Goal: Task Accomplishment & Management: Use online tool/utility

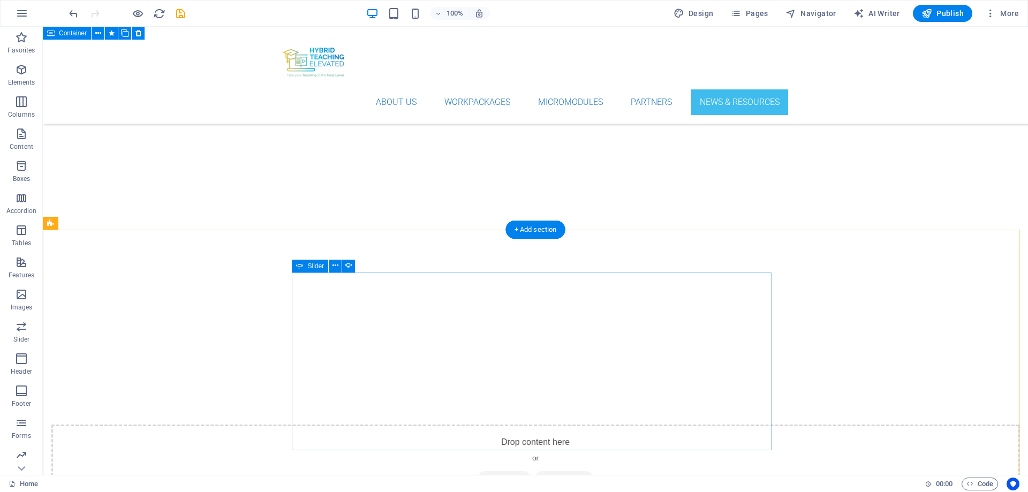
scroll to position [4339, 0]
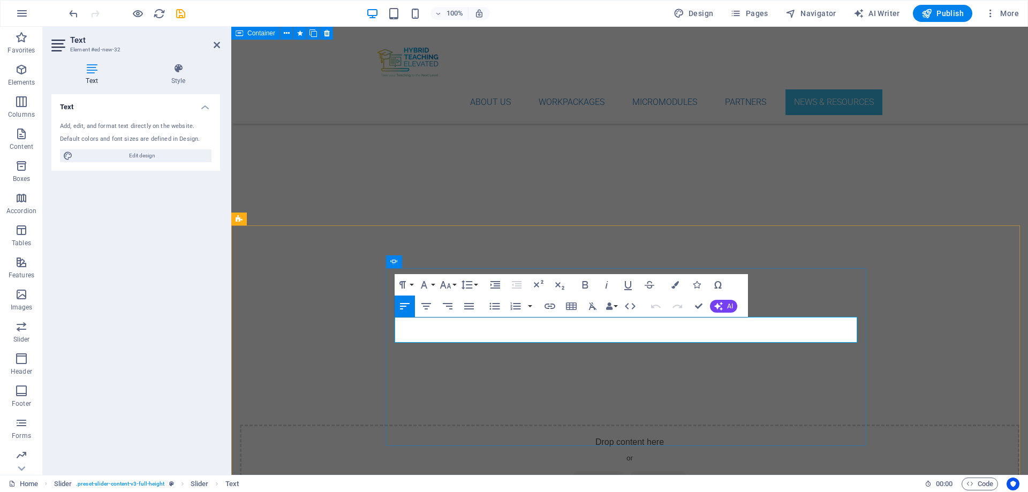
scroll to position [4446, 0]
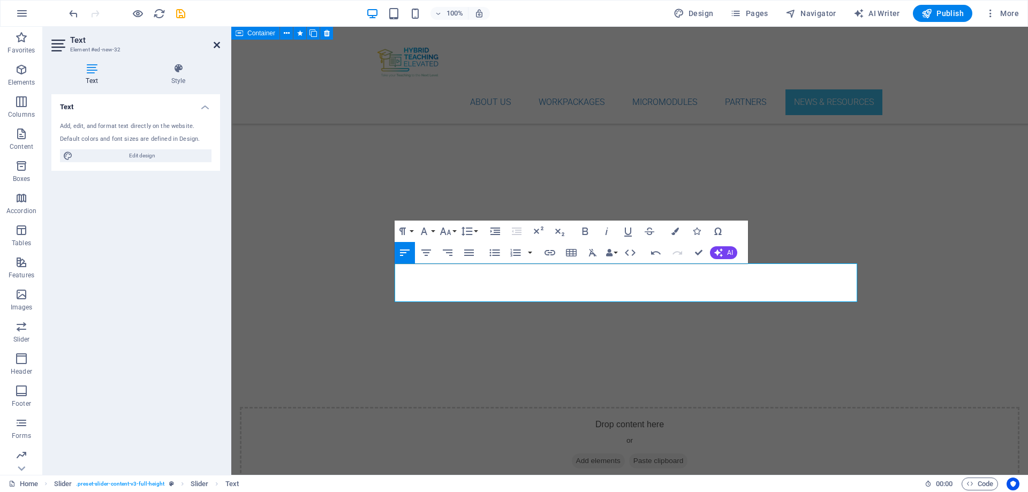
click at [216, 48] on icon at bounding box center [217, 45] width 6 height 9
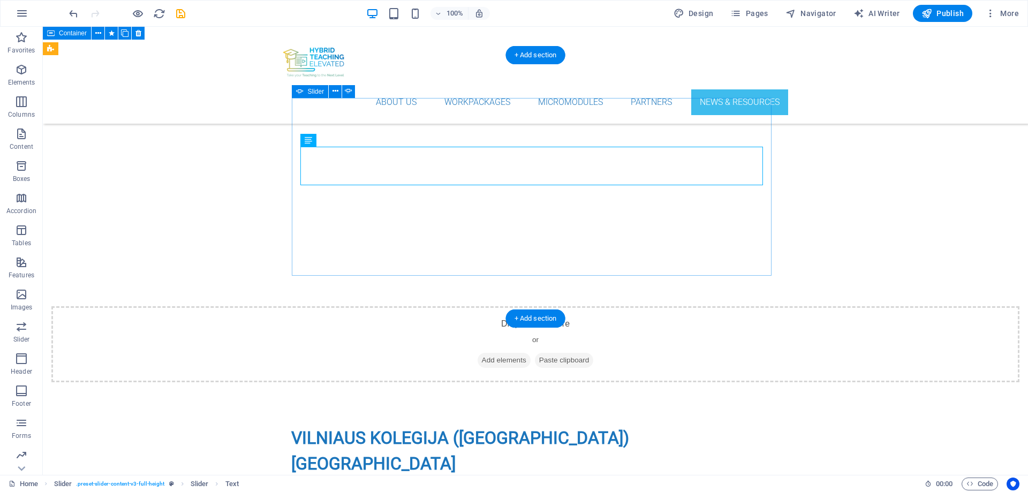
scroll to position [4339, 0]
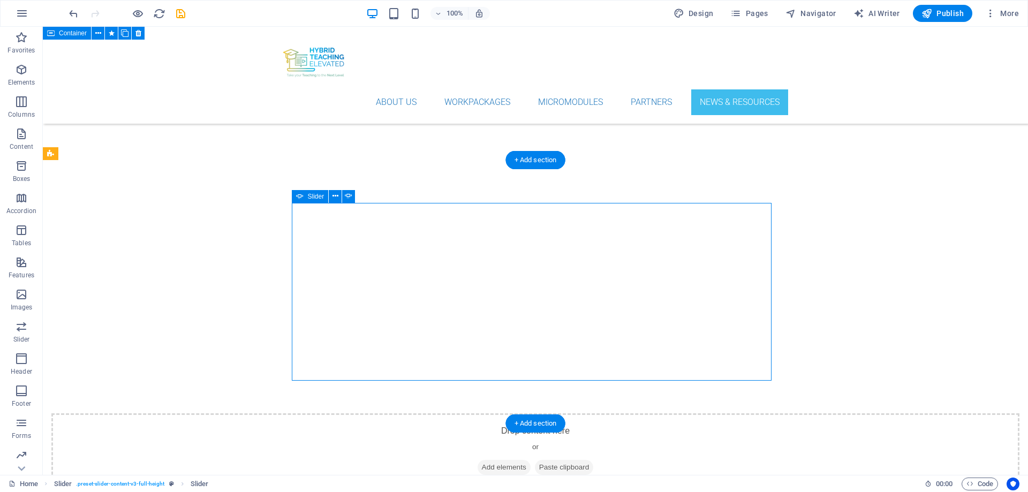
select select "ms"
select select "s"
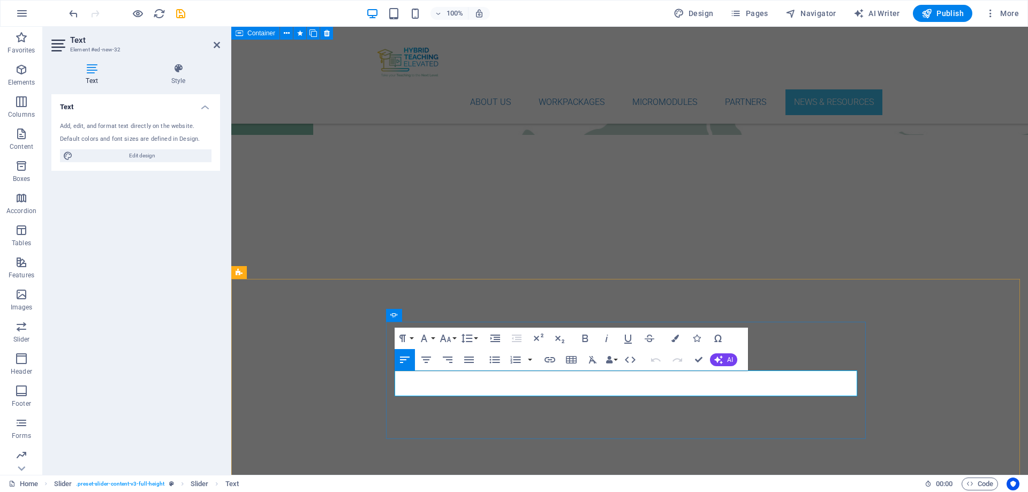
drag, startPoint x: 673, startPoint y: 379, endPoint x: 733, endPoint y: 382, distance: 60.6
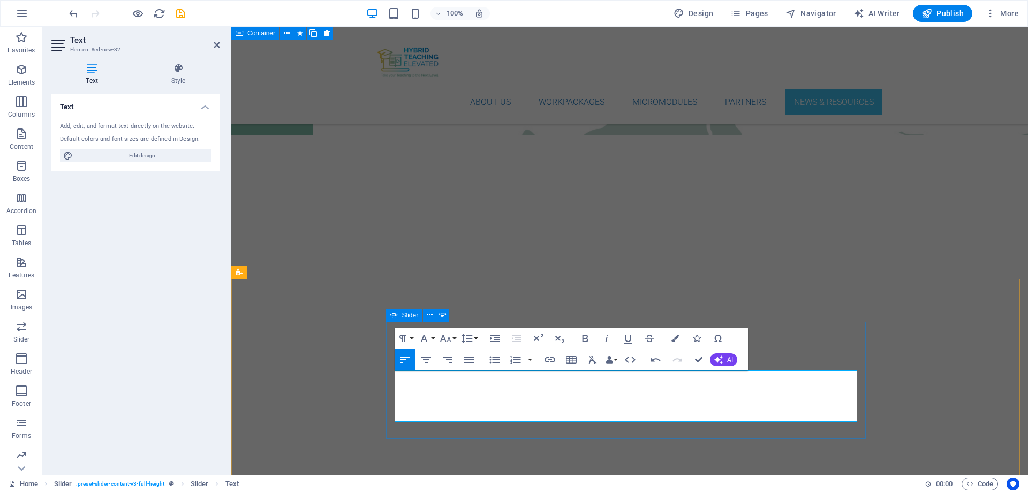
drag, startPoint x: 515, startPoint y: 403, endPoint x: 393, endPoint y: 377, distance: 124.4
copy p "The first gathering of the Project Partners took place at ATEC, in Portugal. Be…"
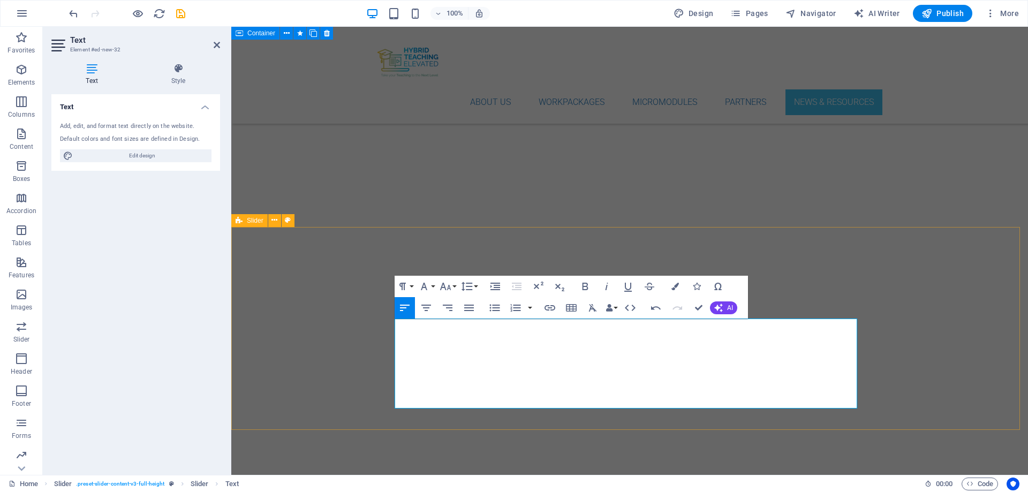
scroll to position [4393, 0]
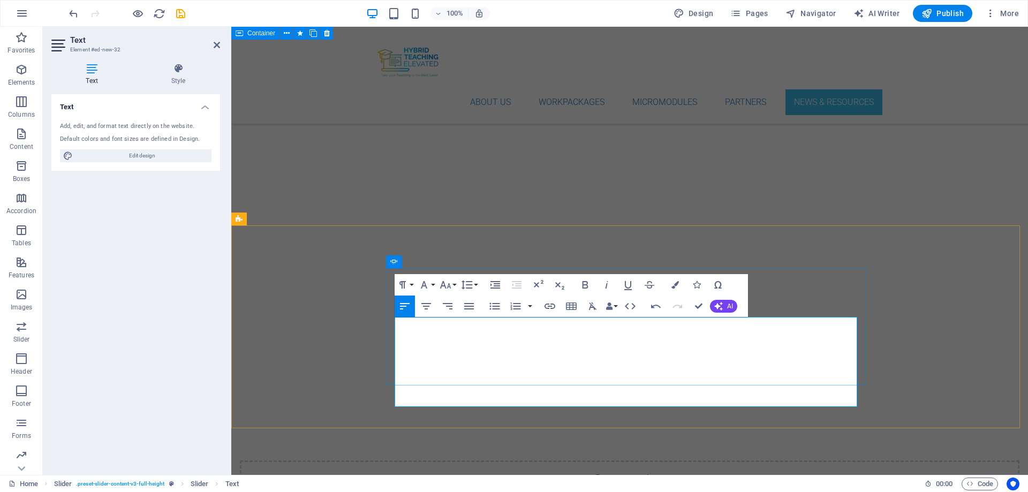
drag, startPoint x: 639, startPoint y: 382, endPoint x: 395, endPoint y: 320, distance: 251.5
click at [675, 283] on icon "button" at bounding box center [675, 284] width 7 height 7
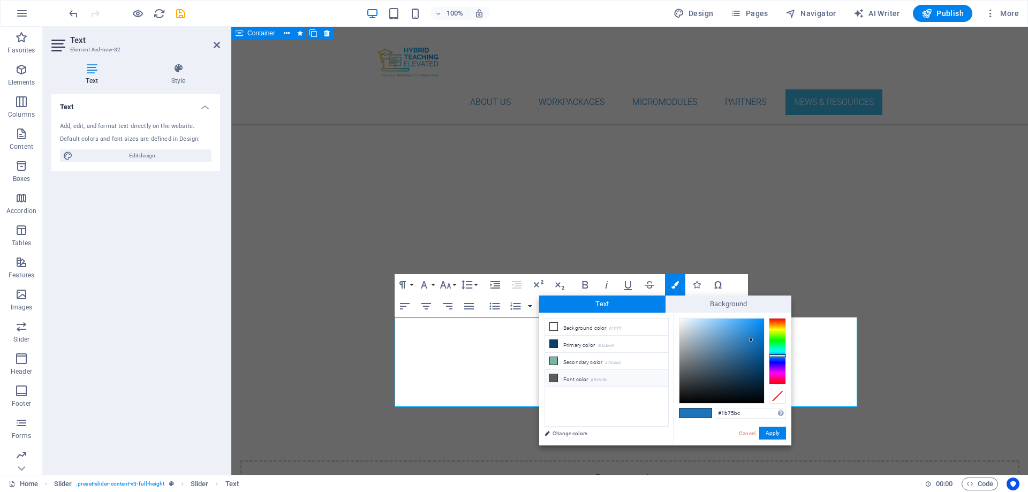
click at [553, 376] on icon at bounding box center [553, 377] width 7 height 7
type input "#5a5c5b"
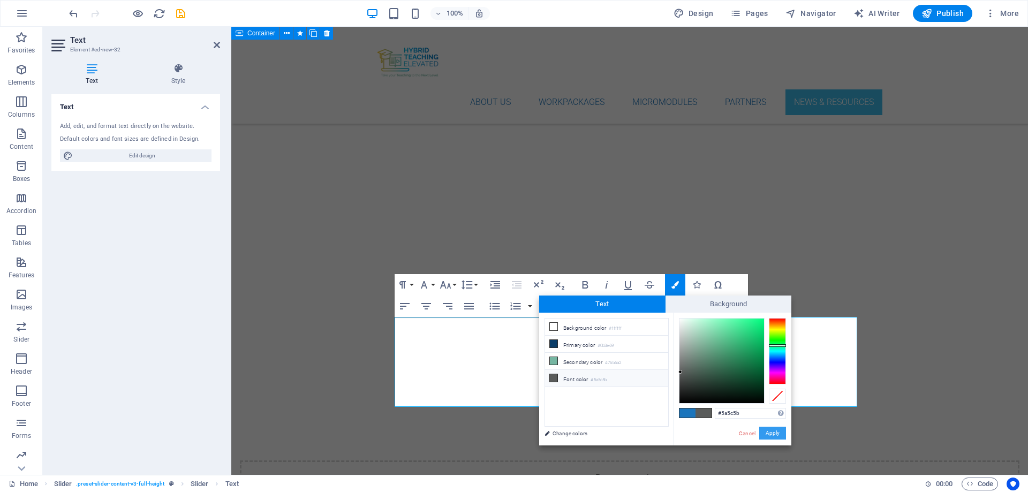
click at [775, 376] on button "Apply" at bounding box center [773, 433] width 27 height 13
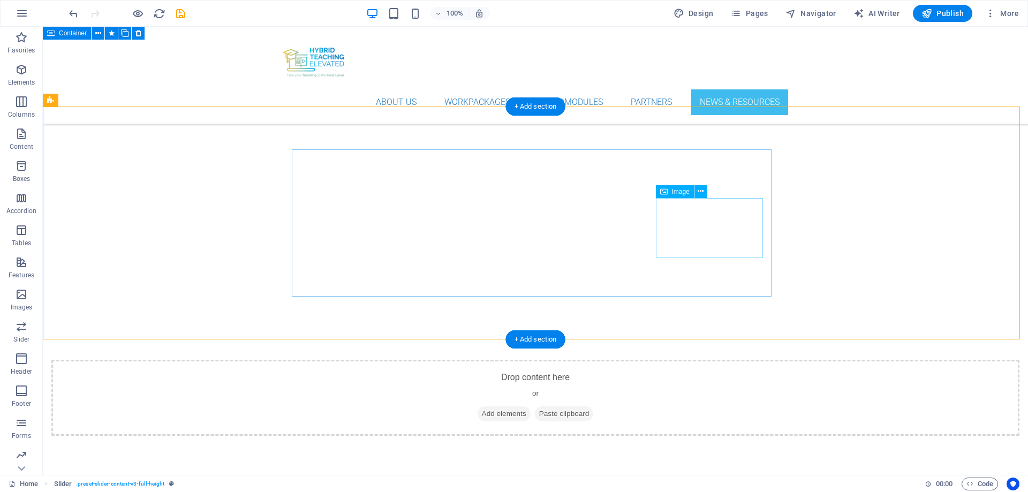
click at [700, 194] on icon at bounding box center [701, 191] width 6 height 11
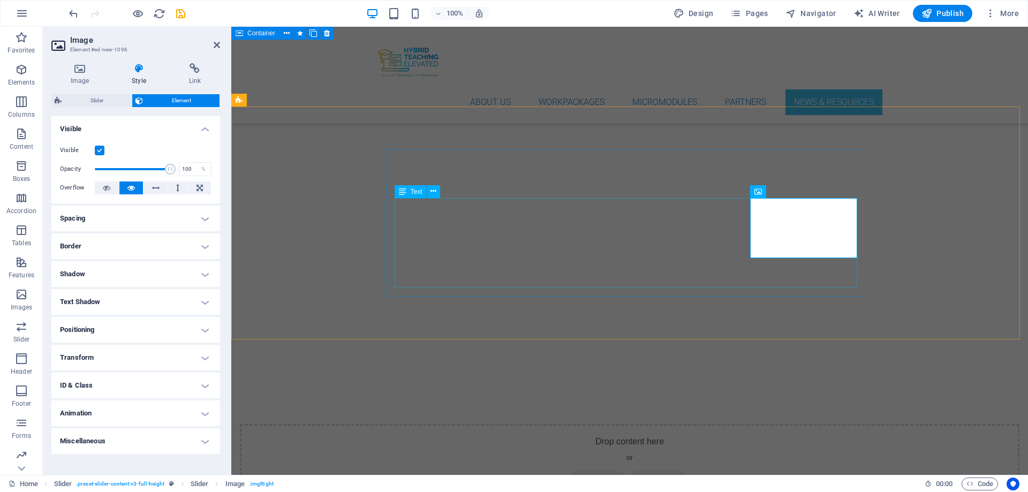
scroll to position [4511, 0]
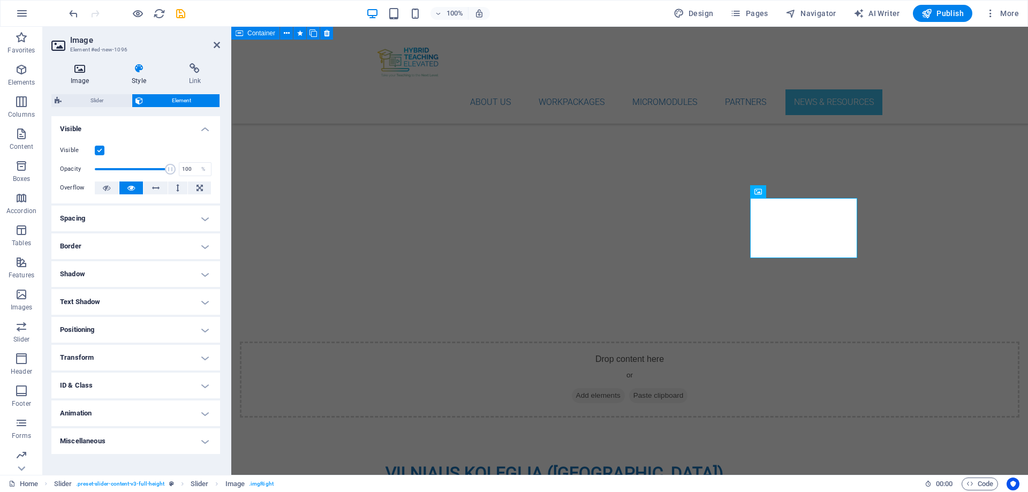
click at [84, 73] on icon at bounding box center [79, 68] width 57 height 11
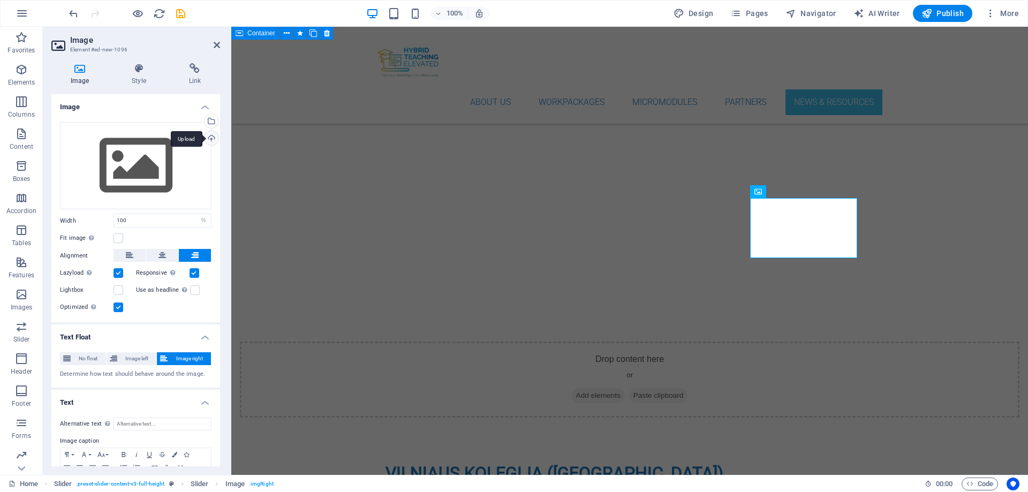
click at [208, 139] on div "Upload" at bounding box center [210, 139] width 16 height 16
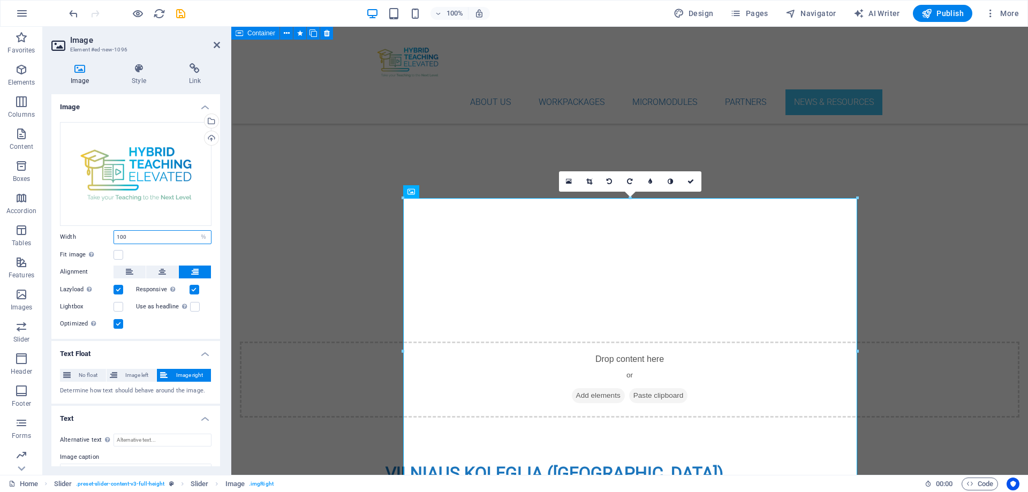
click at [186, 236] on input "100" at bounding box center [162, 237] width 97 height 13
click at [131, 237] on input "100" at bounding box center [162, 237] width 97 height 13
click at [200, 235] on select "Default auto px rem % em vh vw" at bounding box center [203, 237] width 15 height 13
click at [196, 231] on select "Default auto px rem % em vh vw" at bounding box center [203, 237] width 15 height 13
click at [205, 234] on select "Default auto px rem % em vh vw" at bounding box center [162, 237] width 97 height 13
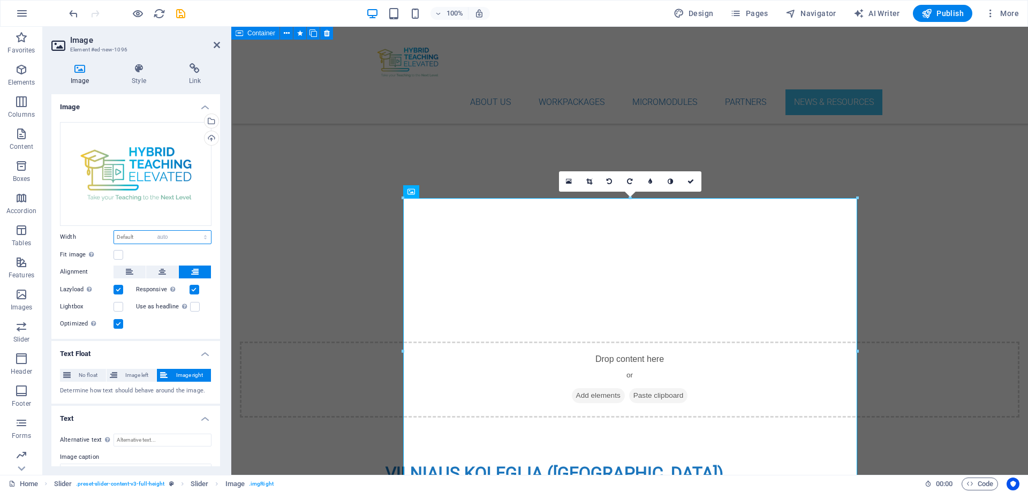
click at [114, 231] on select "Default auto px rem % em vh vw" at bounding box center [162, 237] width 97 height 13
click at [204, 235] on select "Default auto px rem % em vh vw" at bounding box center [162, 237] width 97 height 13
select select "rem"
click at [194, 231] on select "Default auto px rem % em vh vw" at bounding box center [162, 237] width 97 height 13
click at [694, 177] on link at bounding box center [691, 181] width 20 height 20
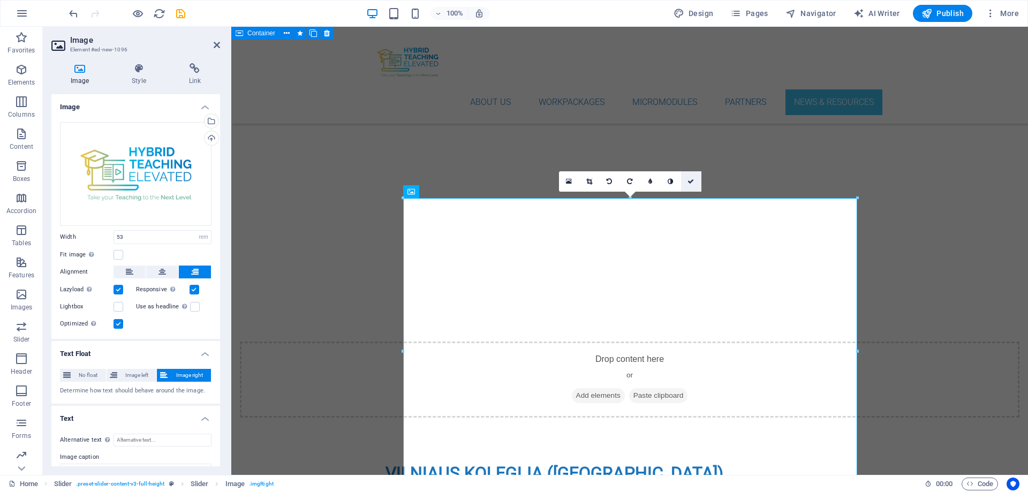
scroll to position [4393, 0]
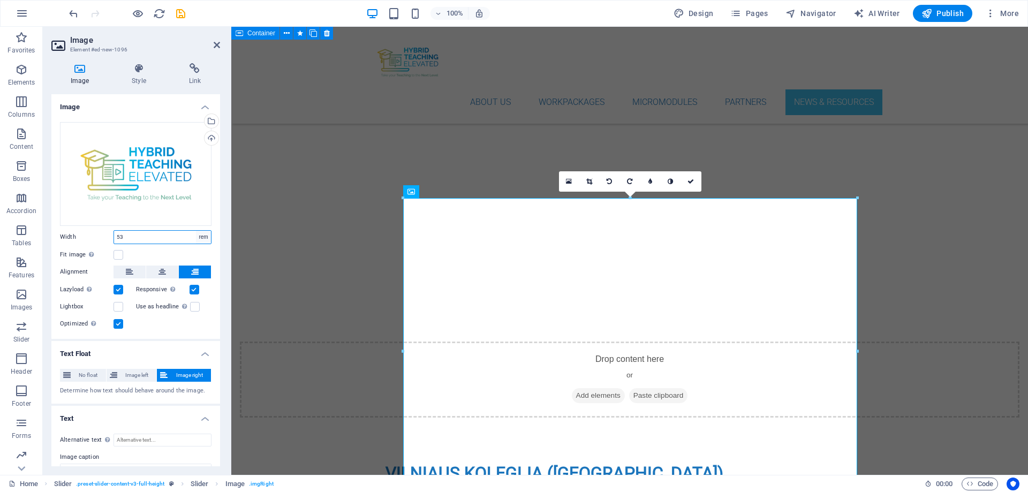
click at [201, 234] on select "Default auto px rem % em vh vw" at bounding box center [203, 237] width 15 height 13
select select "%"
click at [196, 231] on select "Default auto px rem % em vh vw" at bounding box center [203, 237] width 15 height 13
type input "25"
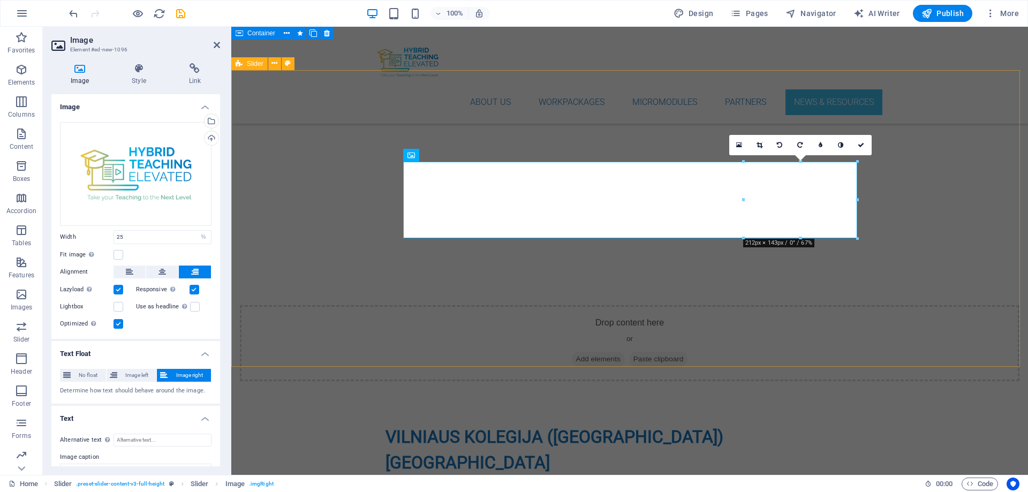
drag, startPoint x: 610, startPoint y: 346, endPoint x: 799, endPoint y: 346, distance: 189.6
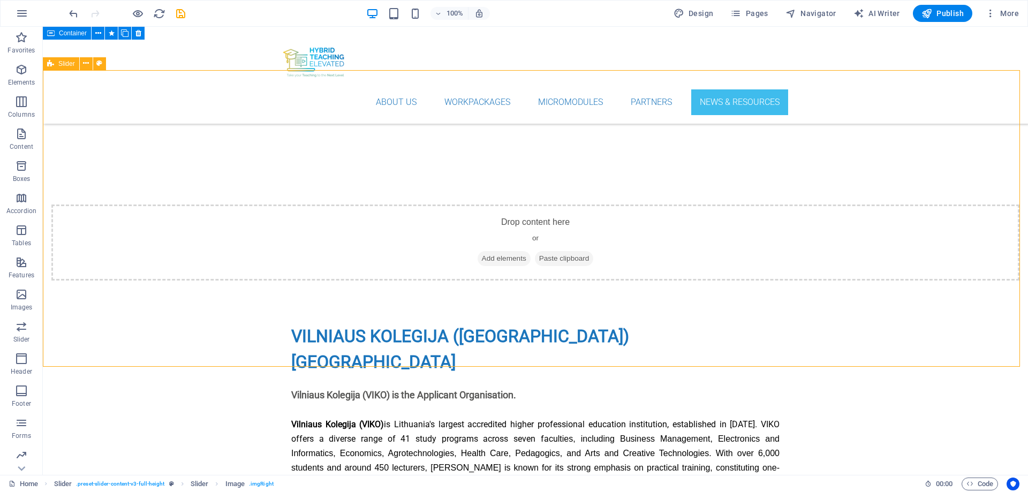
scroll to position [4429, 0]
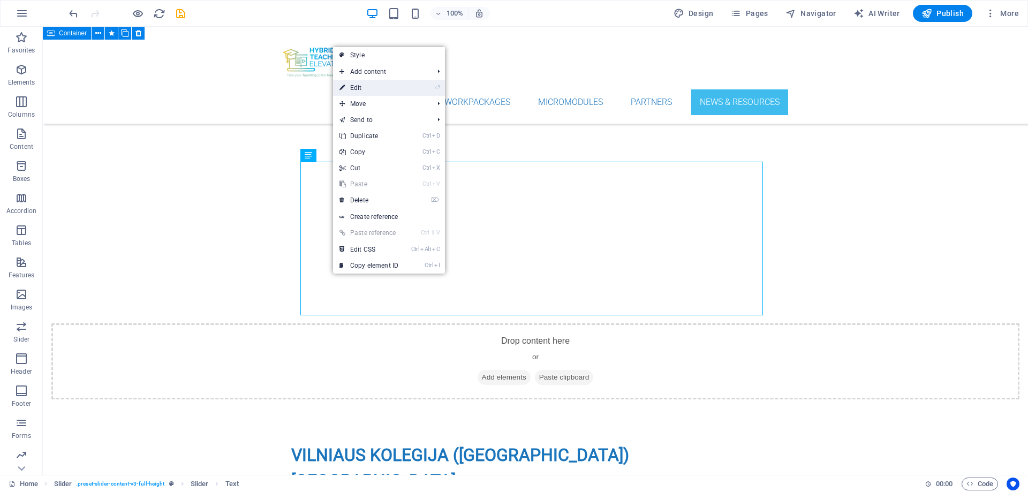
click at [377, 88] on link "⏎ Edit" at bounding box center [369, 88] width 72 height 16
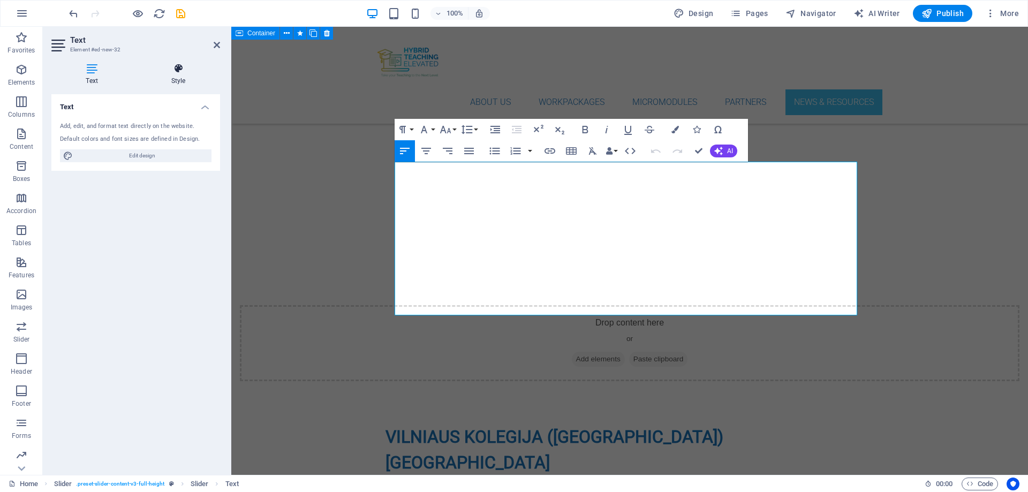
click at [178, 77] on h4 "Style" at bounding box center [179, 74] width 84 height 22
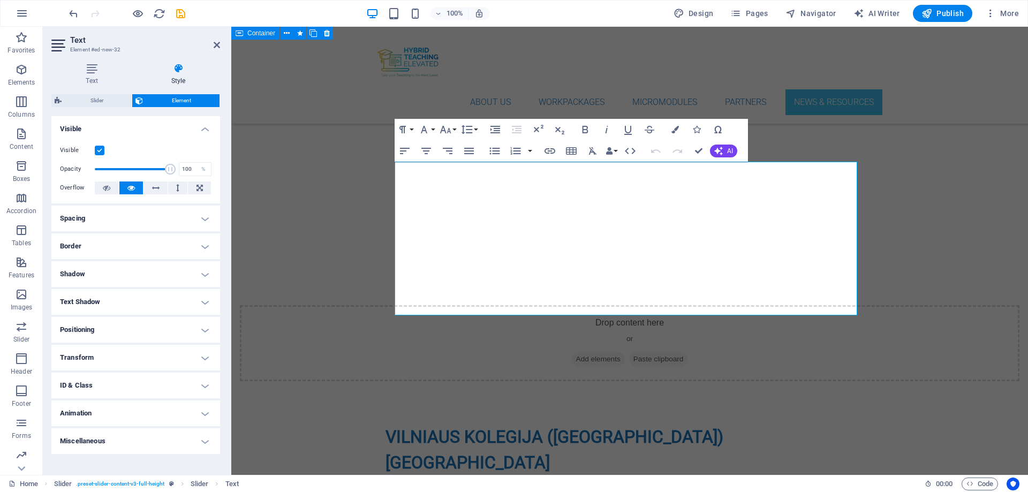
click at [179, 67] on icon at bounding box center [179, 68] width 84 height 11
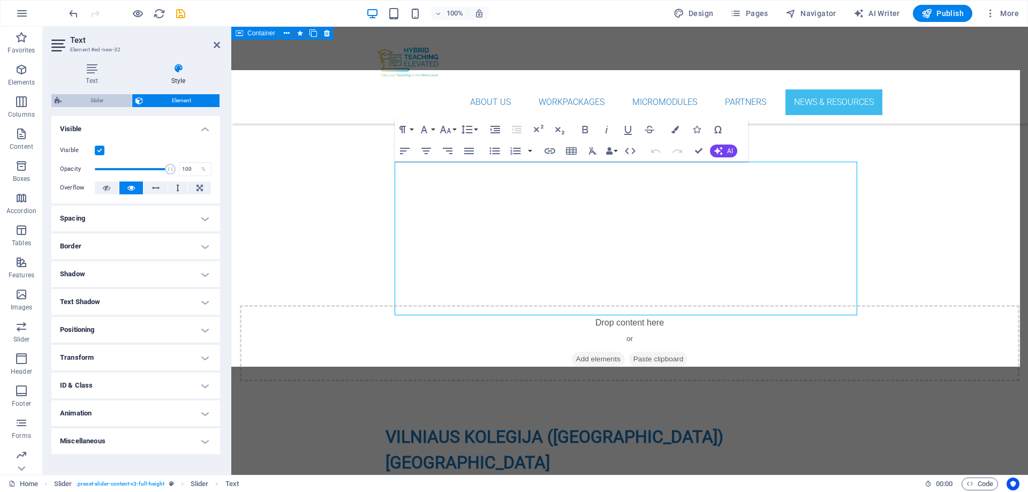
click at [78, 100] on span "Slider" at bounding box center [97, 100] width 64 height 13
select select "rem"
select select "px"
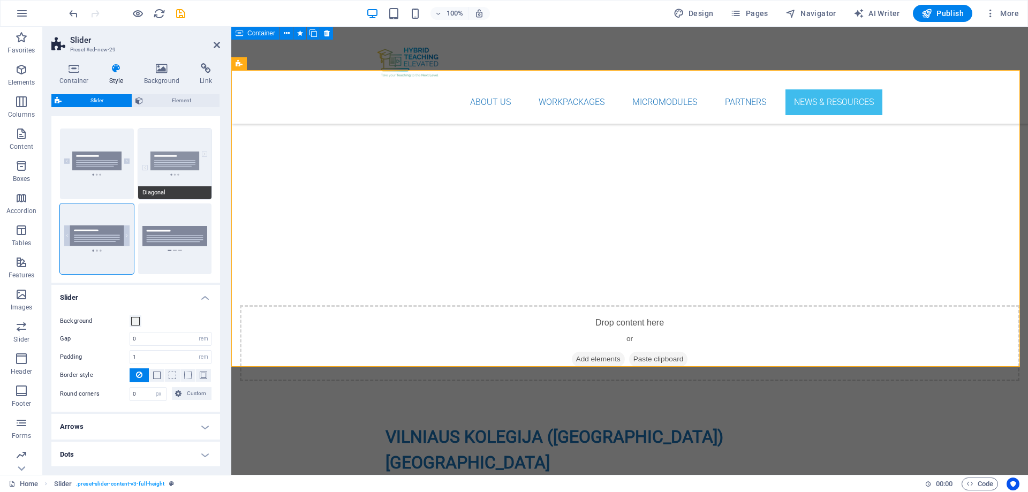
scroll to position [0, 0]
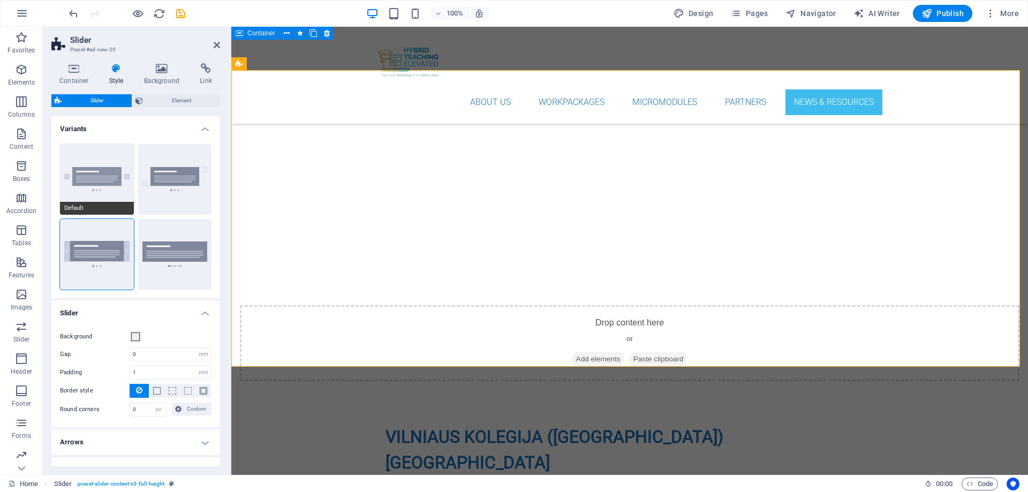
click at [112, 175] on button "Default" at bounding box center [97, 179] width 74 height 71
click at [164, 101] on span "Element" at bounding box center [181, 100] width 70 height 13
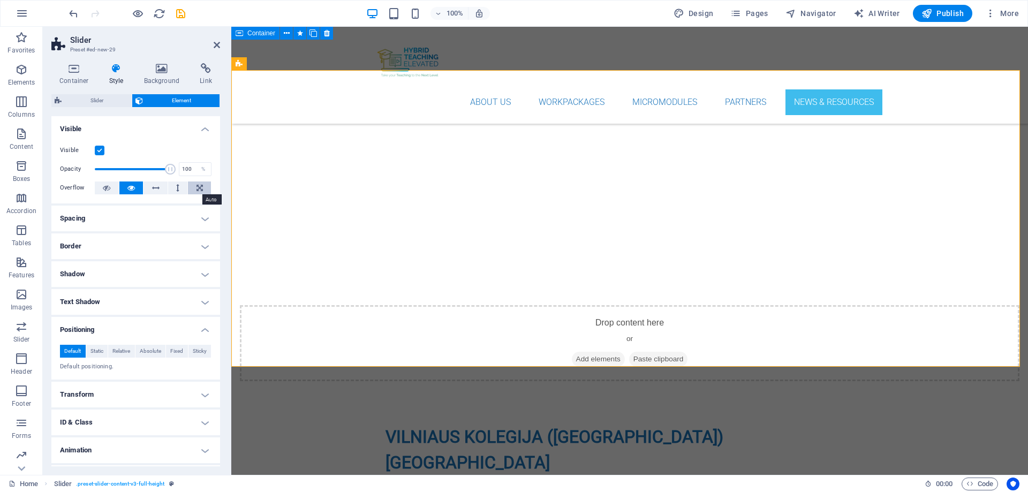
click at [197, 190] on icon at bounding box center [200, 188] width 6 height 13
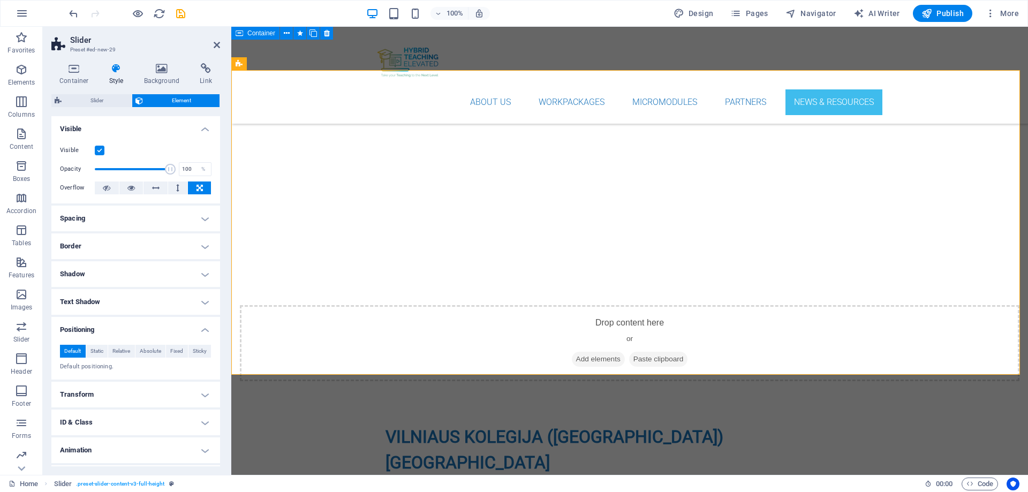
click at [197, 186] on icon at bounding box center [200, 188] width 6 height 13
click at [155, 188] on icon at bounding box center [155, 188] width 7 height 13
click at [128, 186] on icon at bounding box center [130, 188] width 7 height 13
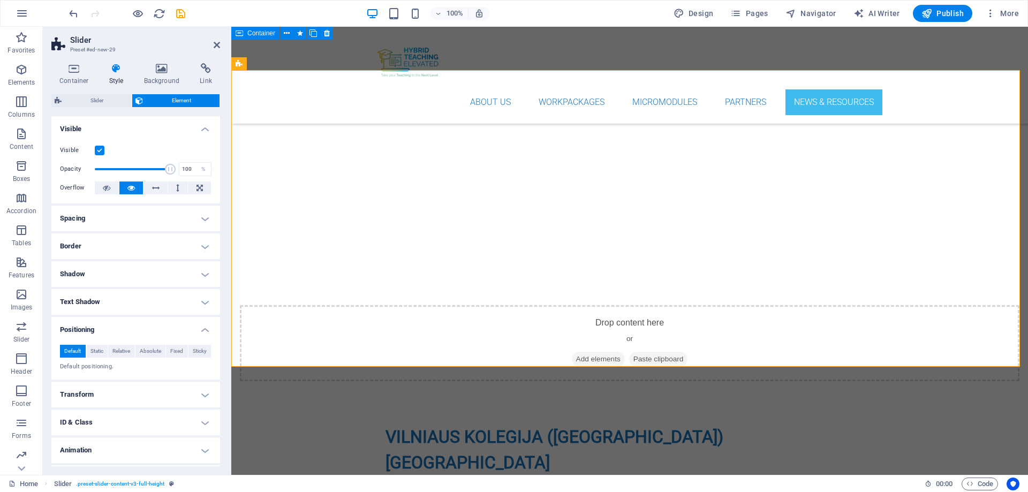
click at [201, 216] on h4 "Spacing" at bounding box center [135, 219] width 169 height 26
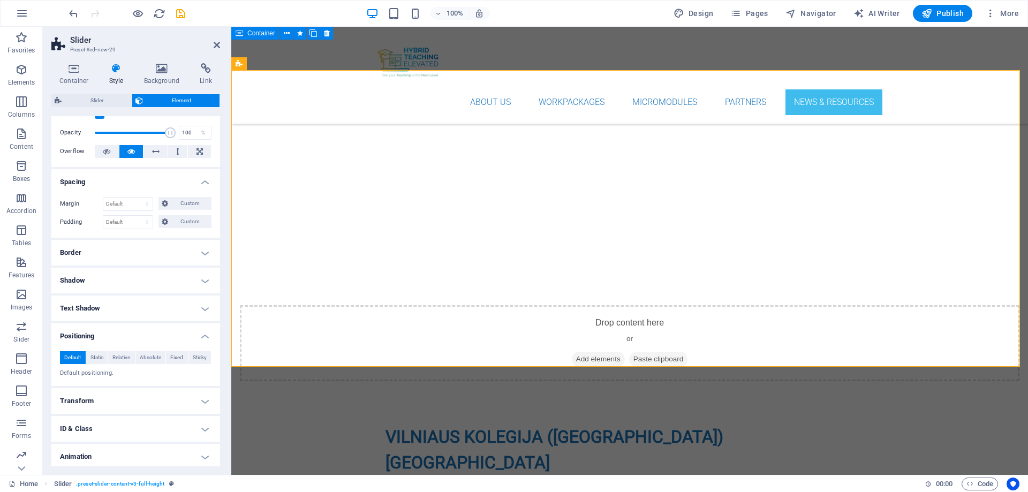
scroll to position [54, 0]
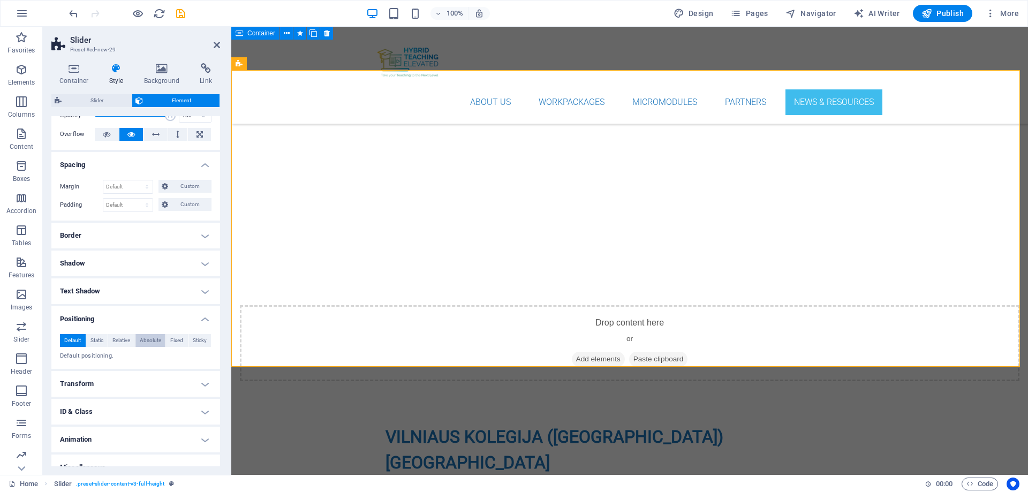
click at [144, 339] on span "Absolute" at bounding box center [150, 340] width 21 height 13
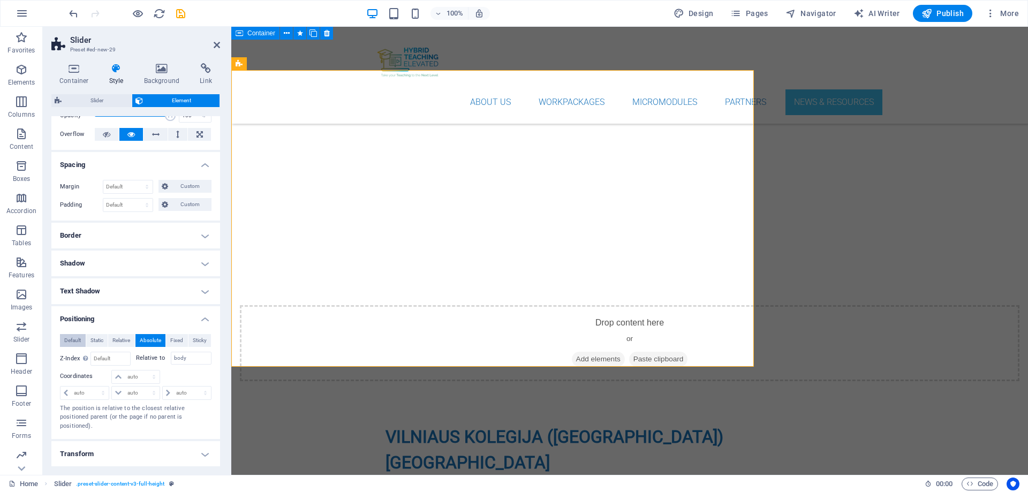
click at [72, 340] on span "Default" at bounding box center [72, 340] width 17 height 13
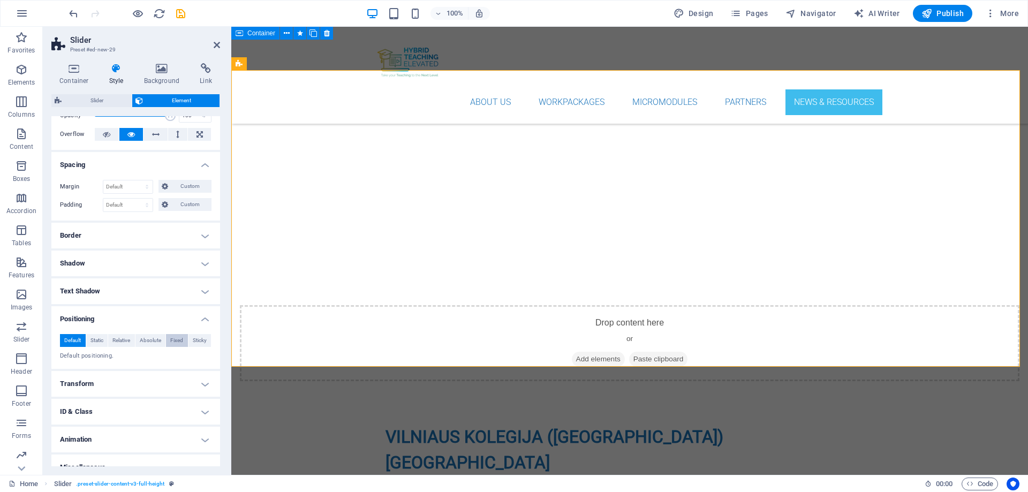
click at [174, 340] on span "Fixed" at bounding box center [176, 340] width 13 height 13
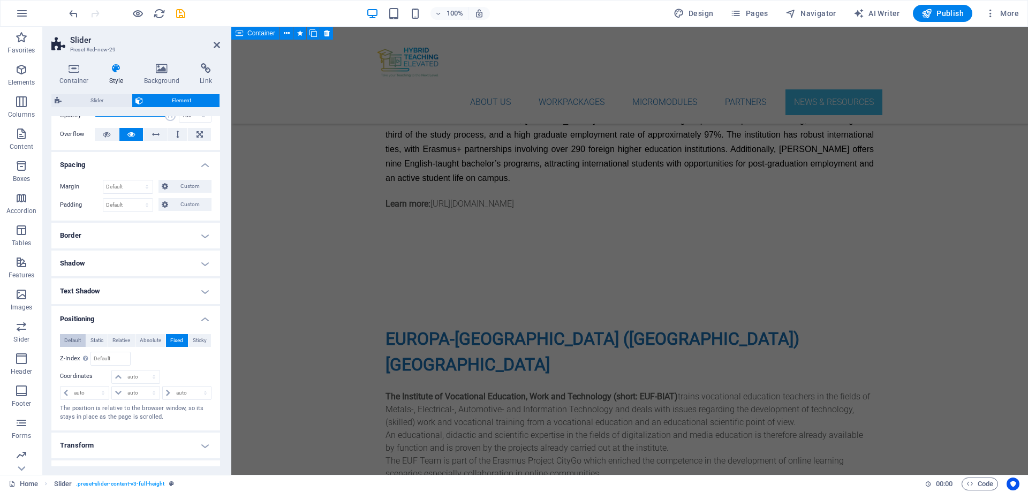
click at [76, 338] on span "Default" at bounding box center [72, 340] width 17 height 13
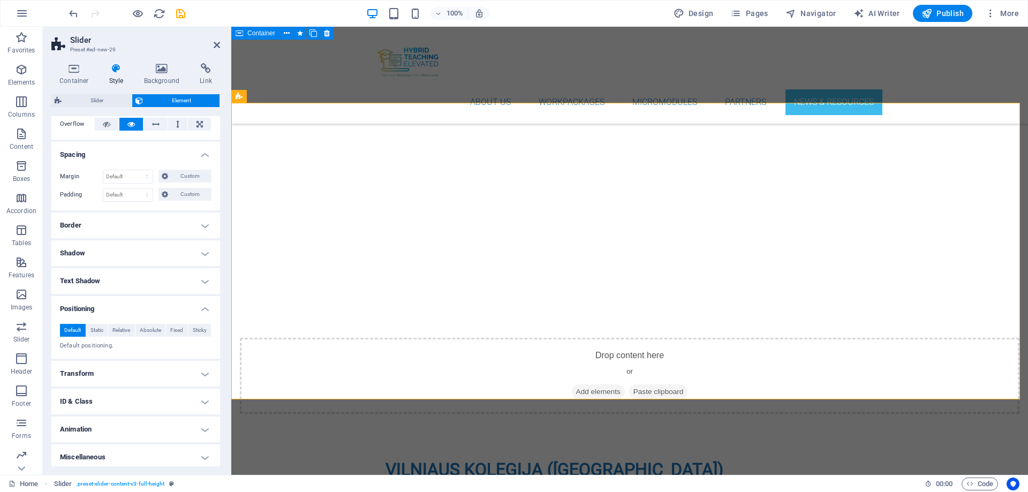
scroll to position [67, 0]
click at [200, 376] on h4 "Animation" at bounding box center [135, 426] width 169 height 26
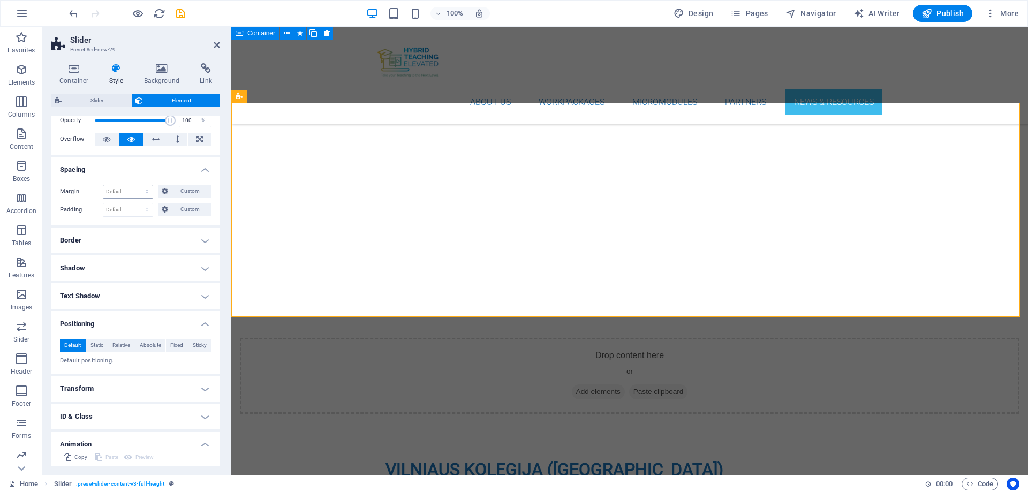
scroll to position [0, 0]
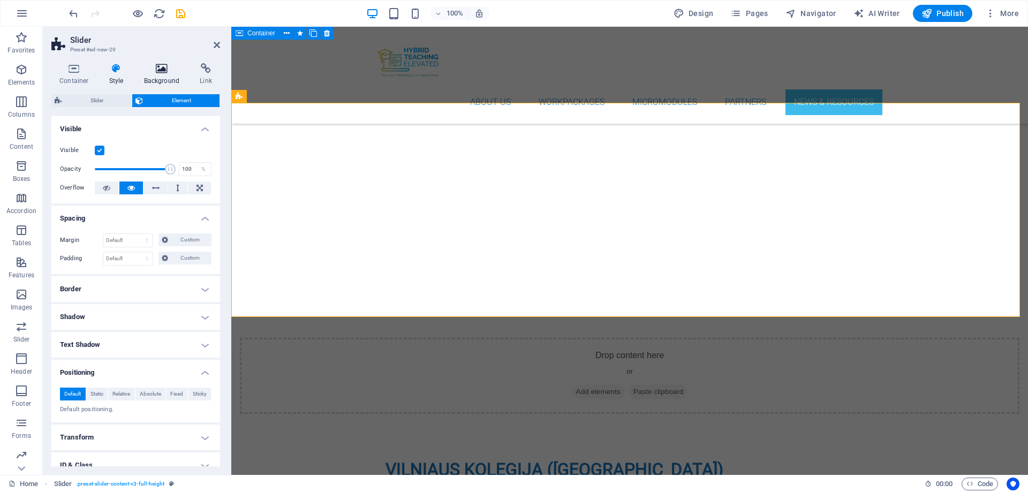
click at [157, 69] on icon at bounding box center [162, 68] width 52 height 11
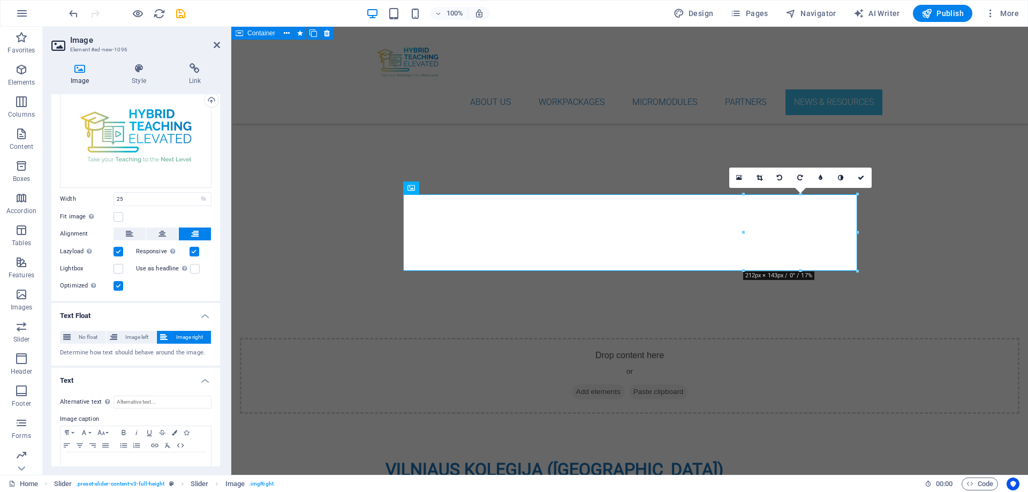
scroll to position [54, 0]
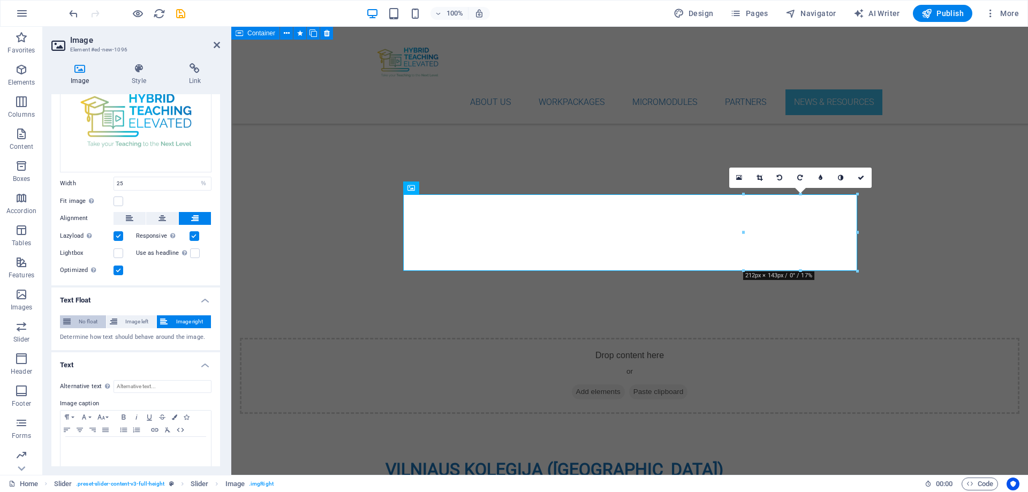
click at [77, 319] on span "No float" at bounding box center [88, 322] width 29 height 13
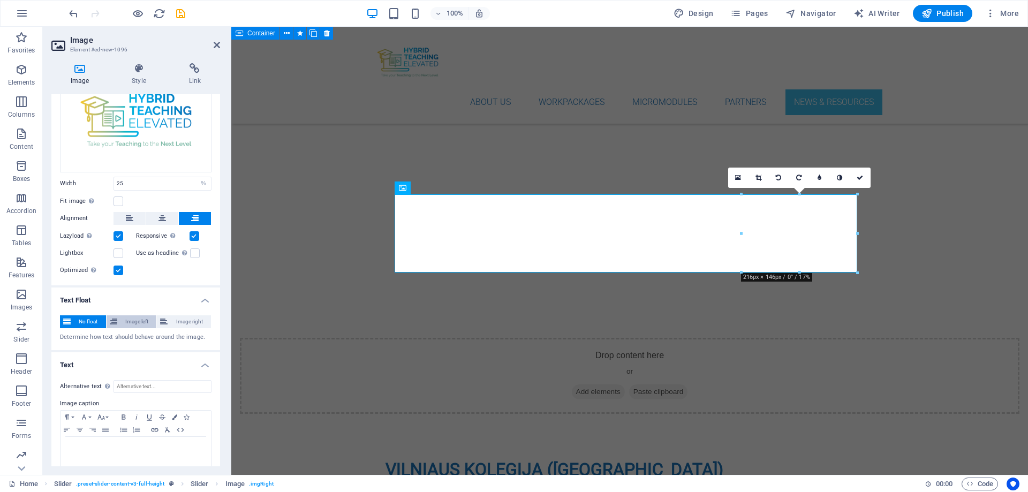
click at [125, 319] on span "Image left" at bounding box center [137, 322] width 33 height 13
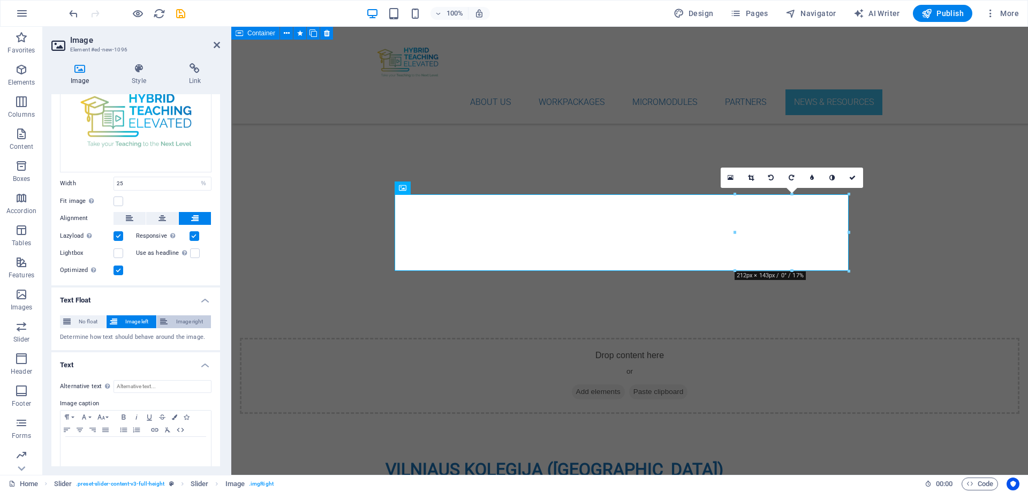
click at [177, 320] on span "Image right" at bounding box center [189, 322] width 37 height 13
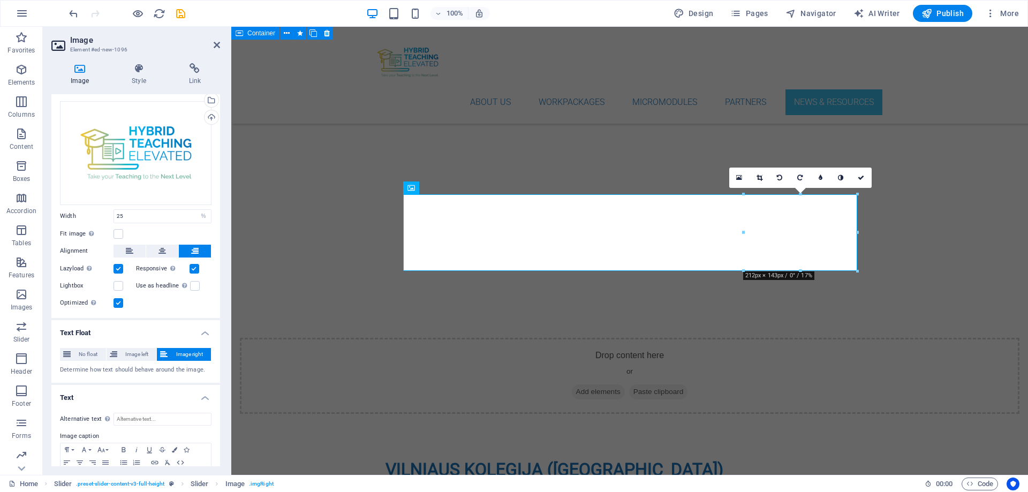
scroll to position [0, 0]
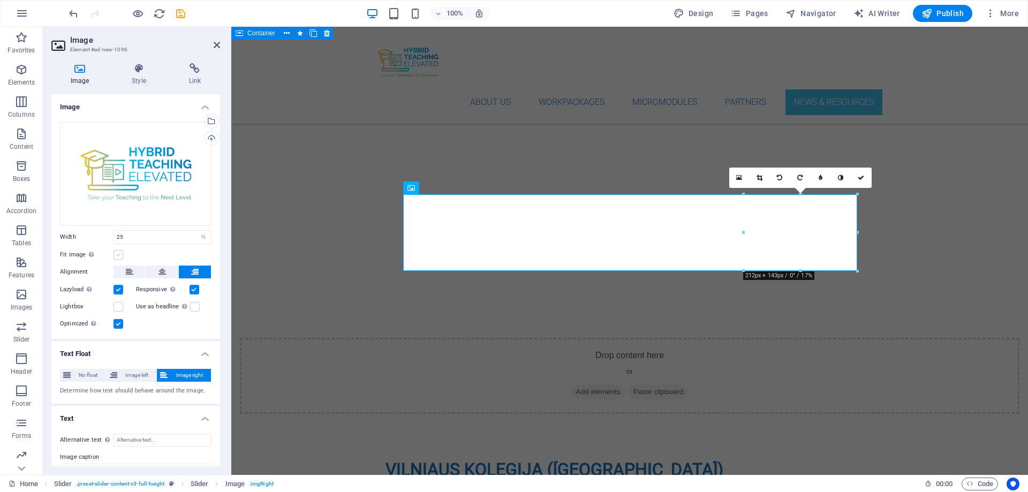
click at [117, 254] on label at bounding box center [119, 255] width 10 height 10
click at [0, 0] on input "Fit image Automatically fit image to a fixed width and height" at bounding box center [0, 0] width 0 height 0
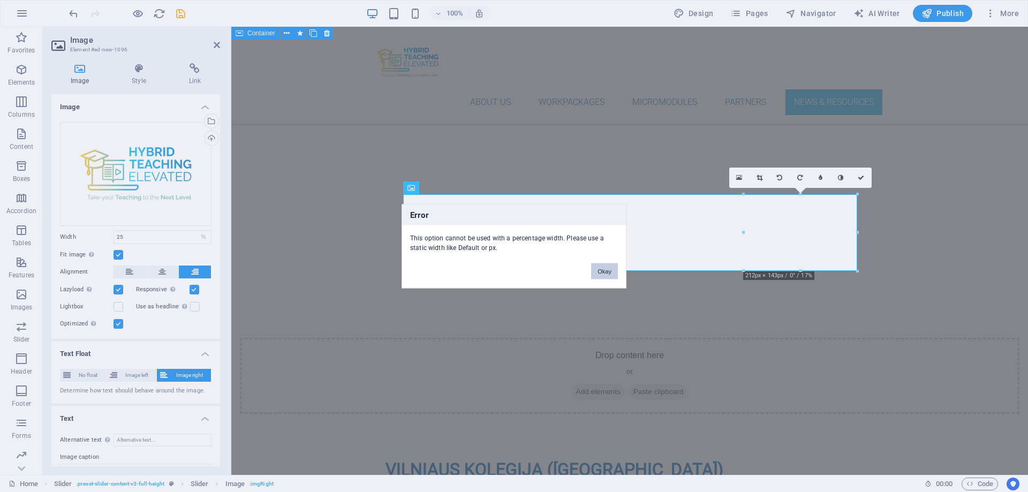
click at [609, 271] on button "Okay" at bounding box center [604, 271] width 27 height 16
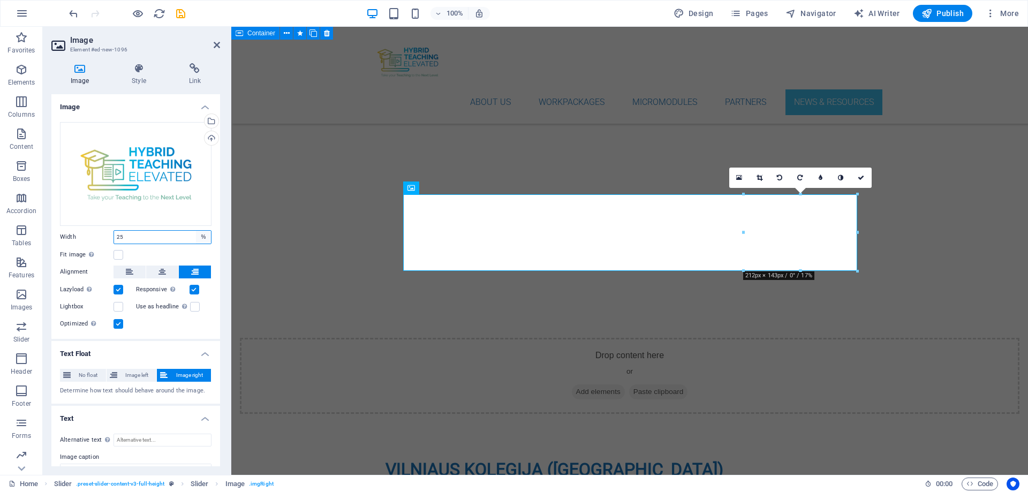
click at [200, 233] on select "Default auto px rem % em vh vw" at bounding box center [203, 237] width 15 height 13
click at [196, 231] on select "Default auto px rem % em vh vw" at bounding box center [203, 237] width 15 height 13
select select "DISABLED_OPTION_VALUE"
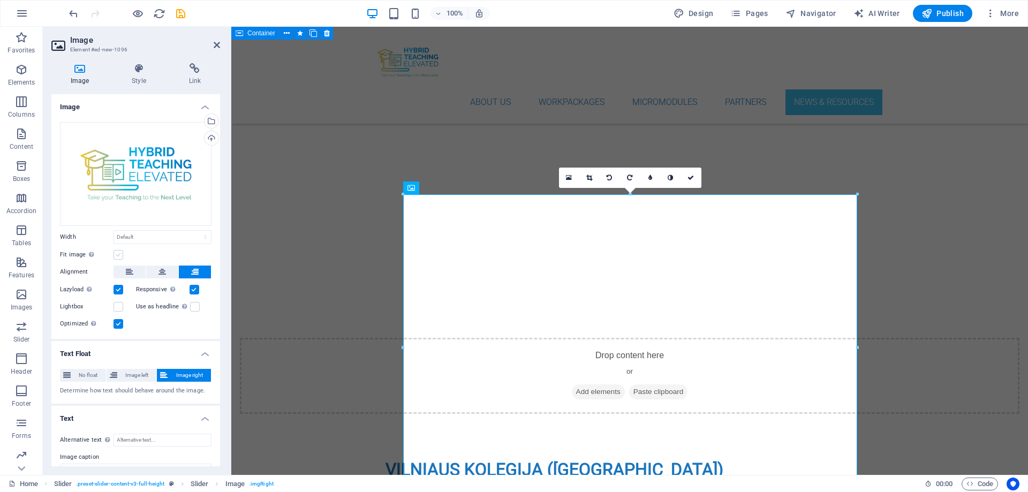
click at [118, 252] on label at bounding box center [119, 255] width 10 height 10
click at [0, 0] on input "Fit image Automatically fit image to a fixed width and height" at bounding box center [0, 0] width 0 height 0
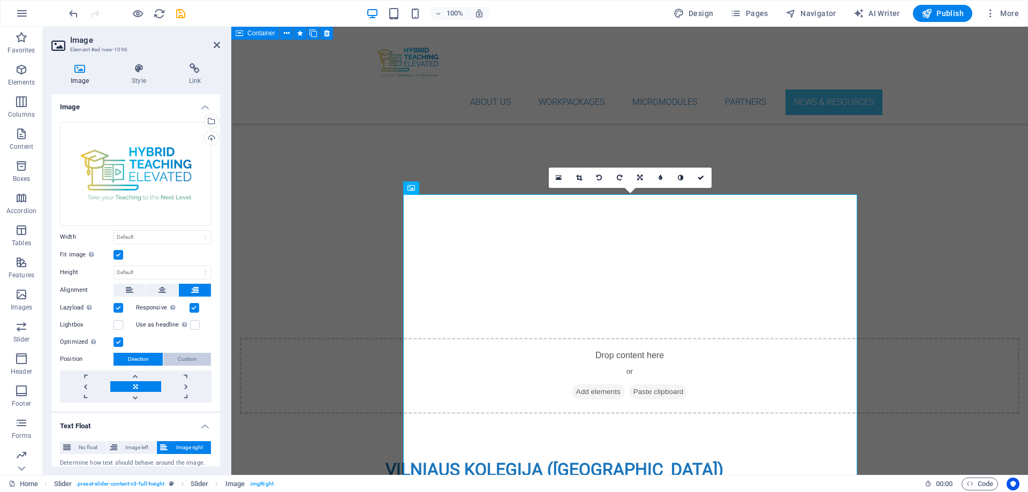
click at [182, 358] on span "Custom" at bounding box center [187, 359] width 19 height 13
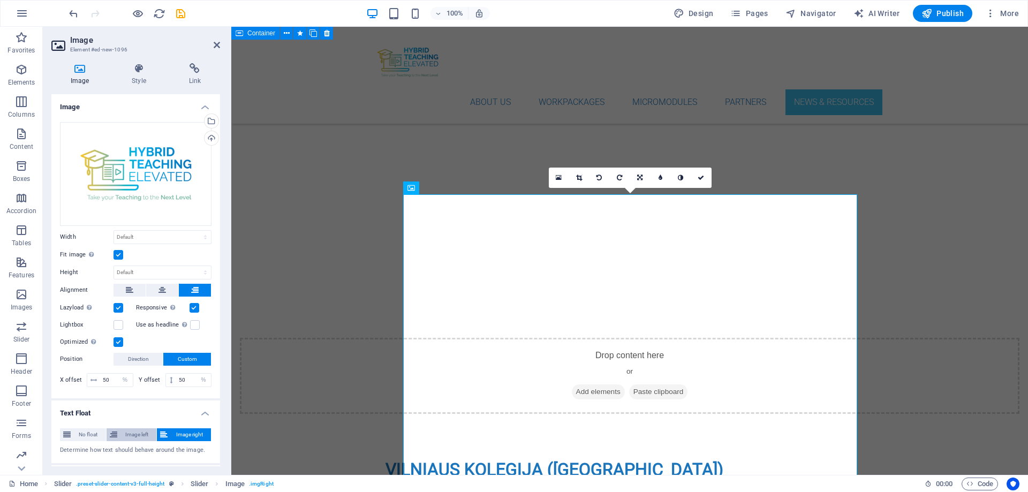
click at [133, 376] on span "Image left" at bounding box center [137, 435] width 33 height 13
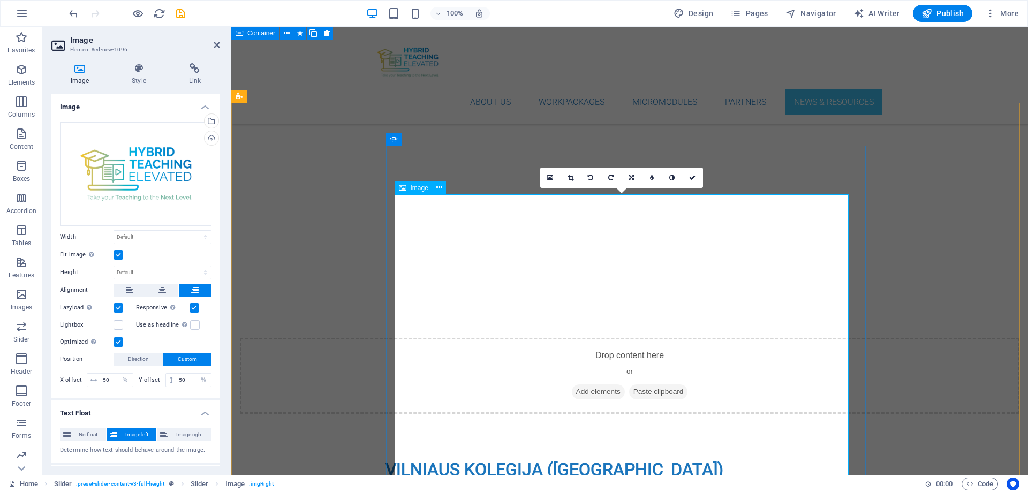
click at [121, 324] on label at bounding box center [119, 325] width 10 height 10
click at [0, 0] on input "Lightbox" at bounding box center [0, 0] width 0 height 0
click at [121, 324] on label at bounding box center [119, 325] width 10 height 10
click at [0, 0] on input "Lightbox" at bounding box center [0, 0] width 0 height 0
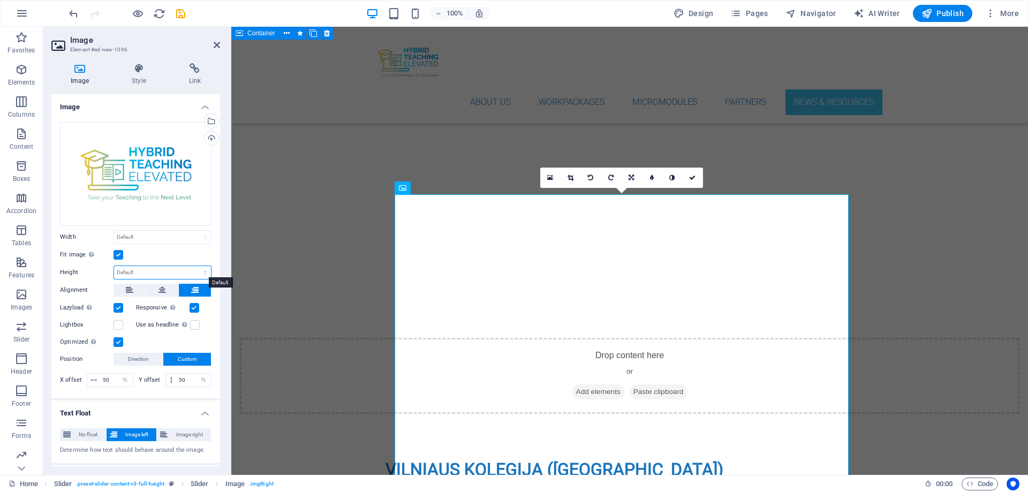
click at [169, 273] on select "Default auto px" at bounding box center [162, 272] width 97 height 13
click at [114, 266] on select "Default auto px" at bounding box center [162, 272] width 97 height 13
click at [185, 272] on select "Default auto px" at bounding box center [162, 272] width 97 height 13
click at [114, 266] on select "Default auto px" at bounding box center [162, 272] width 97 height 13
select select "DISABLED_OPTION_VALUE"
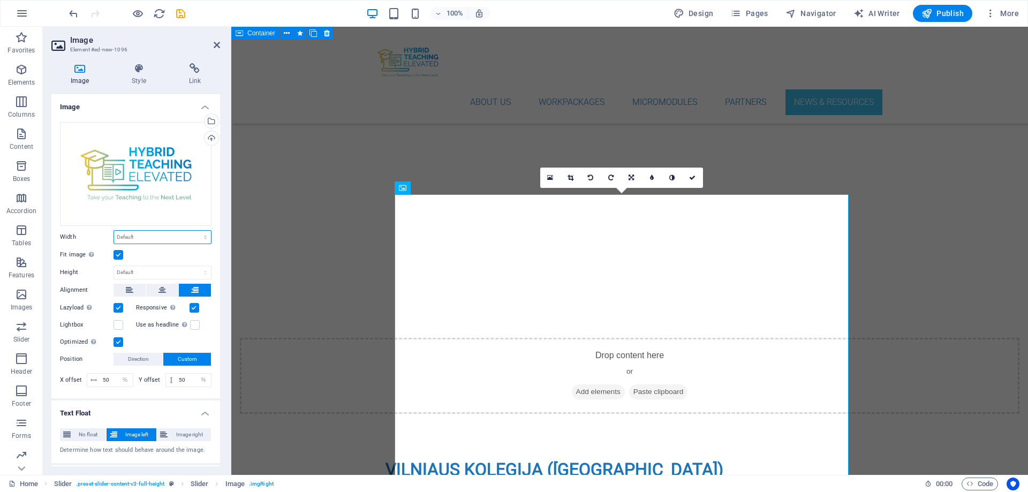
click at [177, 238] on select "Default auto px rem % em vh vw" at bounding box center [162, 237] width 97 height 13
select select "%"
click at [194, 231] on select "Default auto px rem % em vh vw" at bounding box center [162, 237] width 97 height 13
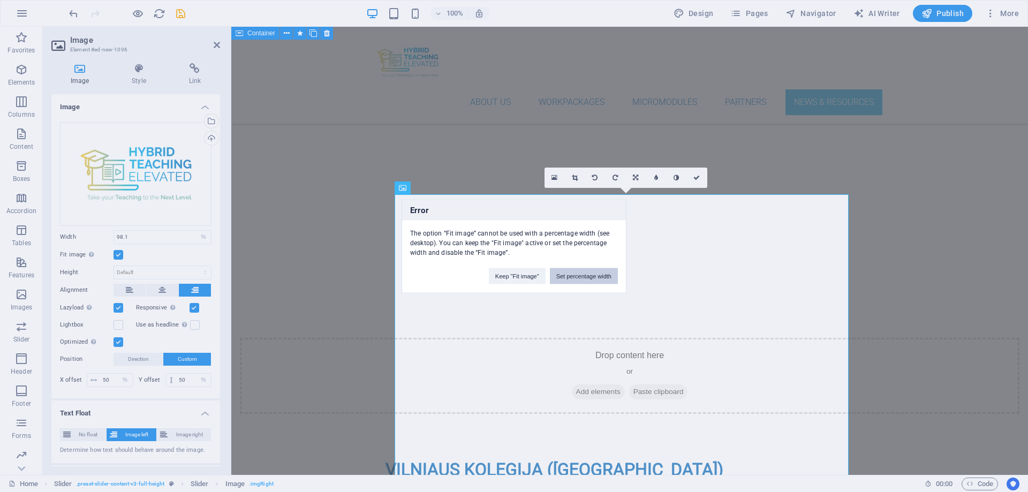
click at [570, 276] on button "Set percentage width" at bounding box center [584, 276] width 68 height 16
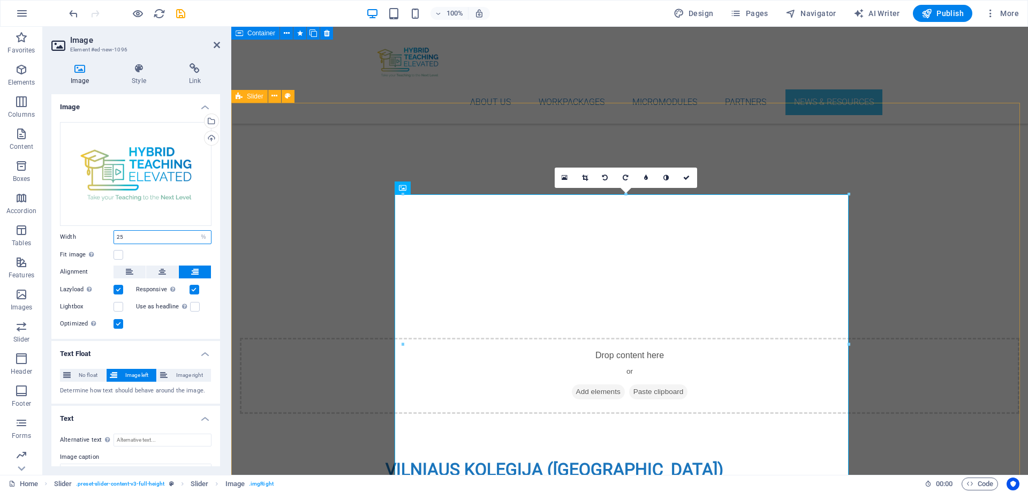
type input "25"
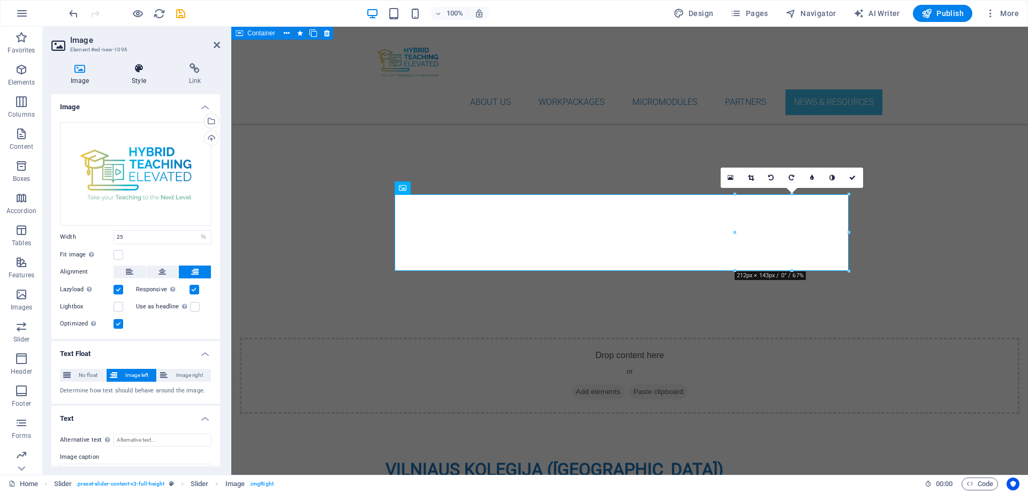
click at [140, 74] on h4 "Style" at bounding box center [140, 74] width 57 height 22
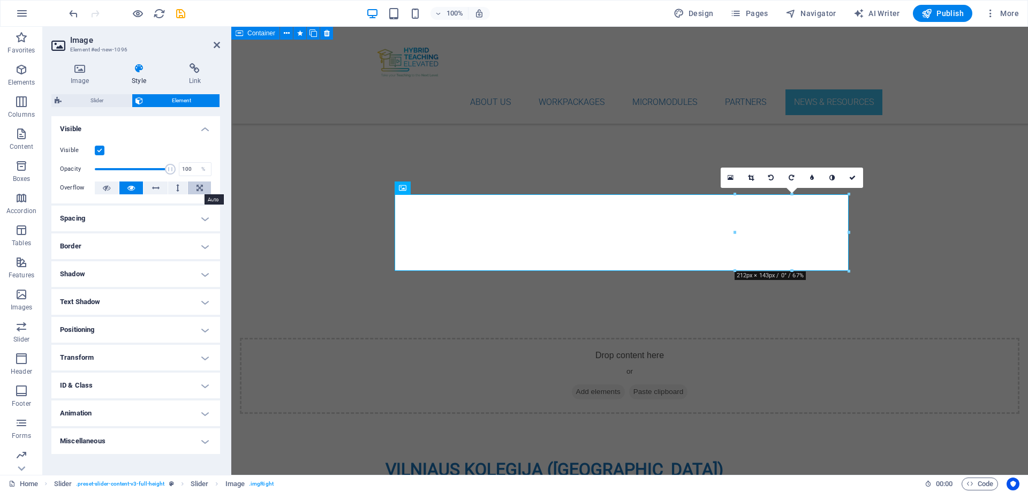
click at [199, 187] on icon at bounding box center [200, 188] width 6 height 13
click at [208, 331] on h4 "Positioning" at bounding box center [135, 330] width 169 height 26
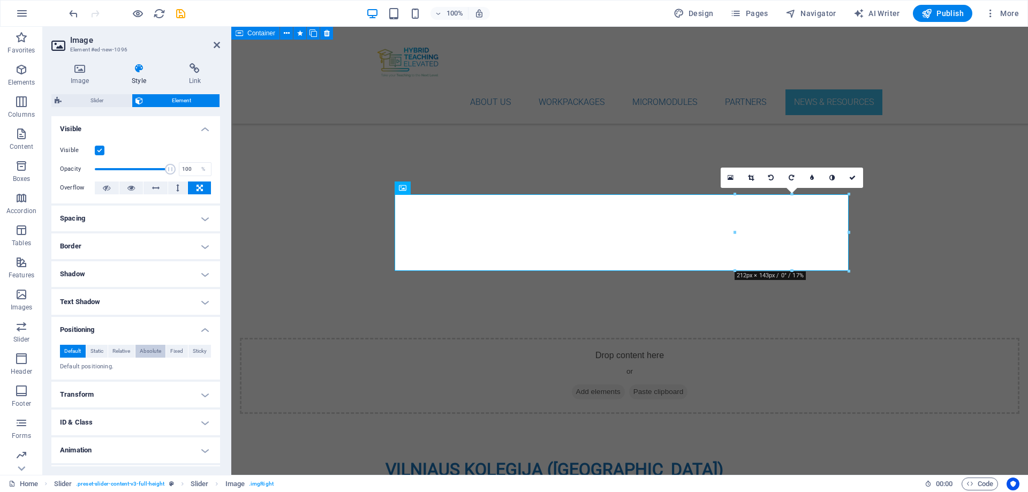
click at [151, 350] on span "Absolute" at bounding box center [150, 351] width 21 height 13
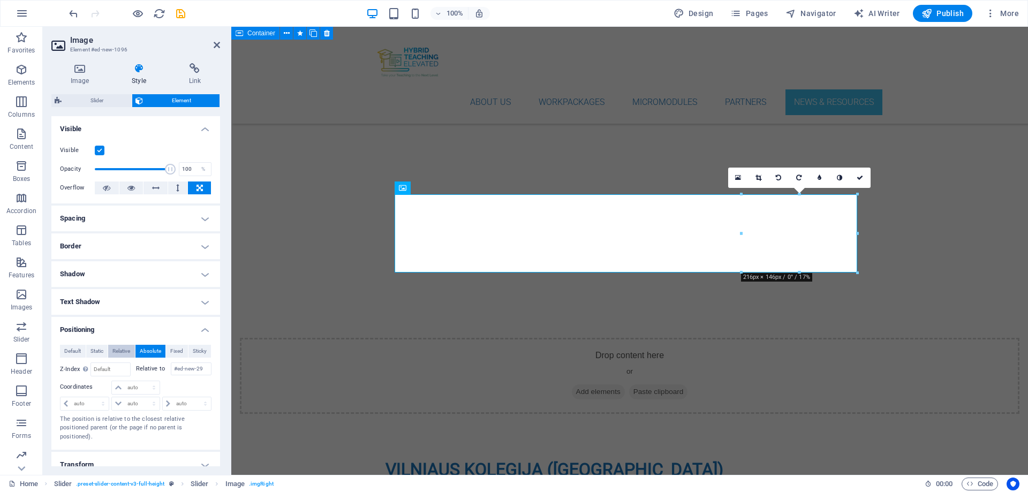
click at [121, 348] on span "Relative" at bounding box center [121, 351] width 18 height 13
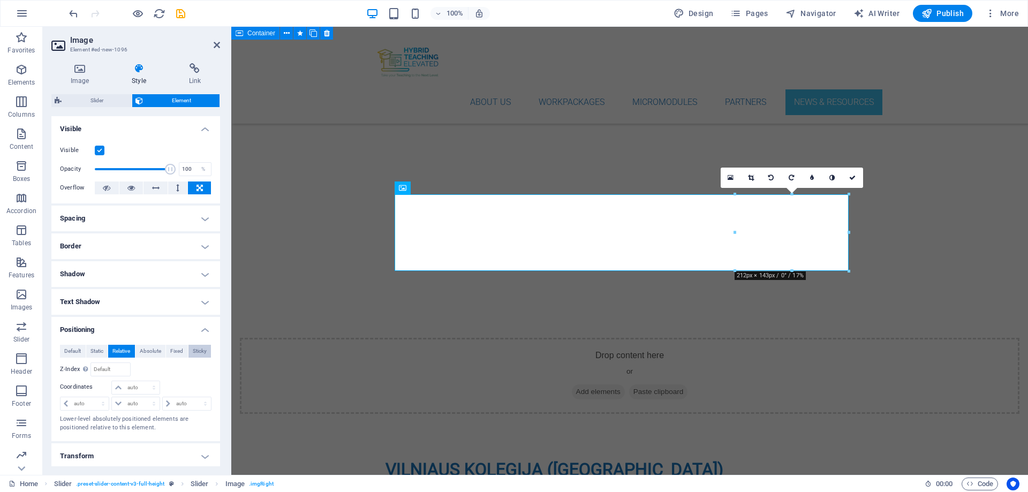
click at [199, 351] on span "Sticky" at bounding box center [200, 351] width 14 height 13
click at [100, 349] on span "Static" at bounding box center [97, 351] width 13 height 13
click at [68, 347] on span "Default" at bounding box center [72, 351] width 17 height 13
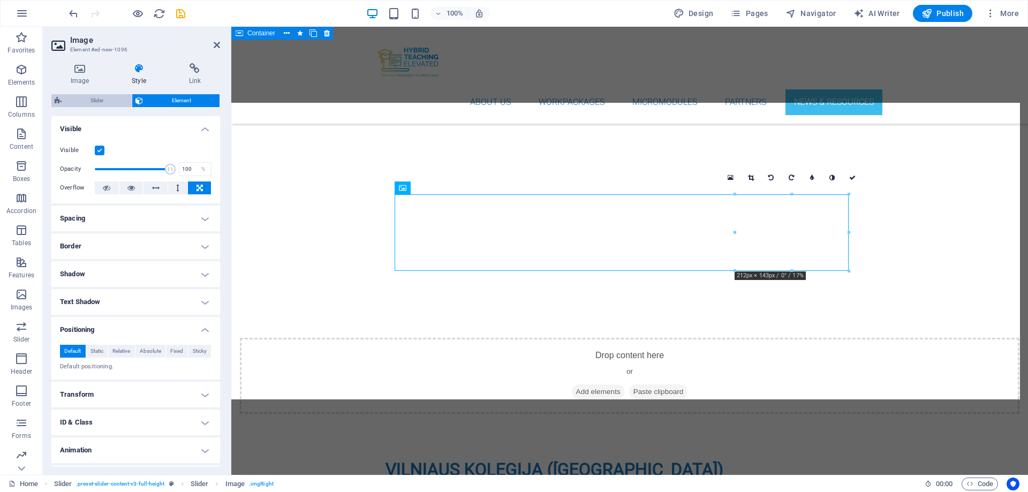
click at [102, 99] on span "Slider" at bounding box center [97, 100] width 64 height 13
select select "rem"
select select "px"
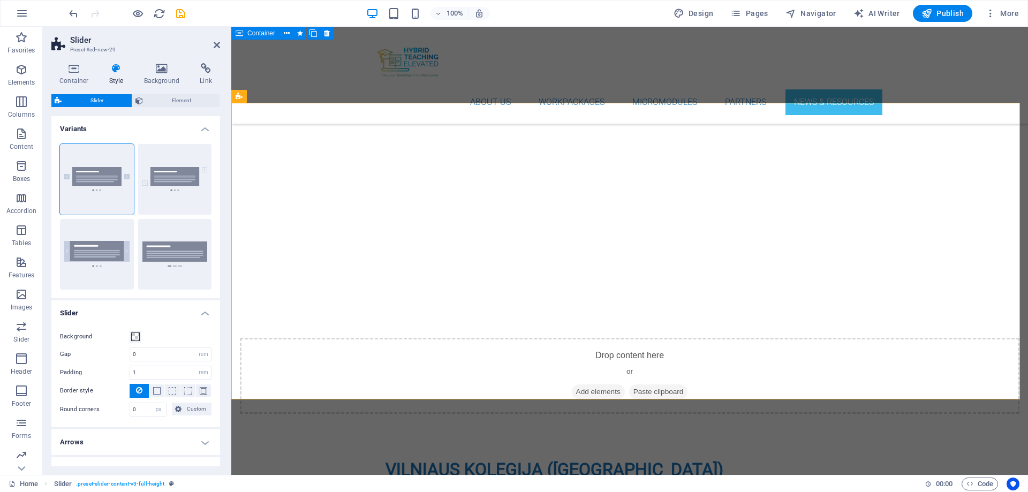
click at [199, 126] on h4 "Variants" at bounding box center [135, 125] width 169 height 19
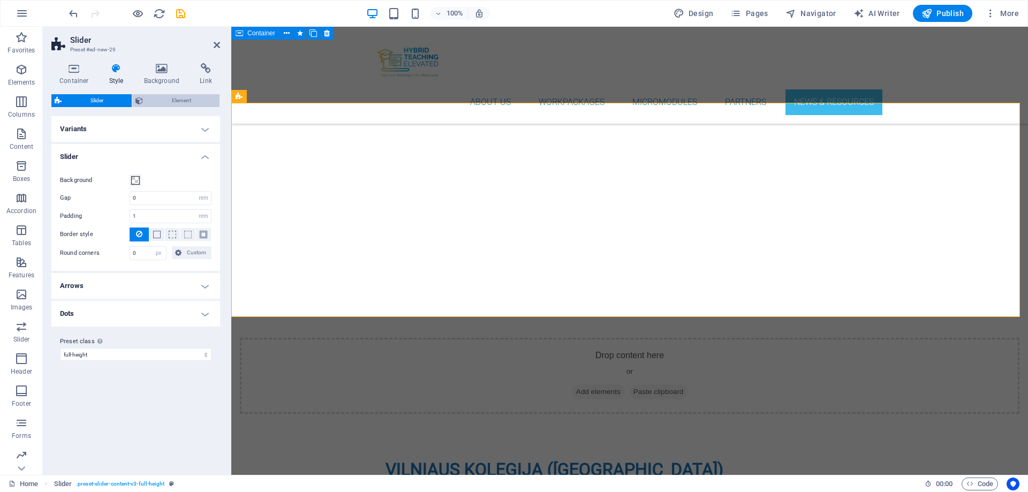
click at [194, 99] on span "Element" at bounding box center [181, 100] width 70 height 13
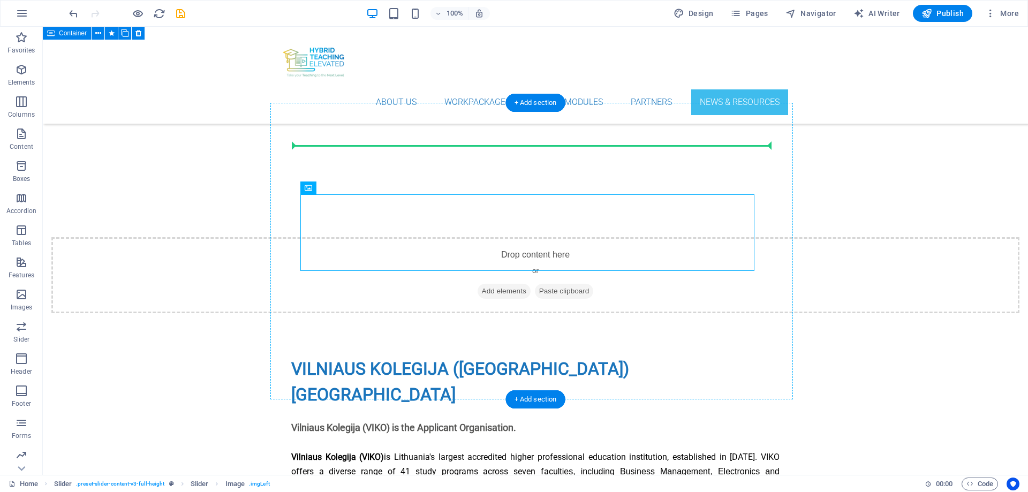
scroll to position [4396, 0]
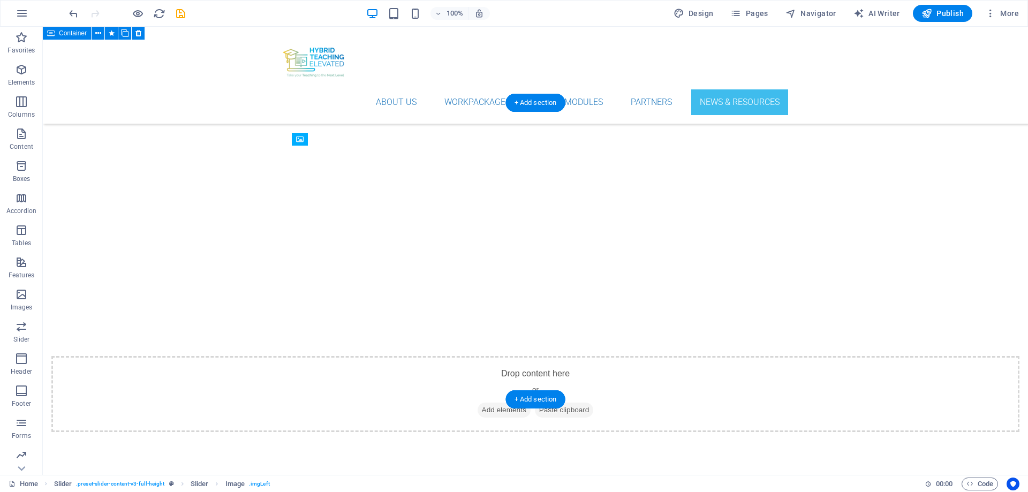
drag, startPoint x: 584, startPoint y: 229, endPoint x: 618, endPoint y: 307, distance: 85.7
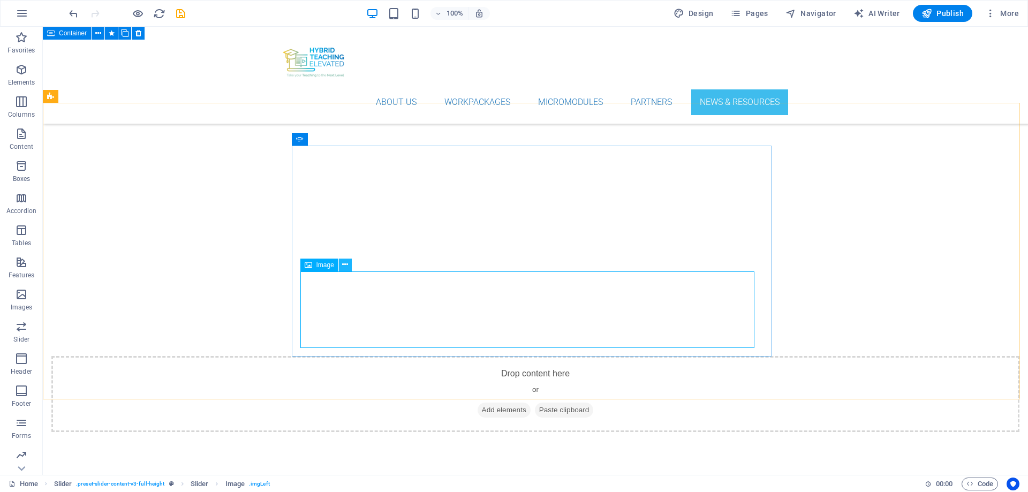
click at [344, 266] on icon at bounding box center [345, 264] width 6 height 11
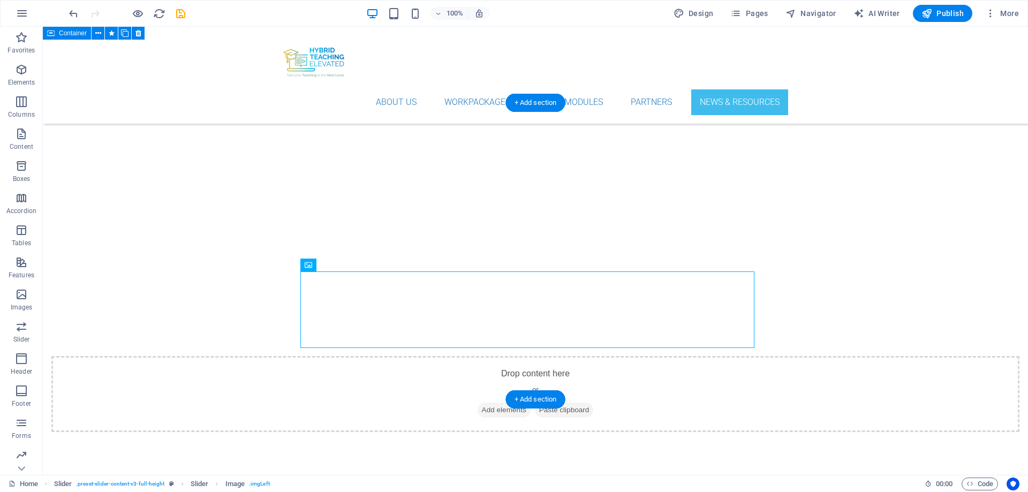
drag, startPoint x: 355, startPoint y: 296, endPoint x: 364, endPoint y: 274, distance: 23.3
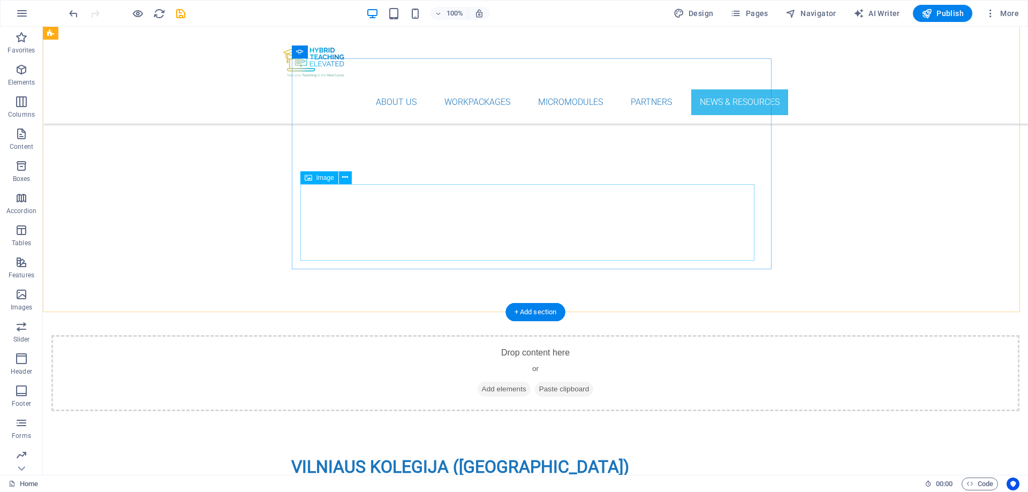
scroll to position [4343, 0]
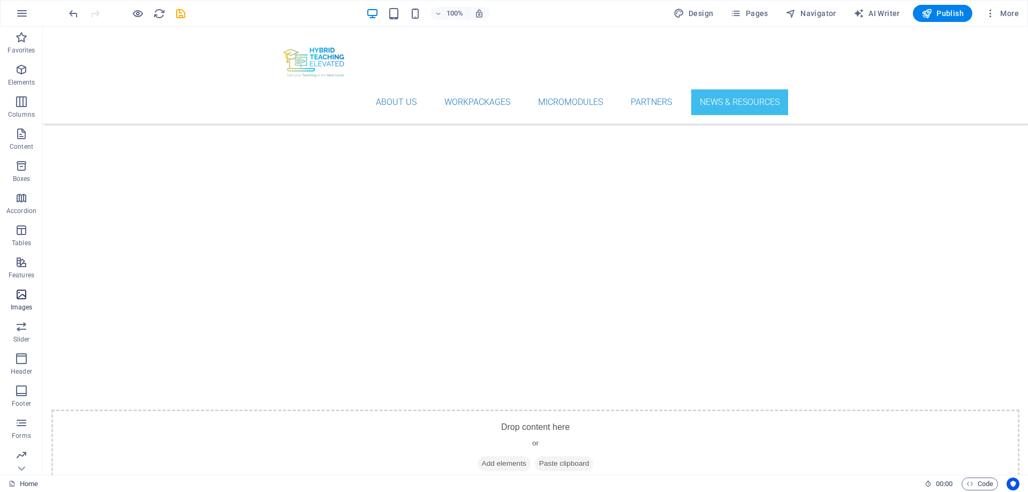
click at [19, 293] on icon "button" at bounding box center [21, 294] width 13 height 13
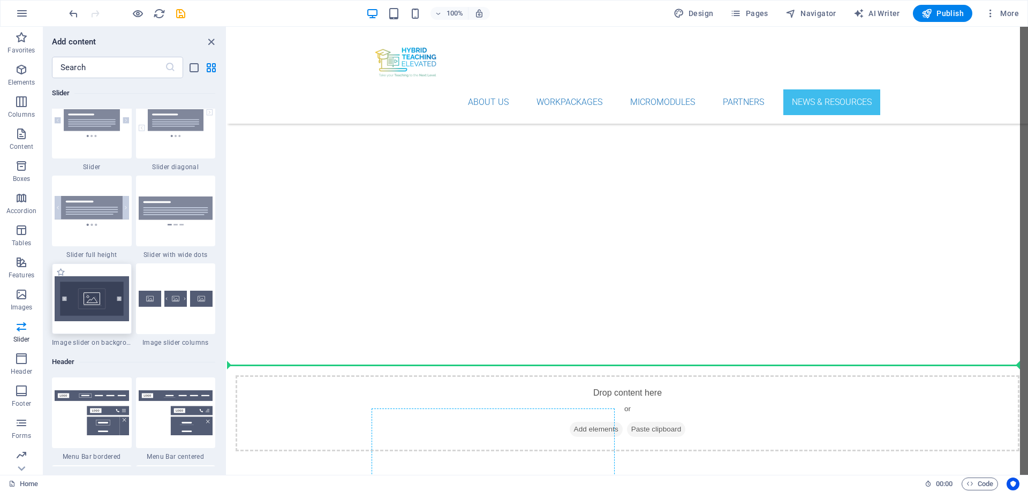
scroll to position [4469, 0]
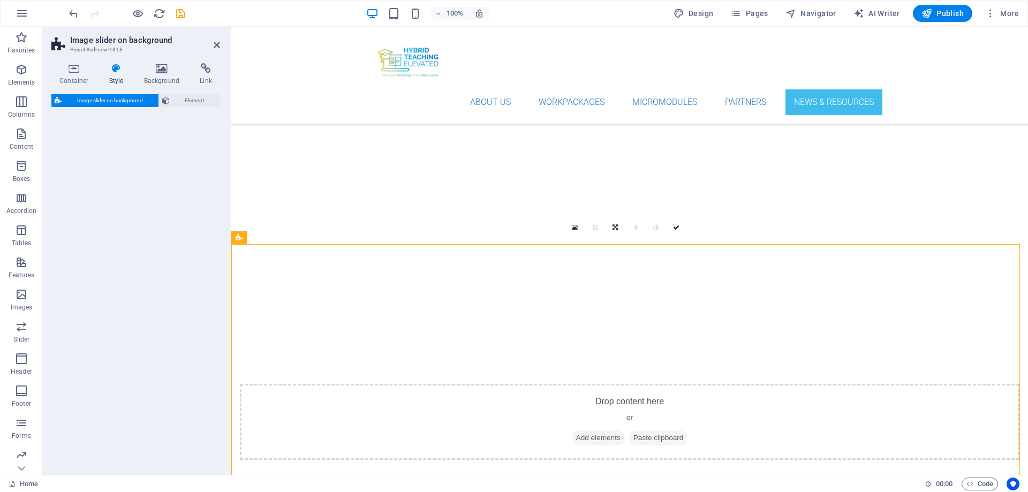
select select "rem"
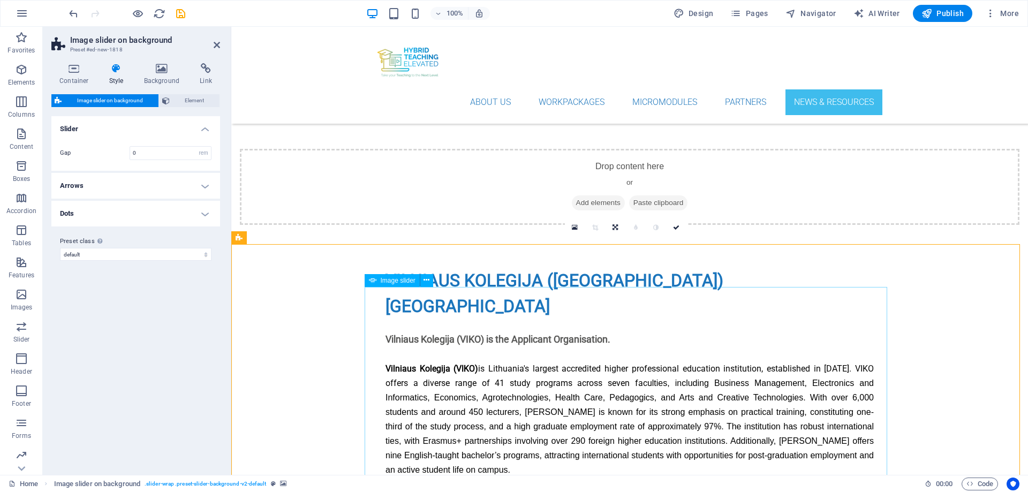
scroll to position [4749, 0]
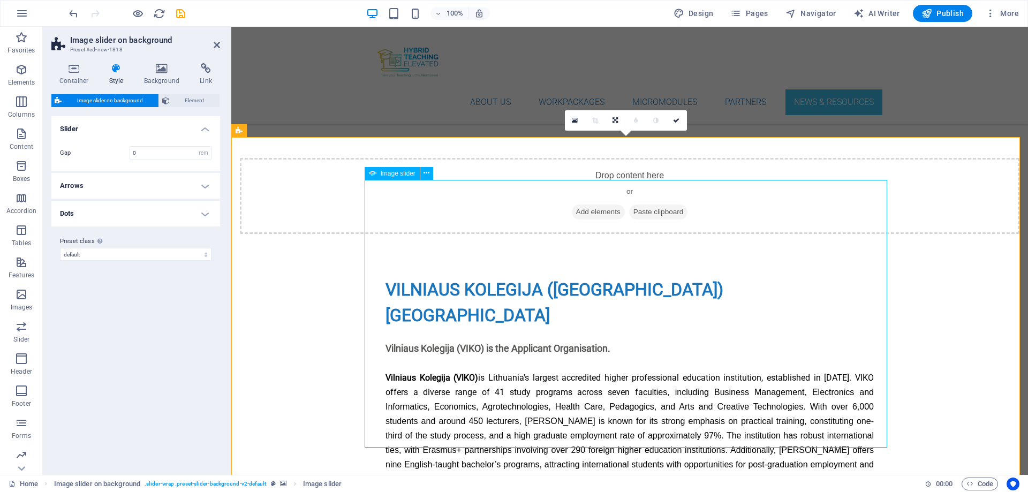
scroll to position [4534, 0]
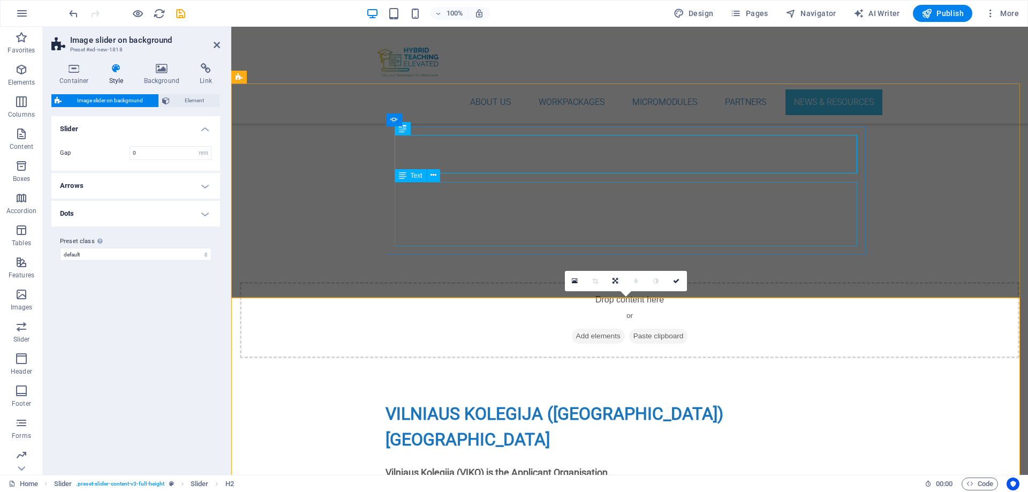
scroll to position [4416, 0]
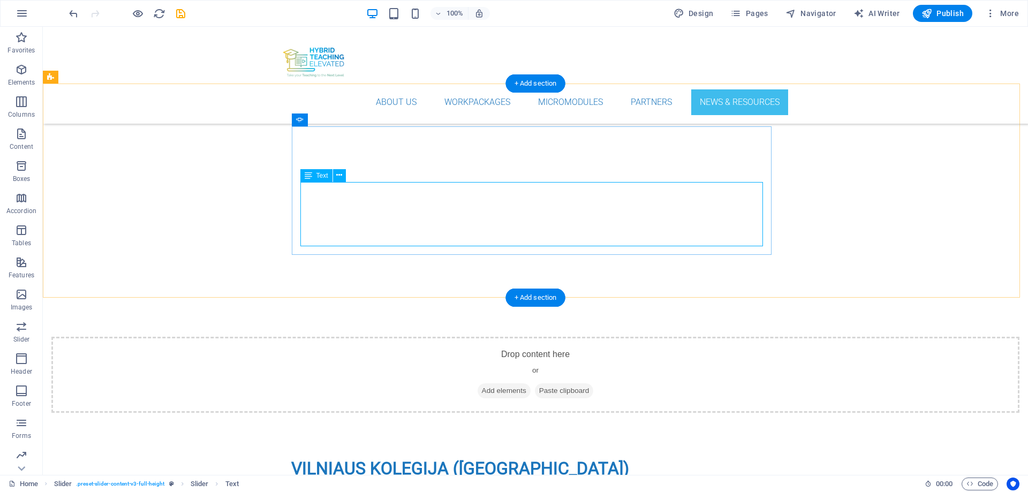
drag, startPoint x: 550, startPoint y: 230, endPoint x: 597, endPoint y: 217, distance: 48.5
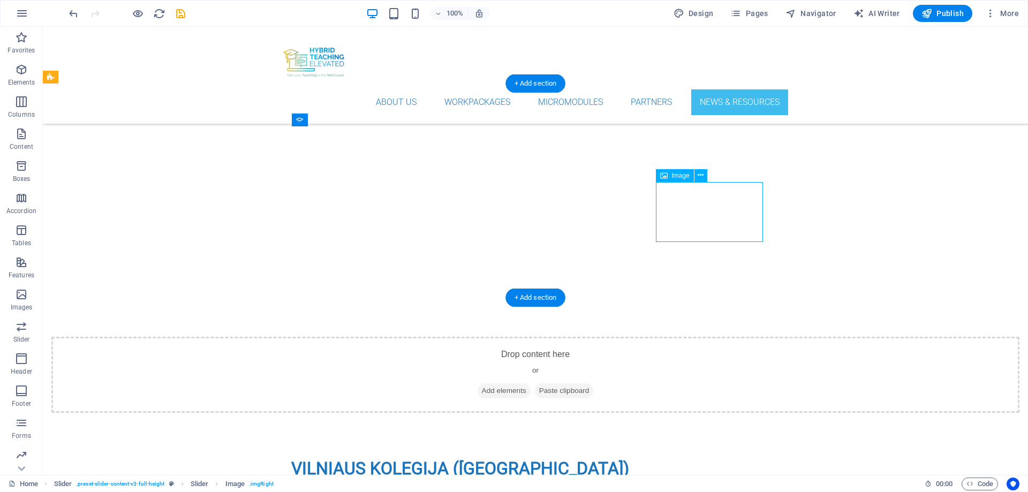
drag, startPoint x: 693, startPoint y: 208, endPoint x: 757, endPoint y: 211, distance: 63.8
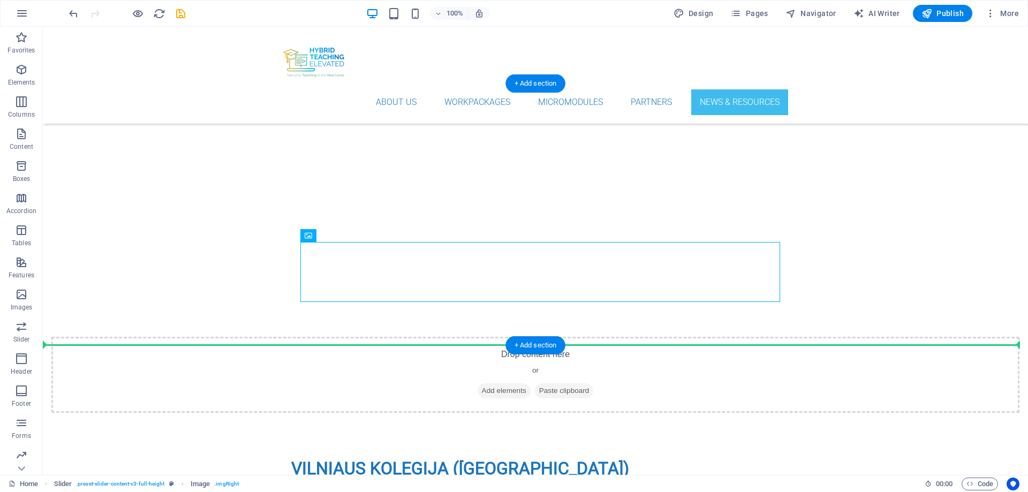
drag, startPoint x: 724, startPoint y: 277, endPoint x: 777, endPoint y: 215, distance: 81.3
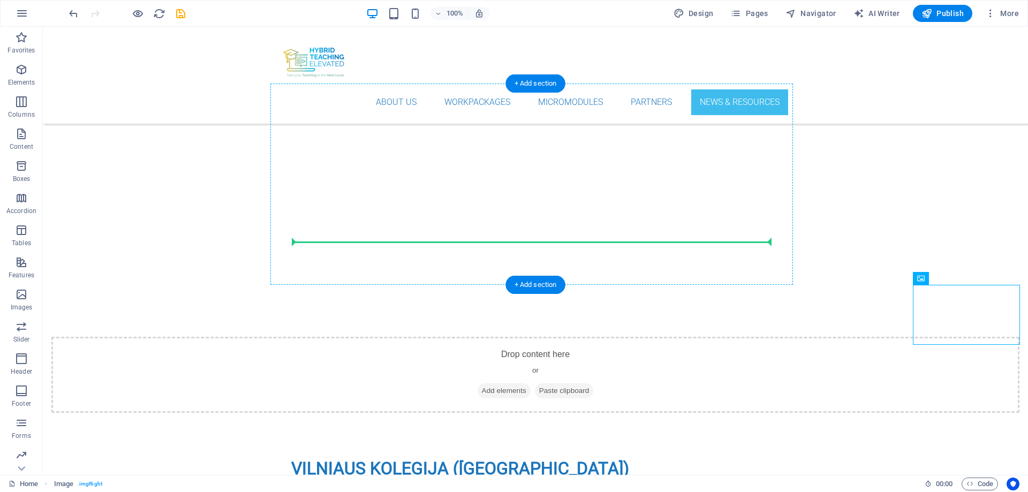
drag, startPoint x: 951, startPoint y: 309, endPoint x: 764, endPoint y: 186, distance: 223.9
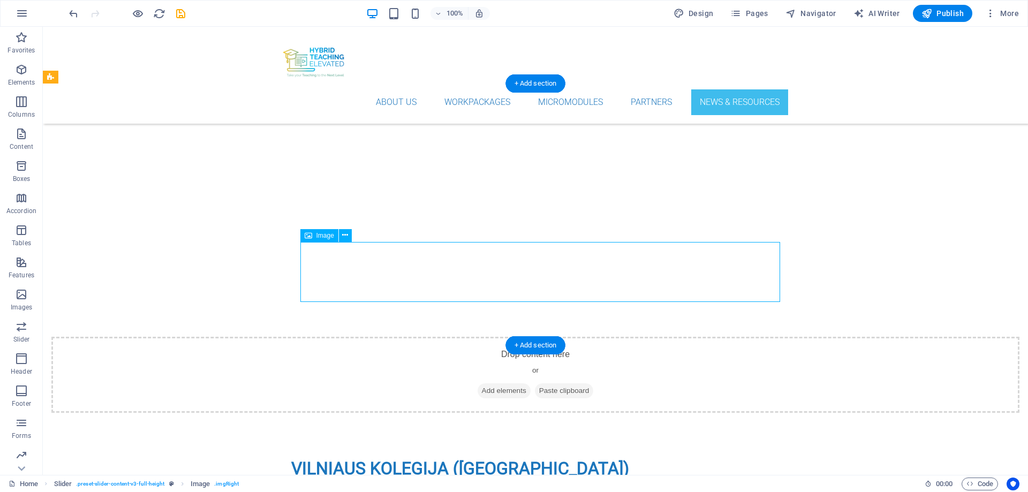
drag, startPoint x: 738, startPoint y: 282, endPoint x: 719, endPoint y: 280, distance: 18.8
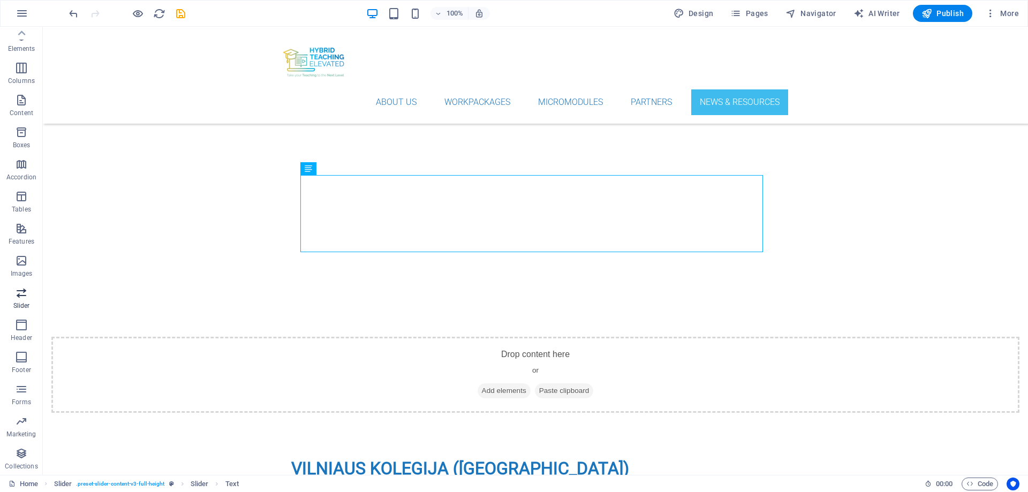
scroll to position [0, 0]
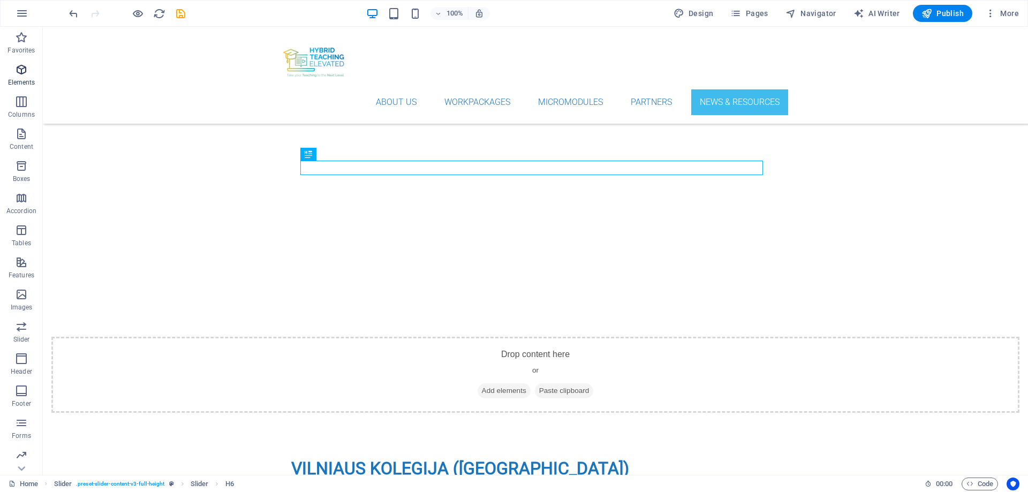
click at [13, 74] on span "Elements" at bounding box center [21, 76] width 43 height 26
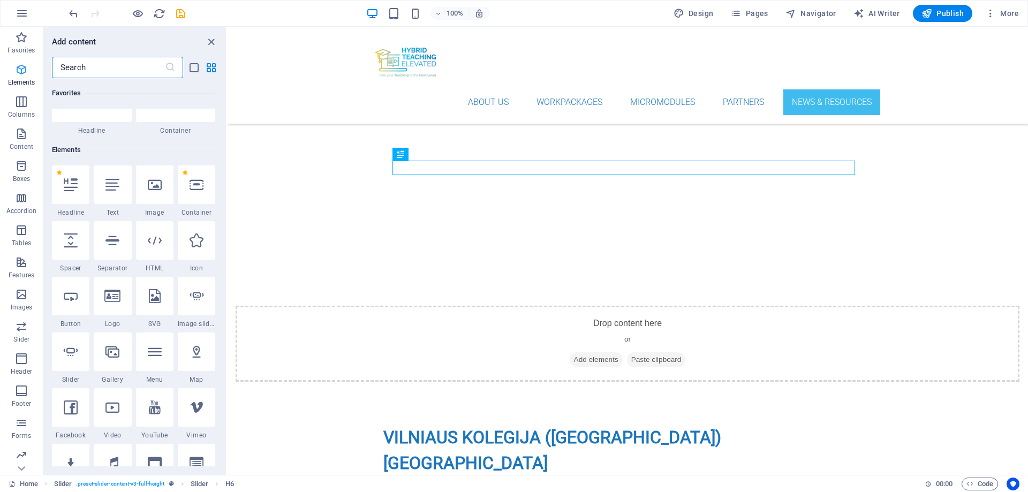
scroll to position [114, 0]
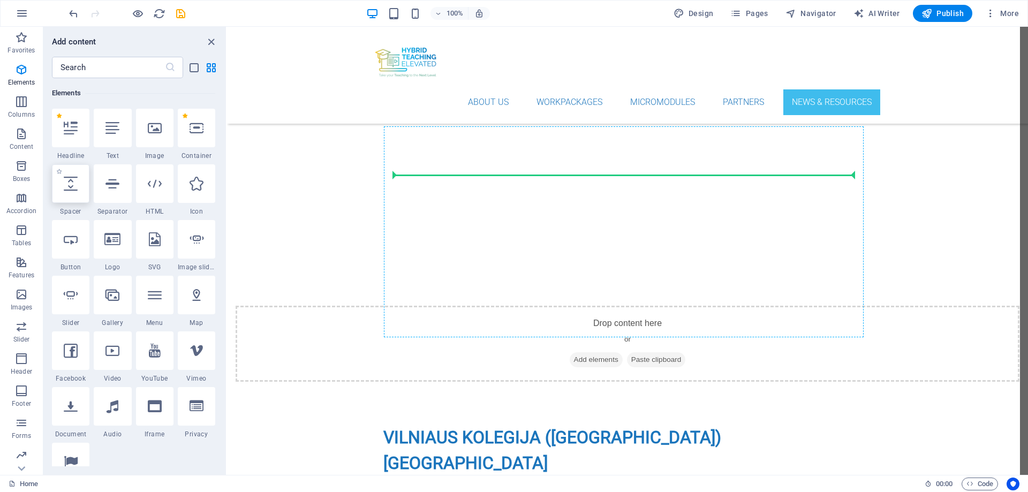
select select "px"
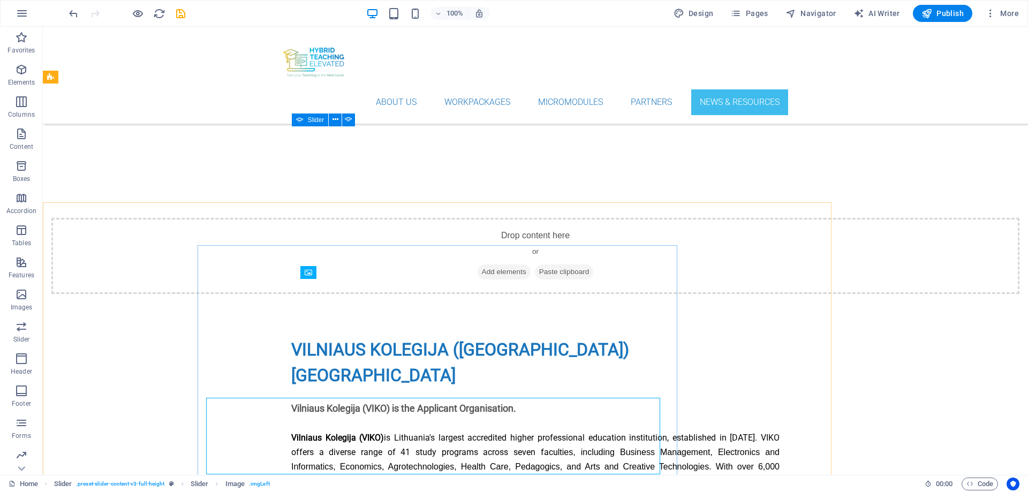
scroll to position [4416, 0]
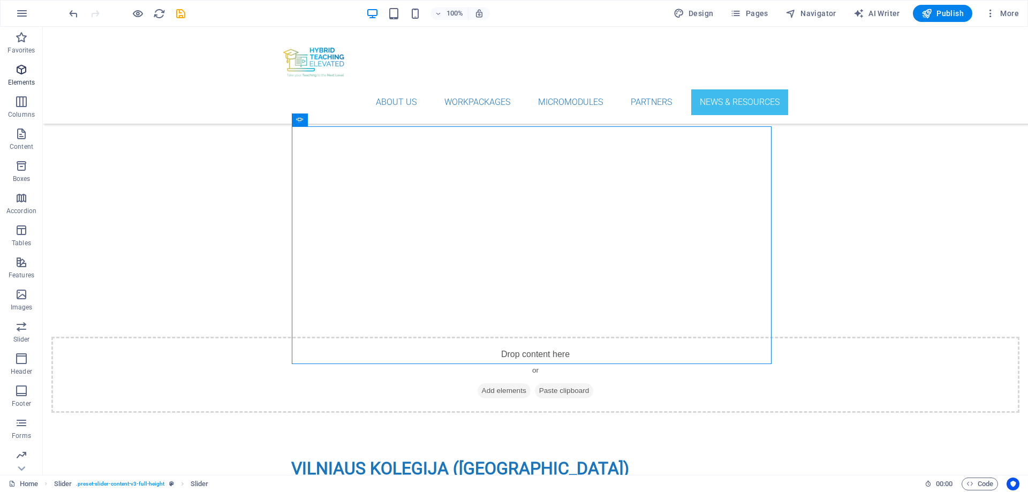
click at [23, 79] on p "Elements" at bounding box center [21, 82] width 27 height 9
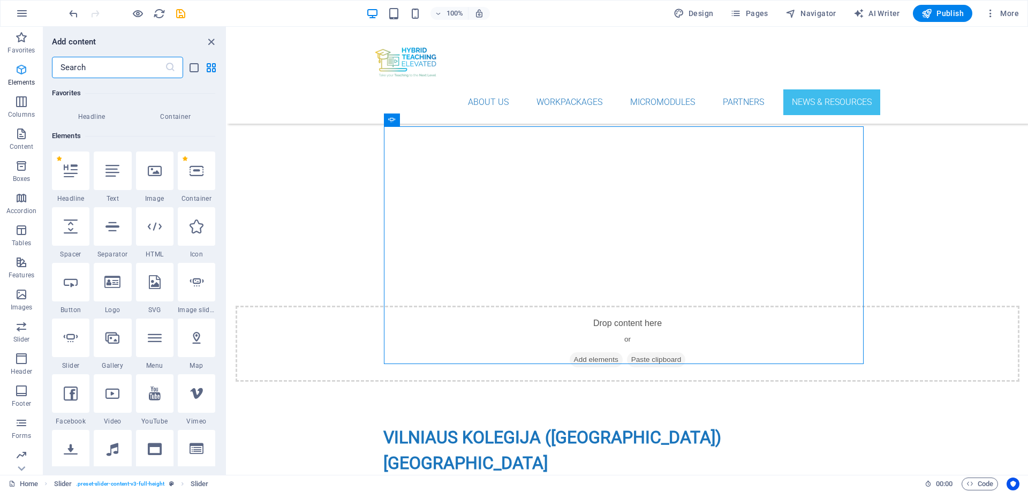
scroll to position [114, 0]
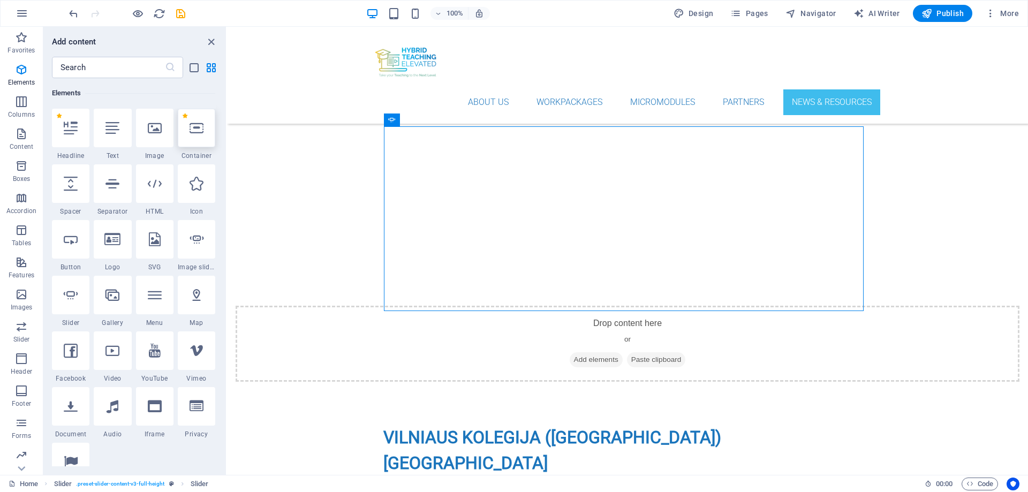
click at [196, 131] on icon at bounding box center [197, 128] width 14 height 14
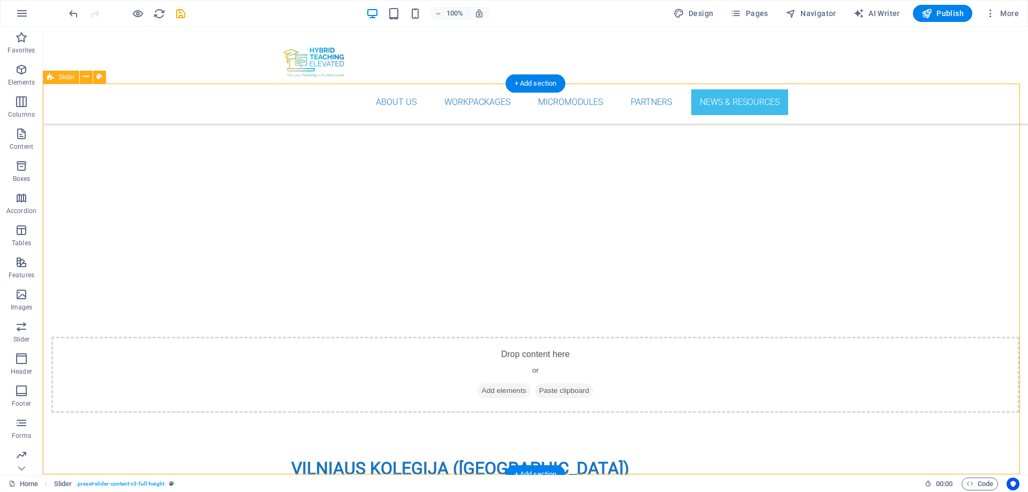
drag, startPoint x: 936, startPoint y: 317, endPoint x: 904, endPoint y: 312, distance: 32.5
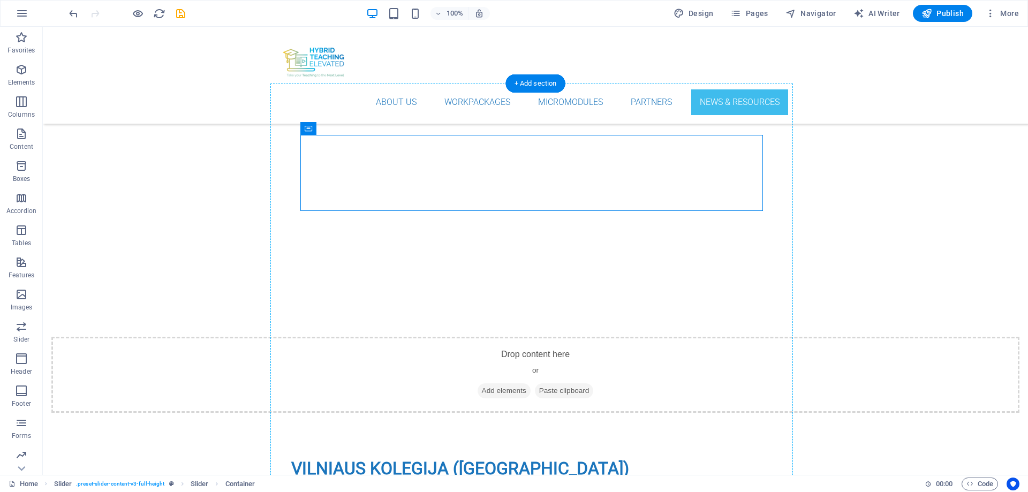
drag, startPoint x: 558, startPoint y: 152, endPoint x: 438, endPoint y: 326, distance: 211.0
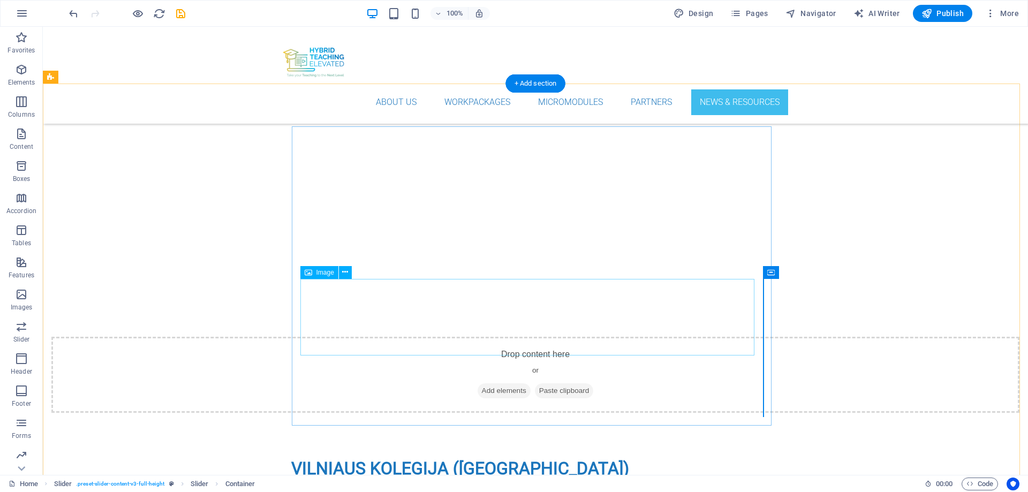
drag, startPoint x: 626, startPoint y: 388, endPoint x: 601, endPoint y: 386, distance: 25.2
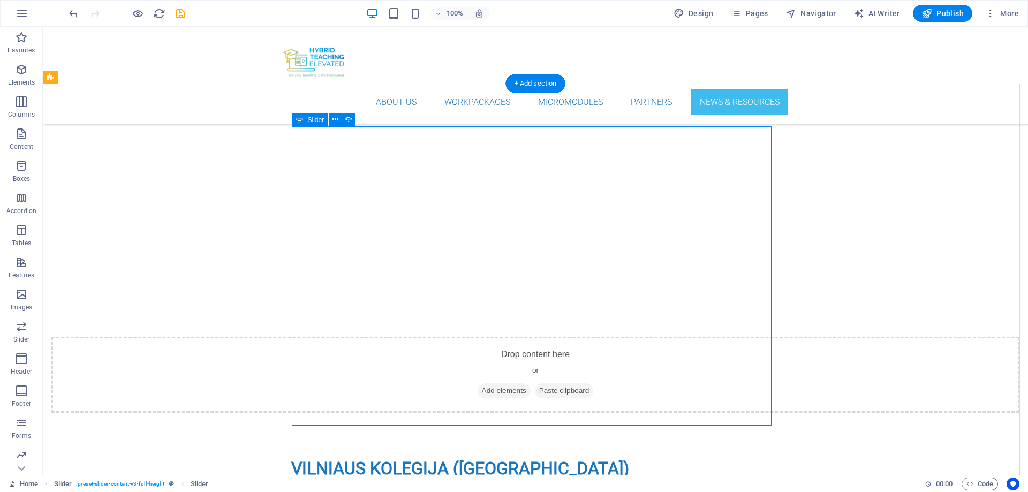
click at [13, 77] on span "Elements" at bounding box center [21, 76] width 43 height 26
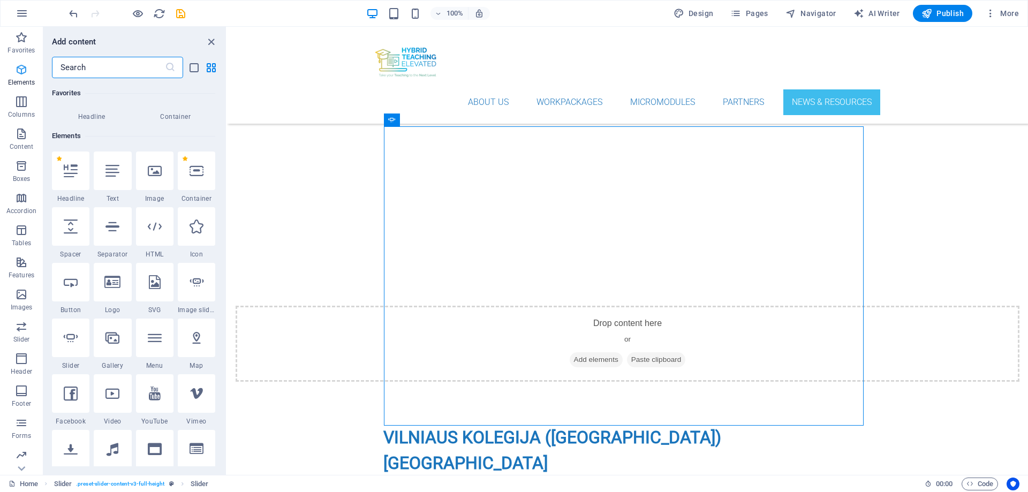
scroll to position [114, 0]
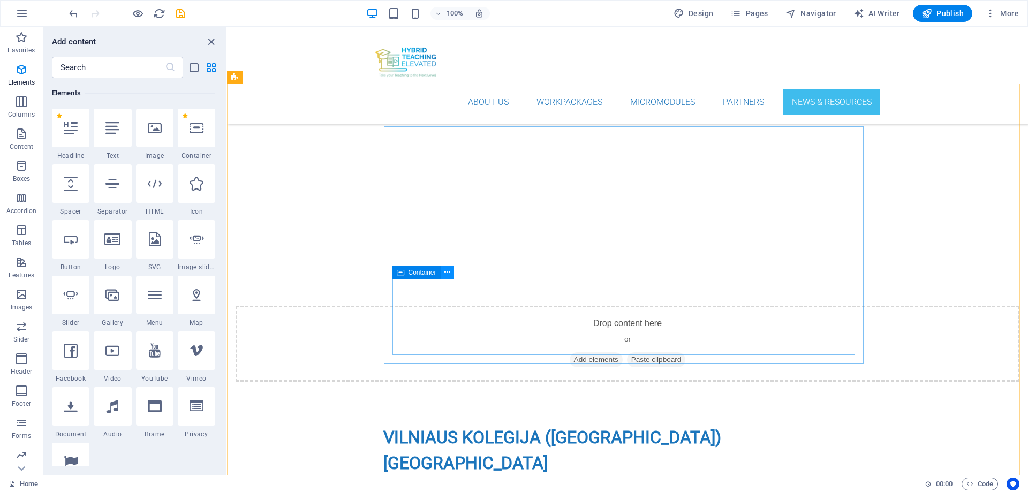
click at [449, 275] on icon at bounding box center [448, 272] width 6 height 11
drag, startPoint x: 430, startPoint y: 333, endPoint x: 592, endPoint y: 283, distance: 169.1
click at [445, 277] on icon at bounding box center [448, 272] width 6 height 11
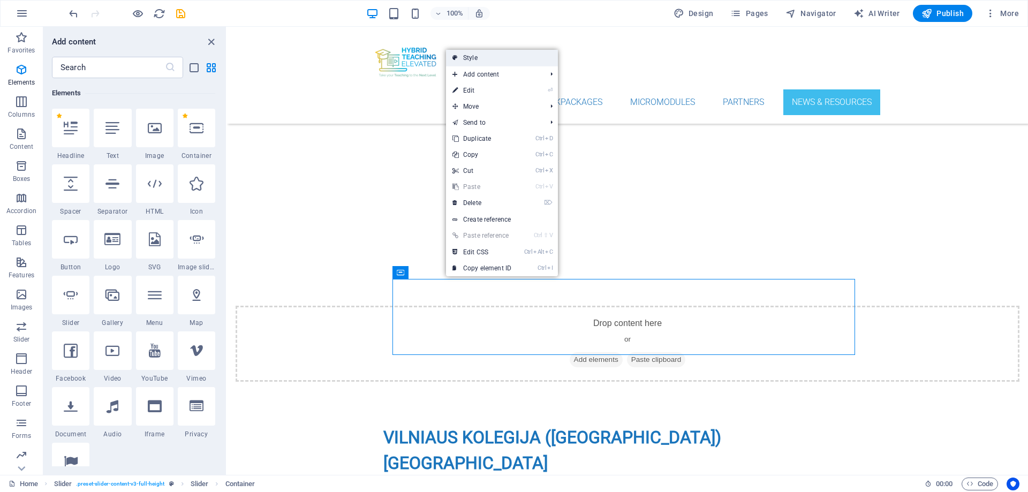
click at [472, 55] on link "Style" at bounding box center [502, 58] width 112 height 16
select select "rem"
select select "px"
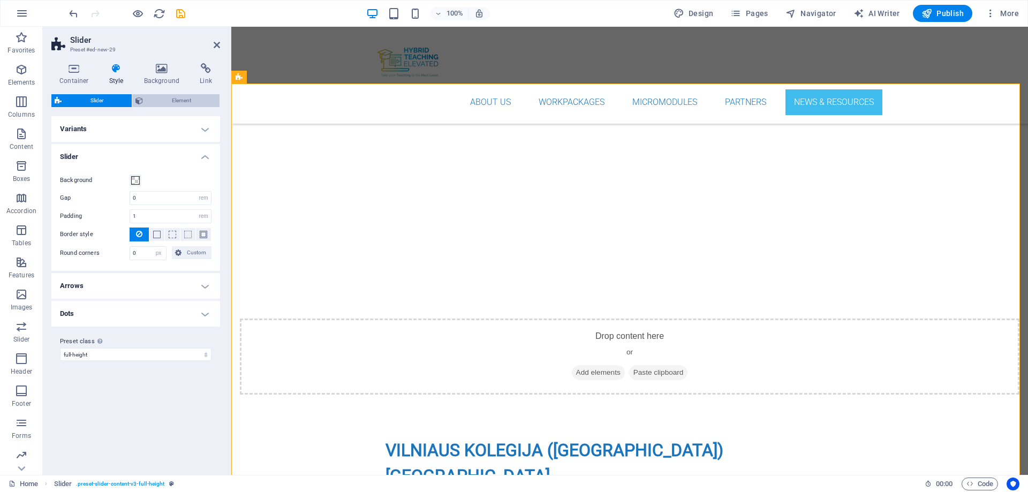
click at [169, 100] on span "Element" at bounding box center [181, 100] width 70 height 13
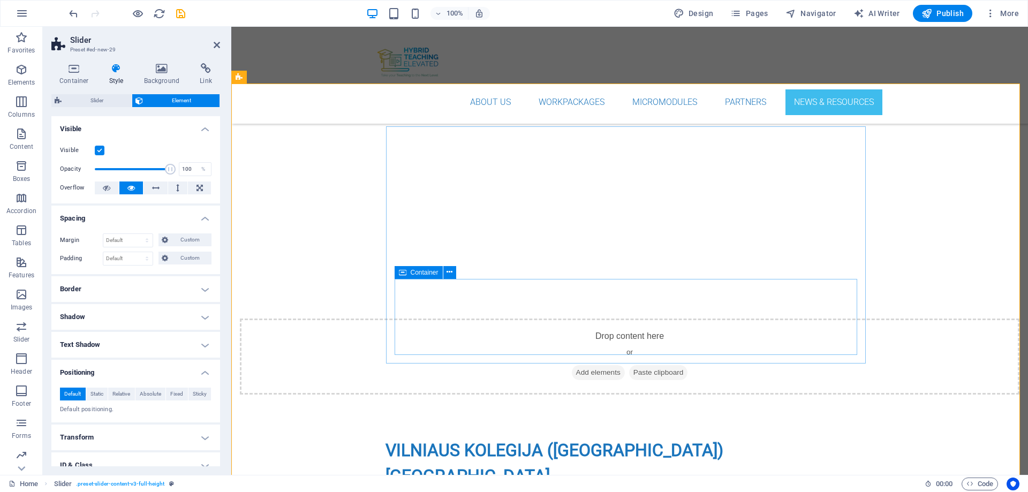
click at [451, 274] on icon at bounding box center [450, 272] width 6 height 11
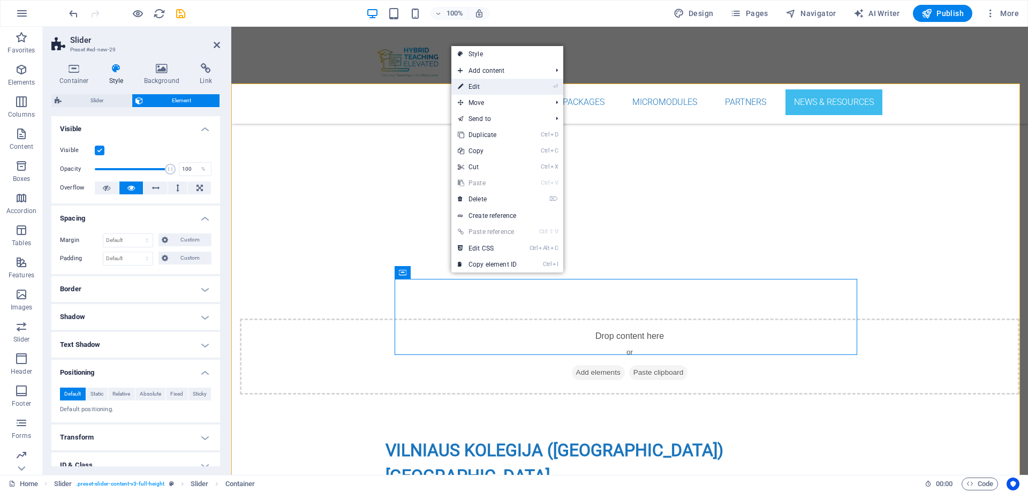
click at [482, 86] on link "⏎ Edit" at bounding box center [488, 87] width 72 height 16
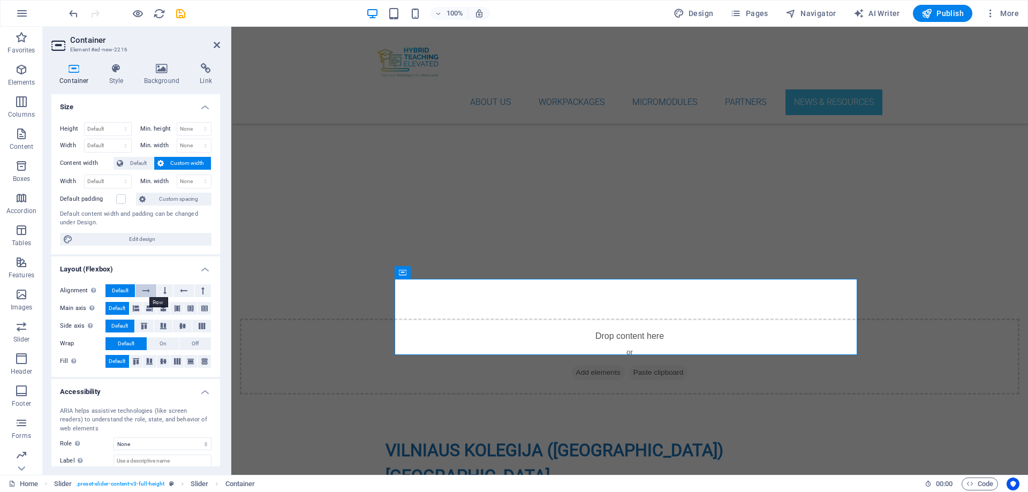
click at [145, 291] on icon at bounding box center [145, 290] width 7 height 13
click at [121, 290] on span "Default" at bounding box center [120, 290] width 17 height 13
click at [164, 342] on span "On" at bounding box center [163, 343] width 7 height 13
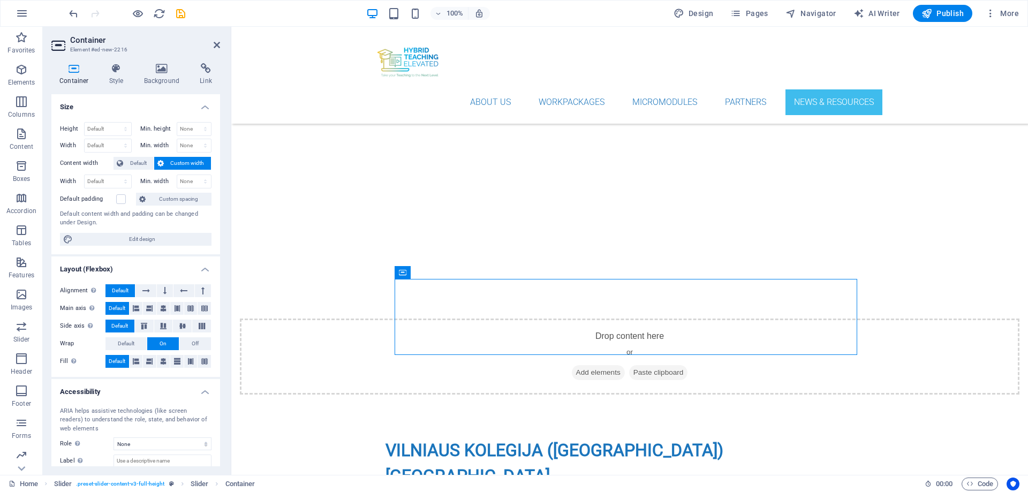
drag, startPoint x: 484, startPoint y: 318, endPoint x: 596, endPoint y: 304, distance: 113.4
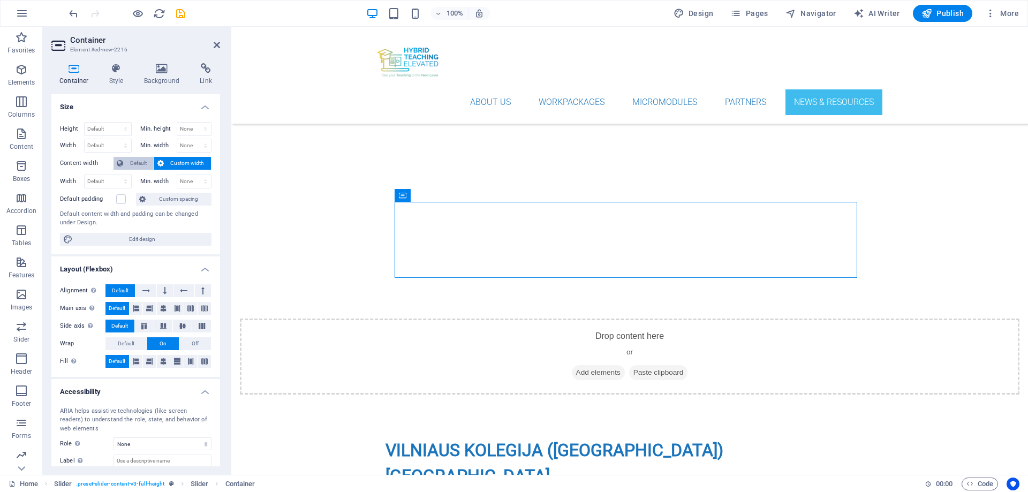
click at [138, 163] on span "Default" at bounding box center [138, 163] width 24 height 13
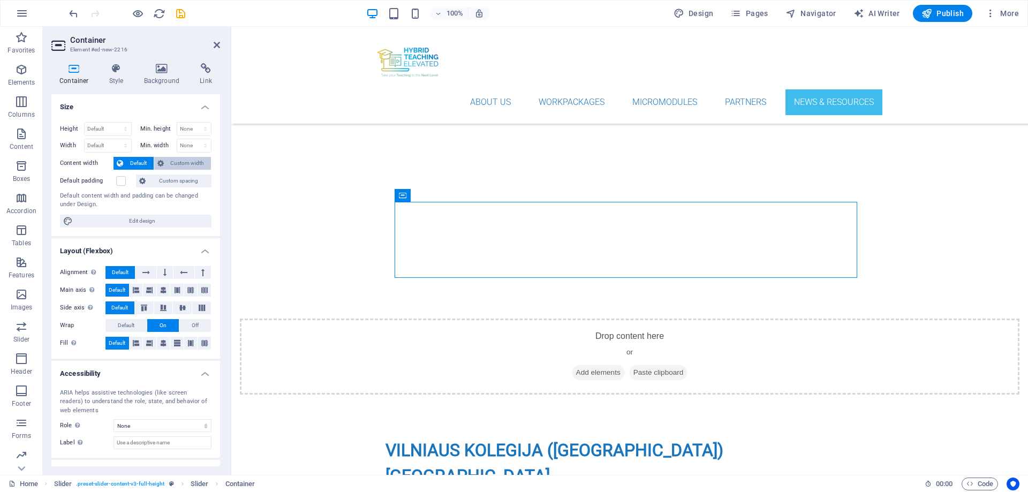
click at [172, 162] on span "Custom width" at bounding box center [187, 163] width 41 height 13
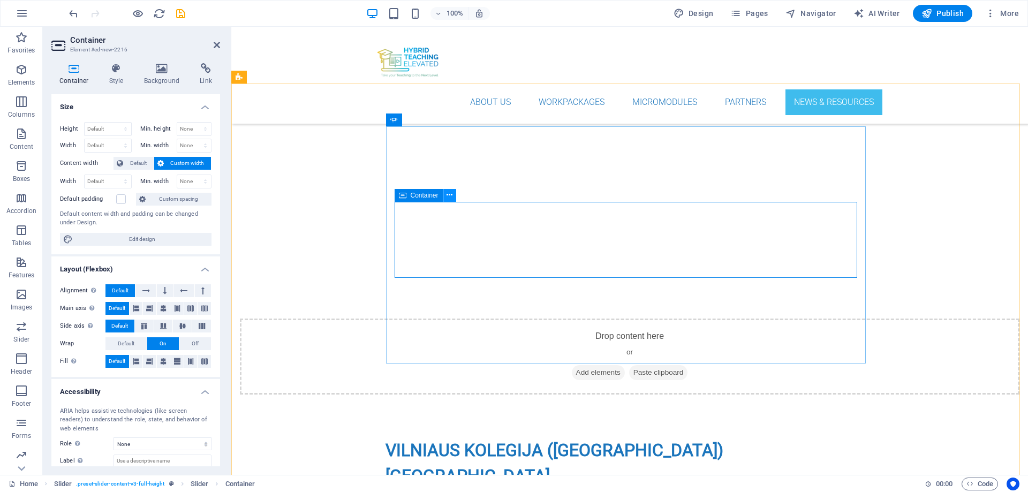
click at [449, 196] on icon at bounding box center [450, 195] width 6 height 11
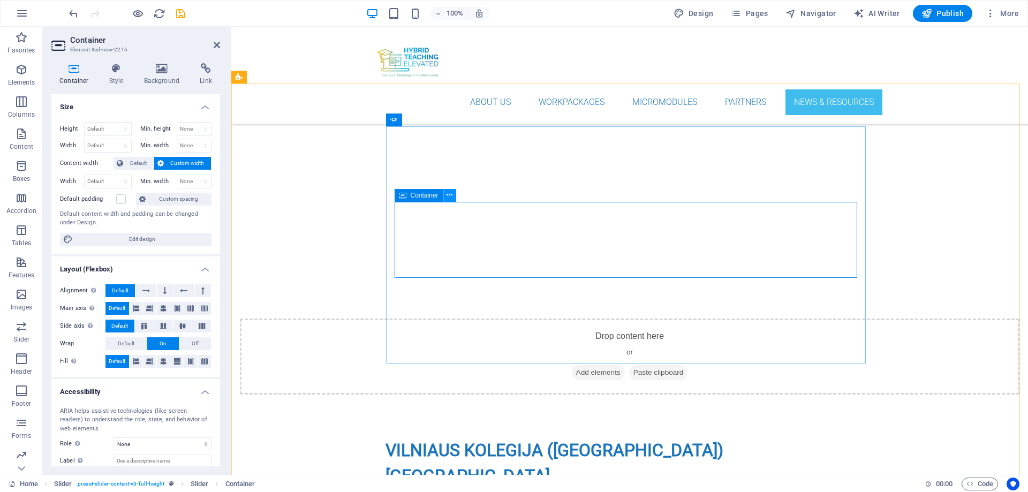
click at [448, 199] on icon at bounding box center [450, 195] width 6 height 11
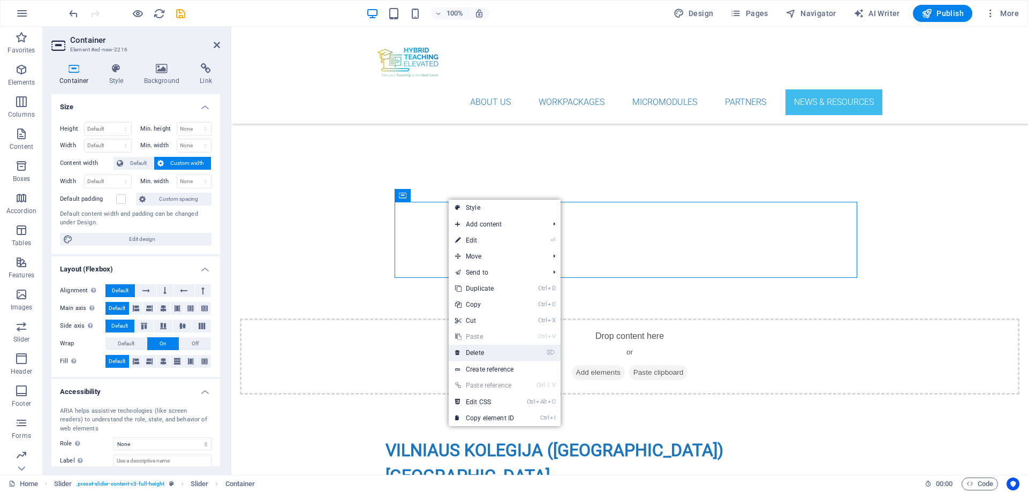
click at [474, 352] on link "⌦ Delete" at bounding box center [485, 353] width 72 height 16
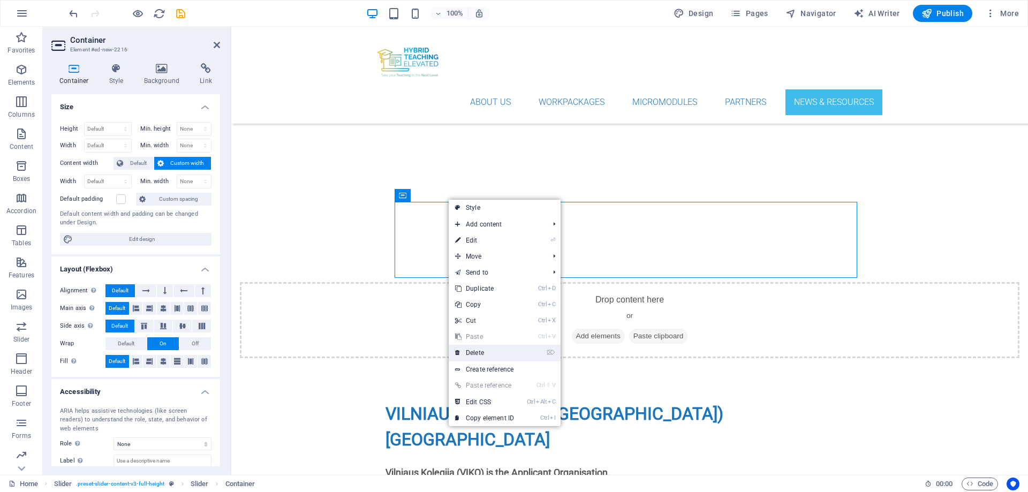
scroll to position [4416, 0]
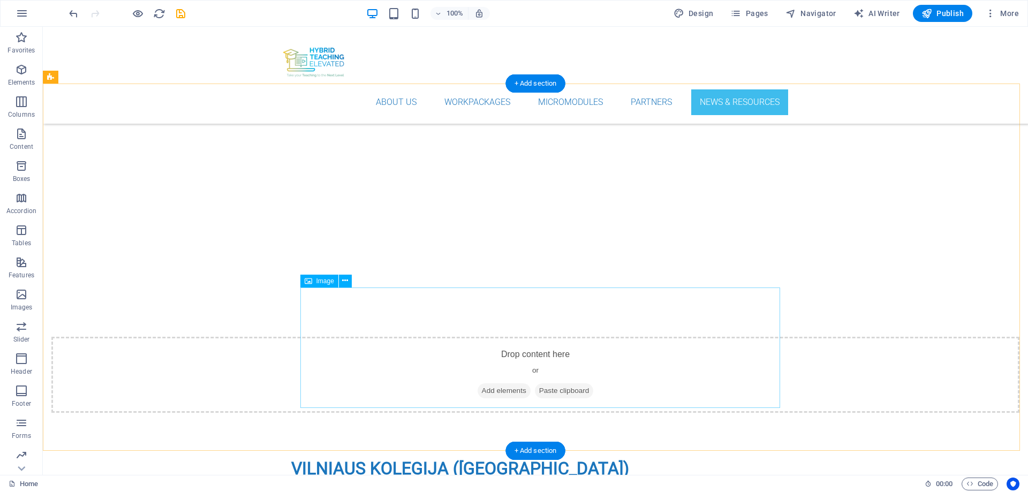
click at [346, 283] on icon at bounding box center [345, 280] width 6 height 11
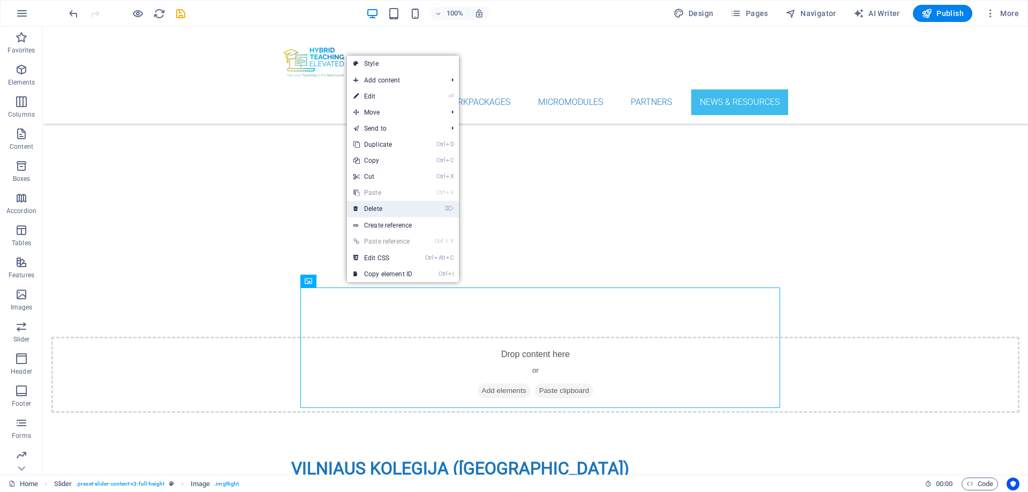
click at [373, 209] on link "⌦ Delete" at bounding box center [383, 209] width 72 height 16
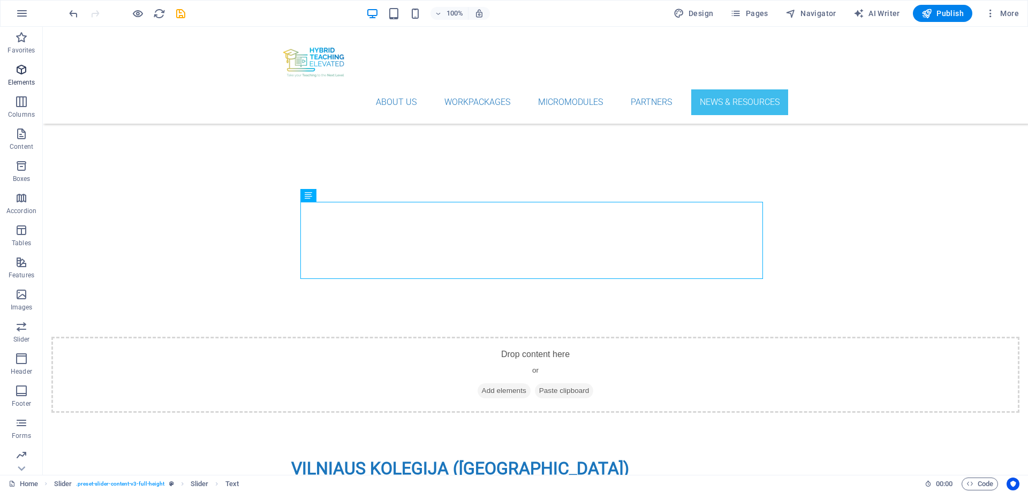
click at [15, 74] on icon "button" at bounding box center [21, 69] width 13 height 13
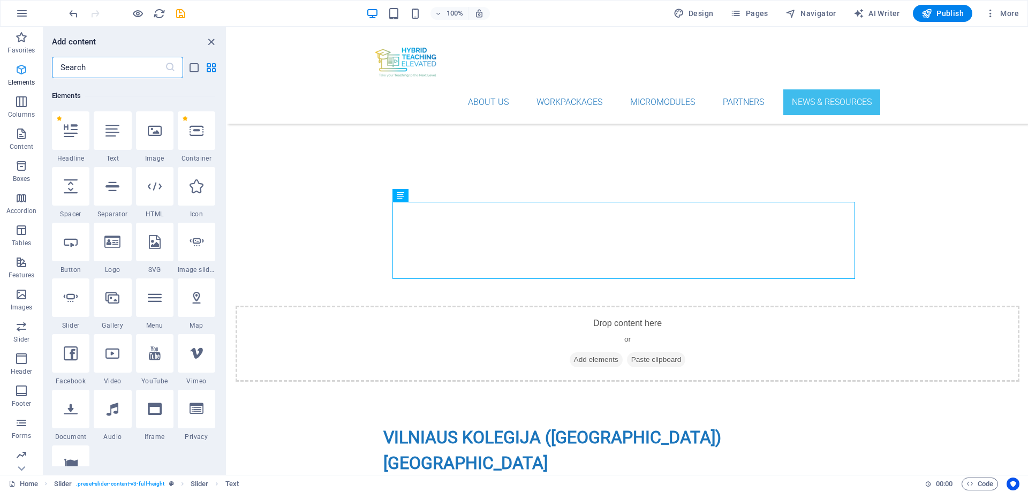
scroll to position [114, 0]
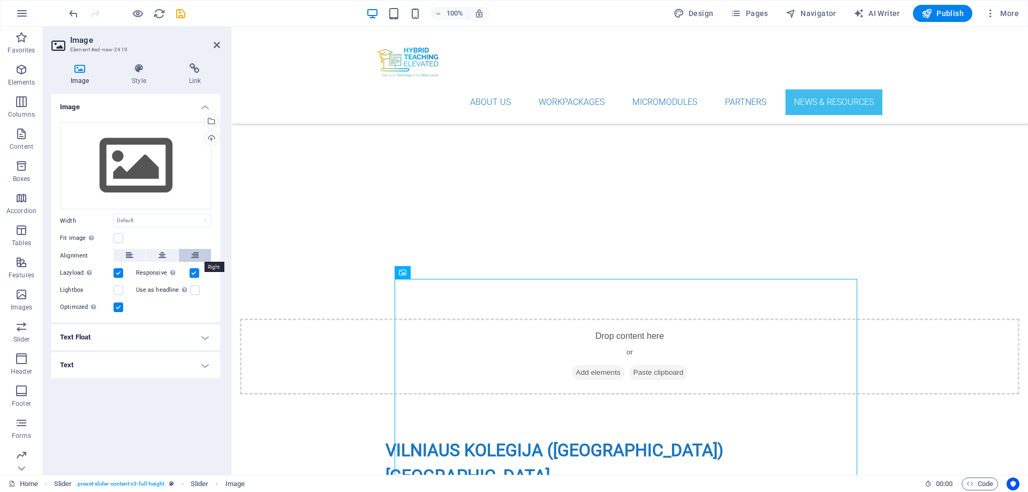
click at [193, 253] on icon at bounding box center [194, 255] width 7 height 13
click at [204, 337] on h4 "Text Float" at bounding box center [135, 338] width 169 height 26
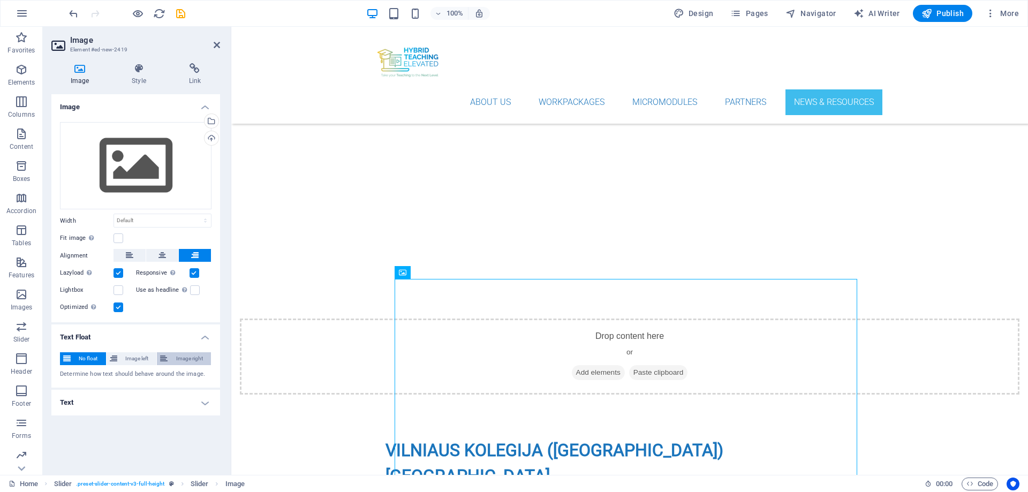
click at [191, 357] on span "Image right" at bounding box center [189, 358] width 37 height 13
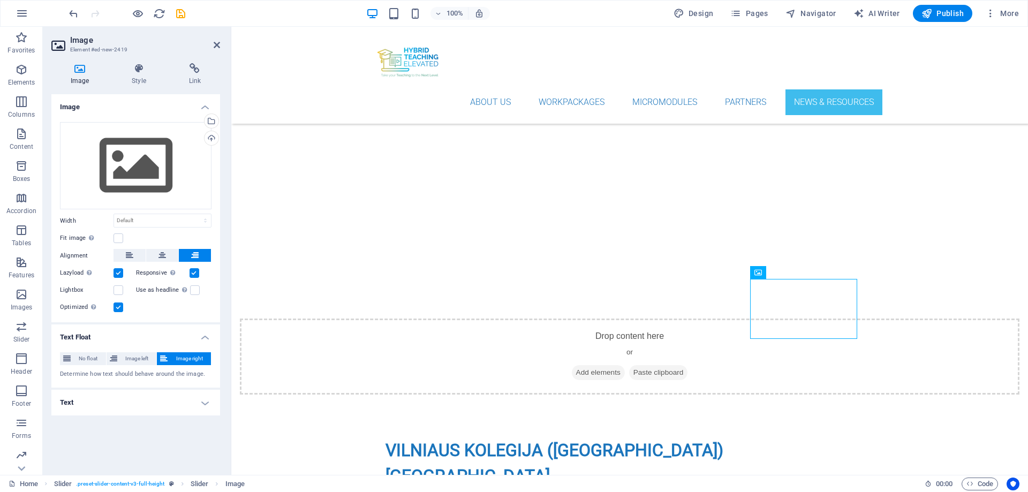
click at [207, 376] on h4 "Text" at bounding box center [135, 403] width 169 height 26
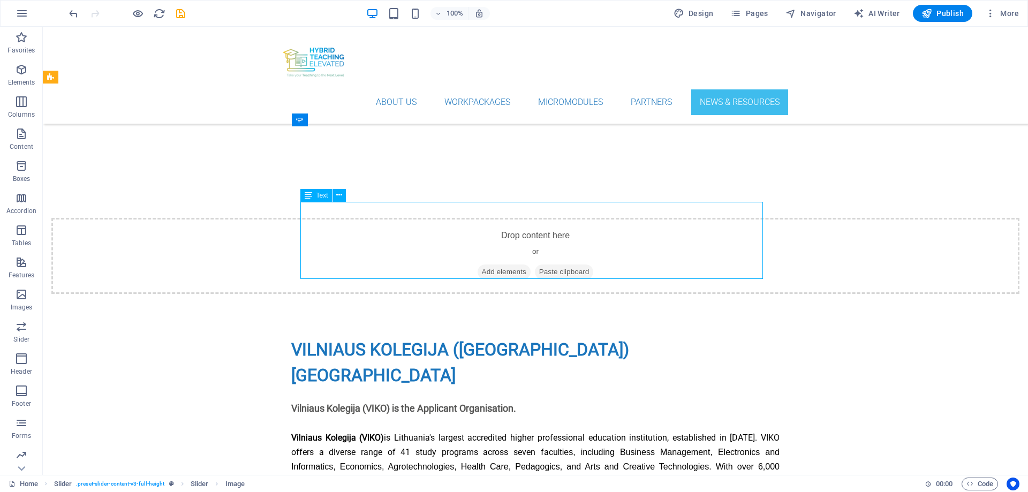
scroll to position [4416, 0]
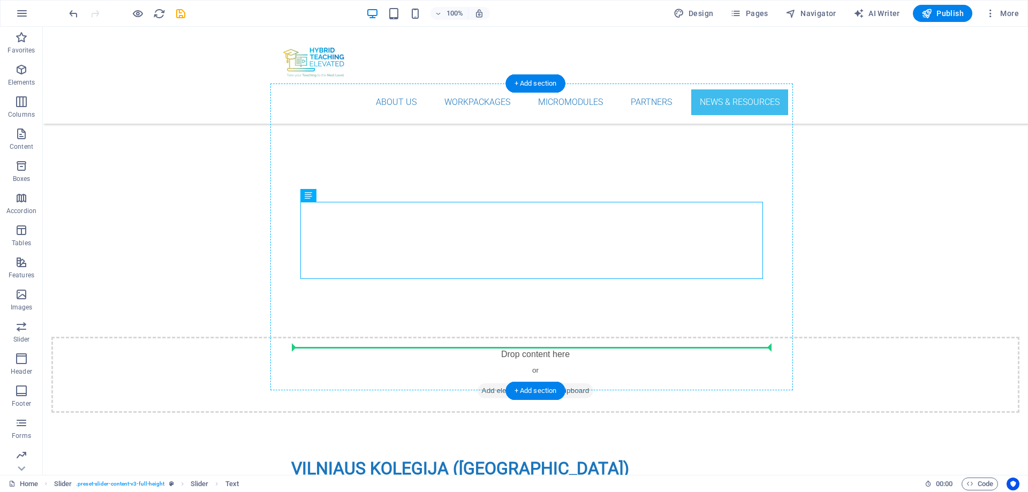
drag, startPoint x: 352, startPoint y: 230, endPoint x: 529, endPoint y: 284, distance: 185.5
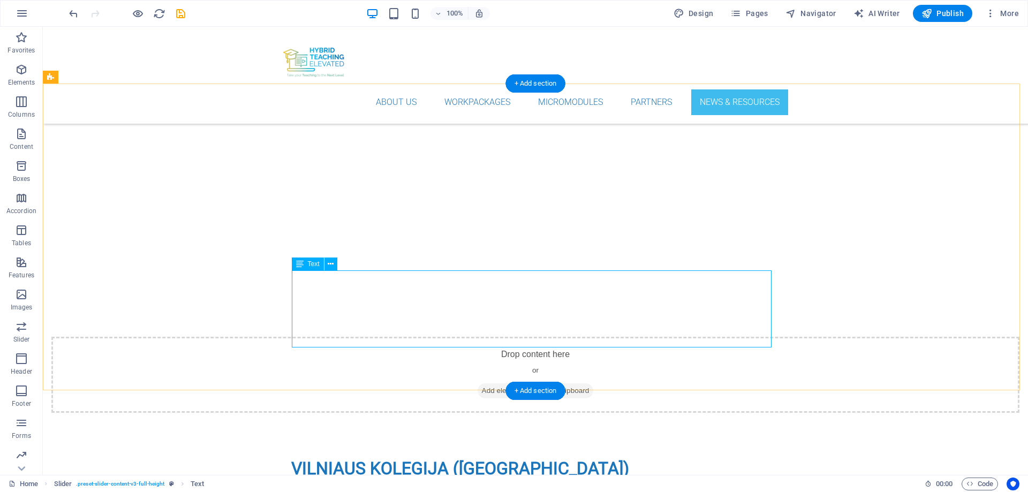
click at [334, 265] on icon at bounding box center [331, 264] width 6 height 11
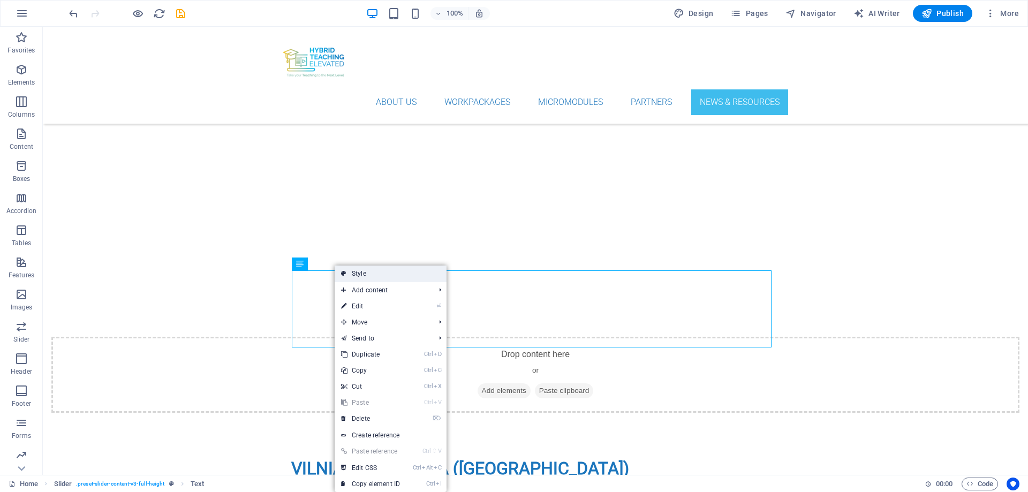
click at [365, 271] on link "Style" at bounding box center [391, 274] width 112 height 16
select select "rem"
select select "px"
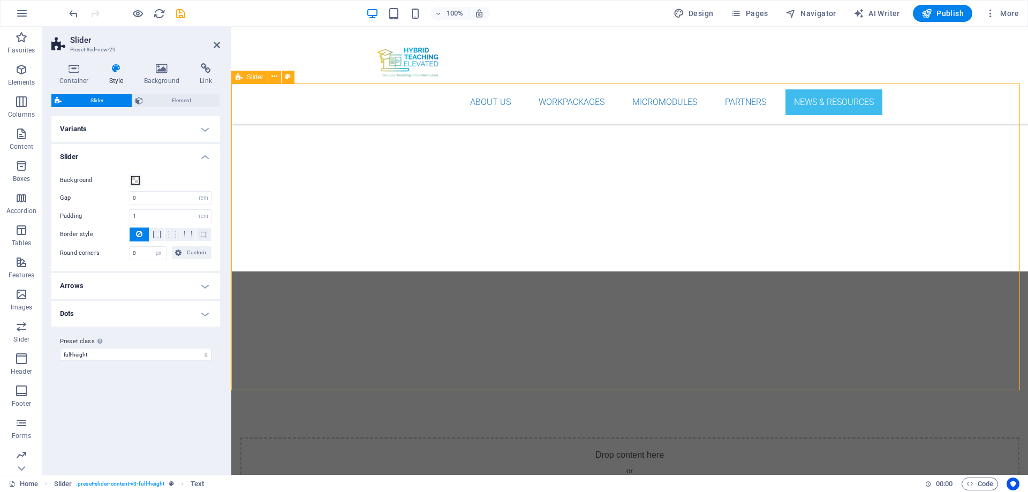
scroll to position [4534, 0]
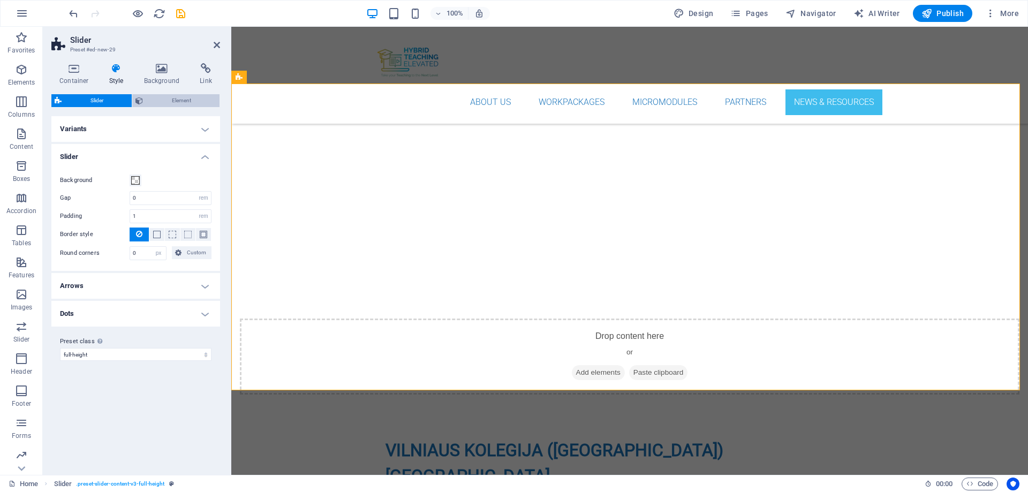
click at [161, 101] on span "Element" at bounding box center [181, 100] width 70 height 13
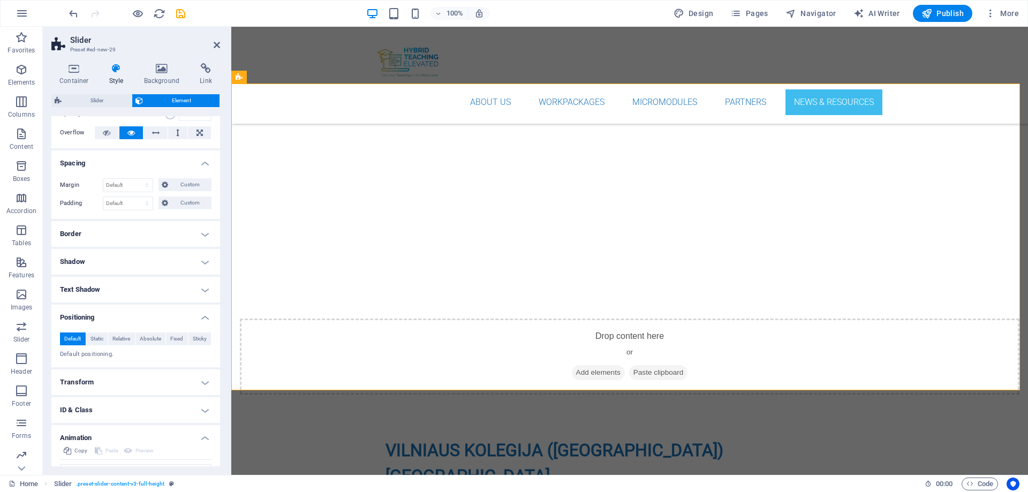
scroll to position [102, 0]
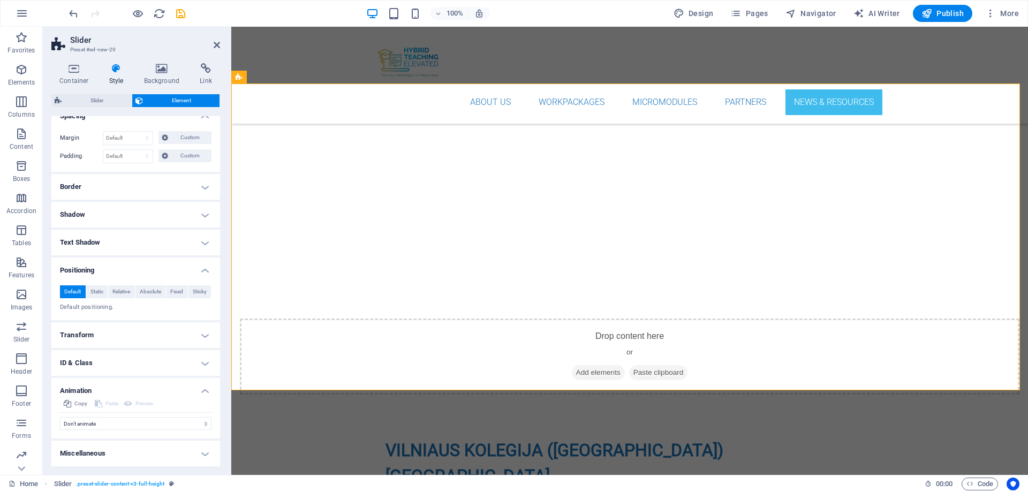
click at [114, 70] on icon at bounding box center [116, 68] width 31 height 11
click at [155, 75] on h4 "Background" at bounding box center [164, 74] width 56 height 22
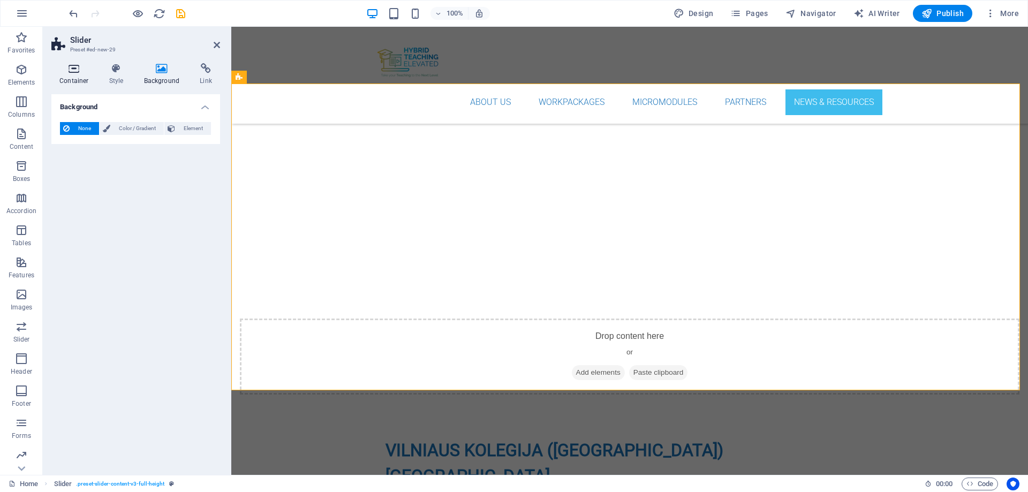
click at [76, 73] on icon at bounding box center [74, 68] width 46 height 11
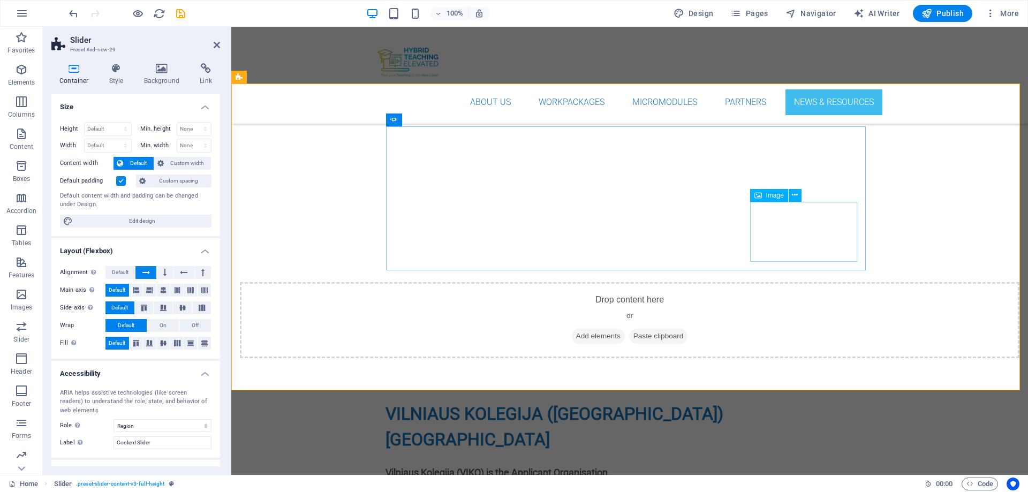
scroll to position [4416, 0]
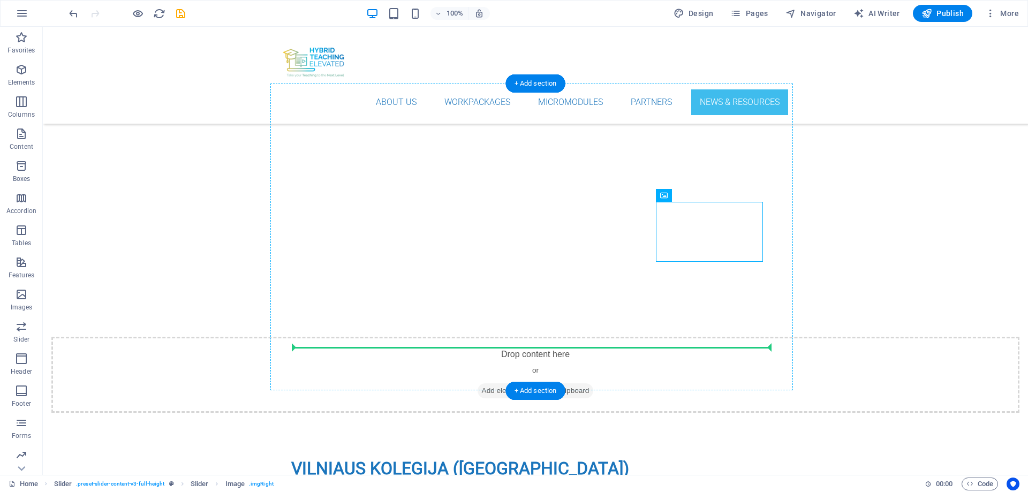
drag, startPoint x: 604, startPoint y: 230, endPoint x: 671, endPoint y: 330, distance: 120.3
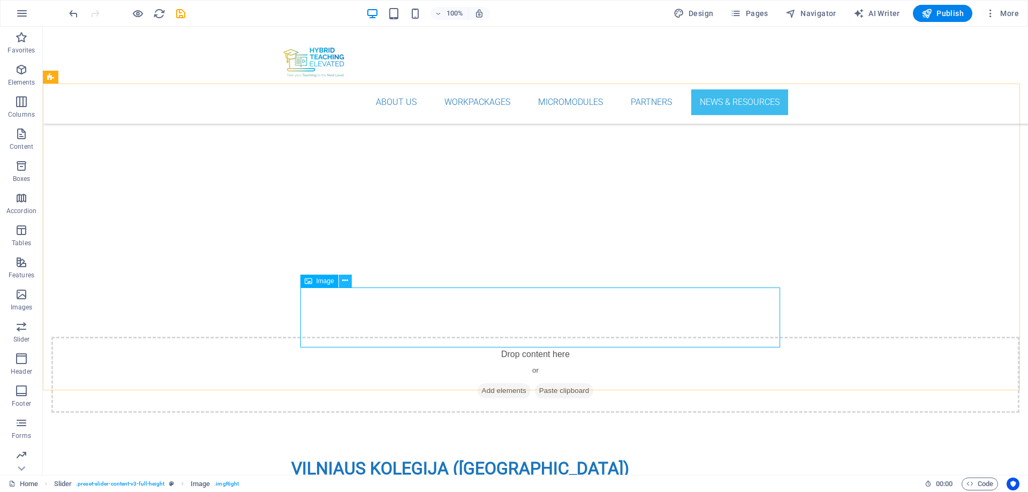
click at [344, 281] on icon at bounding box center [345, 280] width 6 height 11
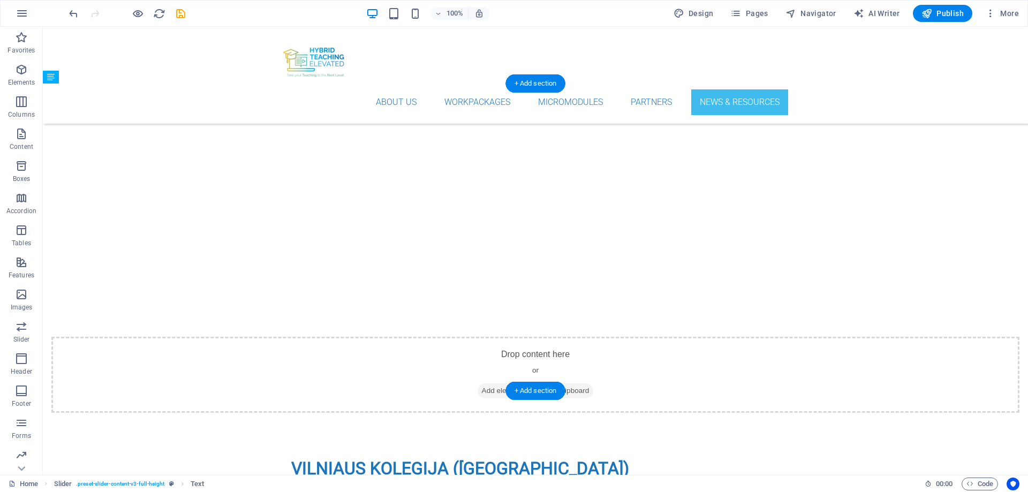
drag, startPoint x: 455, startPoint y: 247, endPoint x: 465, endPoint y: 163, distance: 84.7
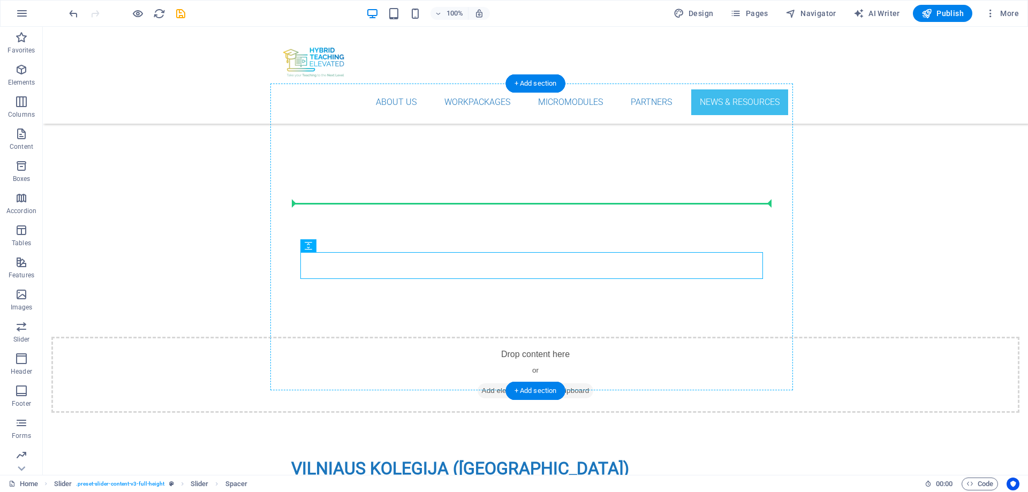
drag, startPoint x: 430, startPoint y: 257, endPoint x: 445, endPoint y: 172, distance: 85.4
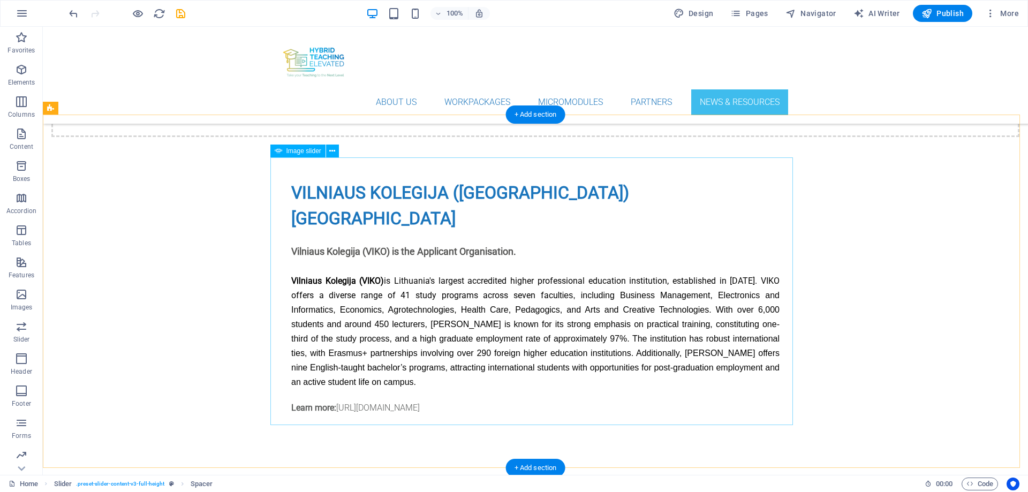
scroll to position [4737, 0]
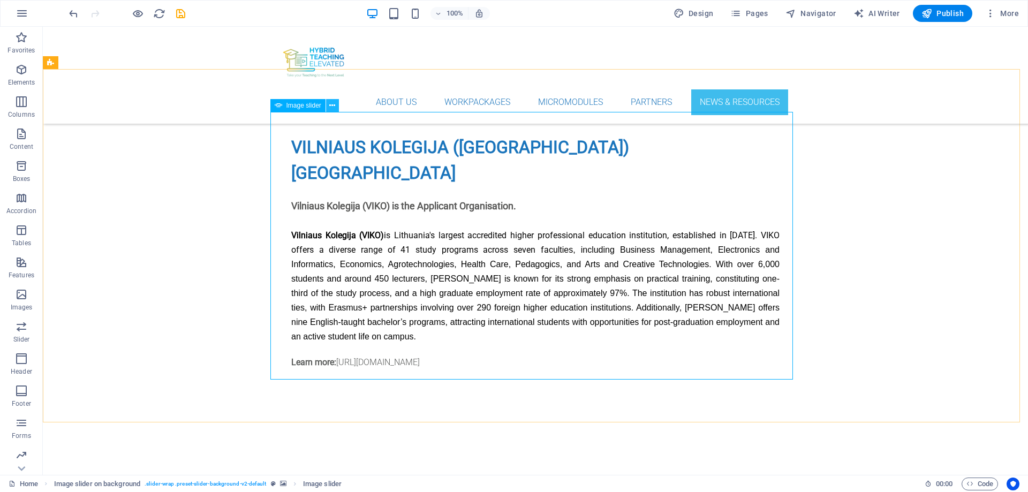
click at [333, 107] on icon at bounding box center [332, 105] width 6 height 11
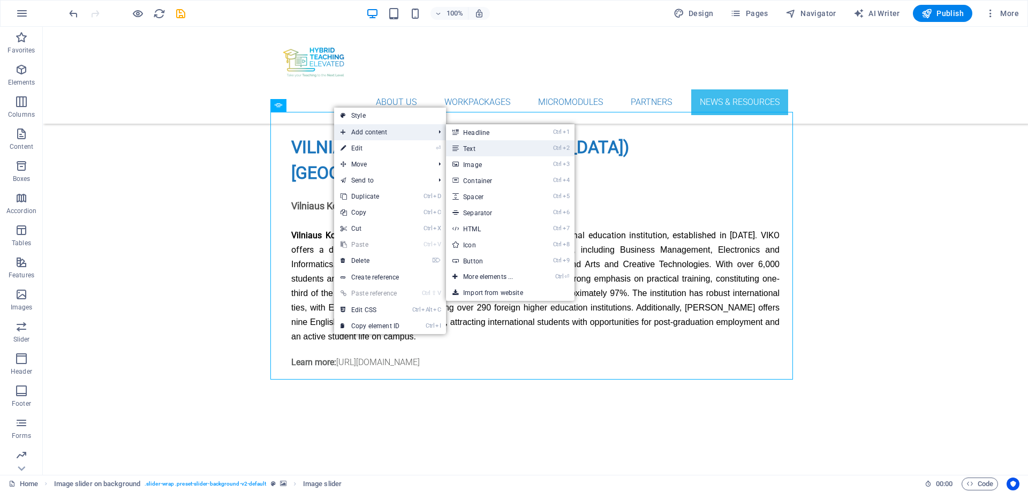
click at [470, 148] on link "Ctrl 2 Text" at bounding box center [490, 148] width 88 height 16
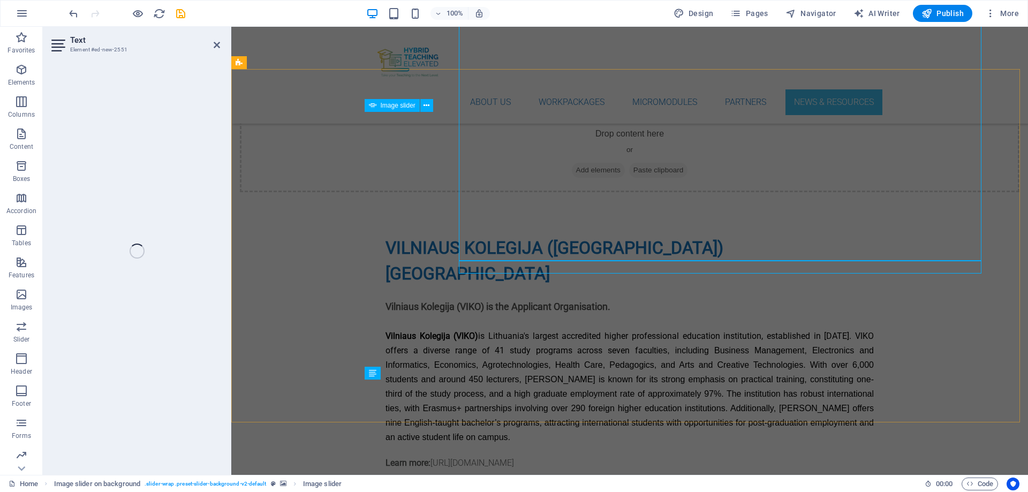
scroll to position [4856, 0]
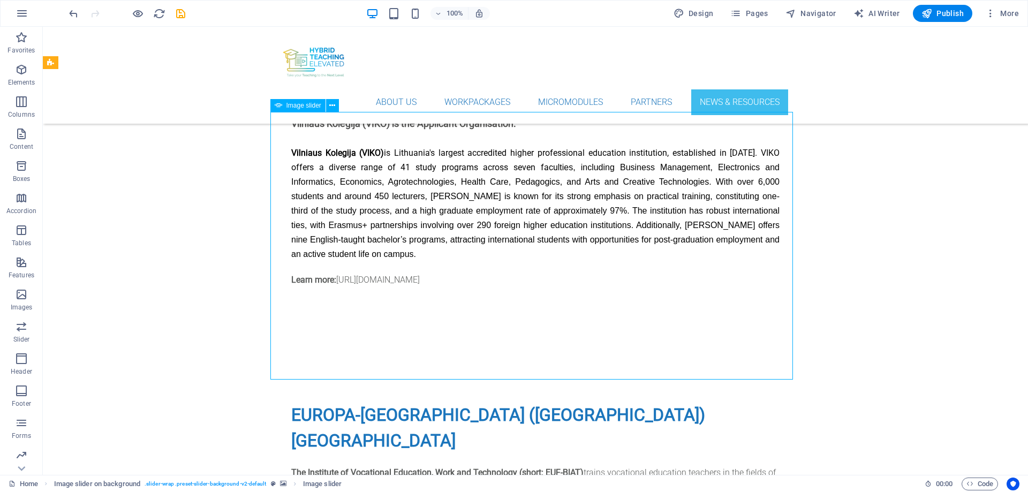
scroll to position [4737, 0]
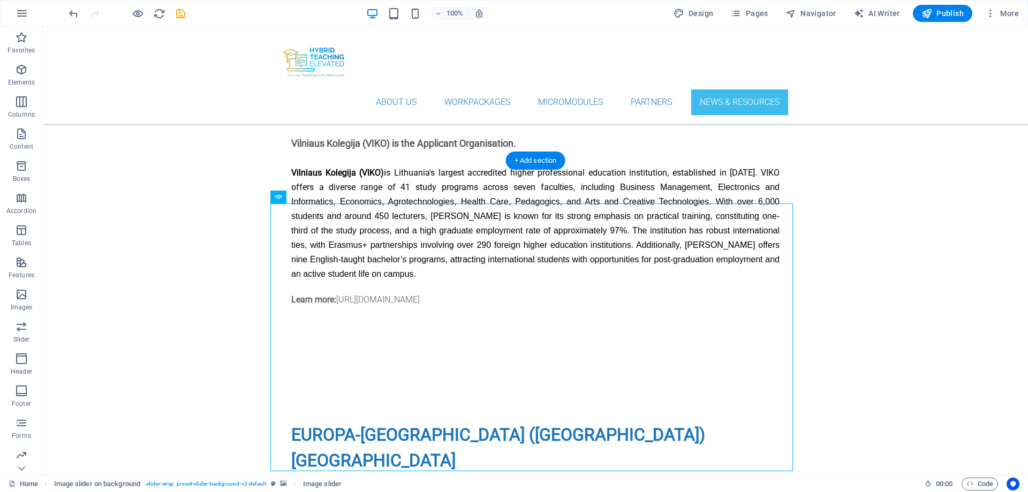
scroll to position [4844, 0]
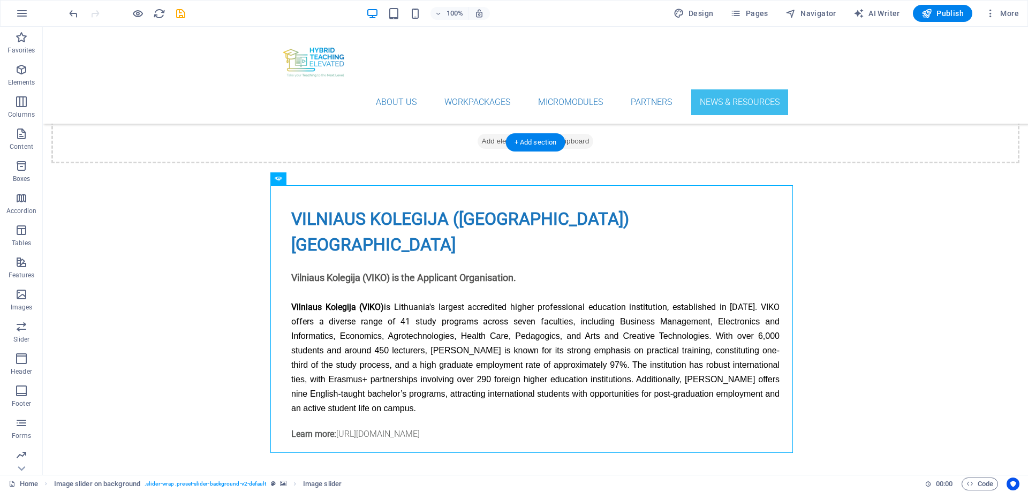
scroll to position [4666, 0]
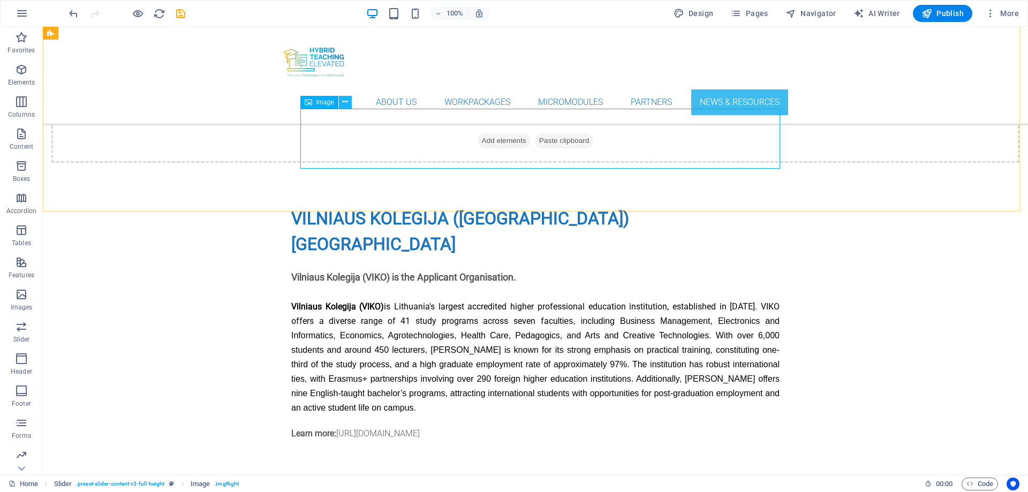
click at [341, 104] on button at bounding box center [345, 102] width 13 height 13
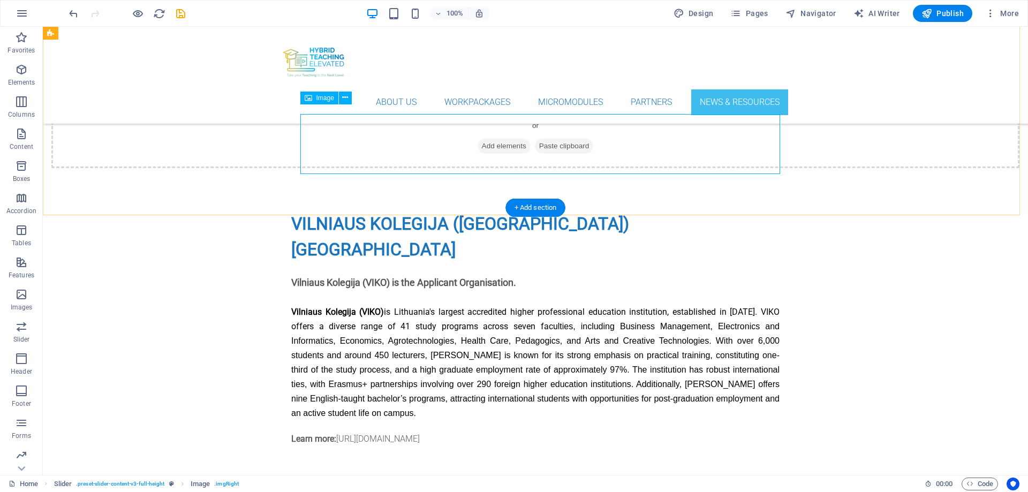
scroll to position [4659, 0]
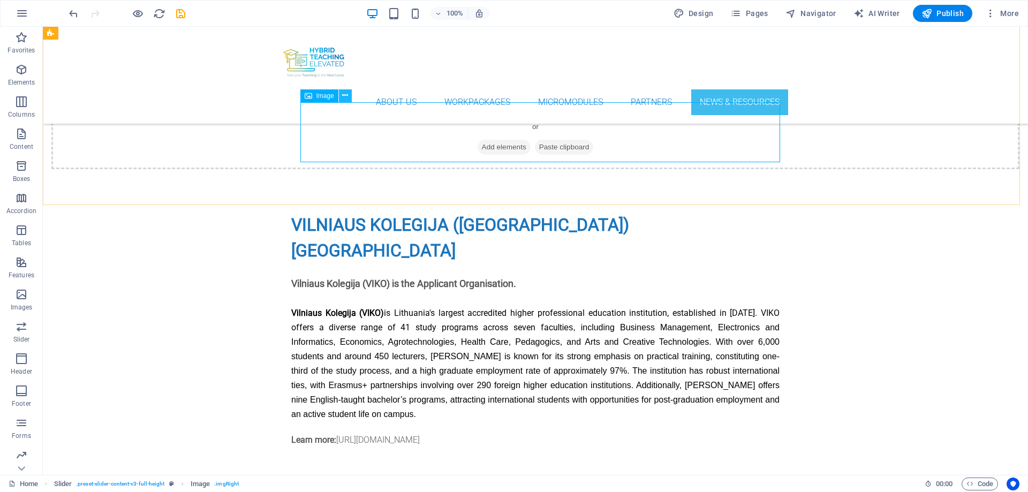
click at [346, 94] on icon at bounding box center [345, 95] width 6 height 11
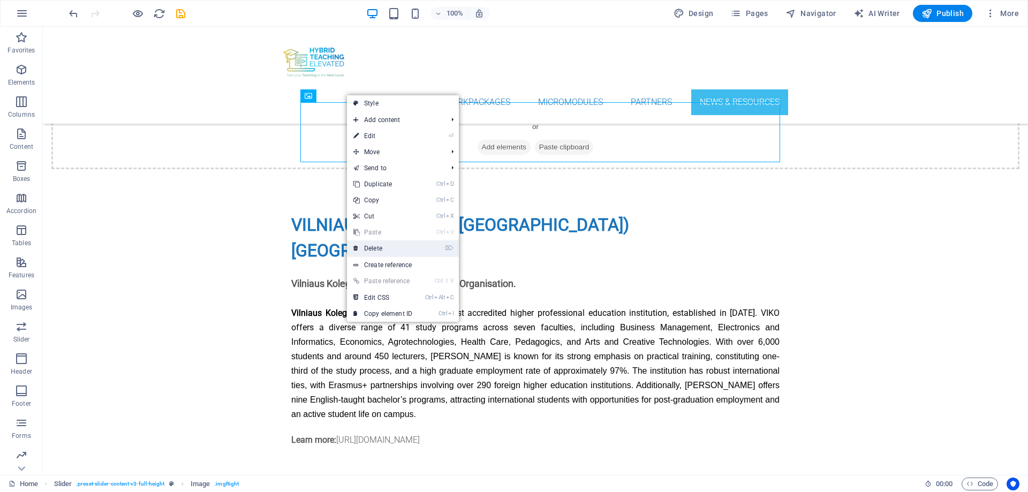
click at [373, 248] on link "⌦ Delete" at bounding box center [383, 249] width 72 height 16
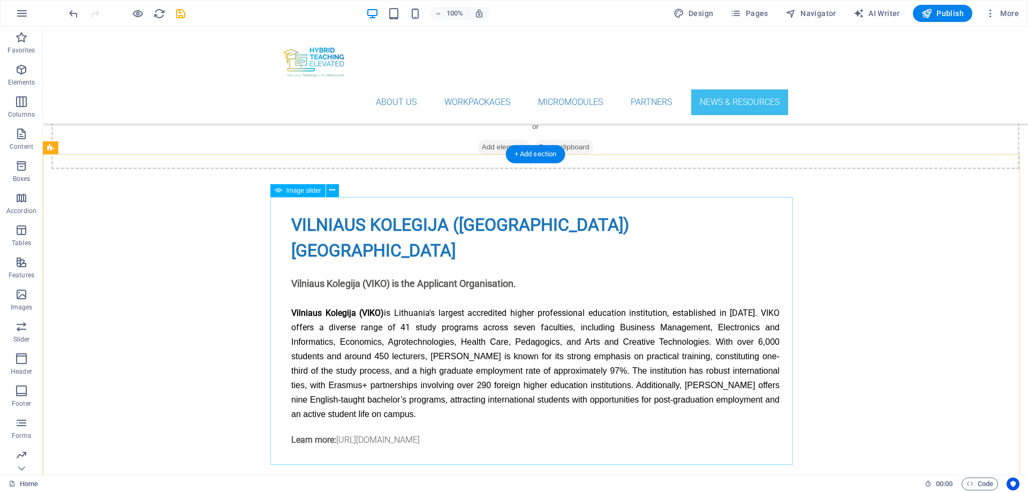
scroll to position [4499, 0]
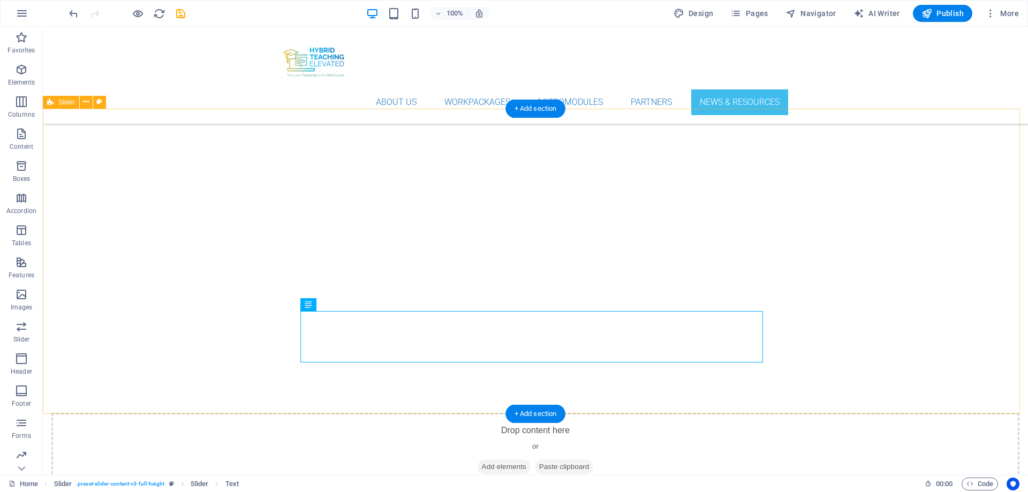
scroll to position [4391, 0]
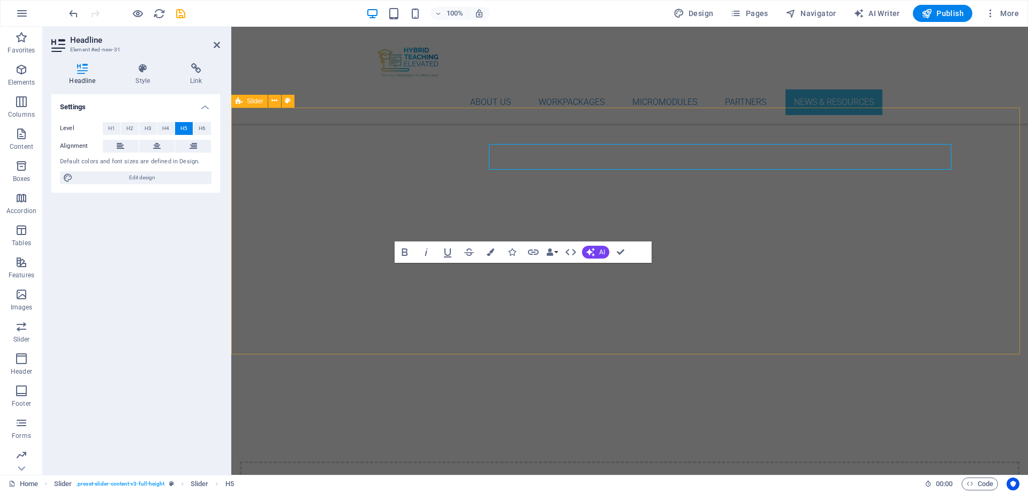
scroll to position [4510, 0]
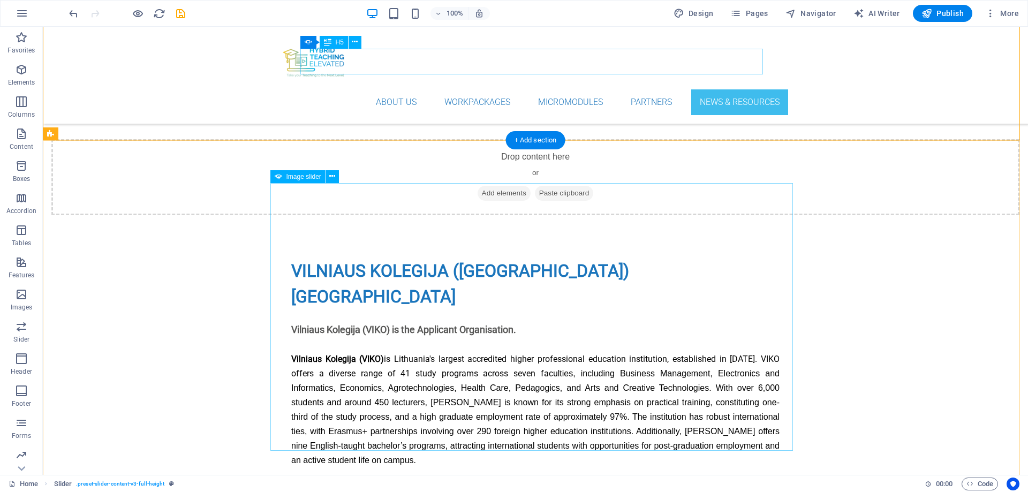
scroll to position [4713, 0]
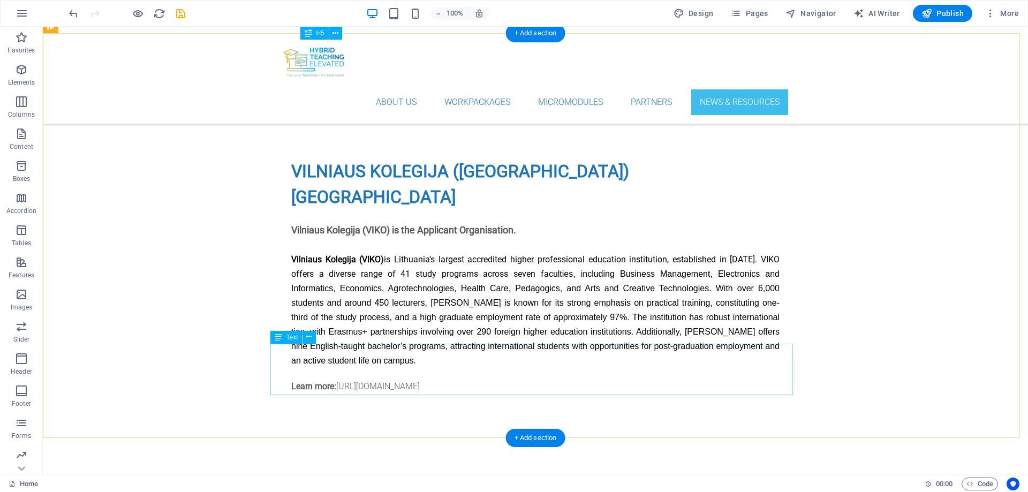
click at [310, 338] on icon at bounding box center [309, 337] width 6 height 11
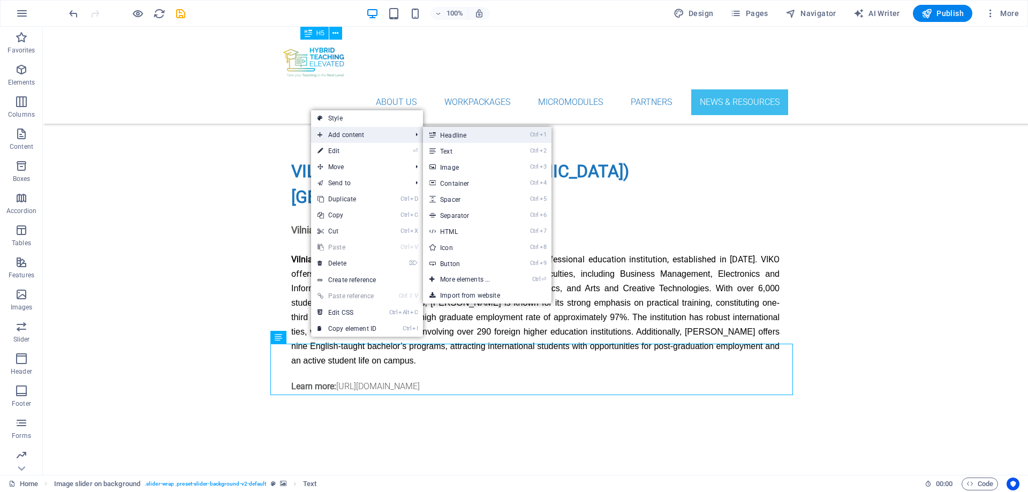
click at [468, 134] on link "Ctrl 1 Headline" at bounding box center [467, 135] width 88 height 16
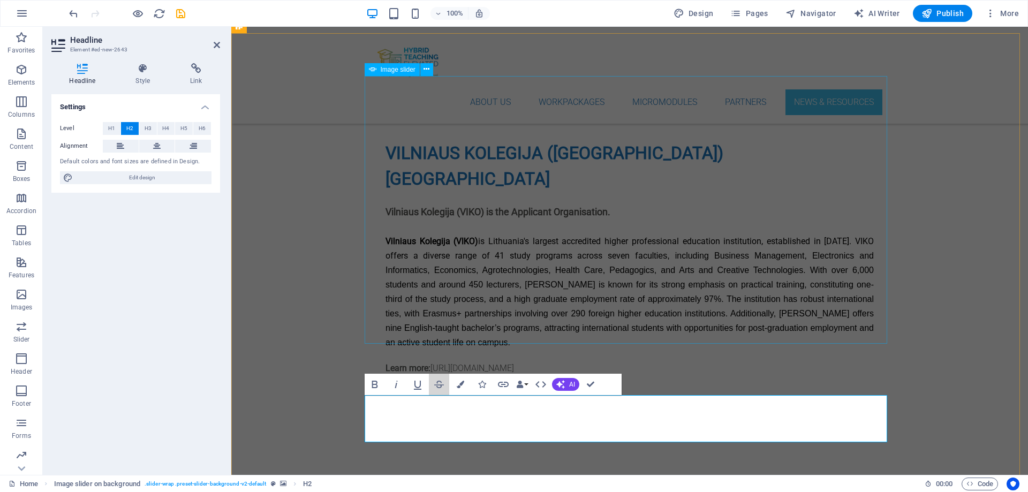
drag, startPoint x: 669, startPoint y: 416, endPoint x: 455, endPoint y: 313, distance: 237.2
drag, startPoint x: 431, startPoint y: 397, endPoint x: 663, endPoint y: 420, distance: 233.0
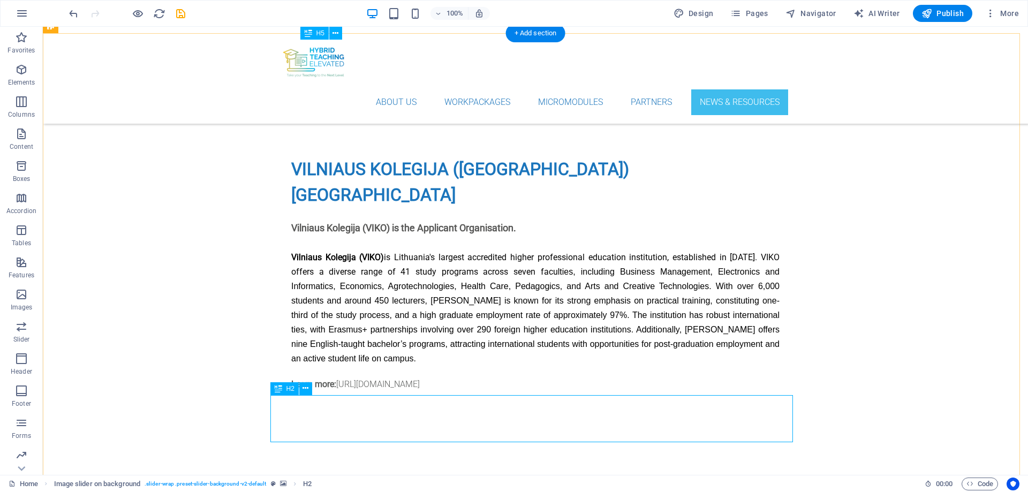
scroll to position [4716, 0]
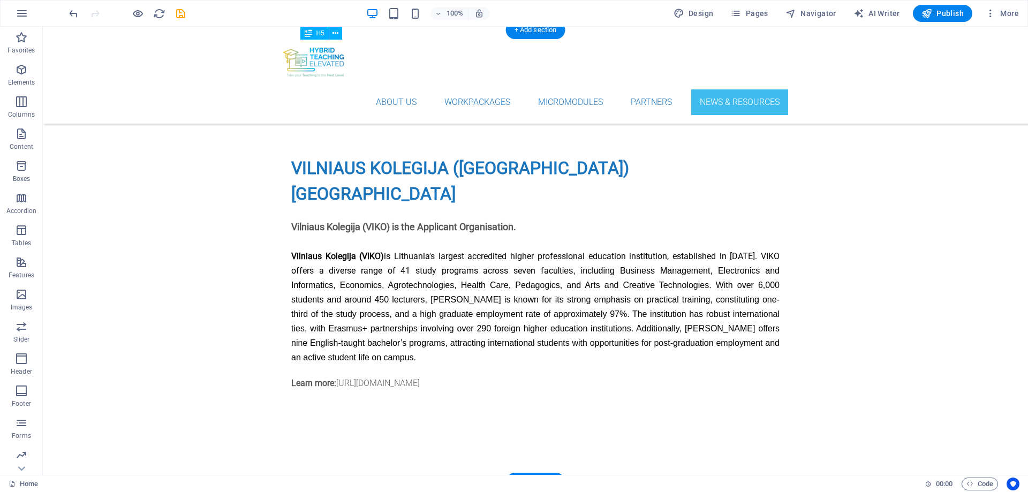
drag, startPoint x: 378, startPoint y: 419, endPoint x: 389, endPoint y: 359, distance: 61.6
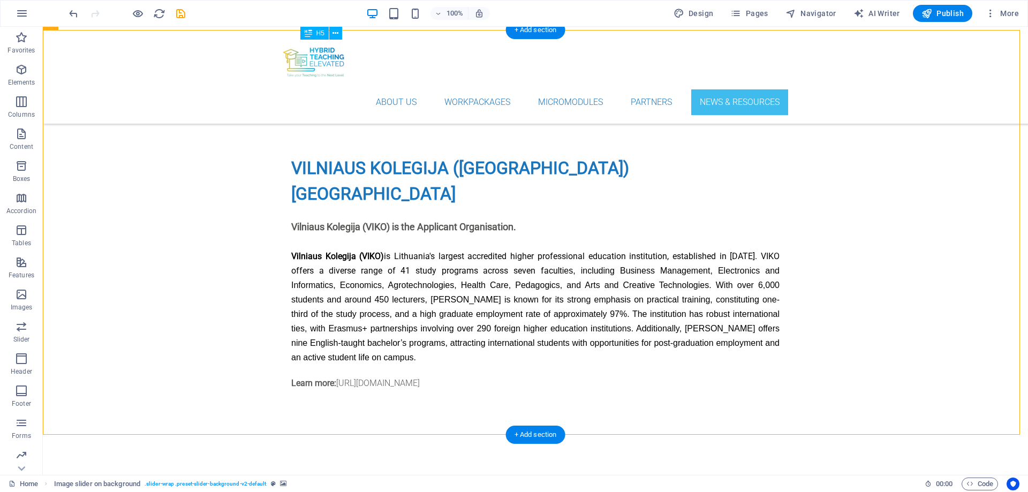
drag, startPoint x: 324, startPoint y: 376, endPoint x: 340, endPoint y: 316, distance: 61.5
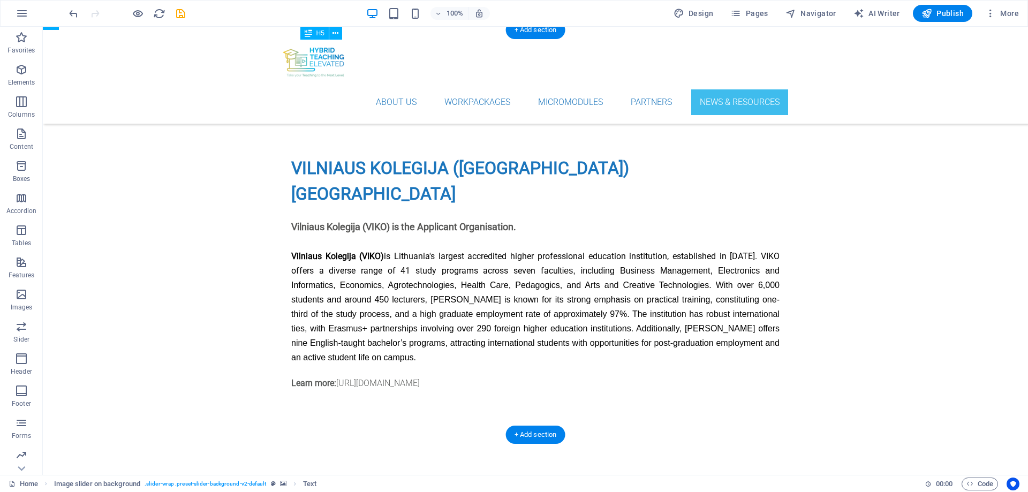
drag, startPoint x: 306, startPoint y: 362, endPoint x: 321, endPoint y: 287, distance: 76.6
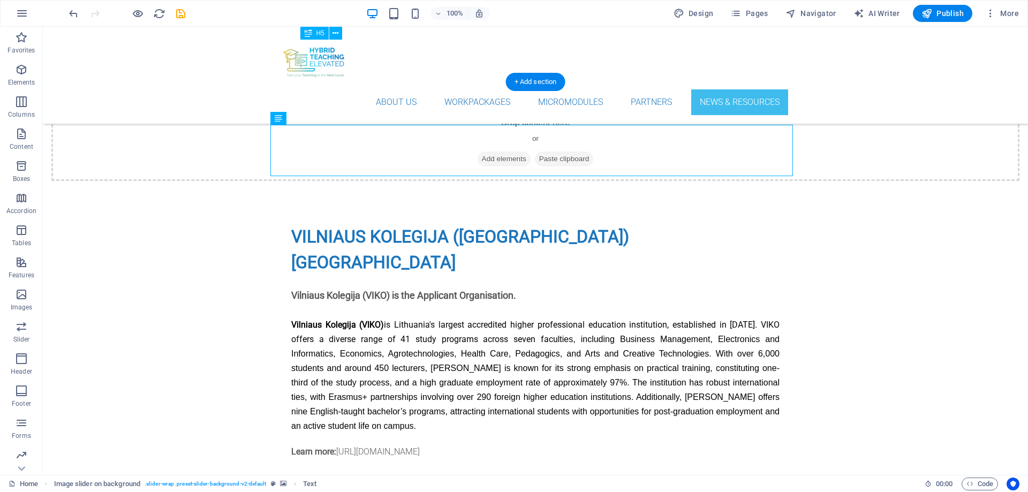
scroll to position [4609, 0]
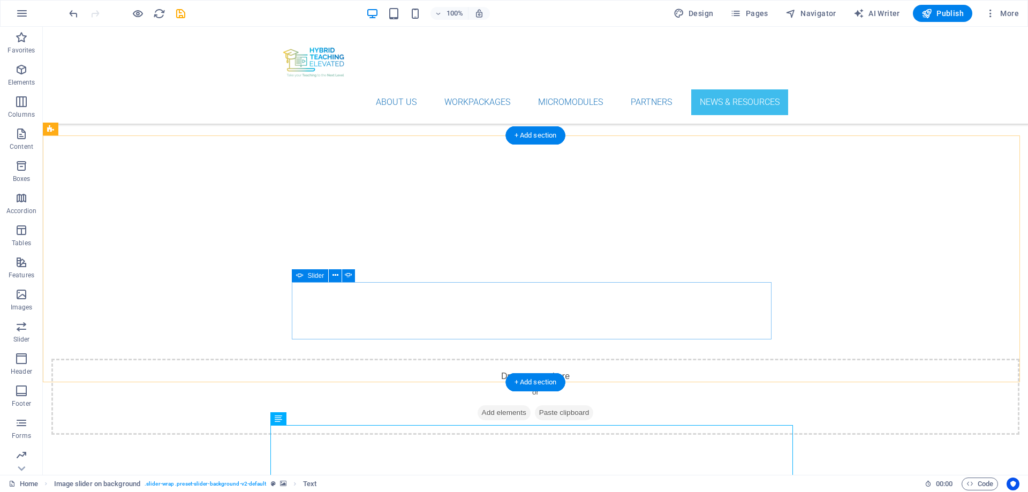
scroll to position [4448, 0]
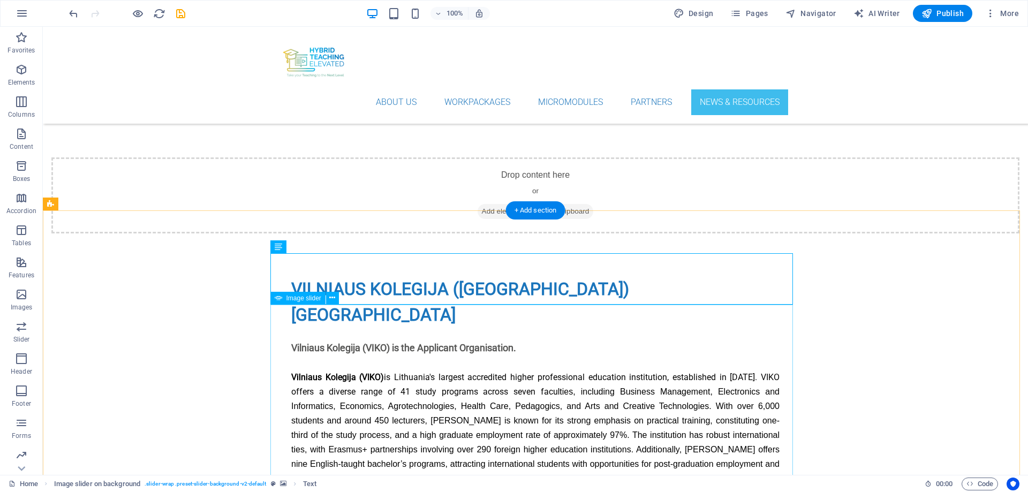
scroll to position [4609, 0]
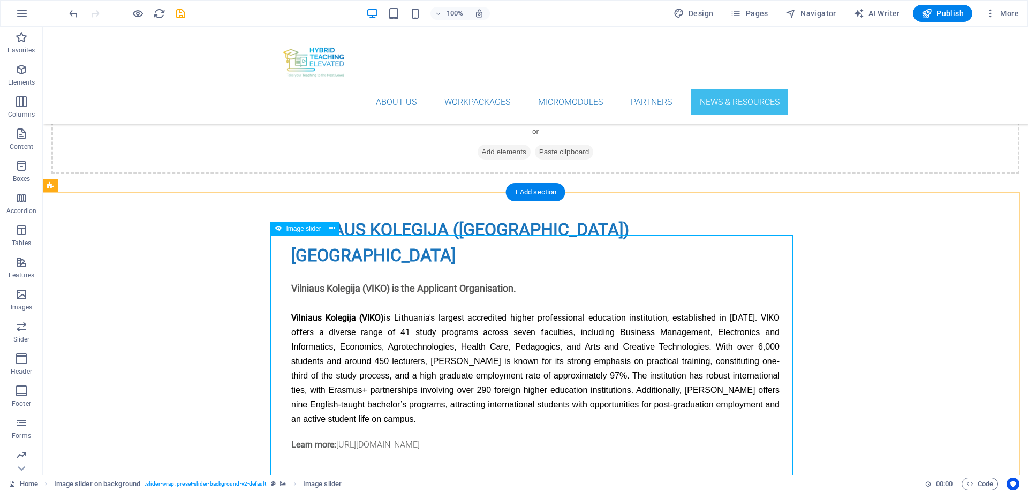
scroll to position [4716, 0]
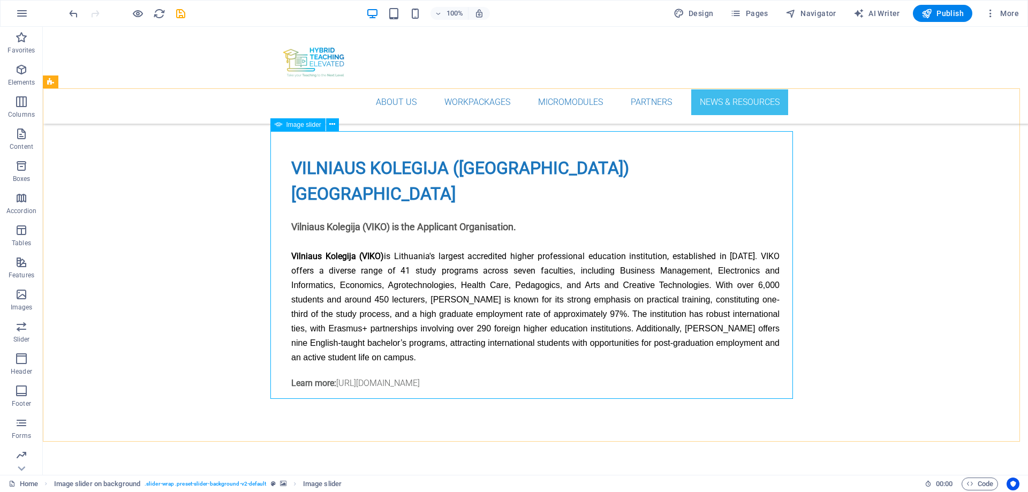
click at [318, 125] on span "Image slider" at bounding box center [304, 125] width 35 height 6
click at [332, 126] on icon at bounding box center [332, 124] width 6 height 11
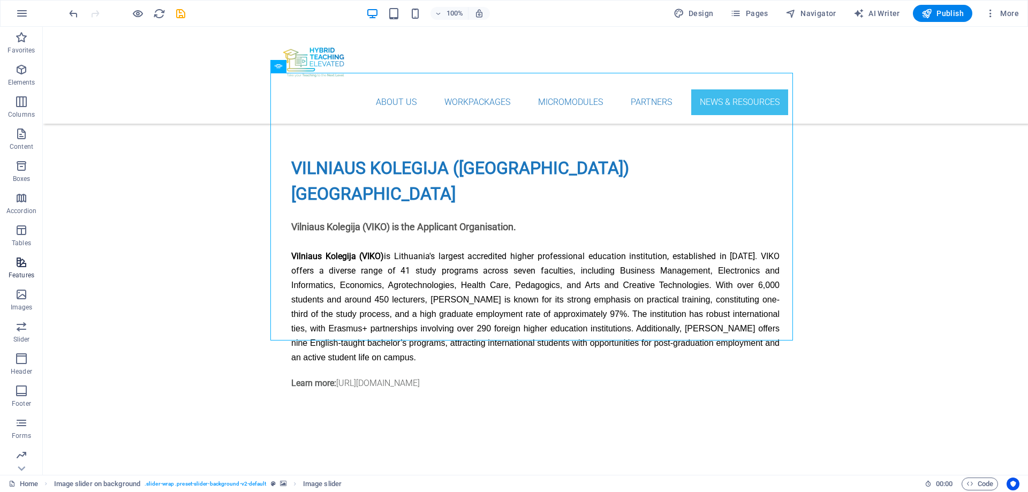
click at [17, 265] on icon "button" at bounding box center [21, 262] width 13 height 13
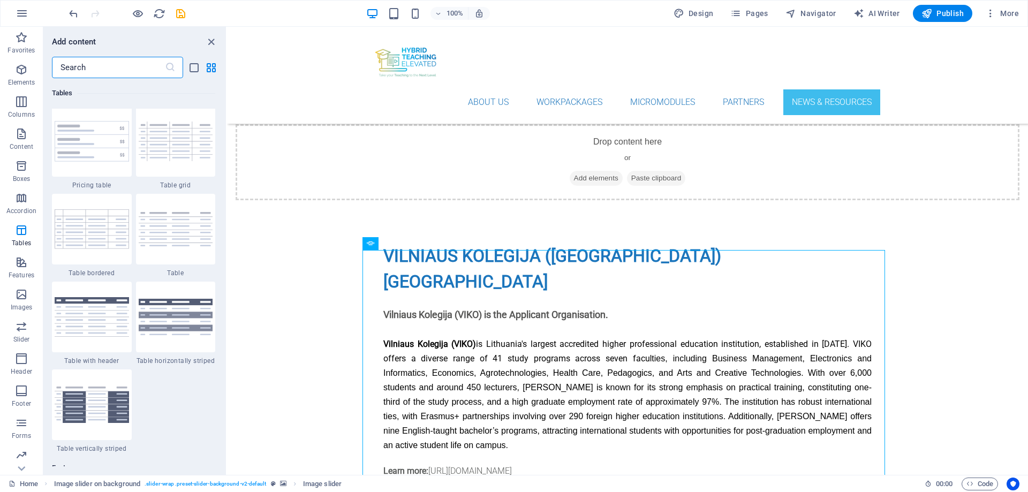
scroll to position [3640, 0]
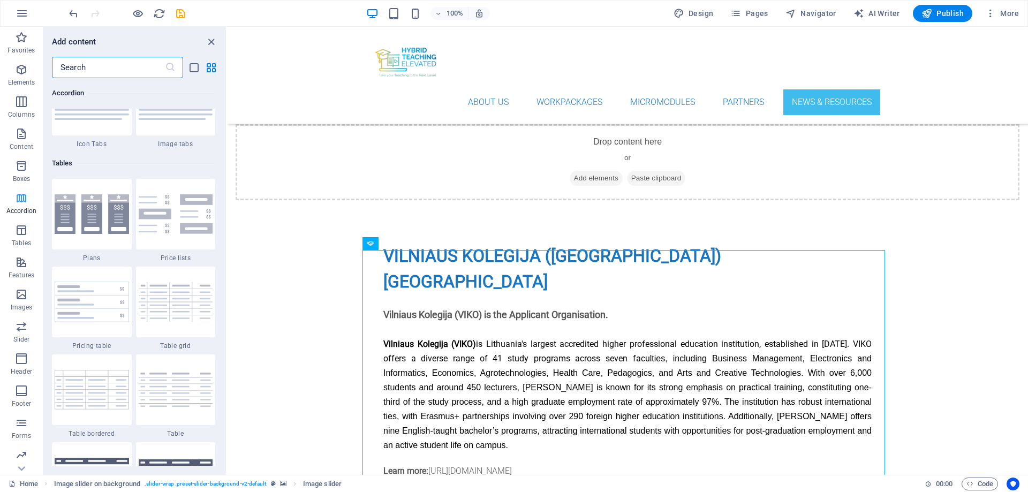
click at [22, 201] on icon "button" at bounding box center [21, 198] width 13 height 13
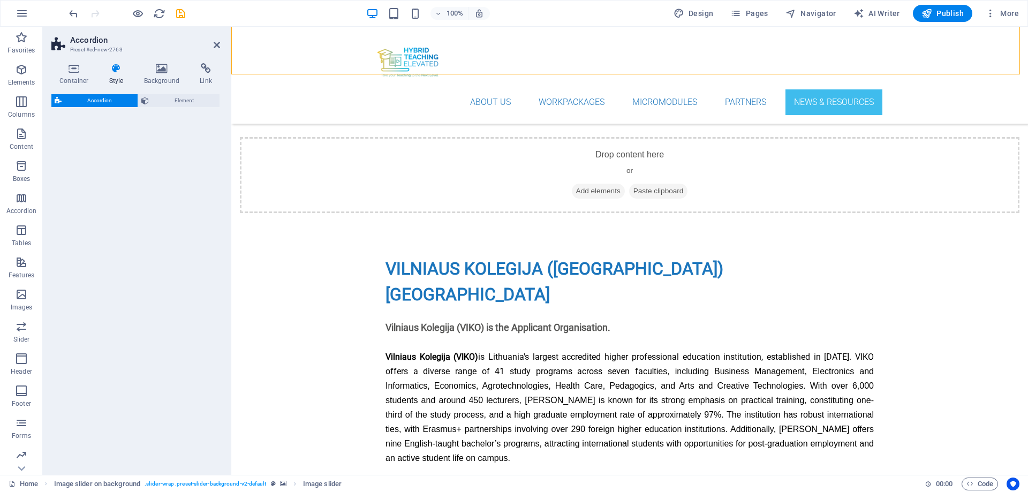
scroll to position [4844, 0]
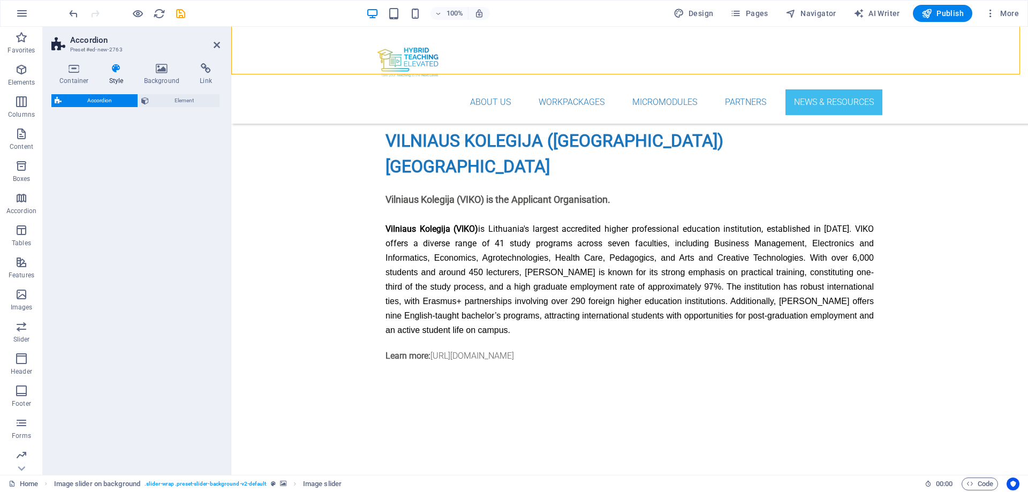
select select "rem"
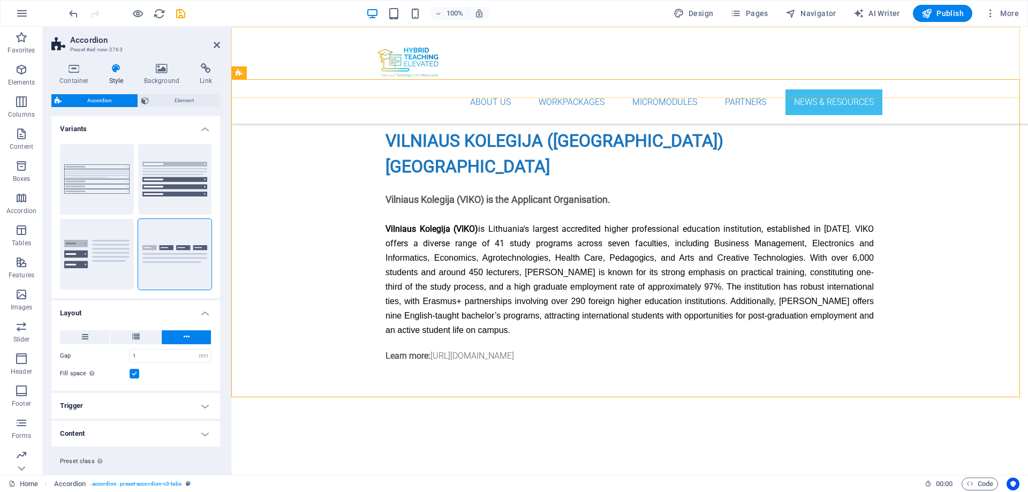
click at [287, 80] on div "About us WorkPackages Micromodules Partners News & Resources" at bounding box center [629, 75] width 797 height 97
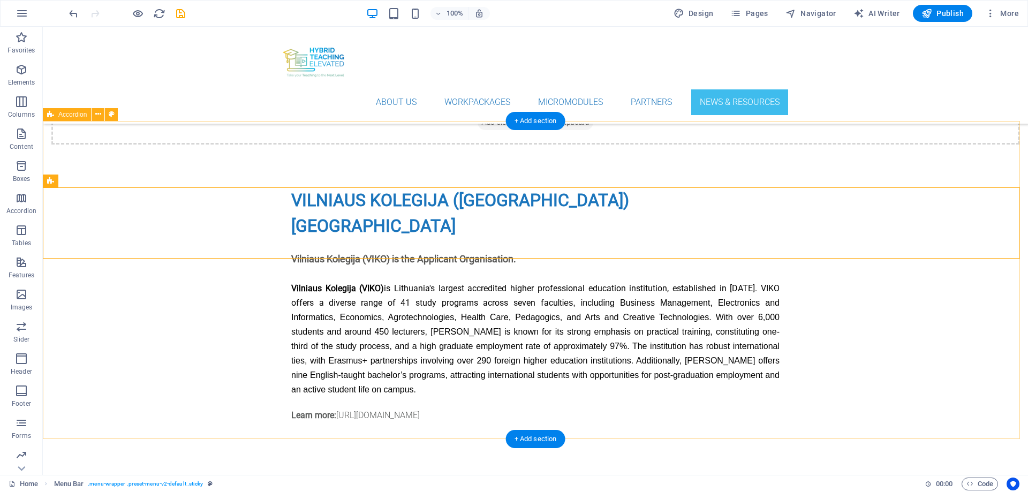
scroll to position [4683, 0]
click at [100, 117] on icon at bounding box center [98, 114] width 6 height 11
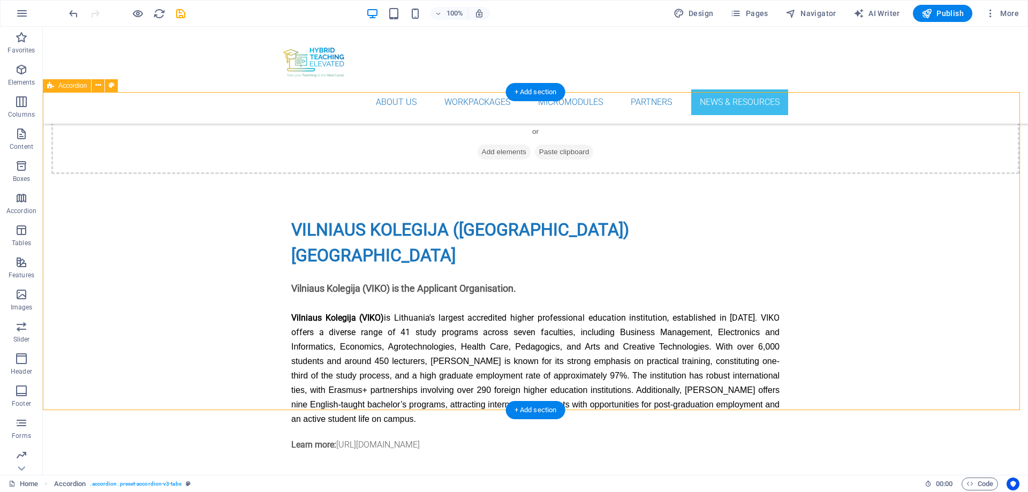
scroll to position [4654, 0]
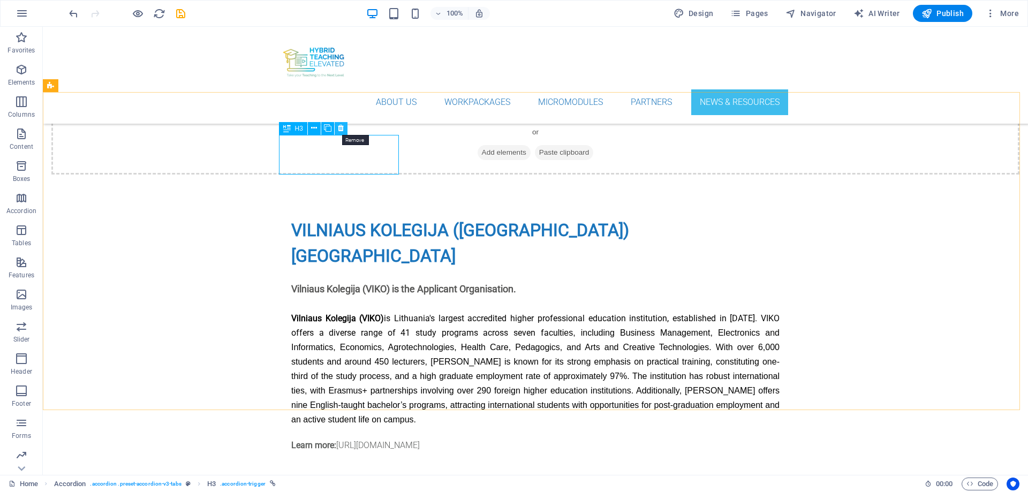
click at [343, 129] on icon at bounding box center [341, 128] width 6 height 11
click at [340, 127] on icon at bounding box center [341, 128] width 6 height 11
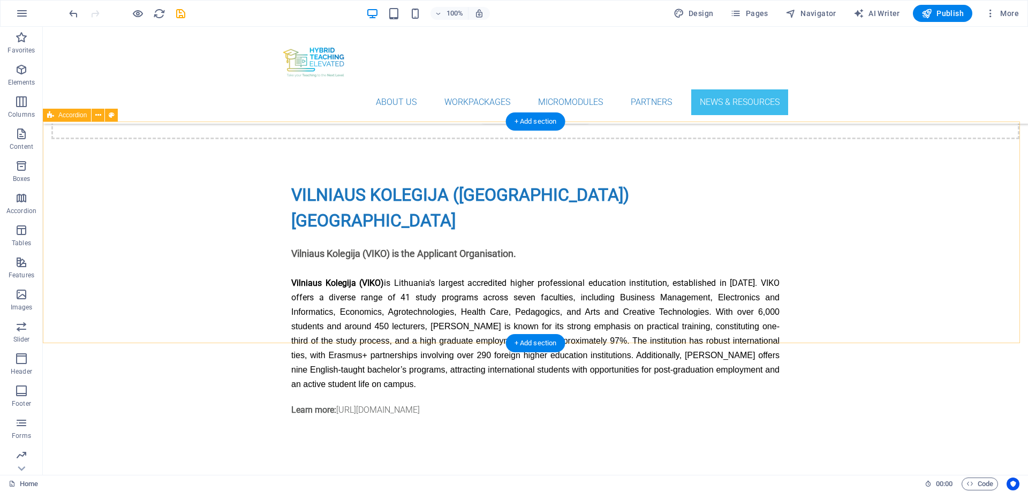
scroll to position [4690, 0]
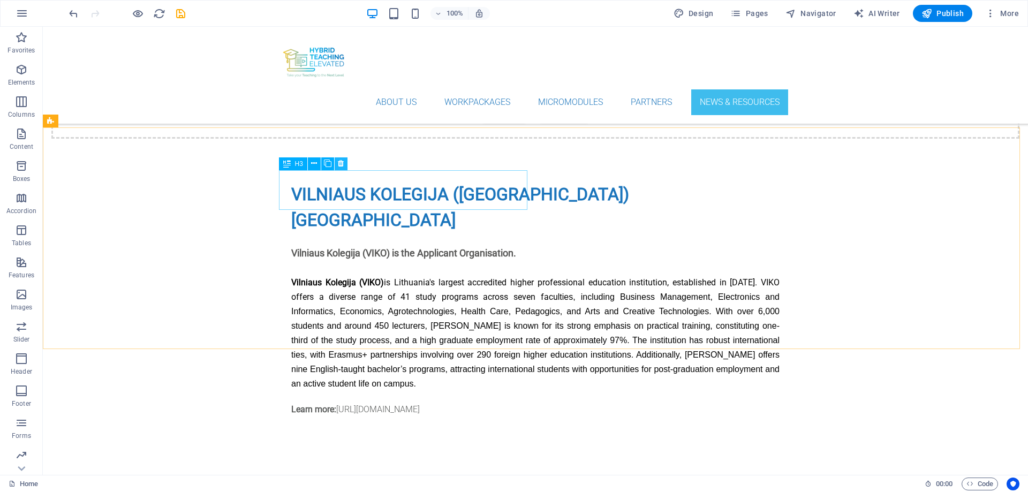
click at [339, 164] on icon at bounding box center [341, 163] width 6 height 11
click at [99, 123] on icon at bounding box center [98, 120] width 6 height 11
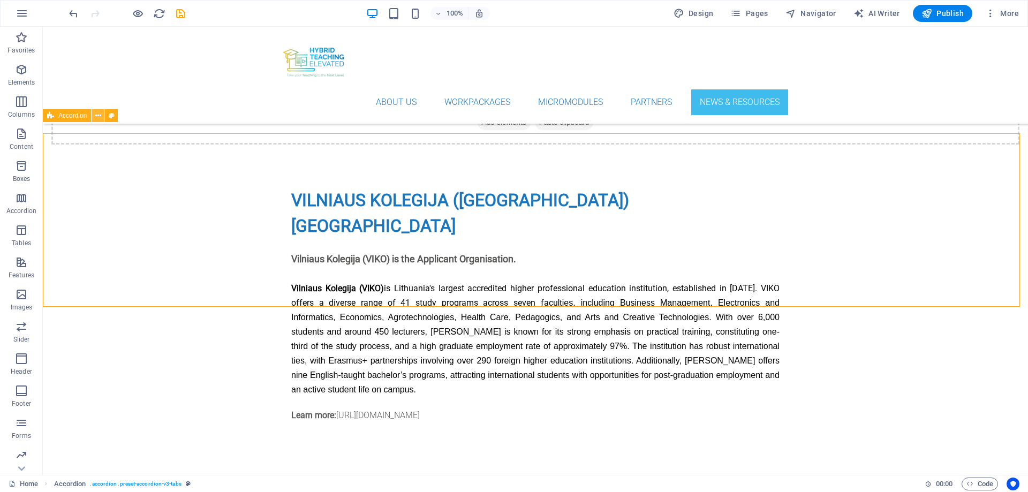
scroll to position [4683, 0]
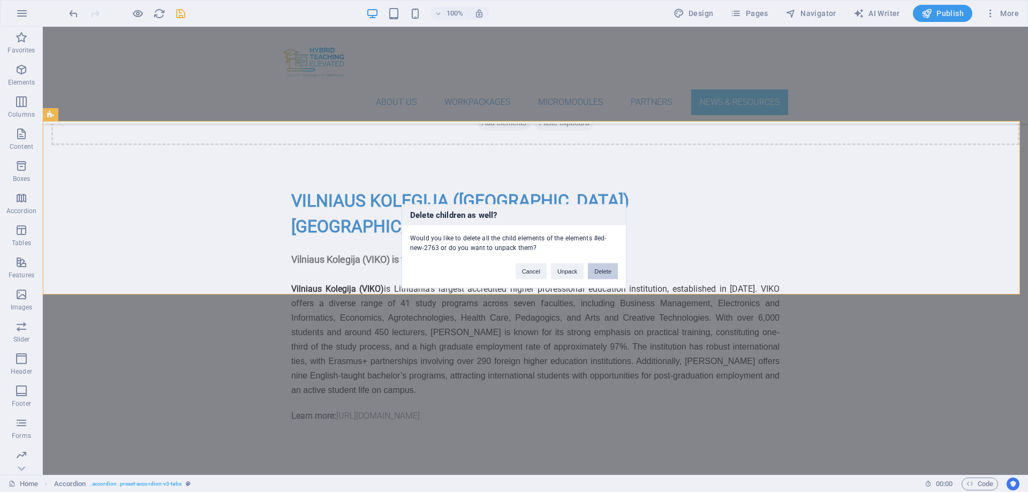
click at [603, 273] on button "Delete" at bounding box center [603, 271] width 30 height 16
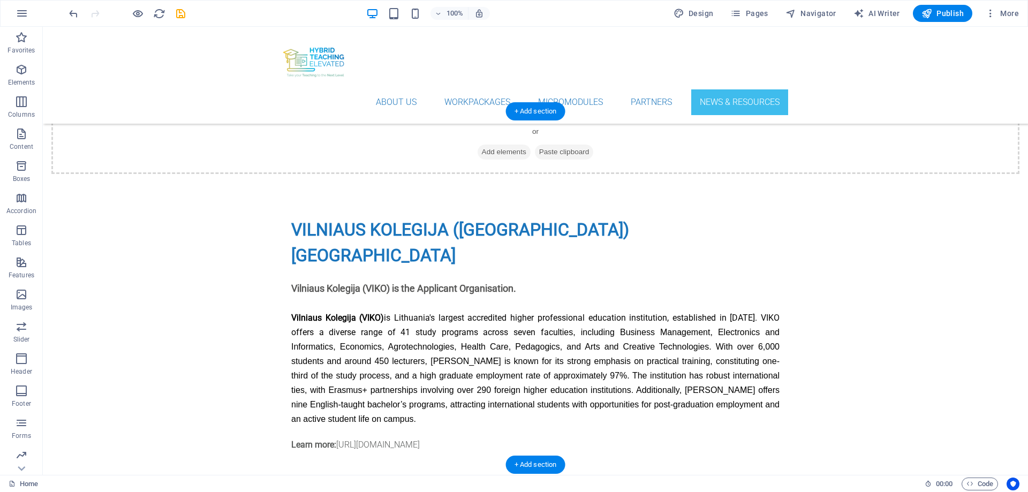
scroll to position [4654, 0]
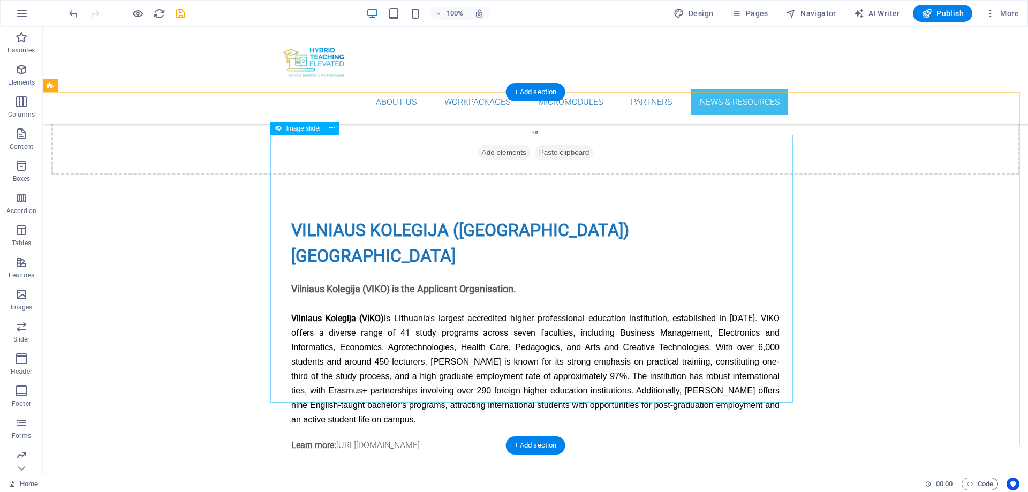
click at [297, 131] on span "Image slider" at bounding box center [304, 128] width 35 height 6
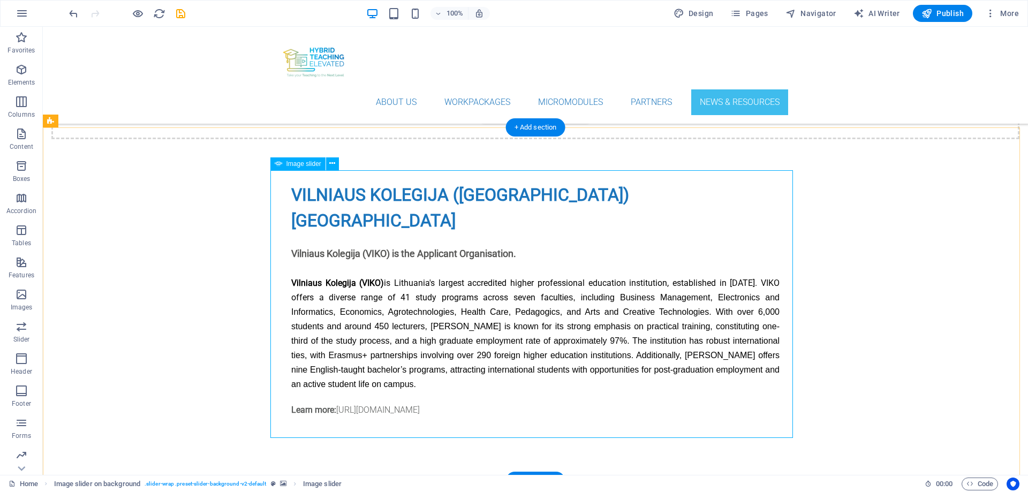
scroll to position [4690, 0]
click at [332, 163] on icon at bounding box center [332, 163] width 6 height 11
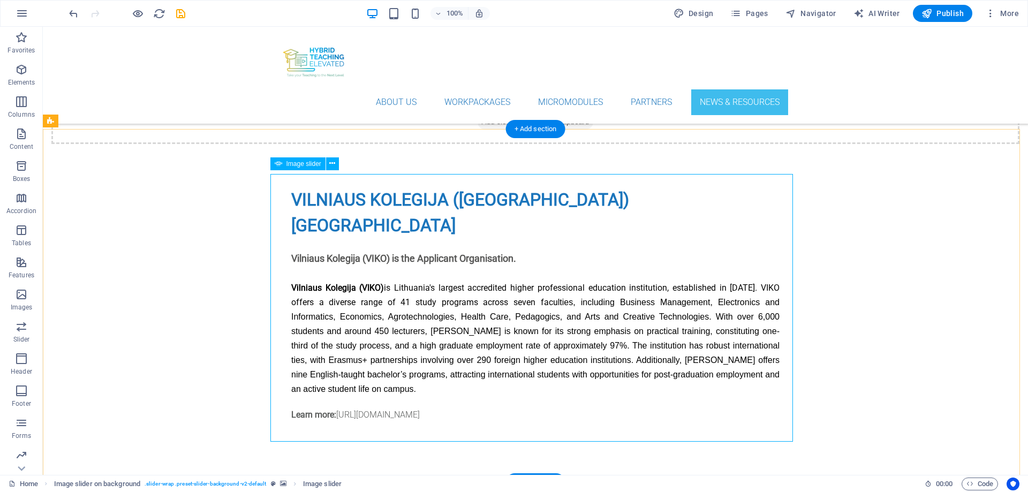
scroll to position [4683, 0]
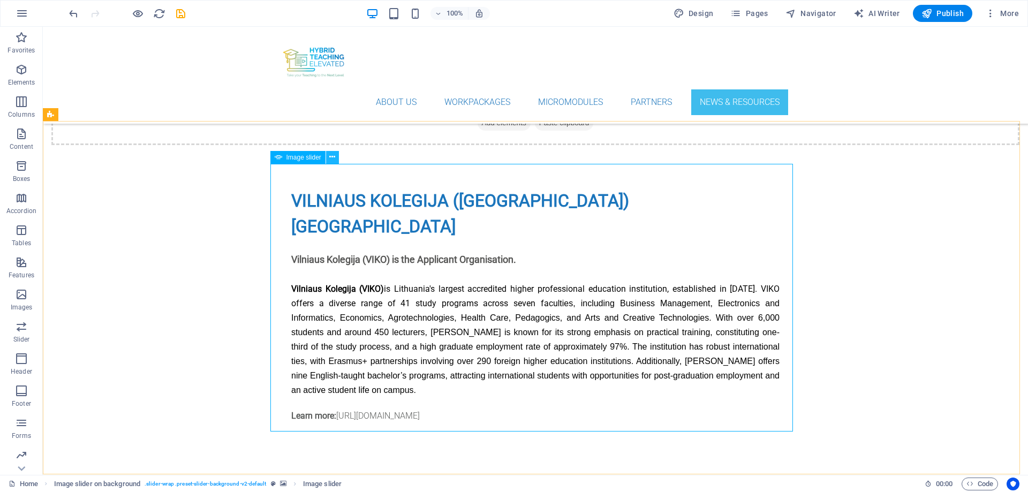
click at [335, 159] on icon at bounding box center [332, 157] width 6 height 11
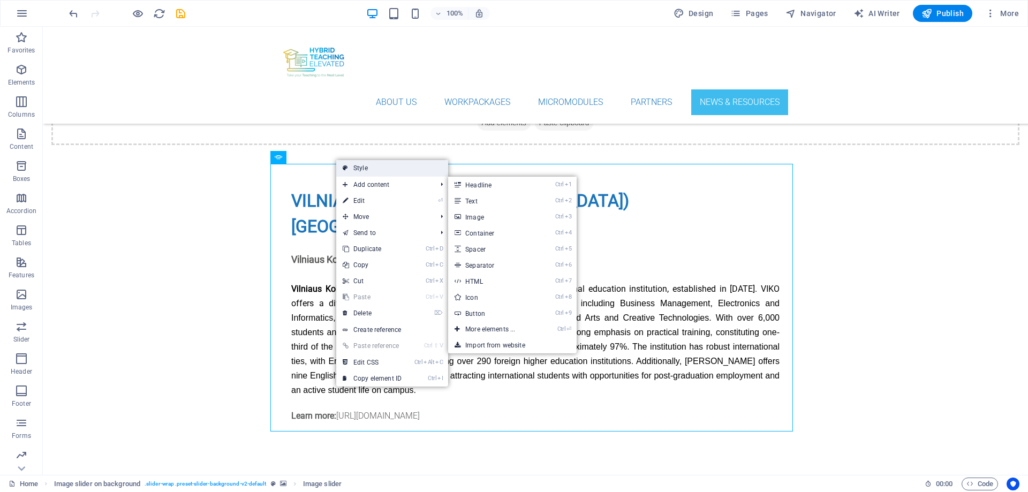
click at [363, 168] on link "Style" at bounding box center [392, 168] width 112 height 16
select select "rem"
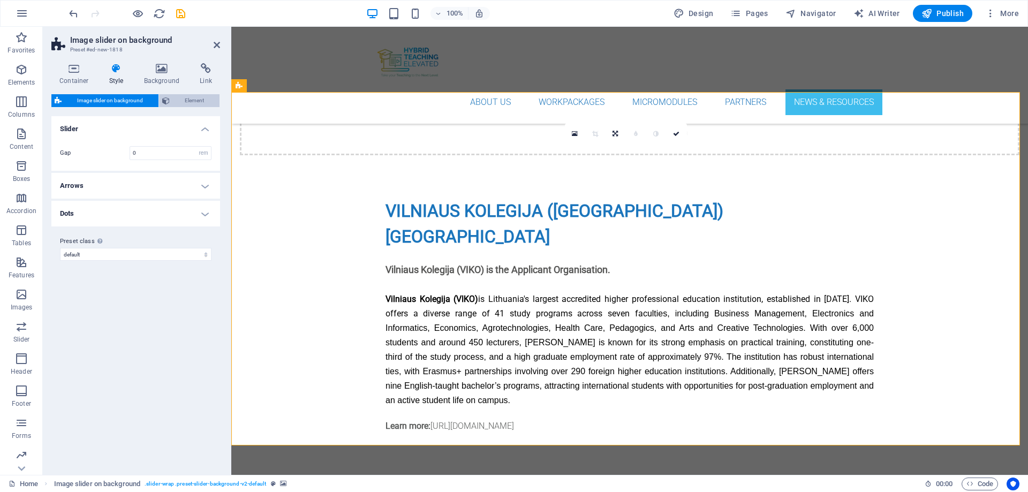
scroll to position [4773, 0]
click at [197, 101] on span "Element" at bounding box center [195, 100] width 44 height 13
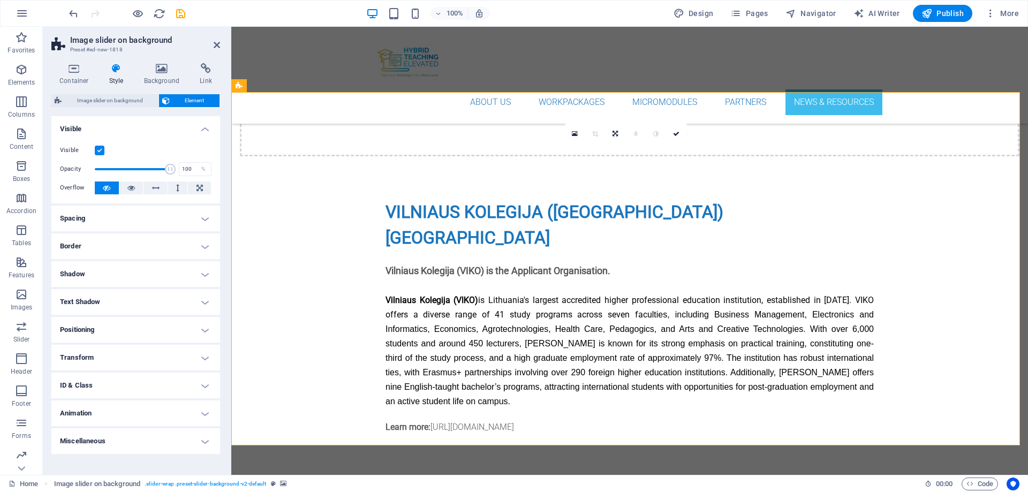
click at [132, 296] on h4 "Text Shadow" at bounding box center [135, 302] width 169 height 26
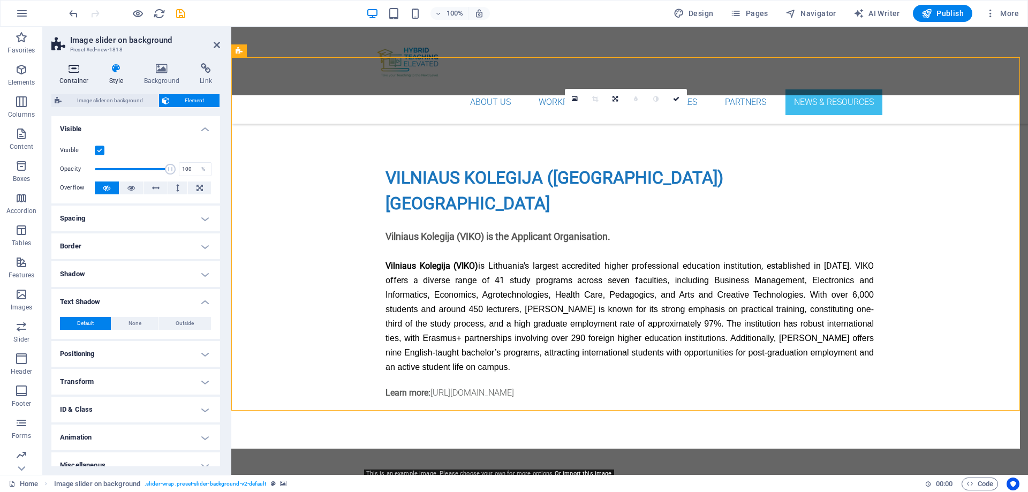
scroll to position [4809, 0]
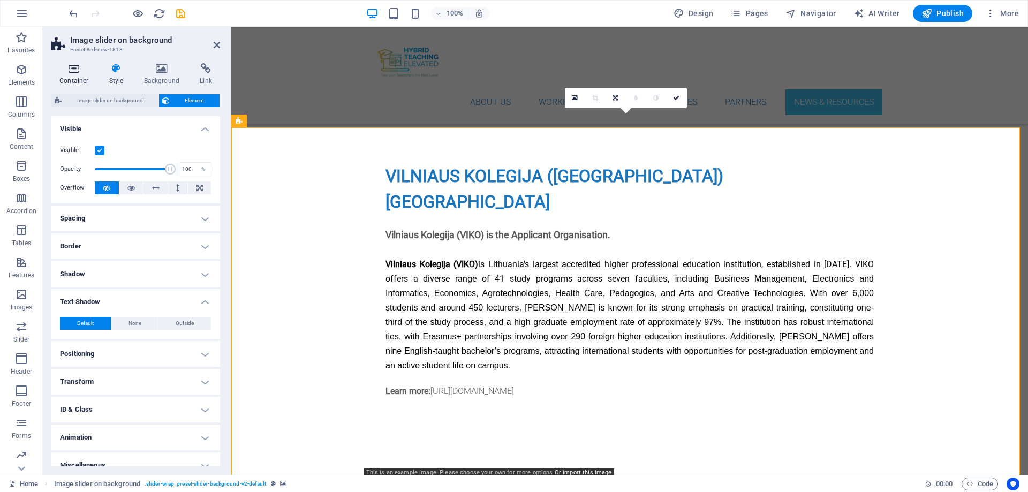
click at [80, 74] on h4 "Container" at bounding box center [76, 74] width 50 height 22
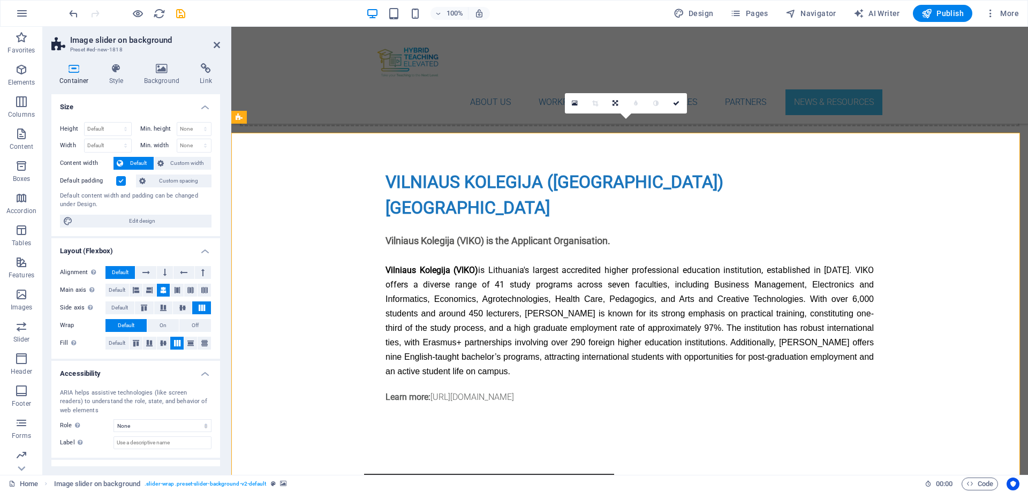
scroll to position [4802, 0]
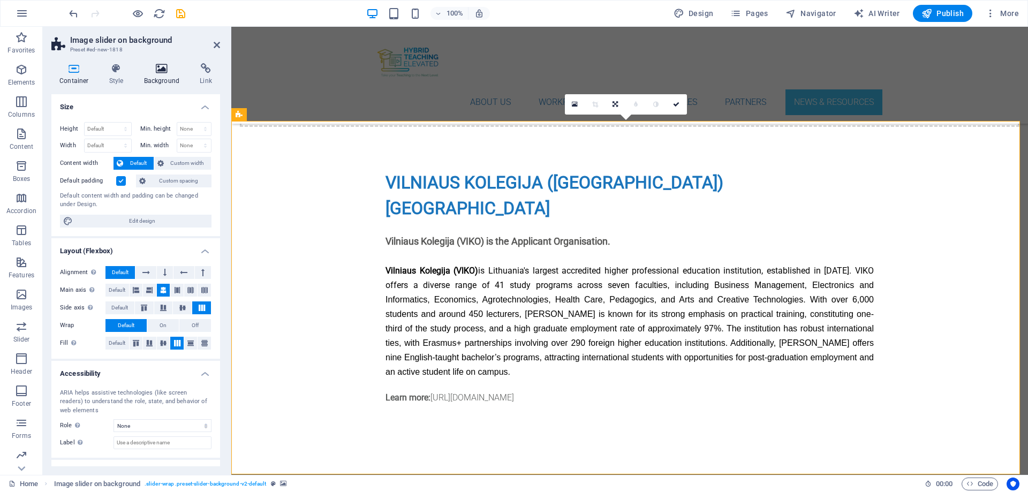
click at [160, 66] on icon at bounding box center [162, 68] width 52 height 11
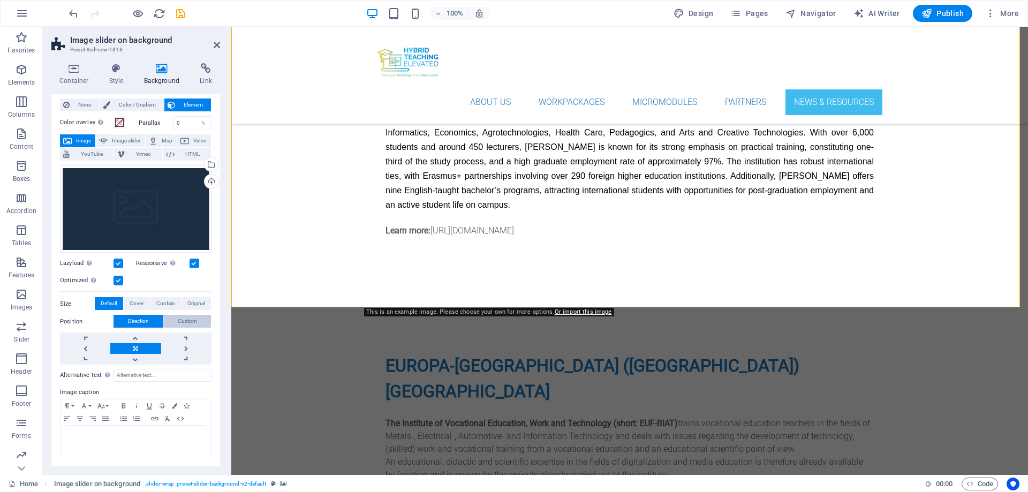
scroll to position [0, 0]
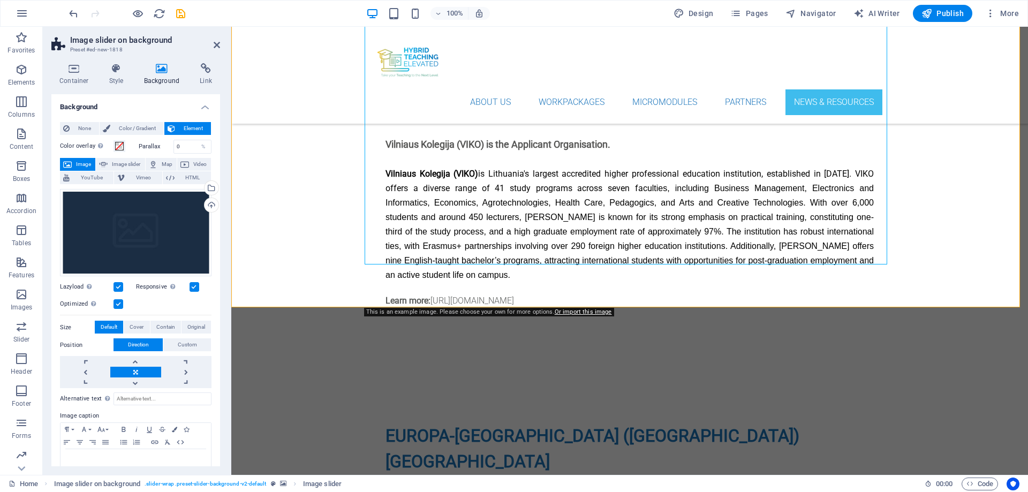
scroll to position [4755, 0]
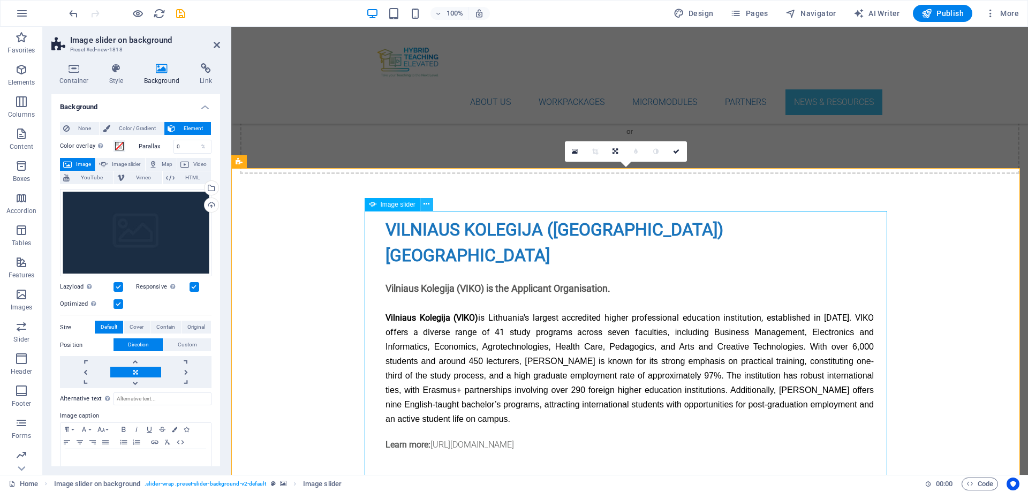
click at [426, 205] on icon at bounding box center [427, 204] width 6 height 11
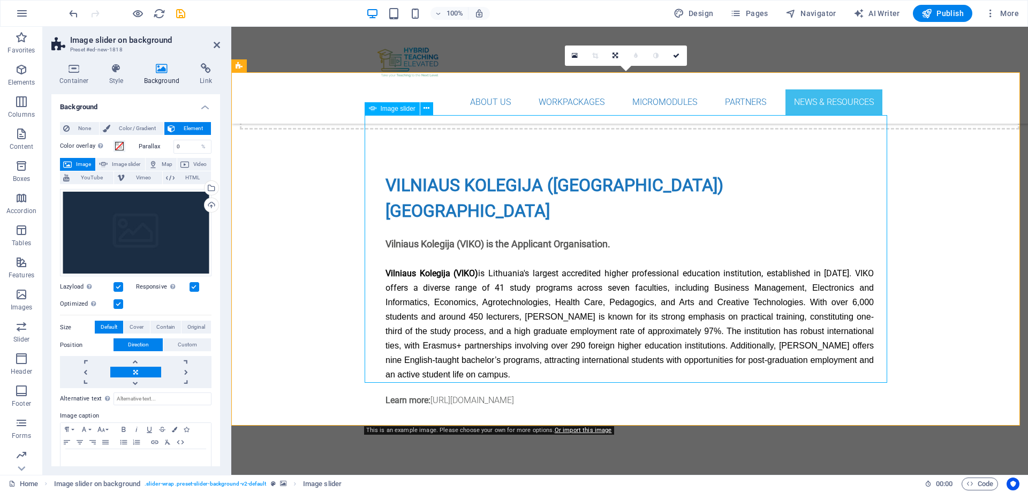
scroll to position [4793, 0]
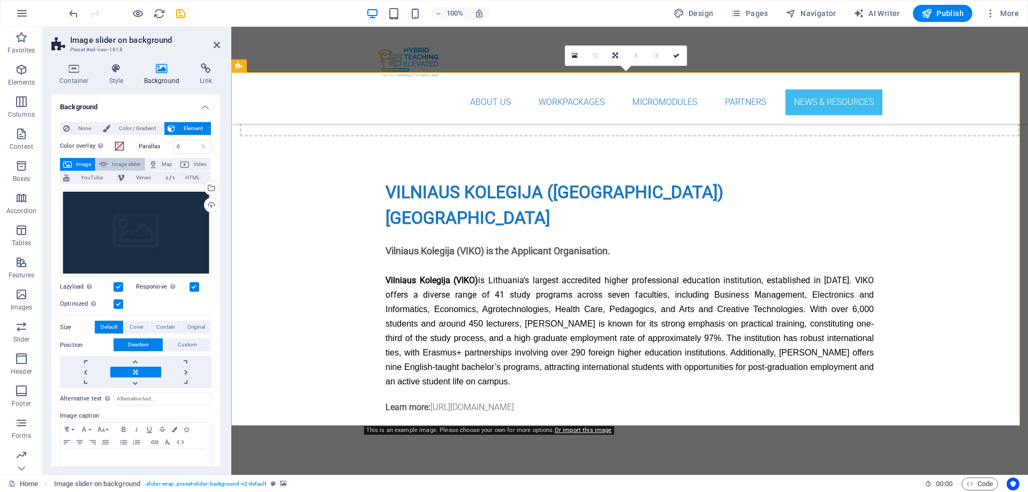
click at [127, 161] on span "Image slider" at bounding box center [126, 164] width 31 height 13
select select "ms"
select select "s"
select select "progressive"
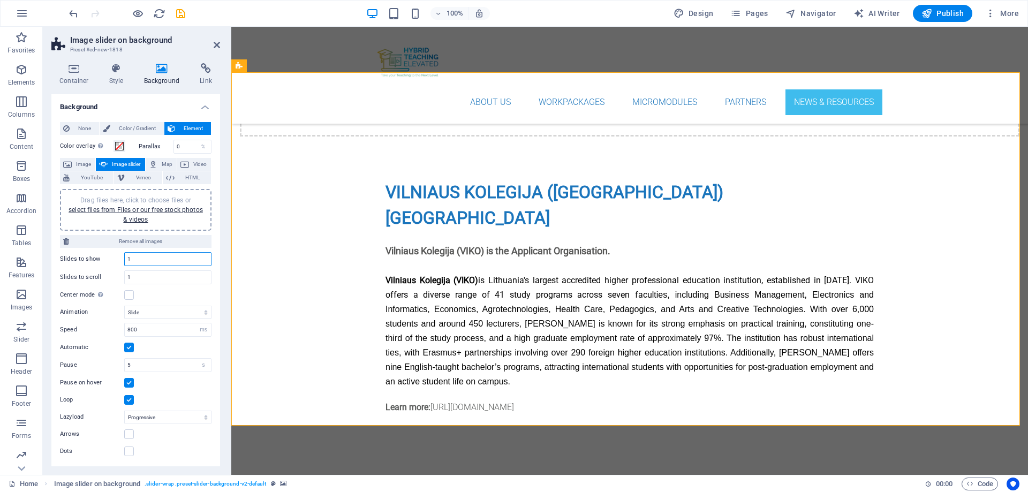
click at [139, 261] on input "1" at bounding box center [168, 259] width 86 height 13
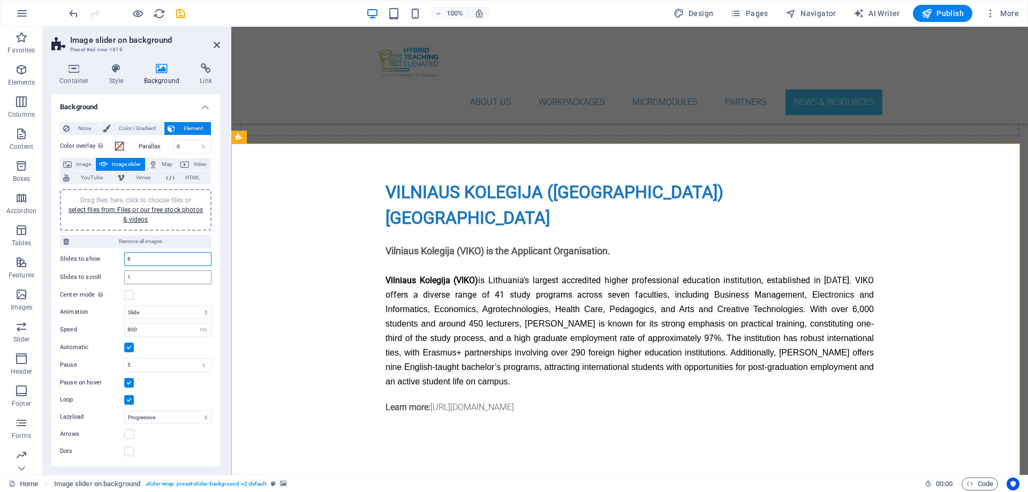
type input "6"
click at [137, 281] on input "1" at bounding box center [168, 277] width 86 height 13
type input "6"
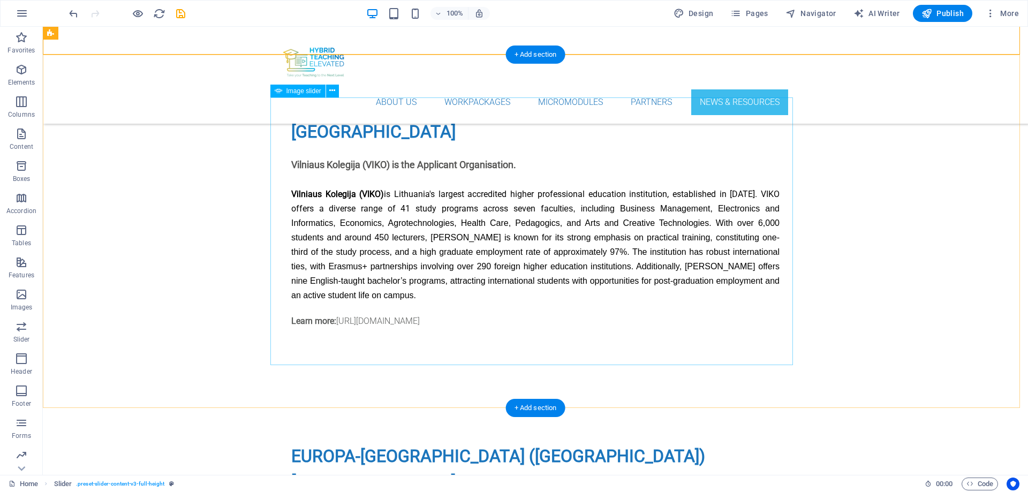
scroll to position [4722, 0]
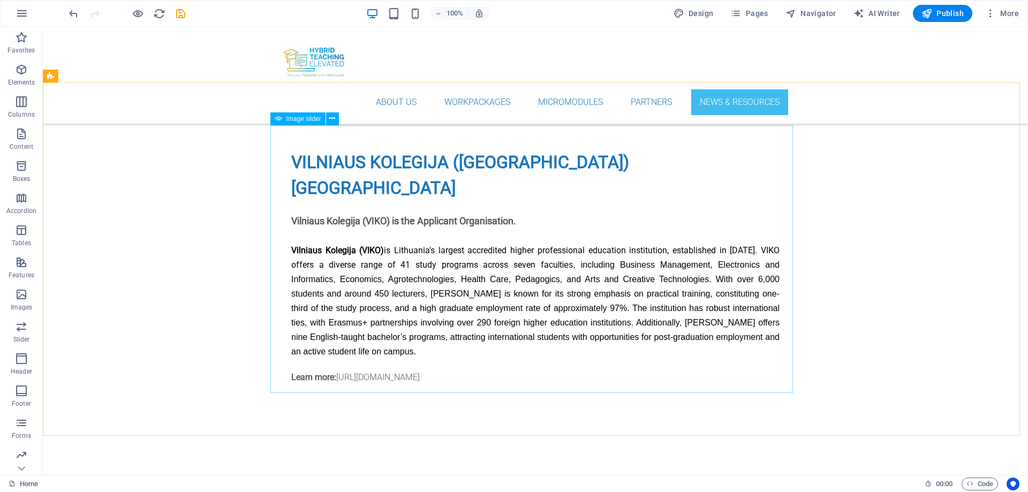
click at [295, 124] on div "Image slider" at bounding box center [298, 118] width 55 height 13
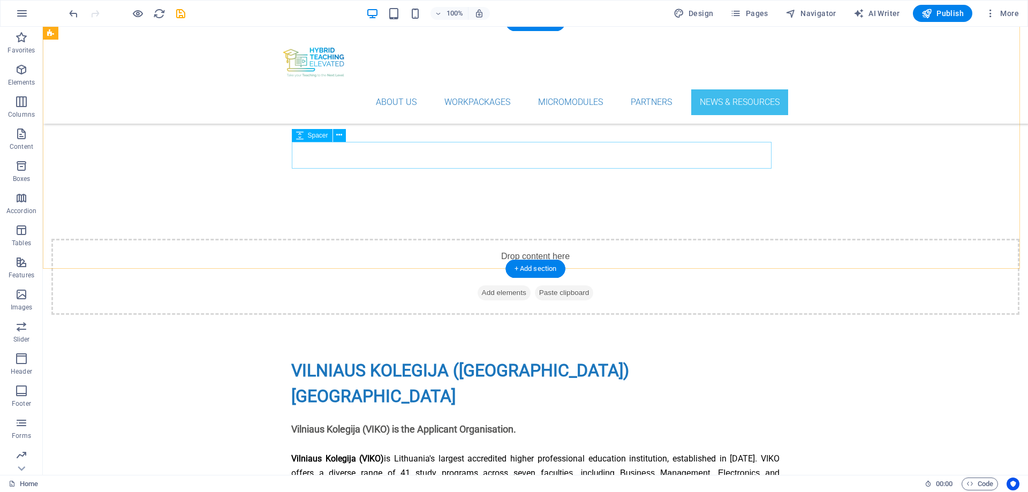
scroll to position [4299, 0]
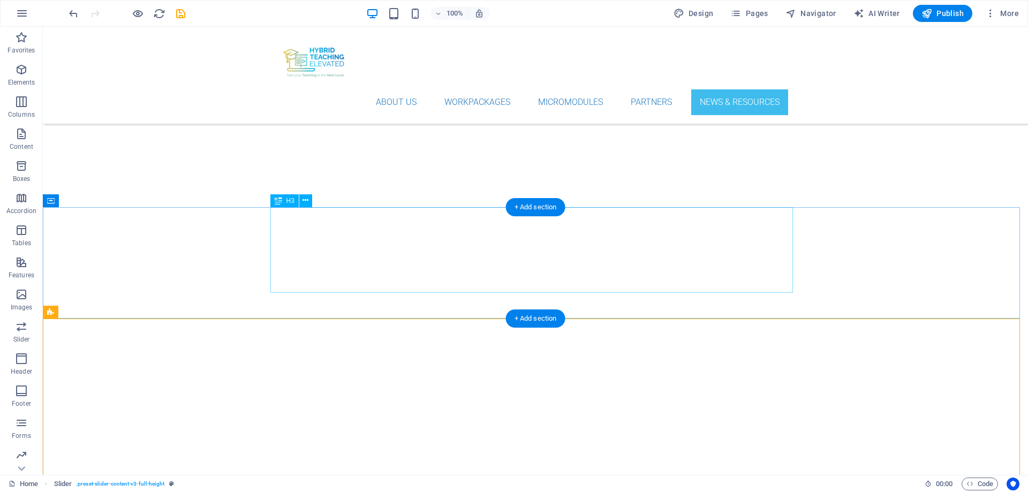
scroll to position [4180, 0]
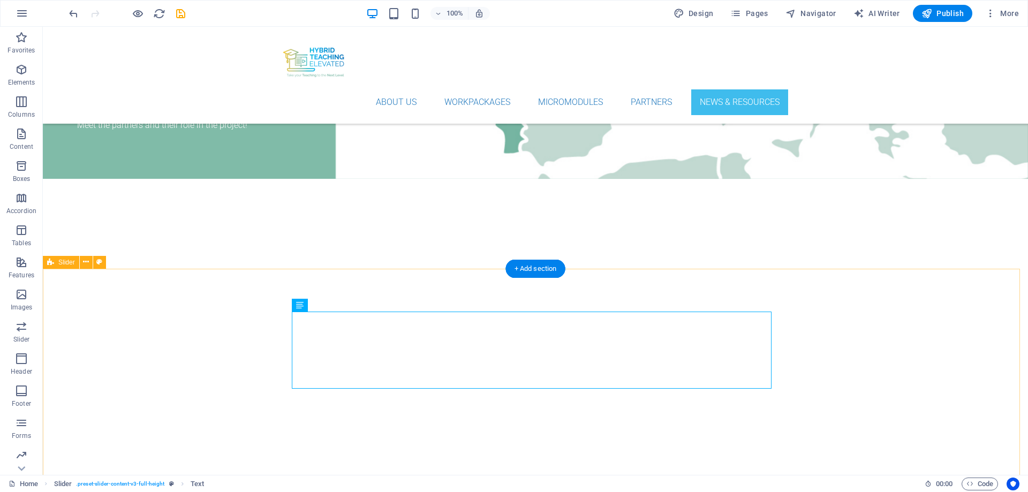
scroll to position [4234, 0]
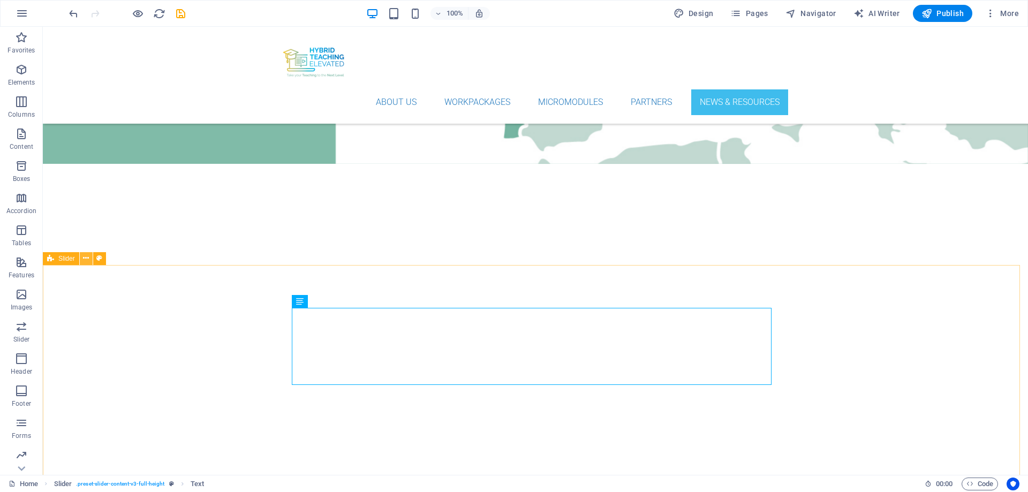
click at [85, 260] on icon at bounding box center [86, 258] width 6 height 11
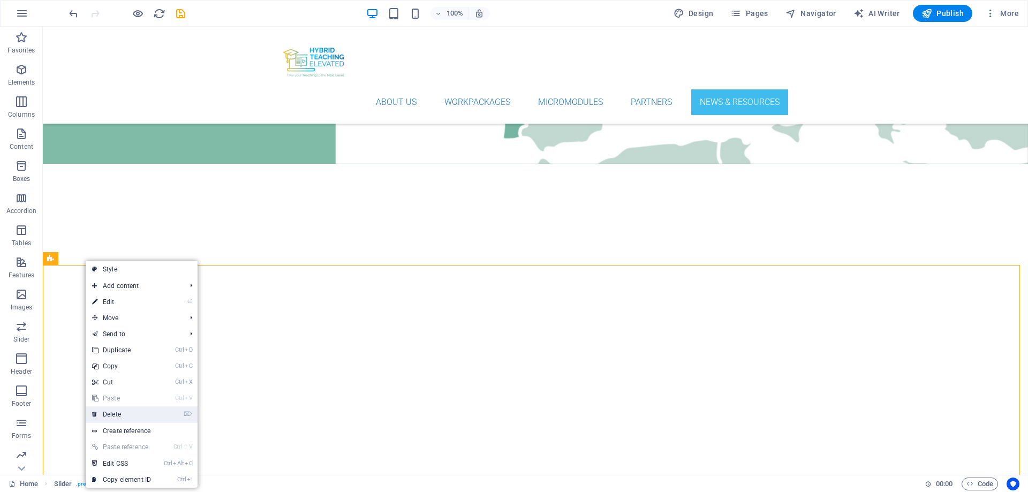
click at [114, 376] on link "⌦ Delete" at bounding box center [122, 415] width 72 height 16
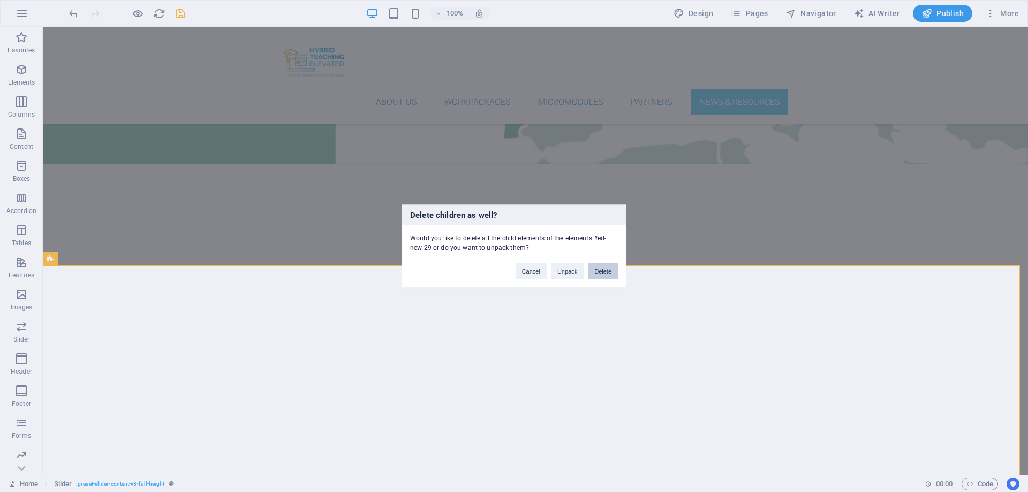
click at [596, 271] on button "Delete" at bounding box center [603, 271] width 30 height 16
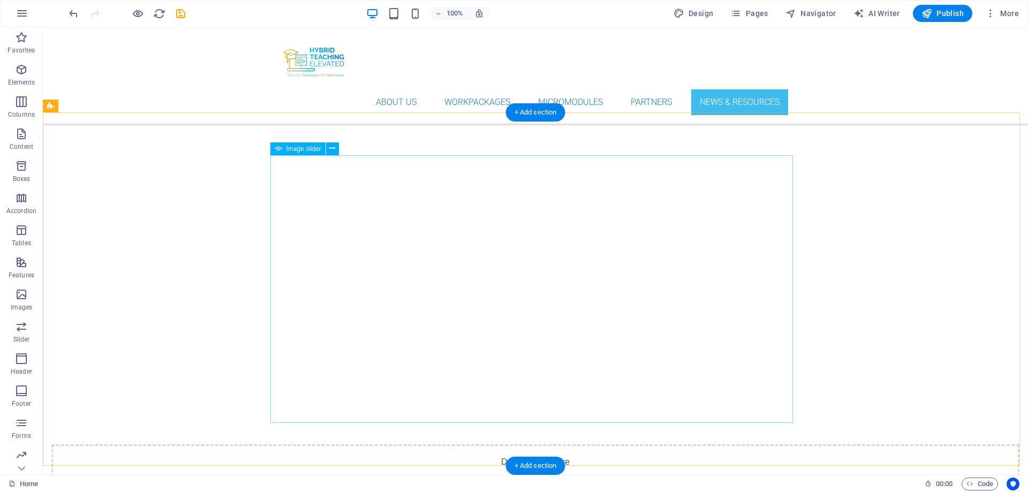
scroll to position [4288, 0]
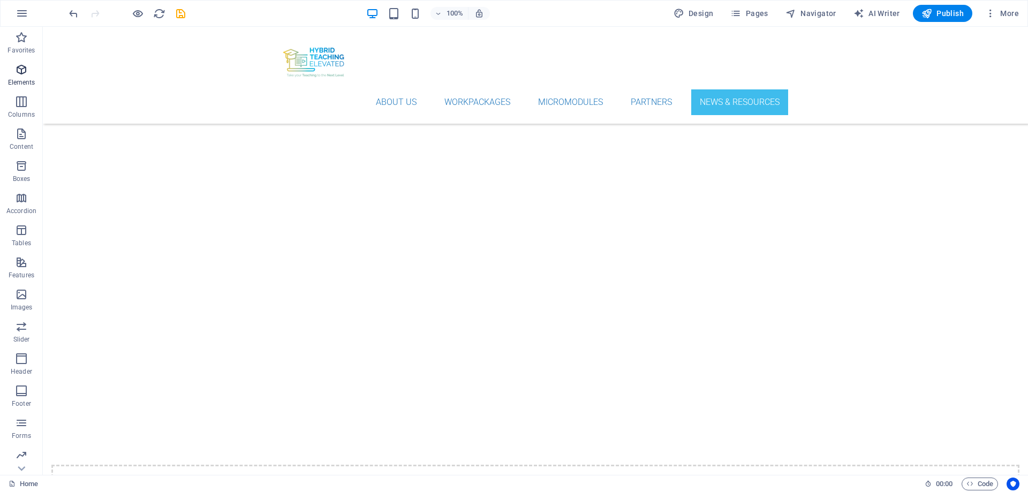
click at [21, 69] on icon "button" at bounding box center [21, 69] width 13 height 13
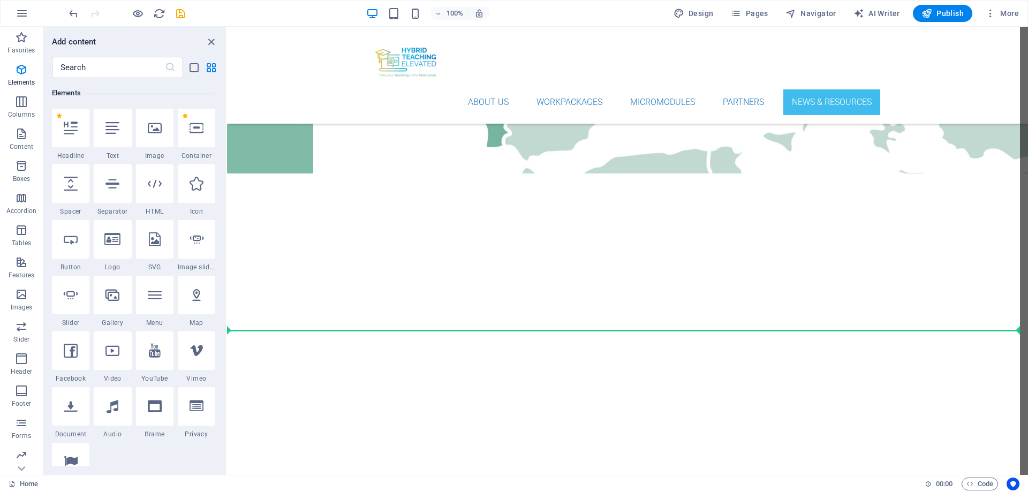
scroll to position [4406, 0]
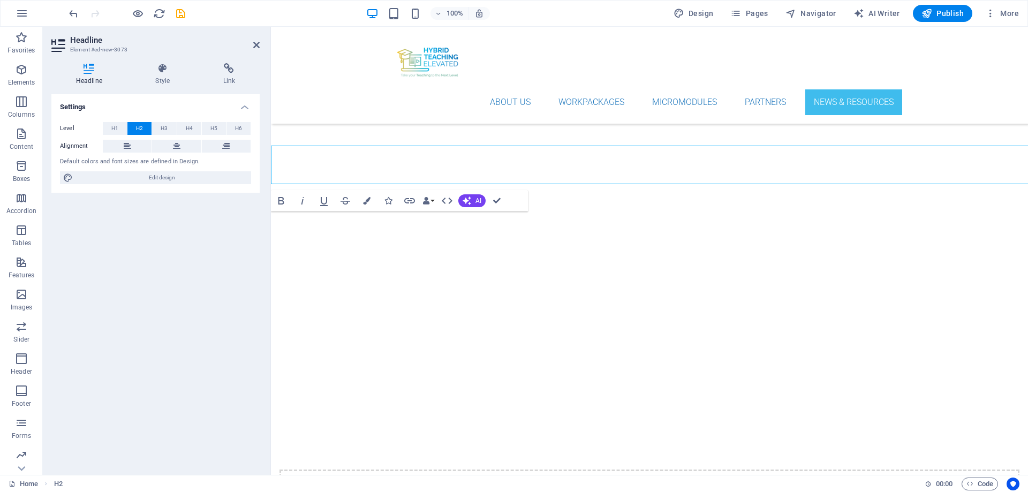
scroll to position [4472, 0]
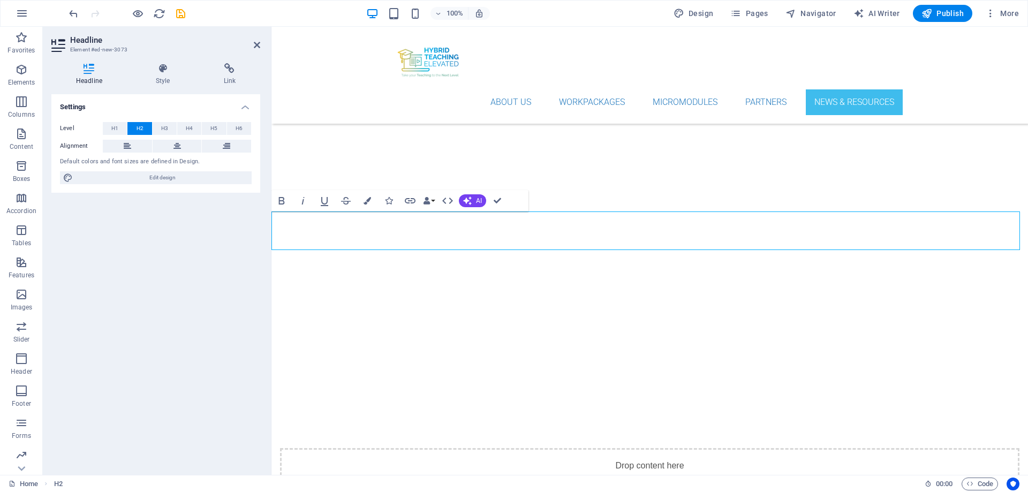
drag, startPoint x: 1, startPoint y: 202, endPoint x: 273, endPoint y: 230, distance: 274.1
click at [273, 230] on div "Headline Element #ed-new-3073 Headline Style Link Settings Level H1 H2 H3 H4 H5…" at bounding box center [536, 251] width 986 height 448
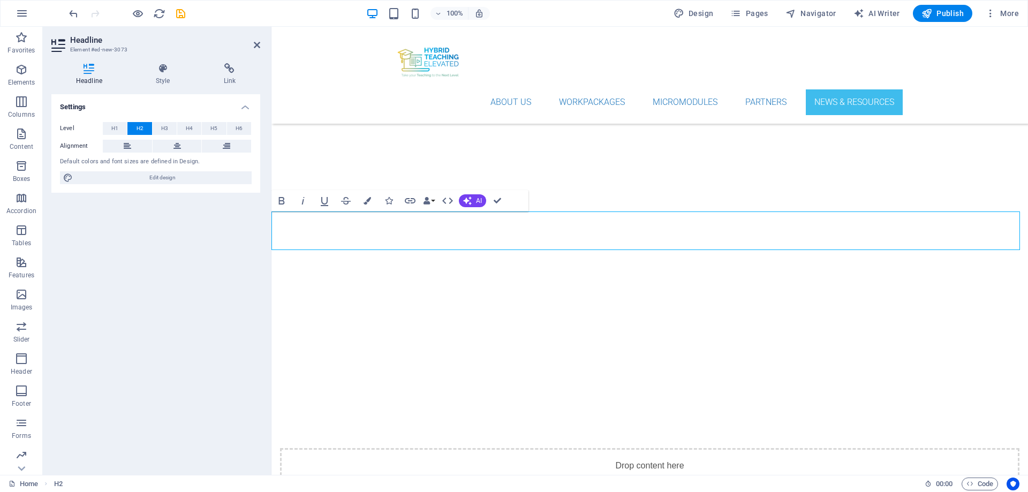
drag, startPoint x: 442, startPoint y: 237, endPoint x: 529, endPoint y: 256, distance: 88.9
click at [160, 73] on icon at bounding box center [163, 68] width 64 height 11
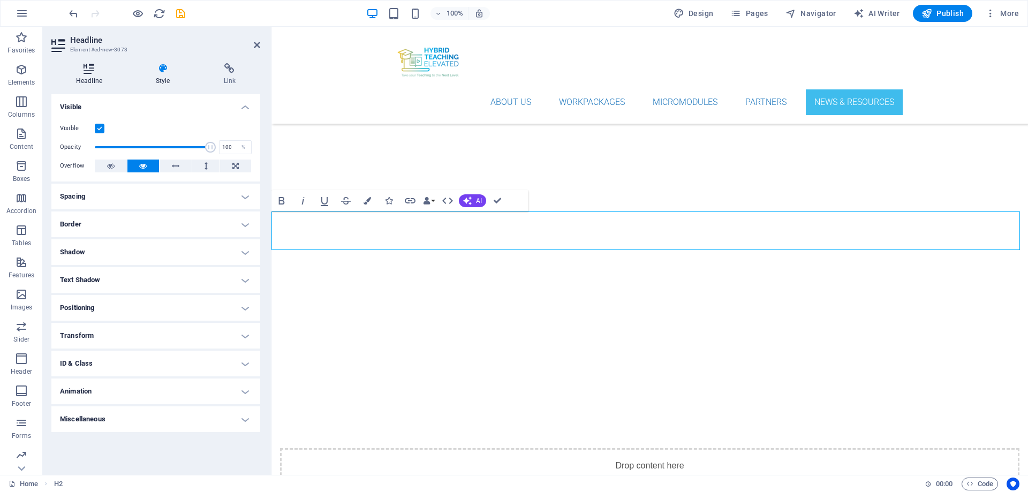
click at [84, 72] on icon at bounding box center [89, 68] width 76 height 11
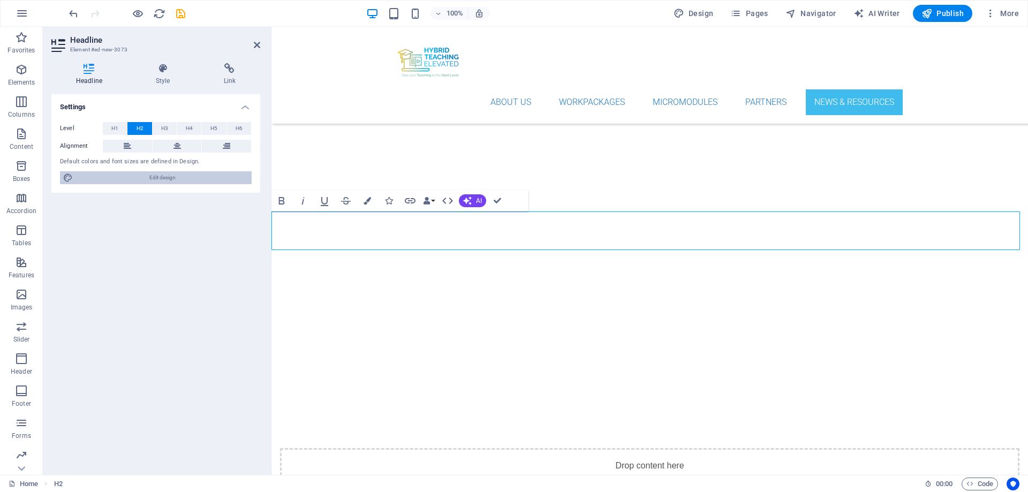
click at [149, 176] on span "Edit design" at bounding box center [162, 177] width 172 height 13
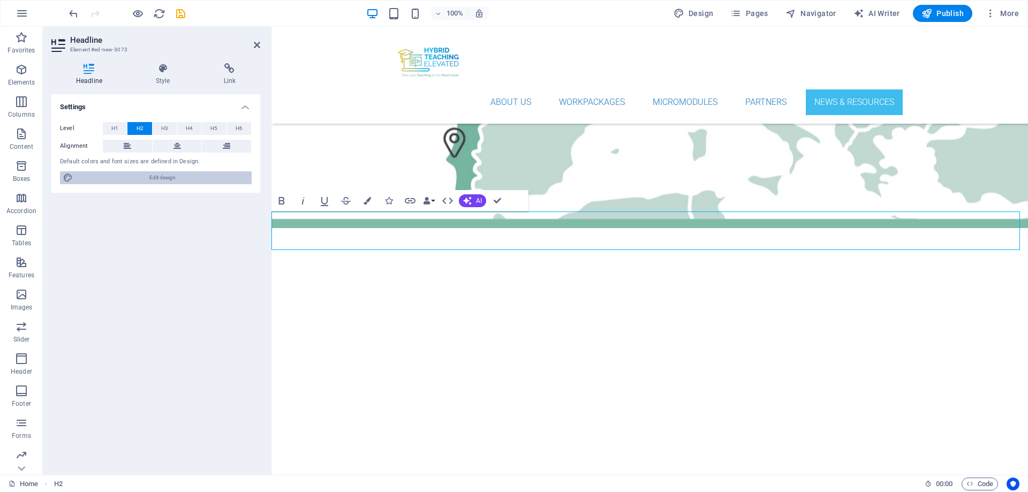
select select "700"
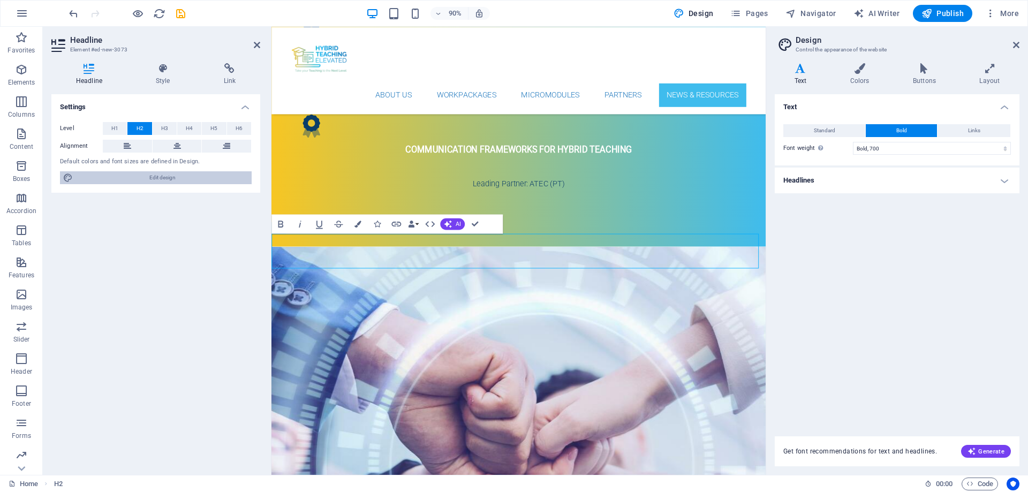
scroll to position [4948, 0]
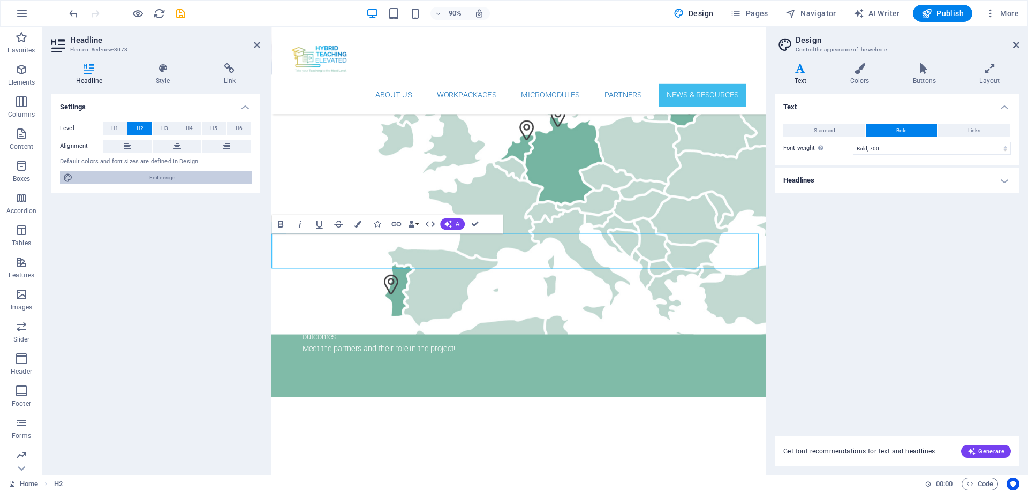
click at [149, 176] on span "Edit design" at bounding box center [162, 177] width 172 height 13
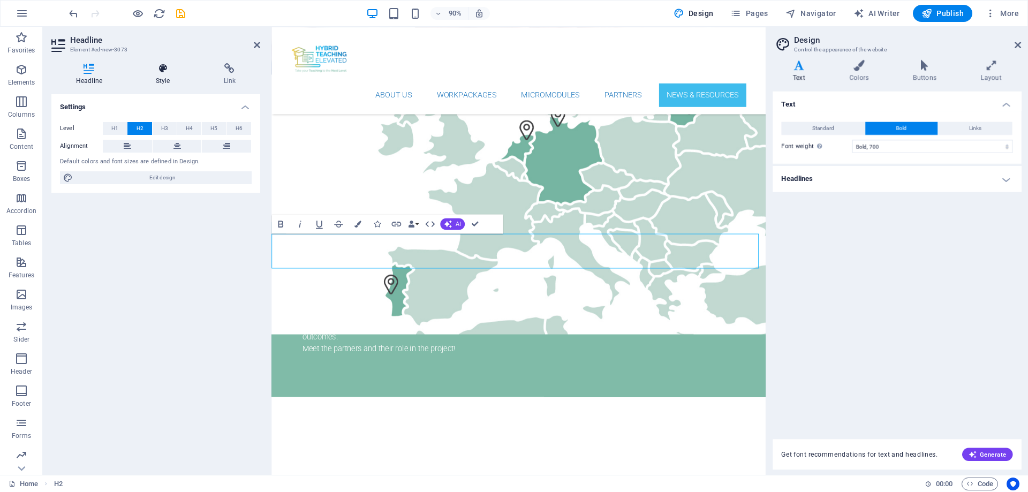
click at [167, 66] on icon at bounding box center [163, 68] width 64 height 11
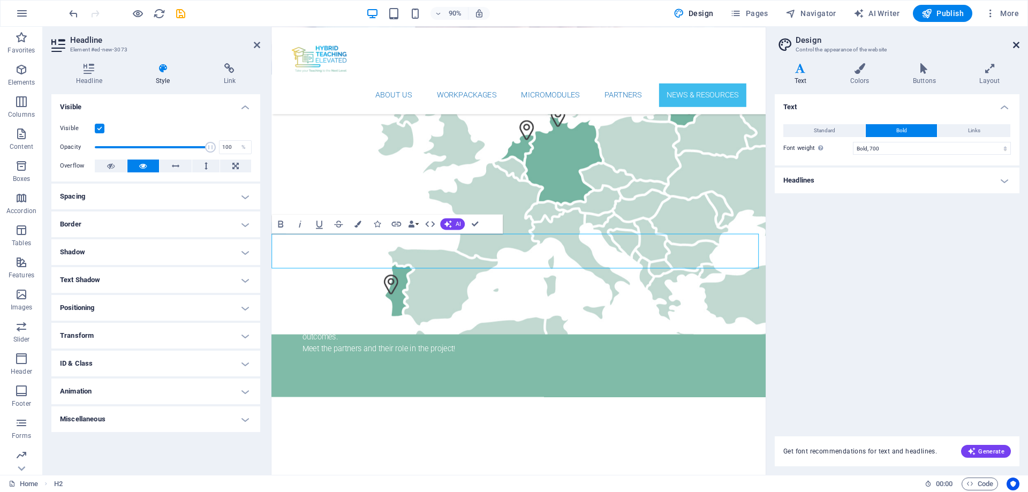
click at [822, 42] on icon at bounding box center [1016, 45] width 6 height 9
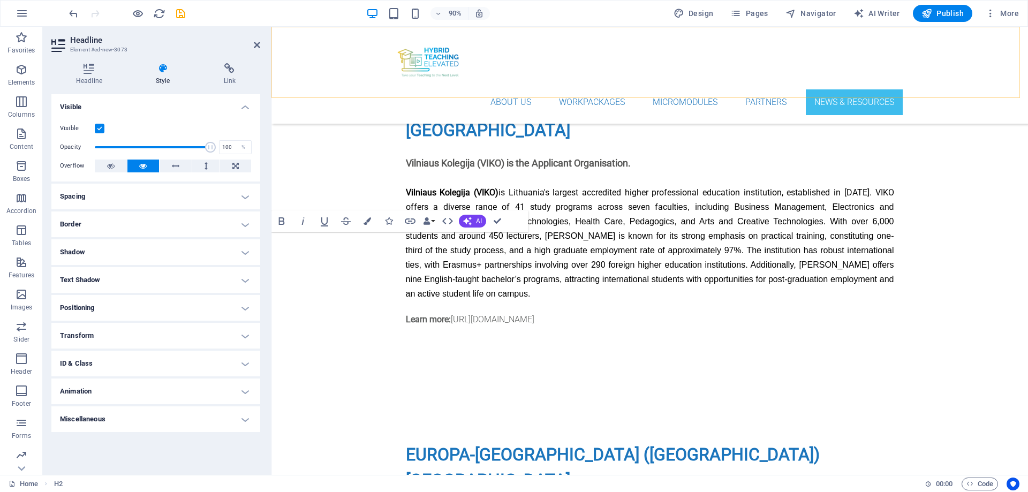
scroll to position [4452, 0]
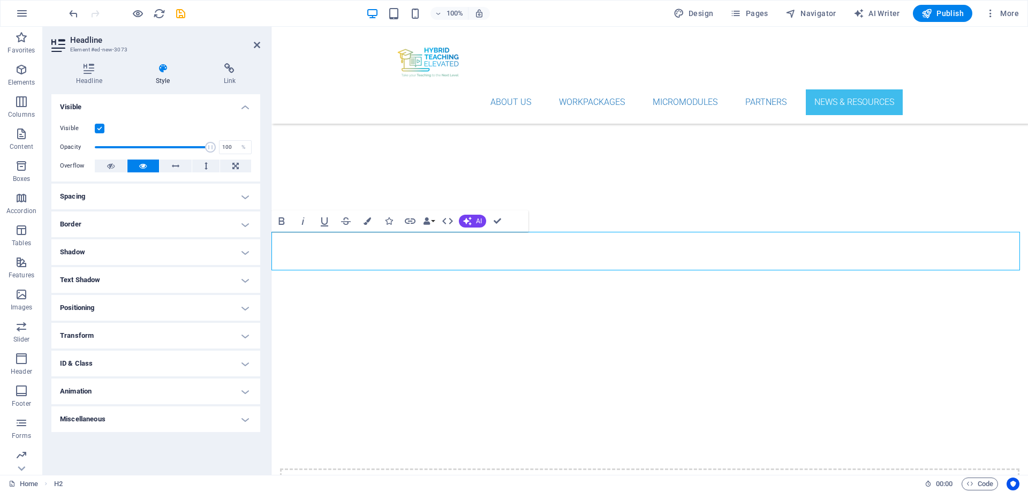
drag, startPoint x: 277, startPoint y: 250, endPoint x: 520, endPoint y: 259, distance: 242.8
click at [371, 221] on button "Colors" at bounding box center [367, 221] width 20 height 21
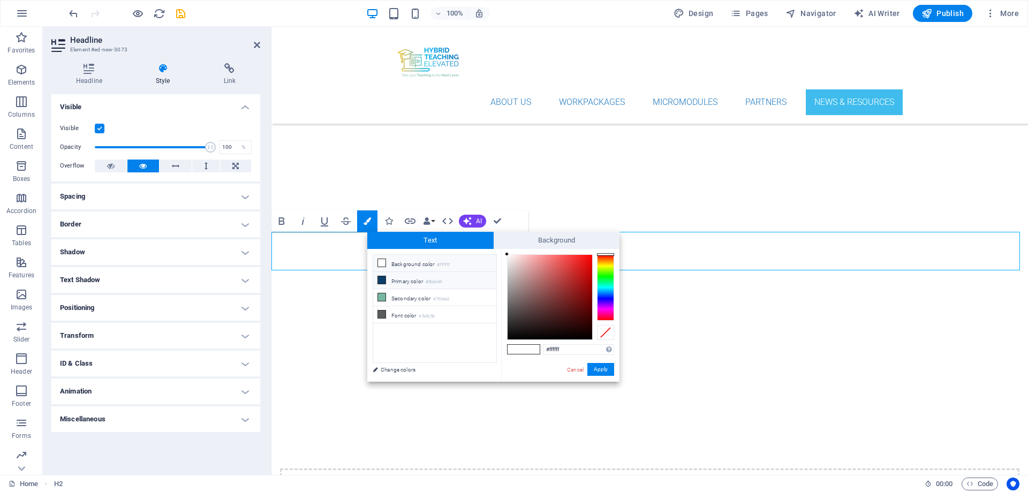
click at [424, 279] on li "Primary color #0b3e69" at bounding box center [434, 280] width 123 height 17
type input "#0b3e69"
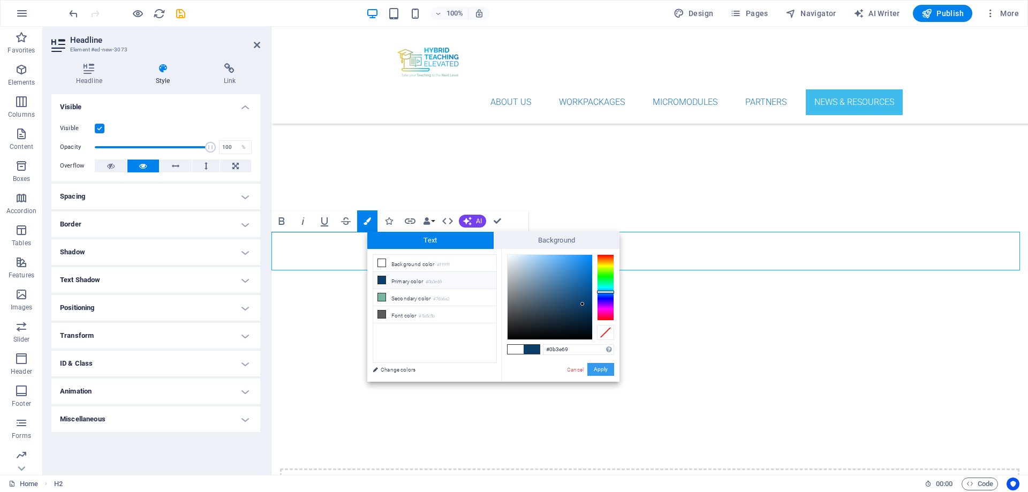
click at [595, 370] on button "Apply" at bounding box center [601, 369] width 27 height 13
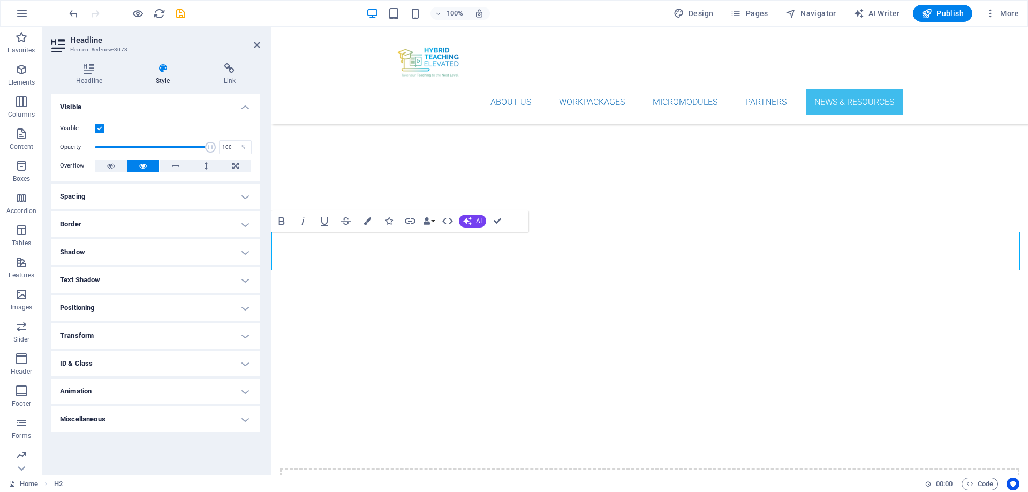
drag, startPoint x: 375, startPoint y: 253, endPoint x: 289, endPoint y: 248, distance: 86.4
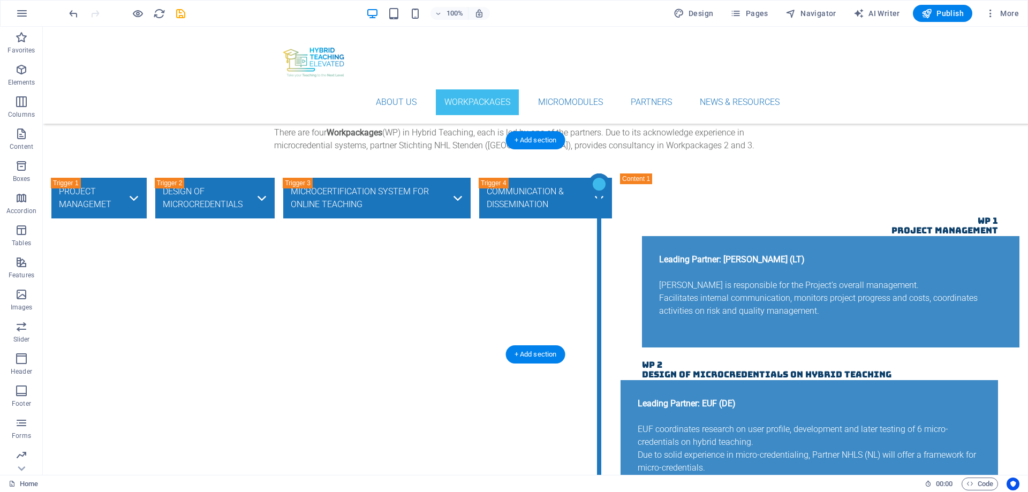
scroll to position [2095, 0]
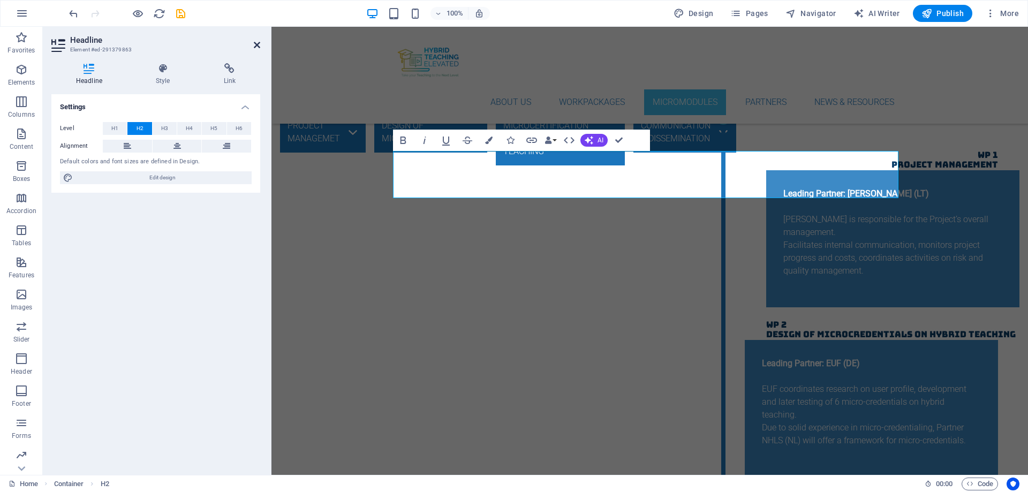
click at [256, 47] on icon at bounding box center [257, 45] width 6 height 9
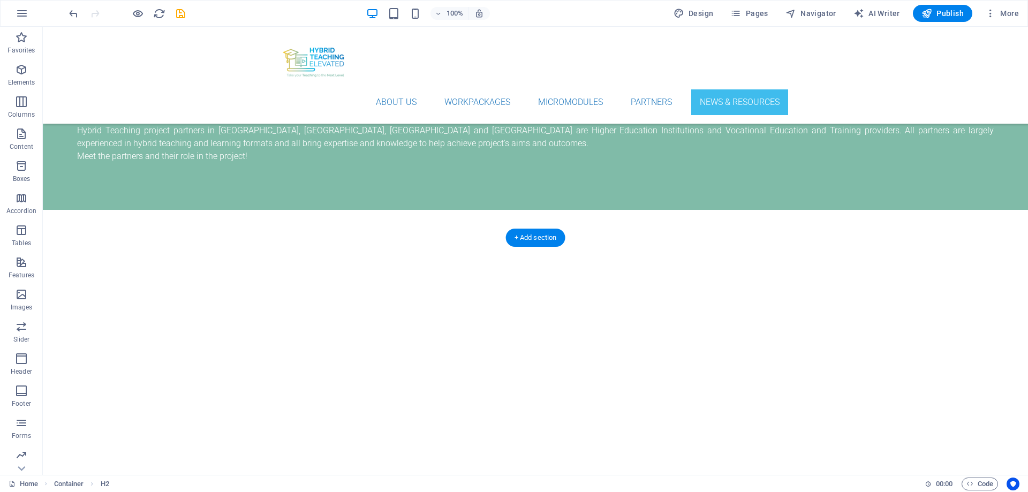
scroll to position [4345, 0]
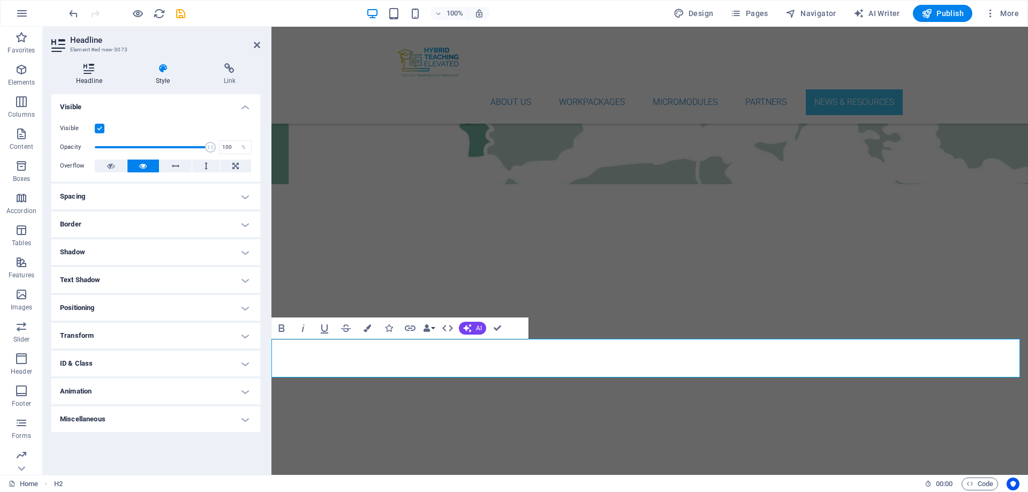
click at [89, 71] on icon at bounding box center [89, 68] width 76 height 11
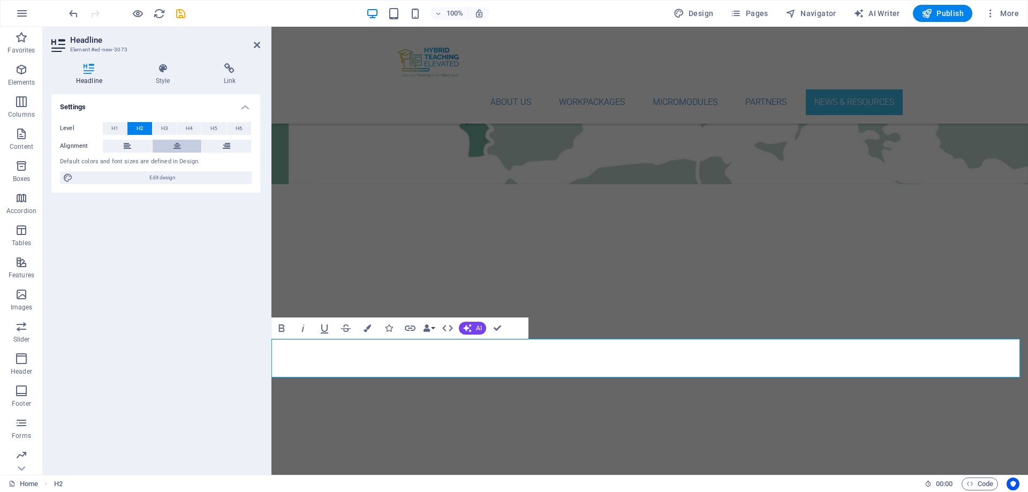
click at [175, 147] on icon at bounding box center [177, 146] width 7 height 13
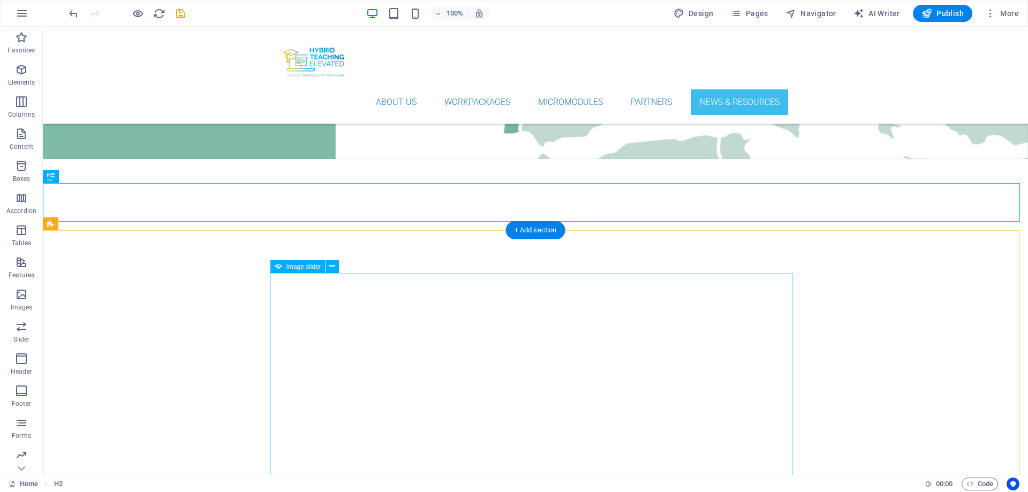
scroll to position [4238, 0]
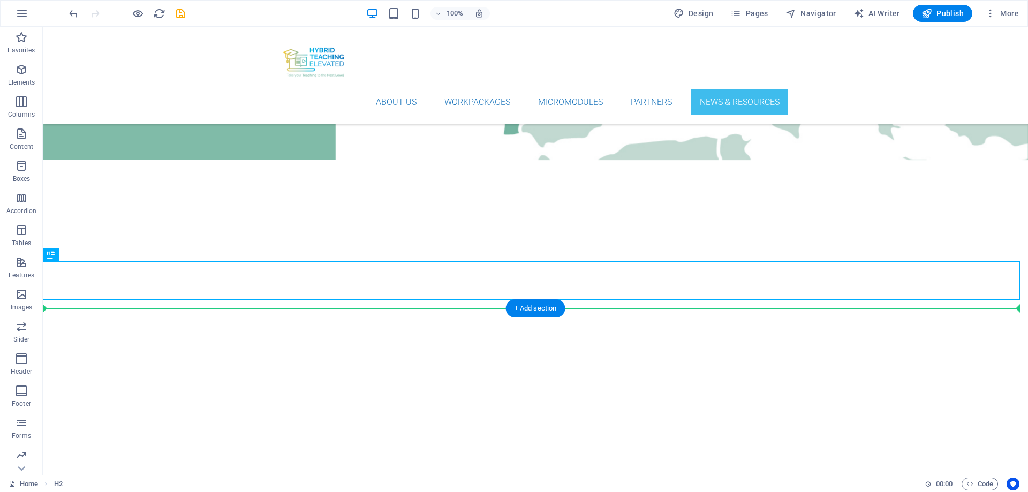
drag, startPoint x: 527, startPoint y: 280, endPoint x: 536, endPoint y: 346, distance: 67.0
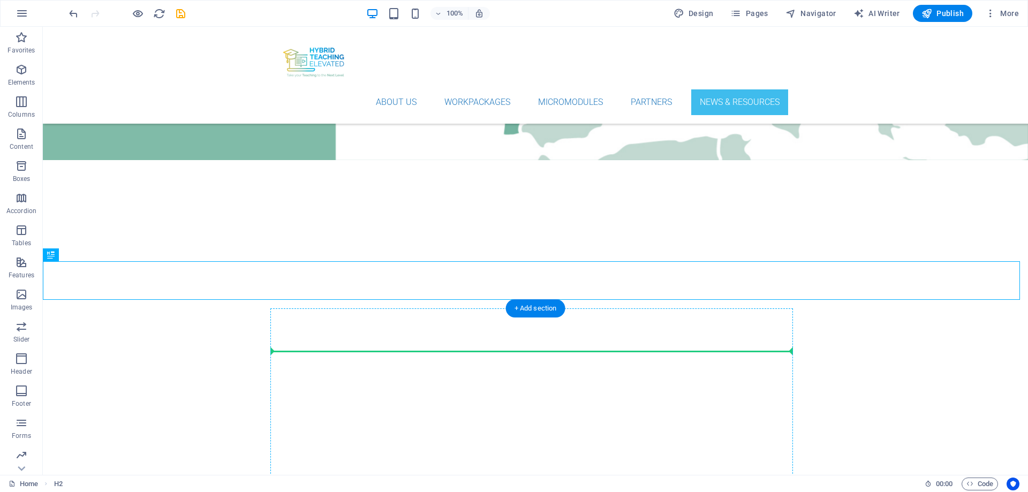
drag, startPoint x: 464, startPoint y: 279, endPoint x: 474, endPoint y: 363, distance: 84.7
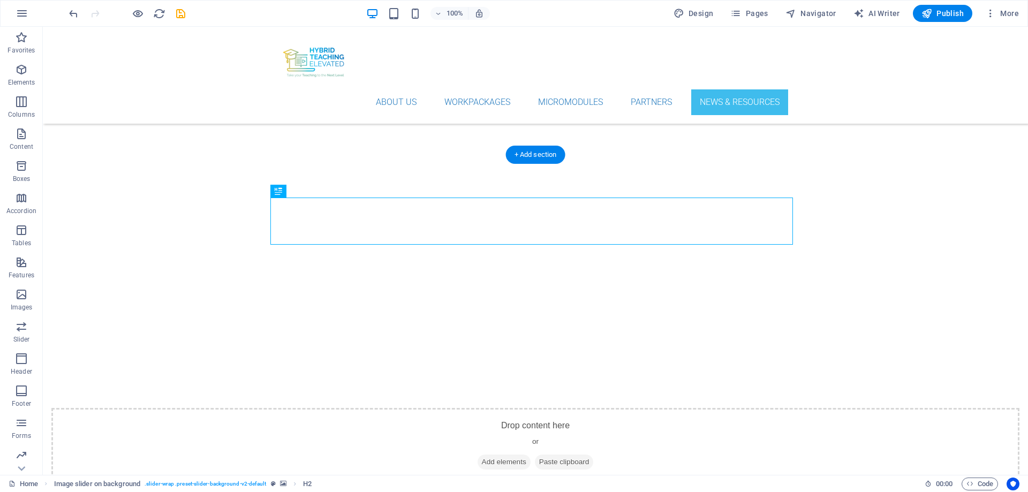
scroll to position [4345, 0]
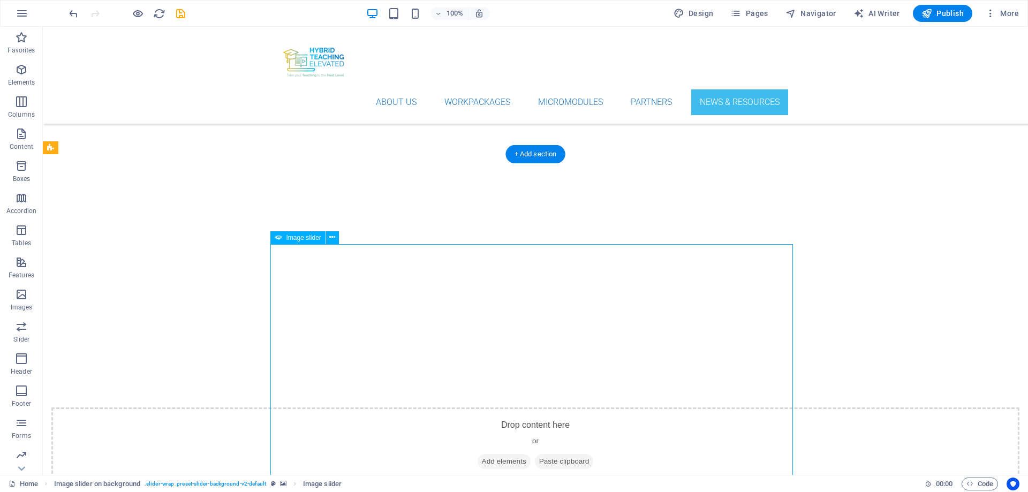
click at [17, 72] on icon "button" at bounding box center [21, 69] width 13 height 13
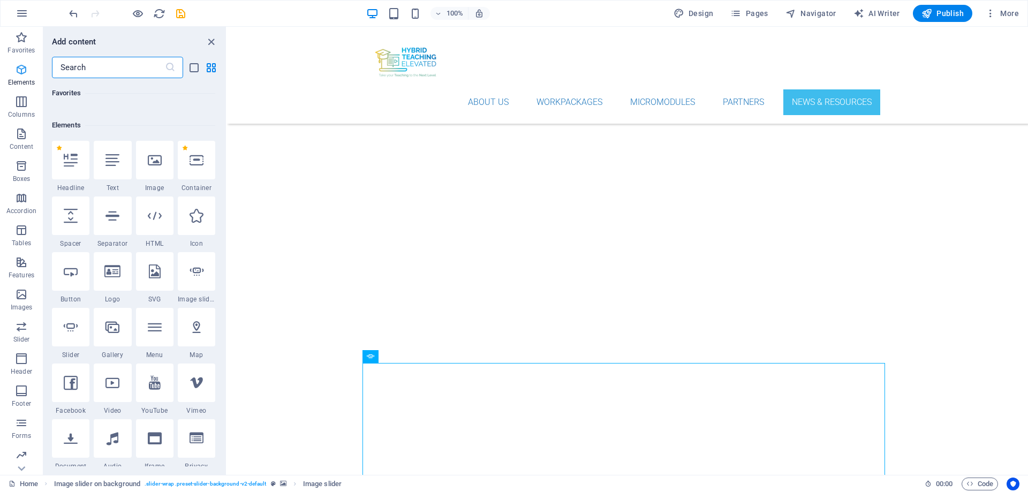
scroll to position [114, 0]
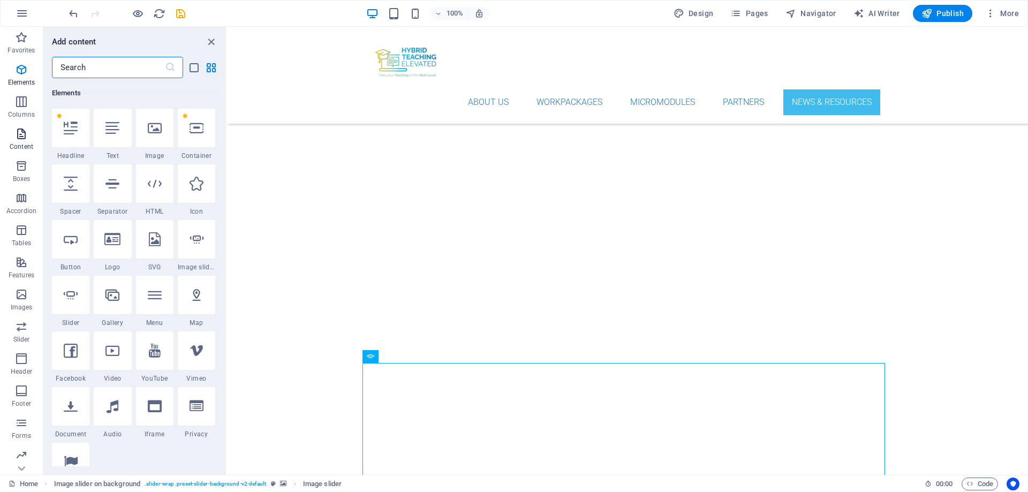
click at [31, 140] on span "Content" at bounding box center [21, 140] width 43 height 26
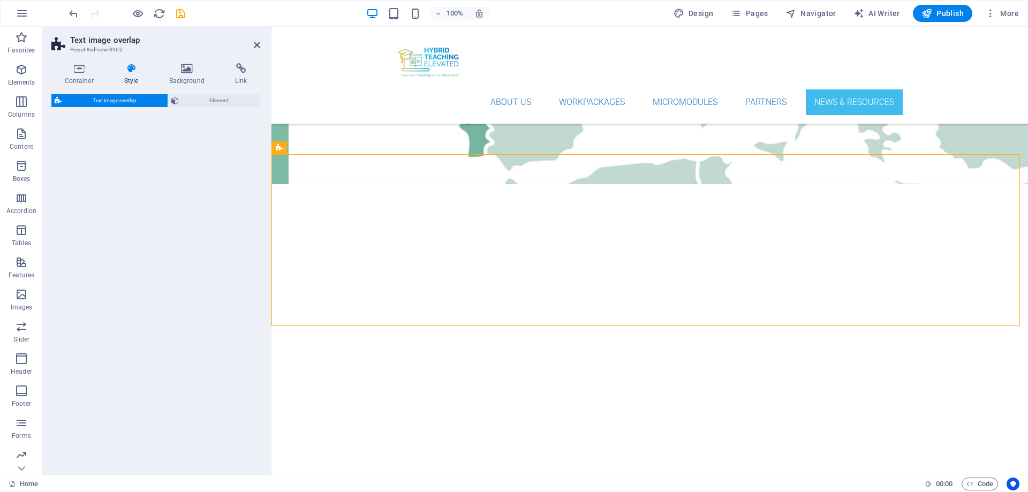
scroll to position [4530, 0]
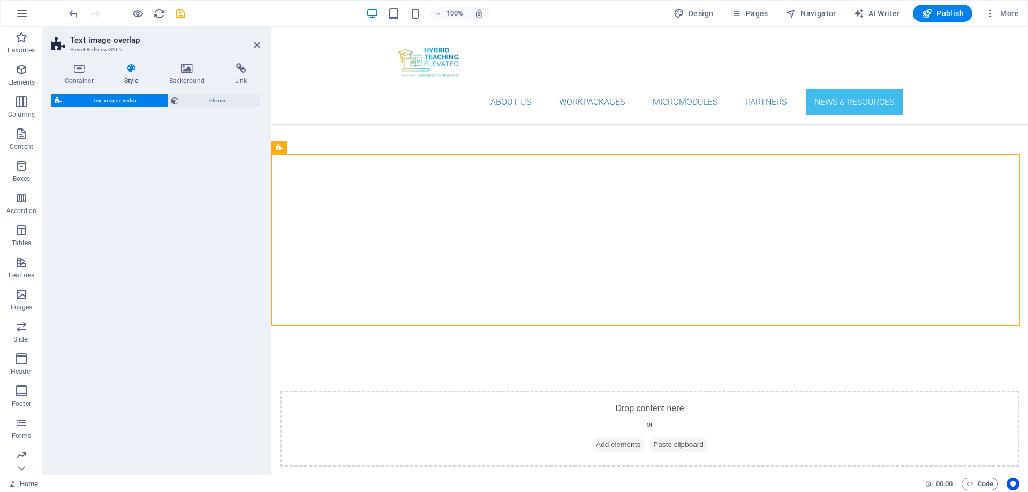
select select "rem"
select select "px"
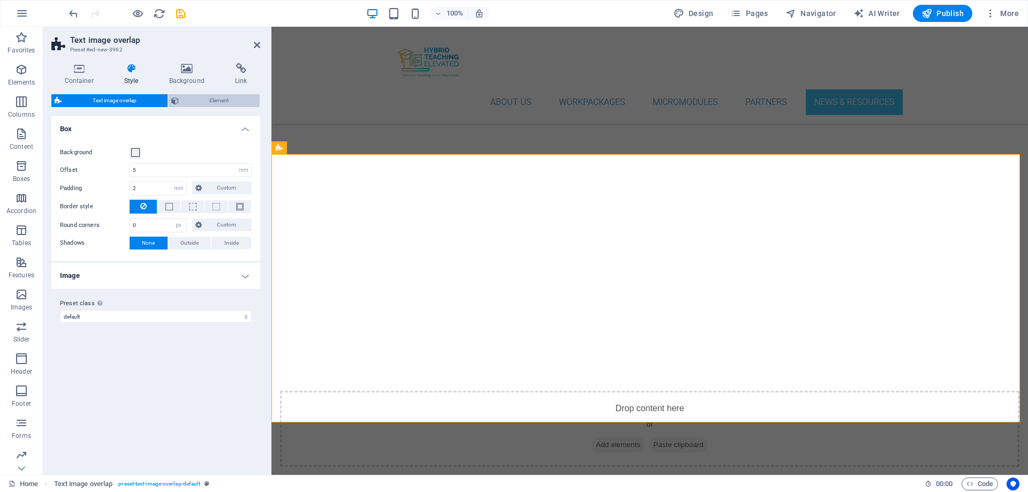
click at [215, 102] on span "Element" at bounding box center [219, 100] width 75 height 13
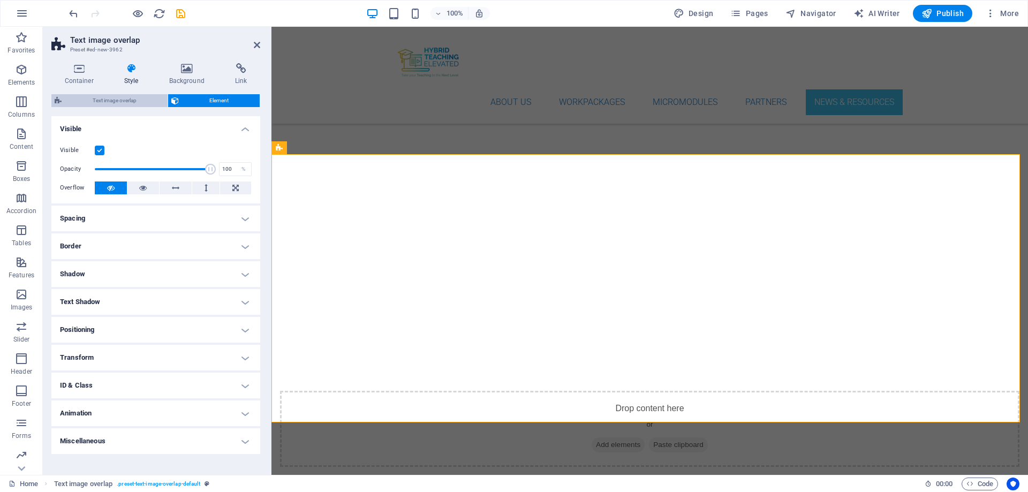
click at [134, 99] on span "Text image overlap" at bounding box center [115, 100] width 100 height 13
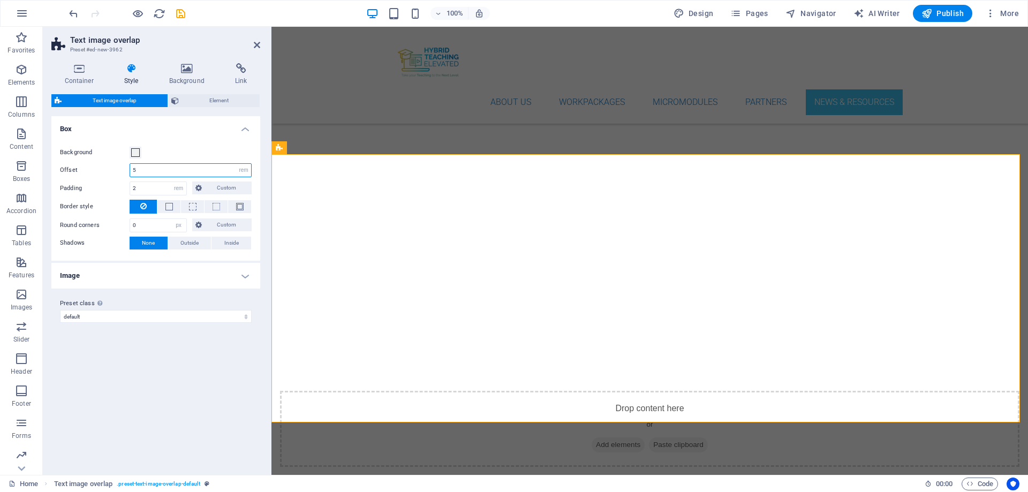
click at [141, 169] on input "5" at bounding box center [190, 170] width 121 height 13
click at [158, 185] on input "2" at bounding box center [158, 188] width 56 height 13
click at [247, 276] on h4 "Image" at bounding box center [155, 276] width 209 height 26
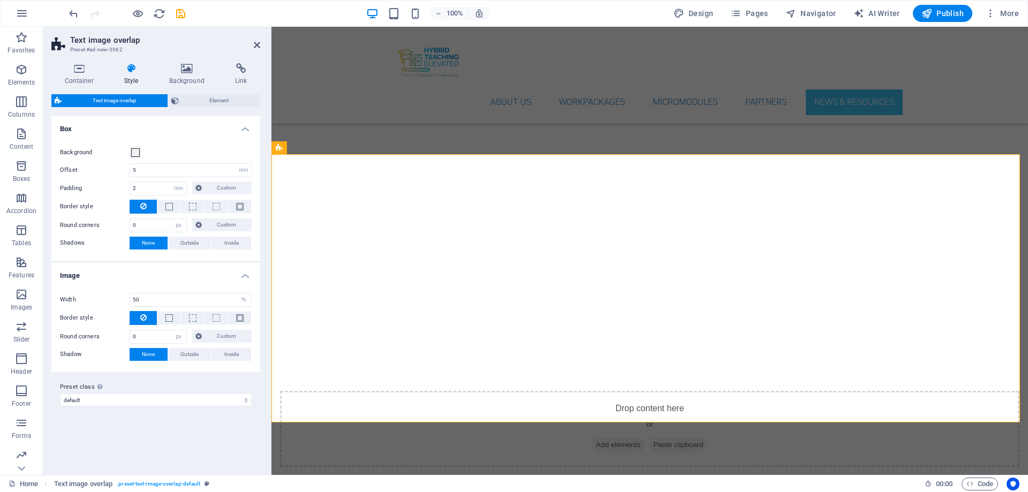
click at [138, 73] on icon at bounding box center [131, 68] width 41 height 11
click at [126, 68] on icon at bounding box center [131, 68] width 41 height 11
click at [351, 148] on icon at bounding box center [352, 147] width 6 height 11
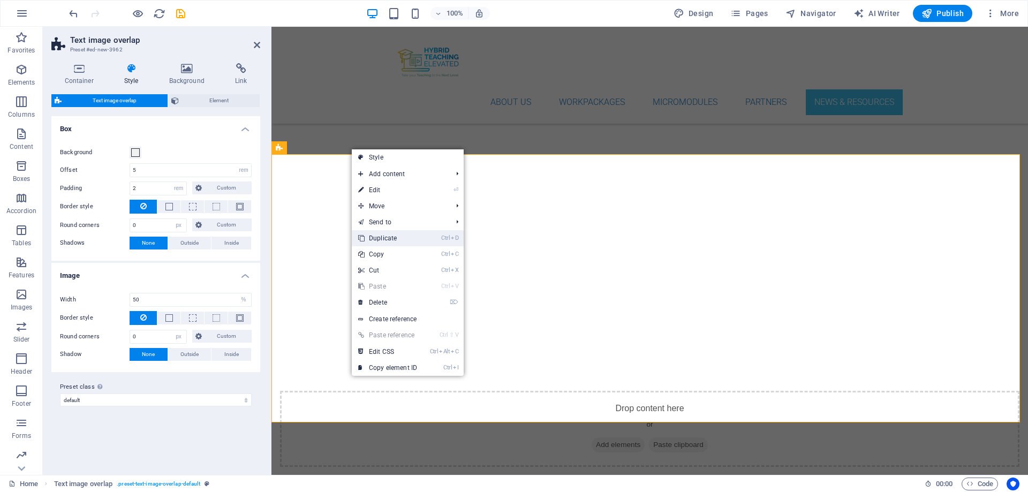
click at [394, 235] on link "Ctrl D Duplicate" at bounding box center [388, 238] width 72 height 16
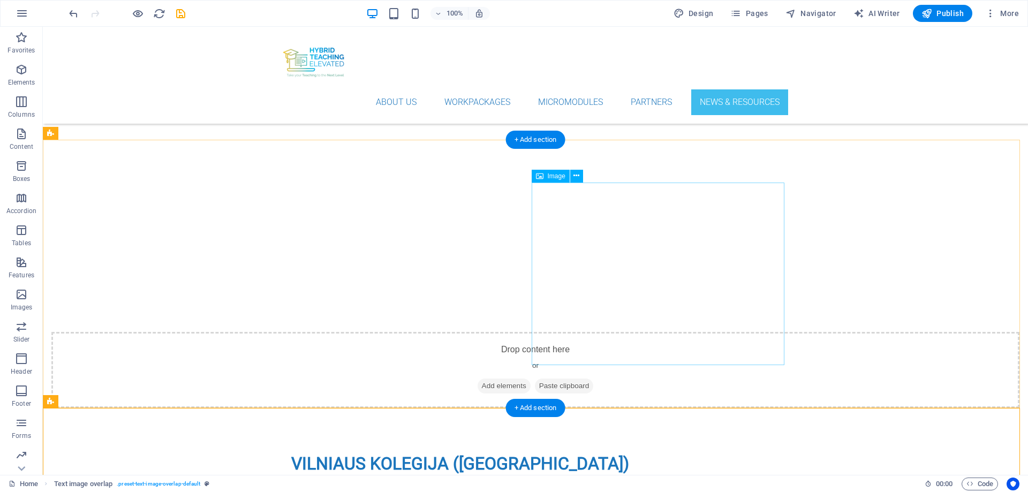
scroll to position [4423, 0]
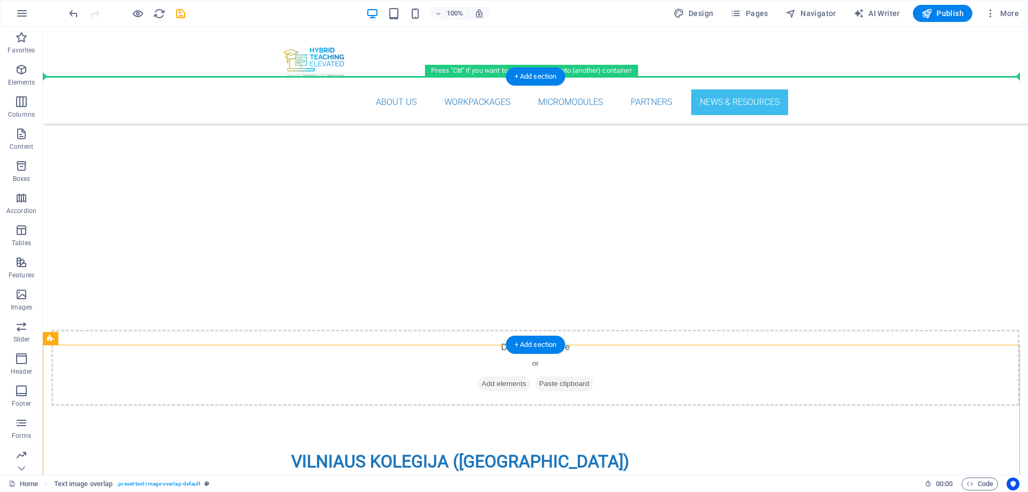
drag, startPoint x: 90, startPoint y: 365, endPoint x: 816, endPoint y: 146, distance: 758.2
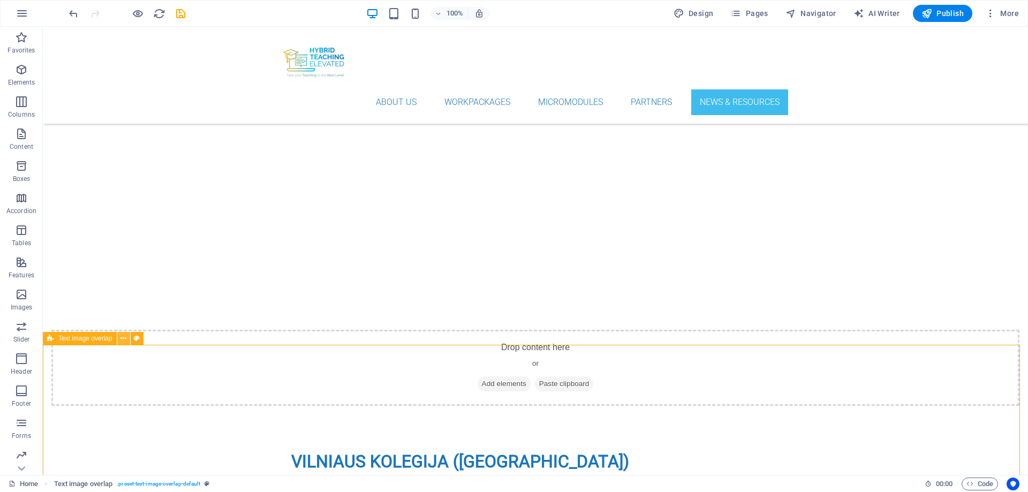
click at [123, 340] on icon at bounding box center [124, 338] width 6 height 11
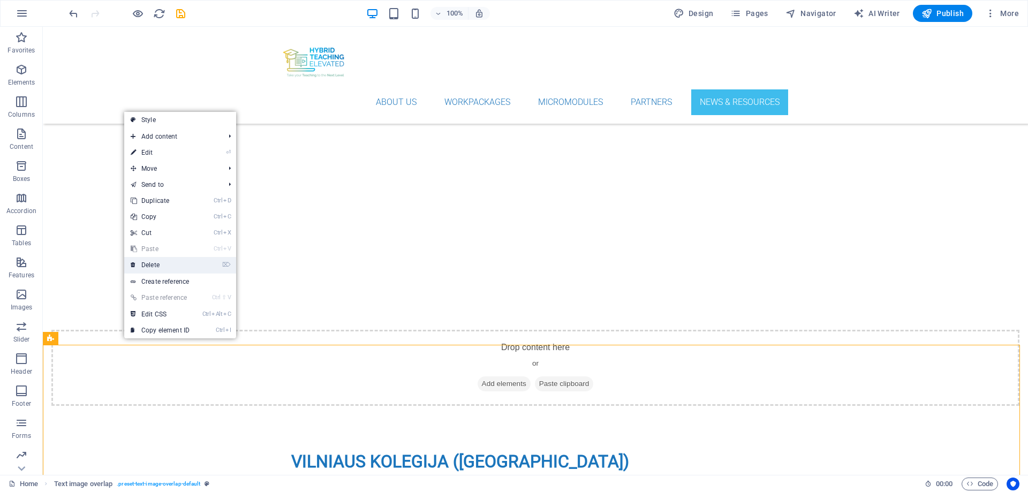
click at [154, 265] on link "⌦ Delete" at bounding box center [160, 265] width 72 height 16
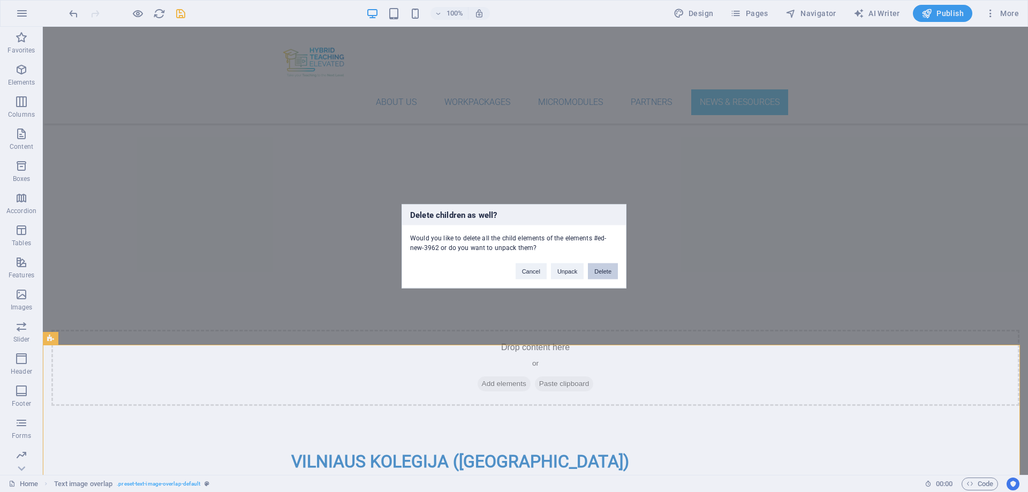
click at [604, 273] on button "Delete" at bounding box center [603, 271] width 30 height 16
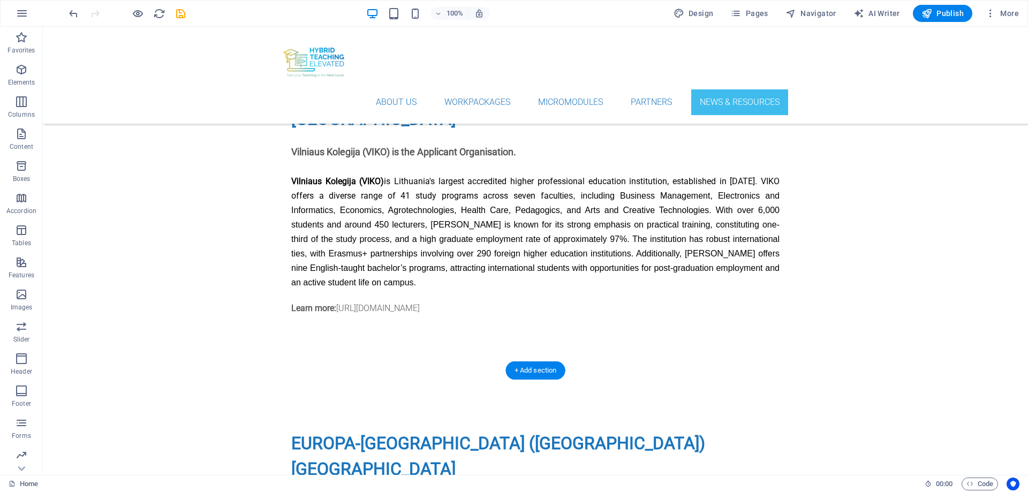
scroll to position [4798, 0]
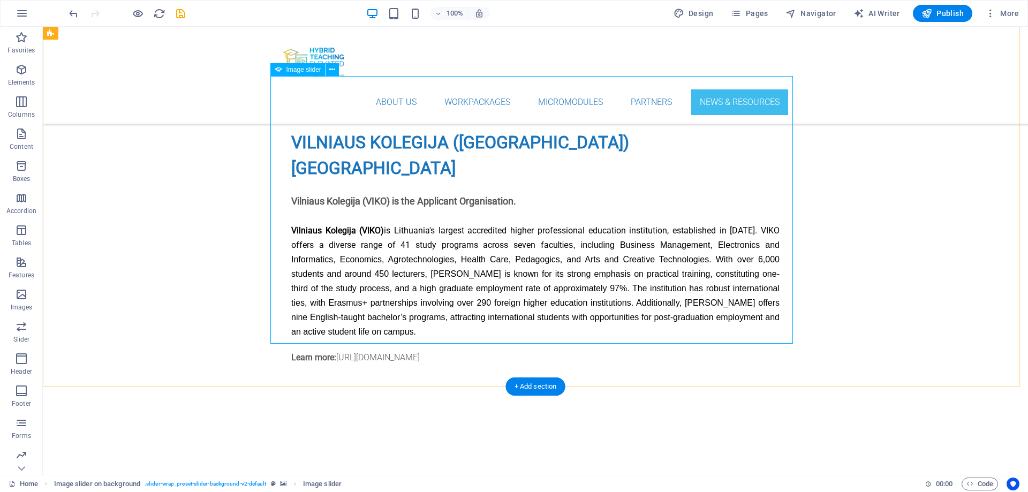
scroll to position [4690, 0]
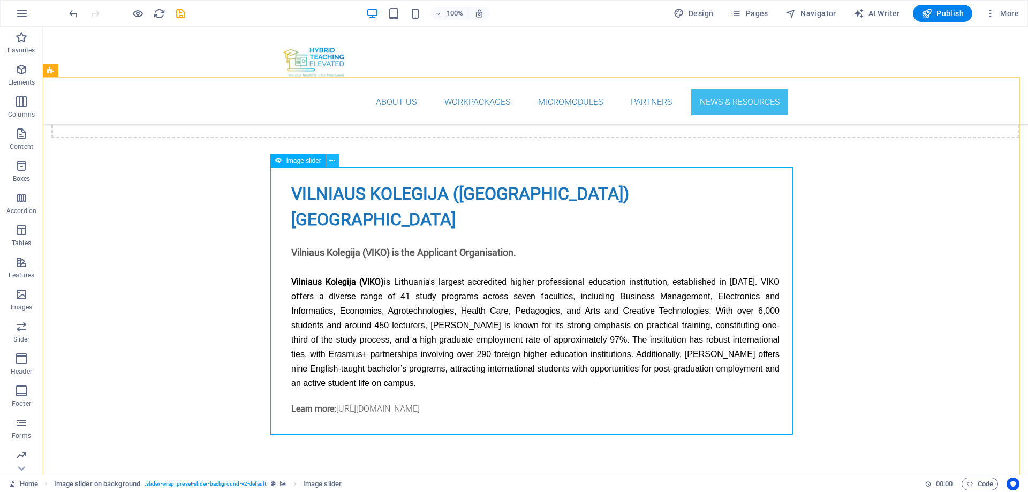
click at [332, 162] on icon at bounding box center [332, 160] width 6 height 11
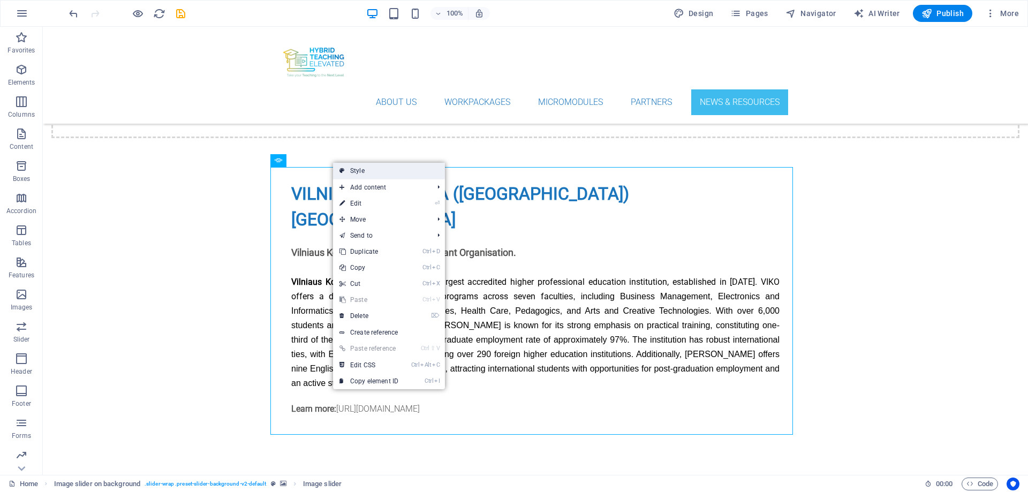
click at [358, 168] on link "Style" at bounding box center [389, 171] width 112 height 16
select select "rem"
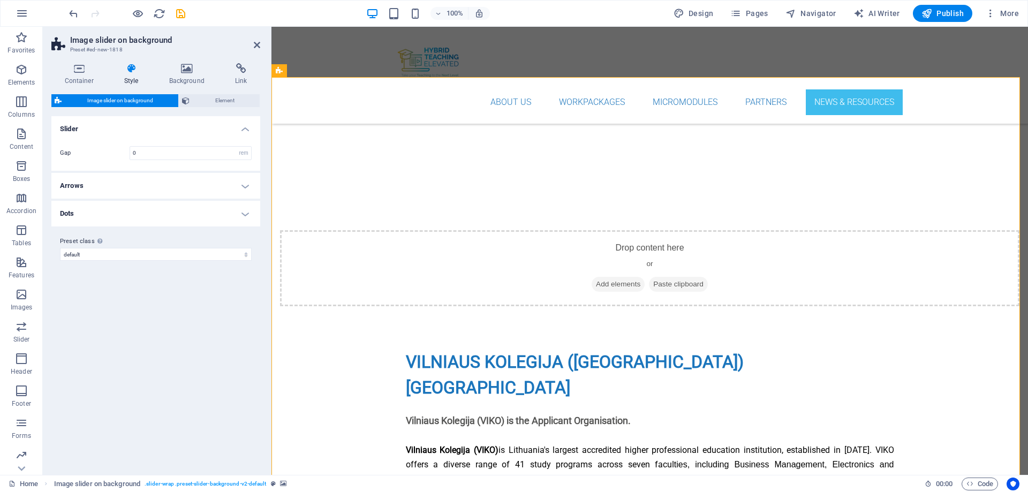
scroll to position [4875, 0]
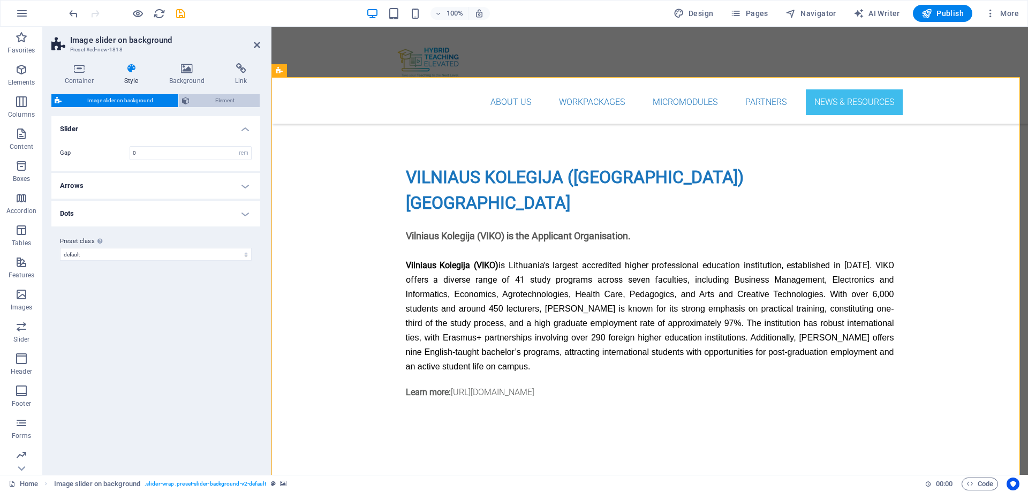
click at [222, 100] on span "Element" at bounding box center [225, 100] width 64 height 13
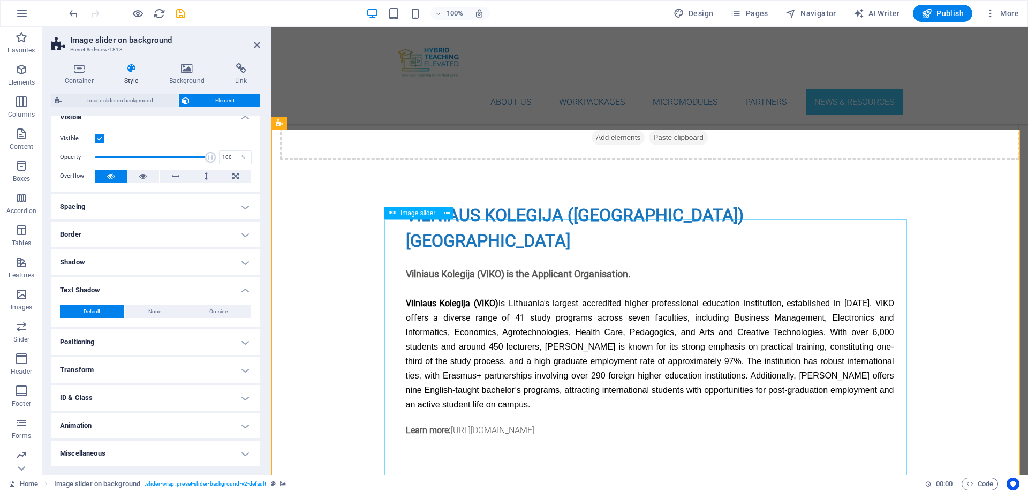
scroll to position [4822, 0]
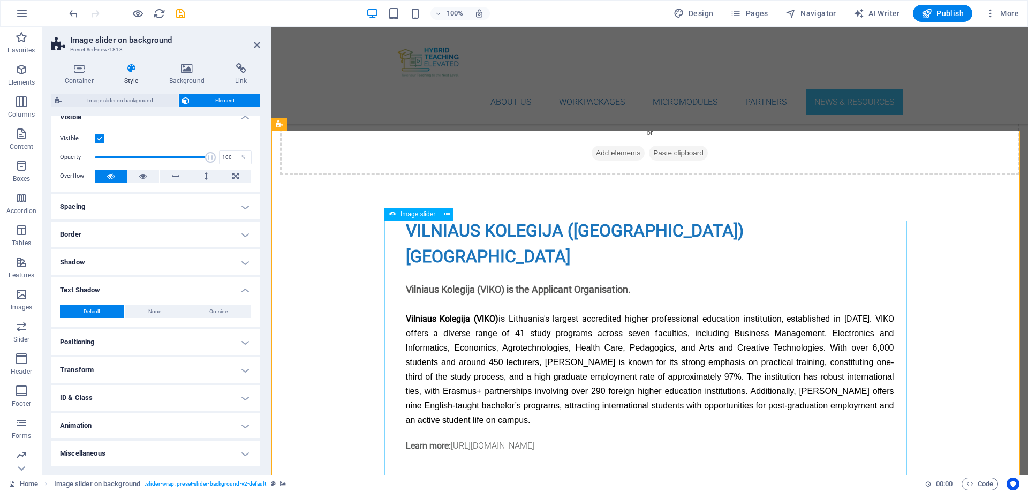
click at [445, 215] on icon at bounding box center [447, 214] width 6 height 11
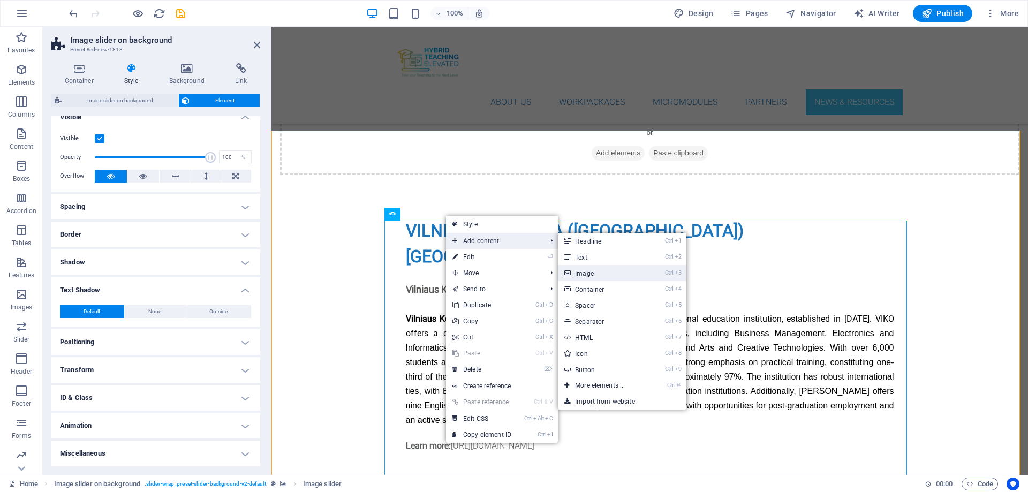
click at [582, 271] on link "Ctrl 3 Image" at bounding box center [602, 273] width 88 height 16
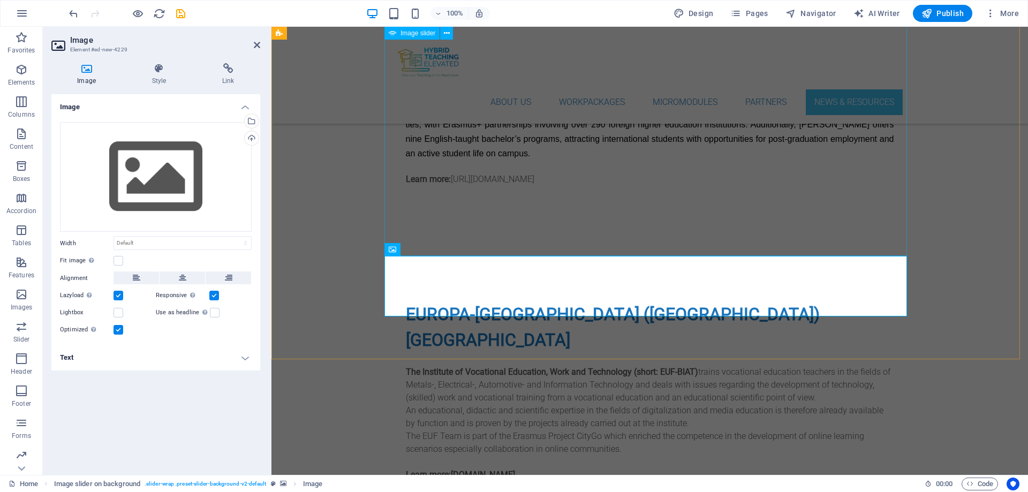
scroll to position [5089, 0]
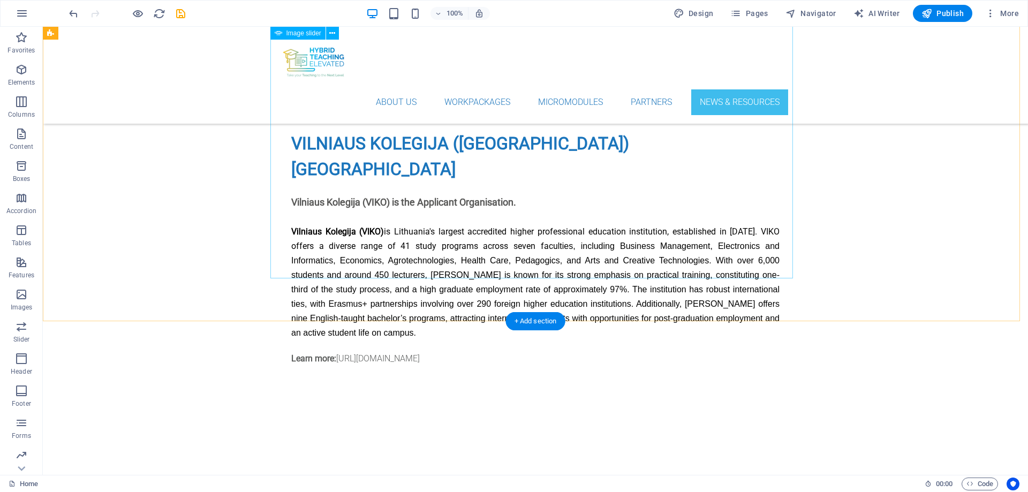
scroll to position [4607, 0]
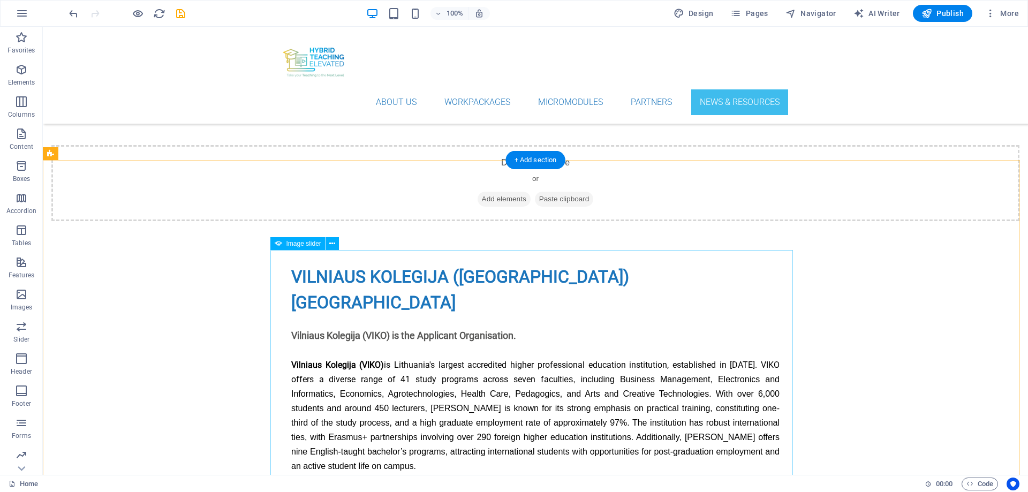
click at [332, 245] on icon at bounding box center [332, 243] width 6 height 11
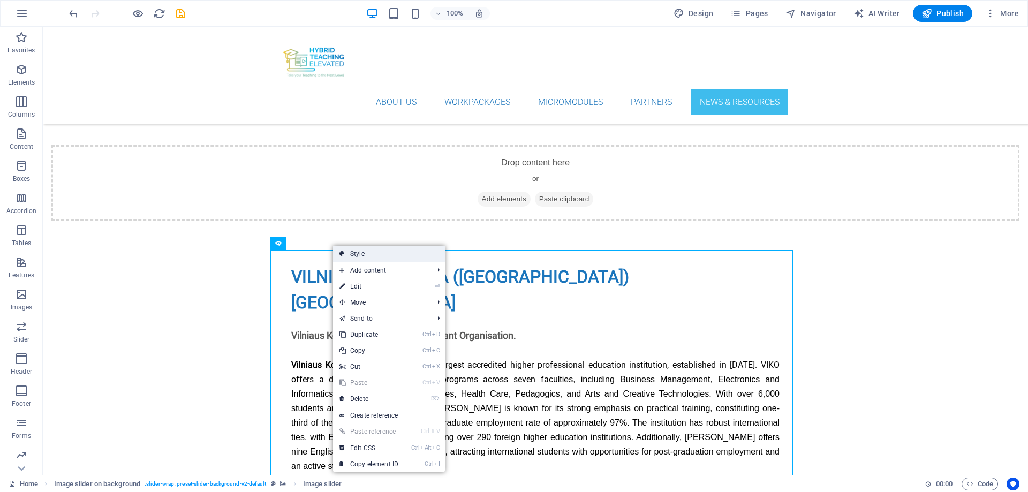
click at [350, 251] on link "Style" at bounding box center [389, 254] width 112 height 16
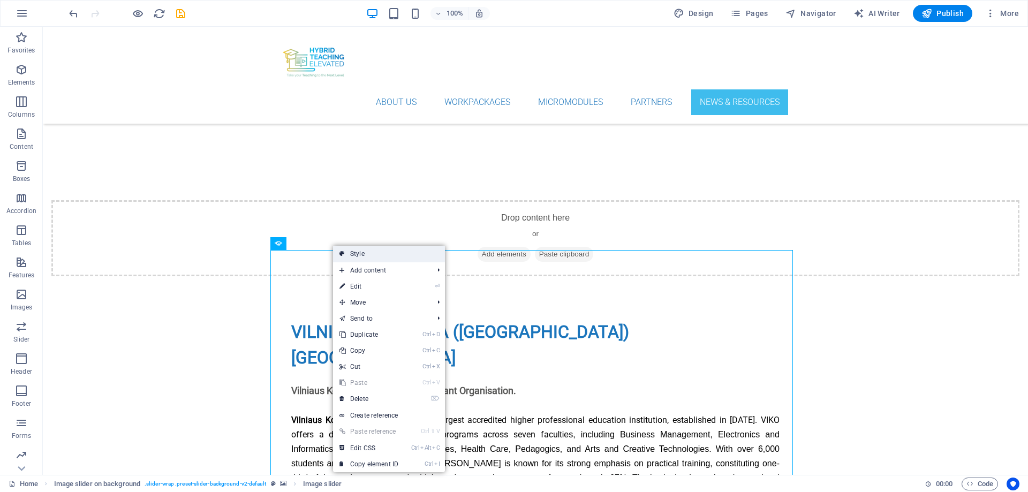
scroll to position [4792, 0]
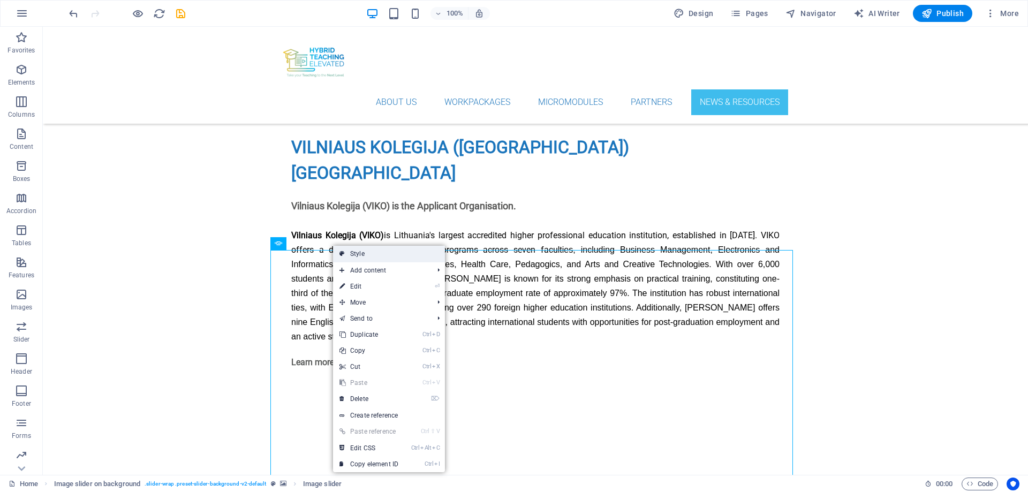
select select "rem"
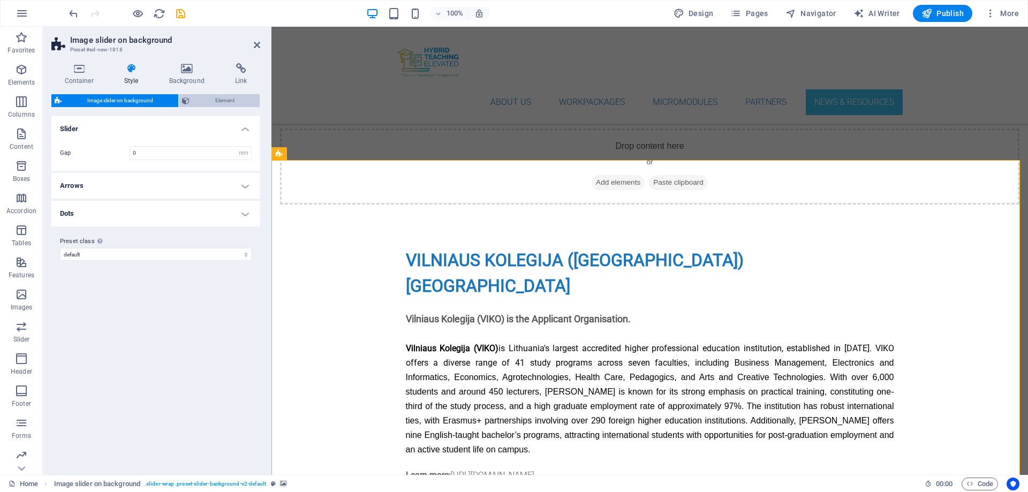
click at [208, 97] on span "Element" at bounding box center [225, 100] width 64 height 13
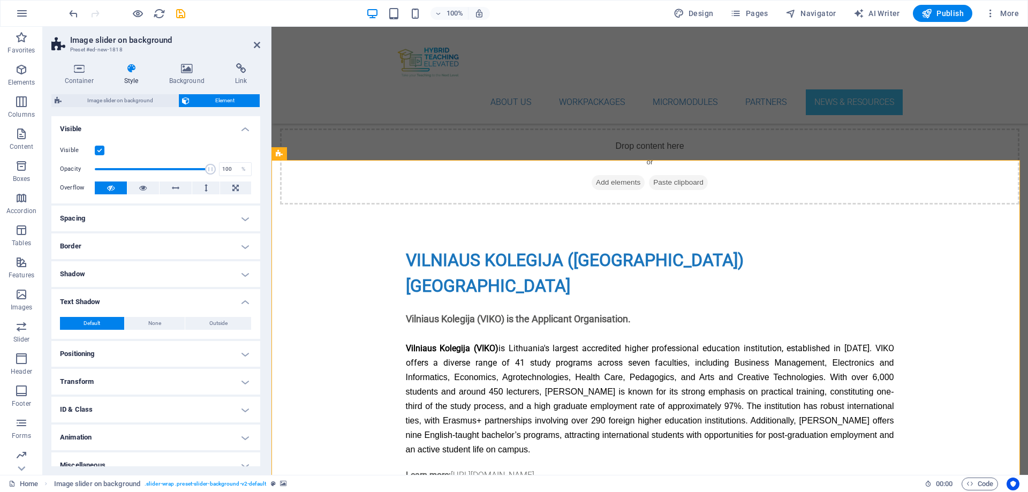
click at [165, 218] on h4 "Spacing" at bounding box center [155, 219] width 209 height 26
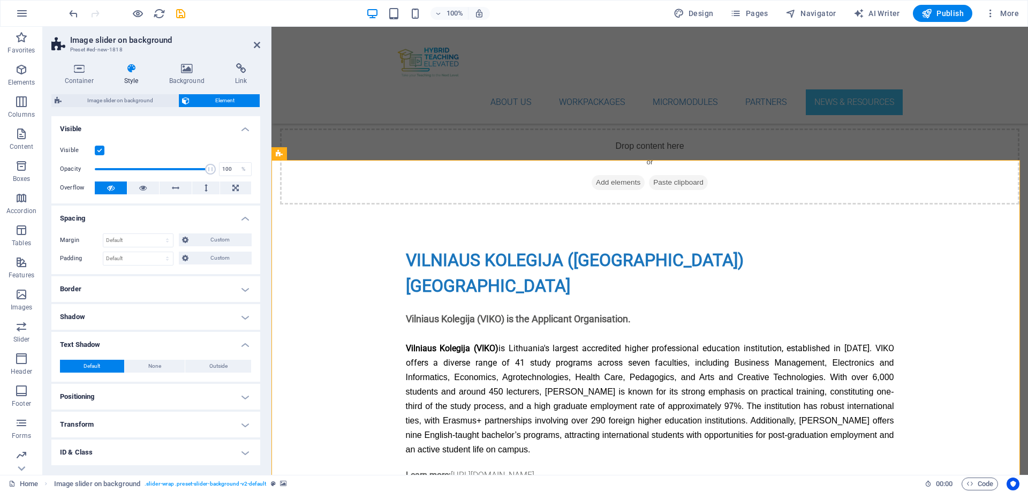
click at [165, 218] on h4 "Spacing" at bounding box center [155, 215] width 209 height 19
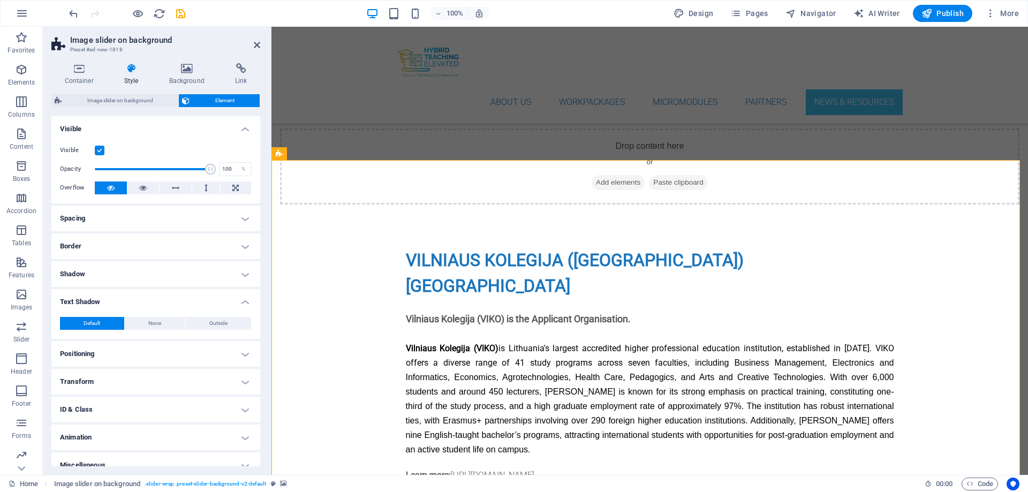
click at [145, 246] on h4 "Border" at bounding box center [155, 247] width 209 height 26
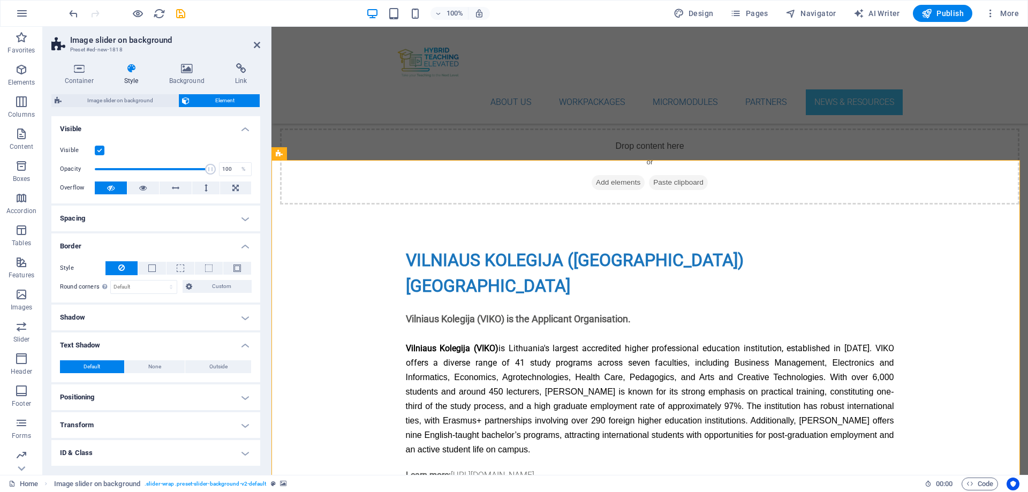
click at [145, 246] on h4 "Border" at bounding box center [155, 243] width 209 height 19
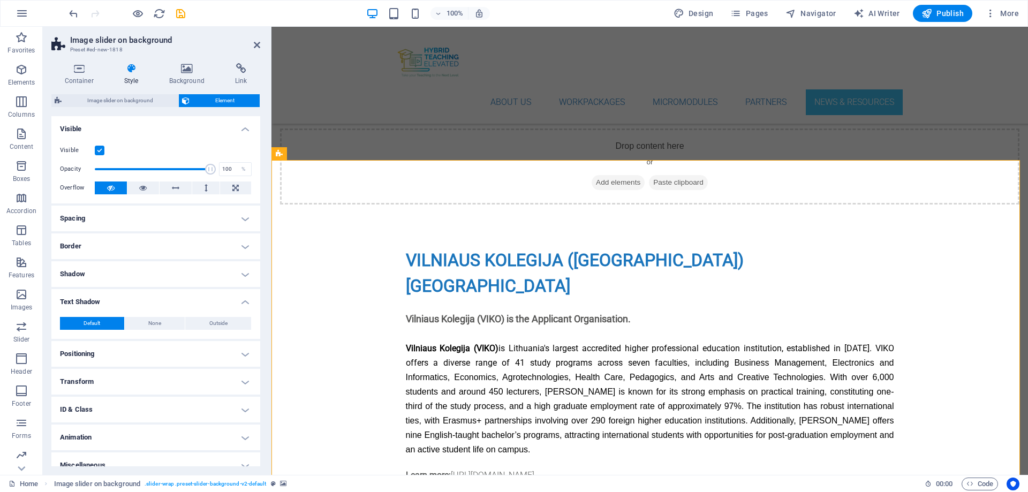
click at [139, 345] on h4 "Positioning" at bounding box center [155, 354] width 209 height 26
click at [139, 345] on h4 "Positioning" at bounding box center [155, 350] width 209 height 19
click at [75, 71] on icon at bounding box center [78, 68] width 55 height 11
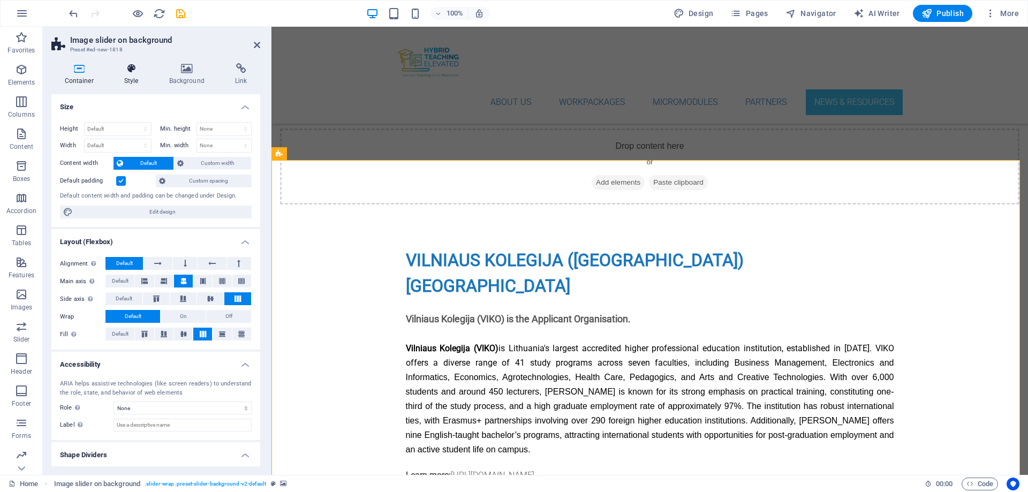
click at [132, 66] on icon at bounding box center [131, 68] width 41 height 11
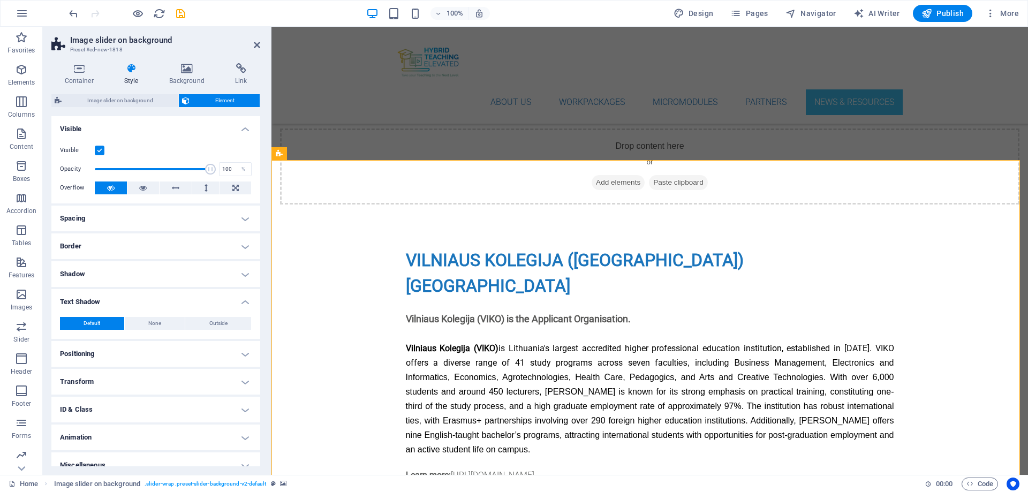
click at [240, 218] on h4 "Spacing" at bounding box center [155, 219] width 209 height 26
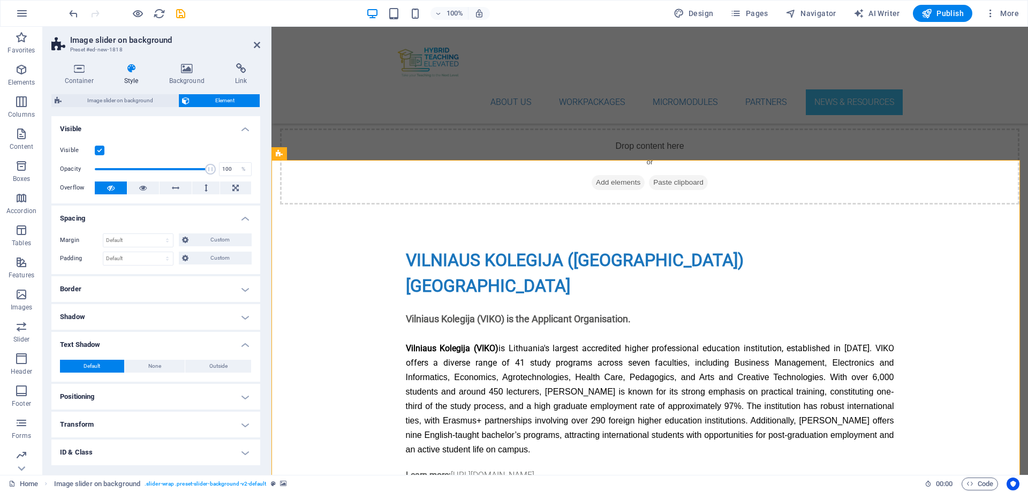
click at [240, 218] on h4 "Spacing" at bounding box center [155, 215] width 209 height 19
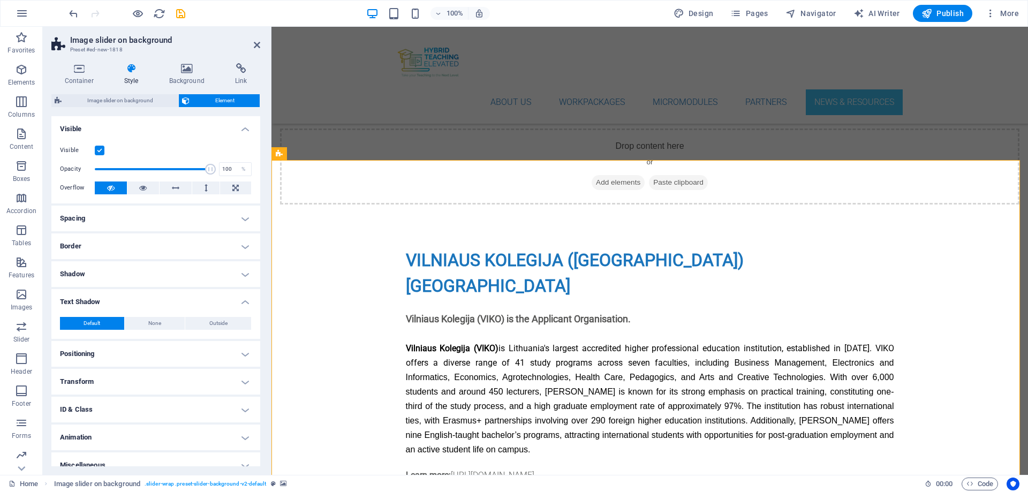
click at [241, 355] on h4 "Positioning" at bounding box center [155, 354] width 209 height 26
click at [242, 355] on h4 "Positioning" at bounding box center [155, 350] width 209 height 19
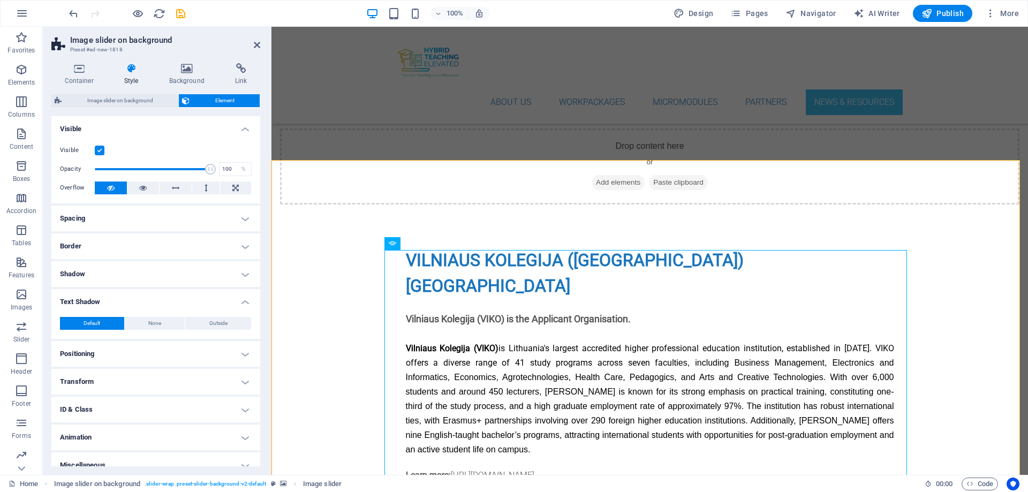
drag, startPoint x: 290, startPoint y: 161, endPoint x: 562, endPoint y: 187, distance: 273.4
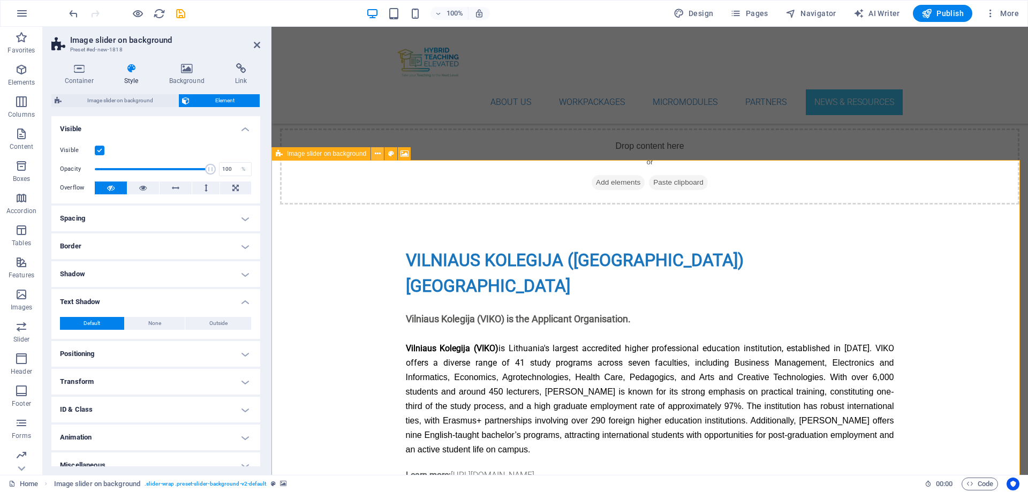
click at [376, 154] on icon at bounding box center [378, 153] width 6 height 11
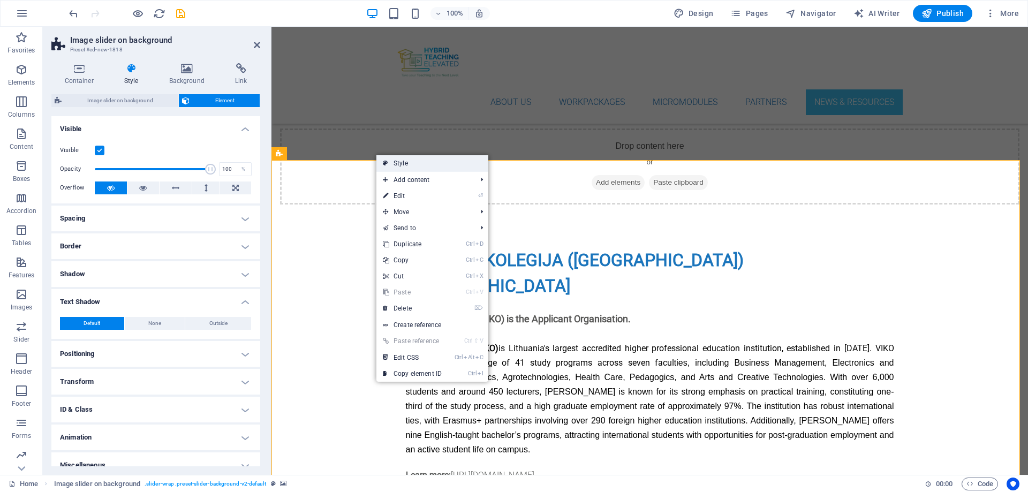
click at [395, 162] on link "Style" at bounding box center [433, 163] width 112 height 16
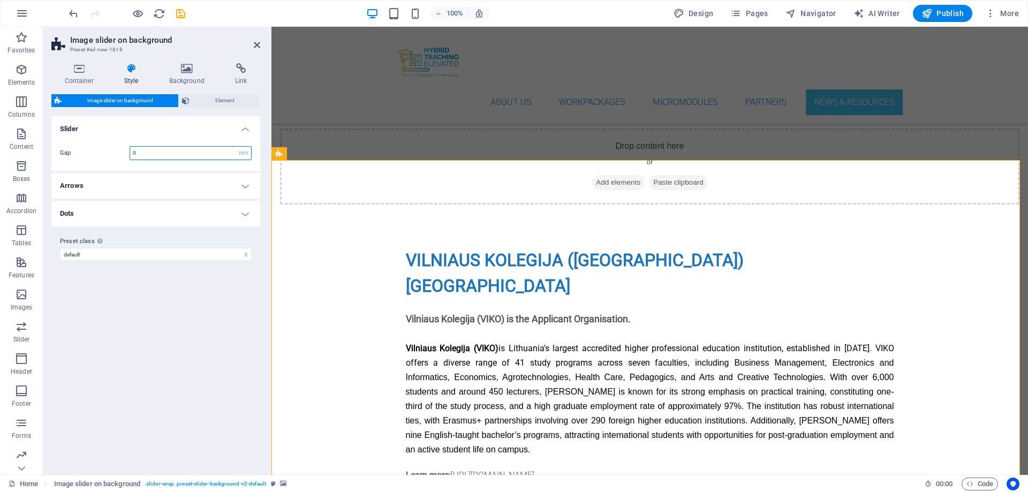
click at [145, 152] on input "0" at bounding box center [190, 153] width 121 height 13
click at [244, 183] on h4 "Arrows" at bounding box center [155, 186] width 209 height 26
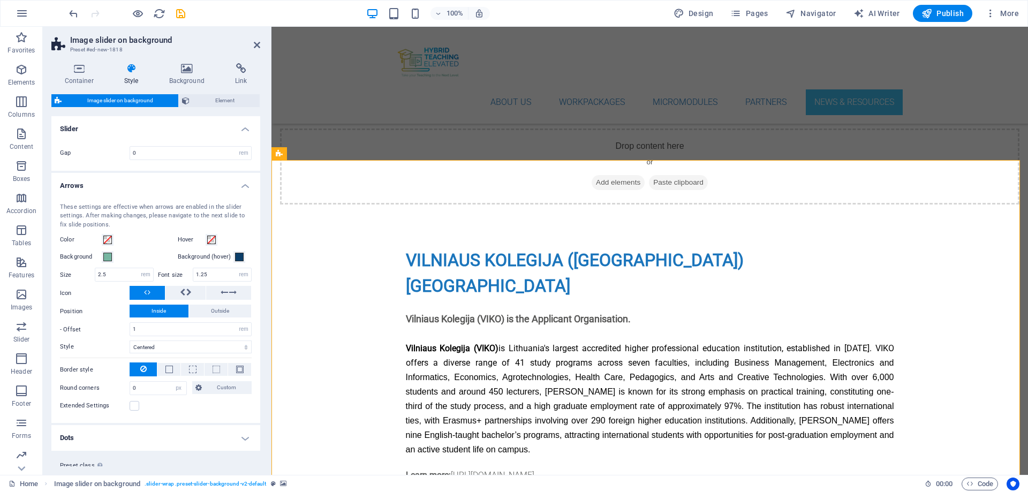
click at [243, 376] on h4 "Dots" at bounding box center [155, 438] width 209 height 26
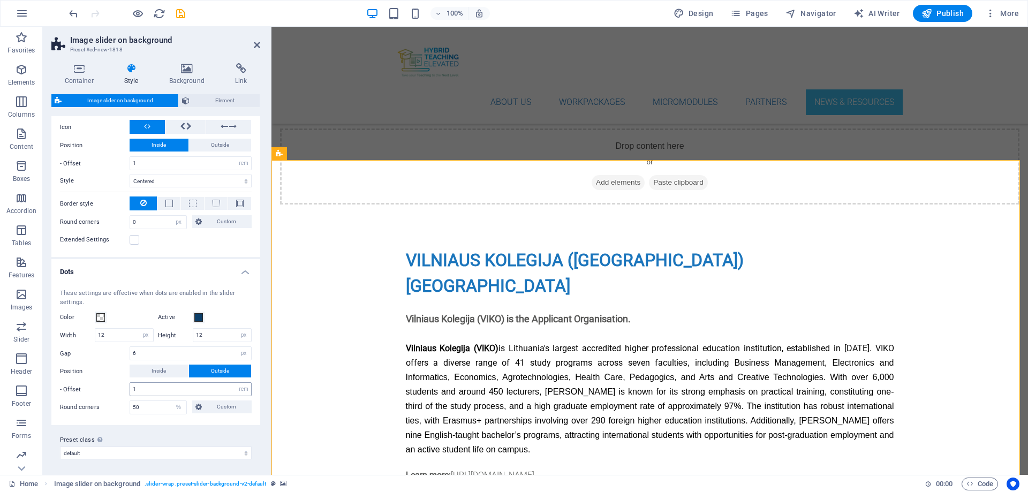
scroll to position [168, 0]
click at [170, 376] on select "default Add preset class" at bounding box center [156, 451] width 192 height 13
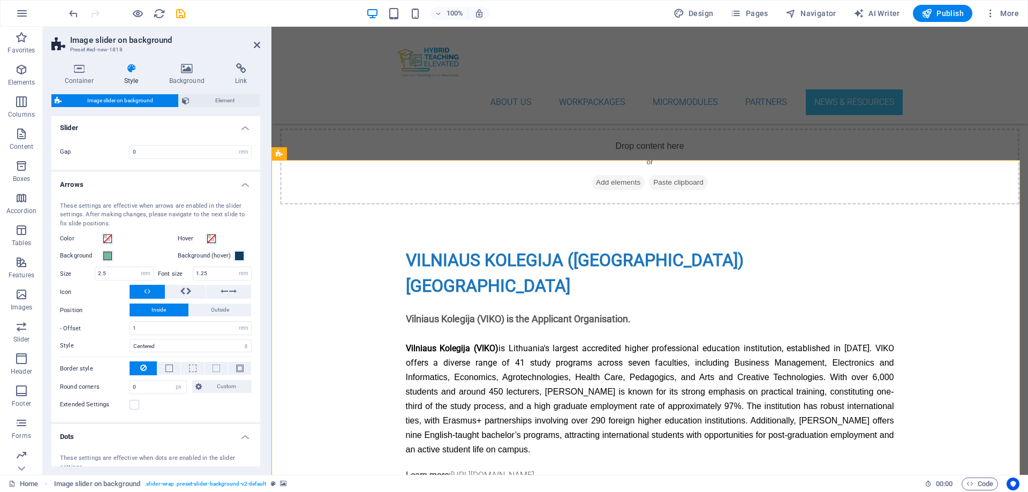
scroll to position [0, 0]
click at [231, 98] on span "Element" at bounding box center [225, 100] width 64 height 13
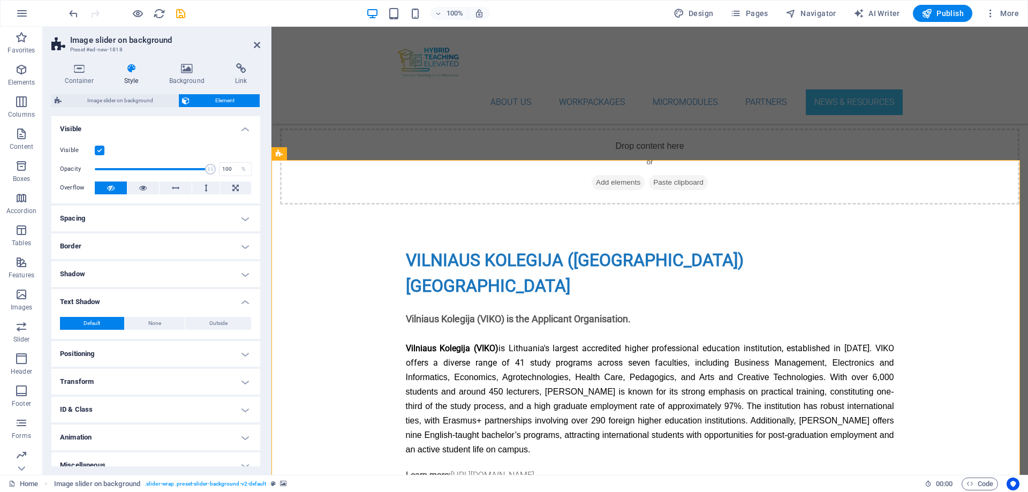
click at [132, 67] on icon at bounding box center [131, 68] width 41 height 11
click at [191, 69] on icon at bounding box center [187, 68] width 62 height 11
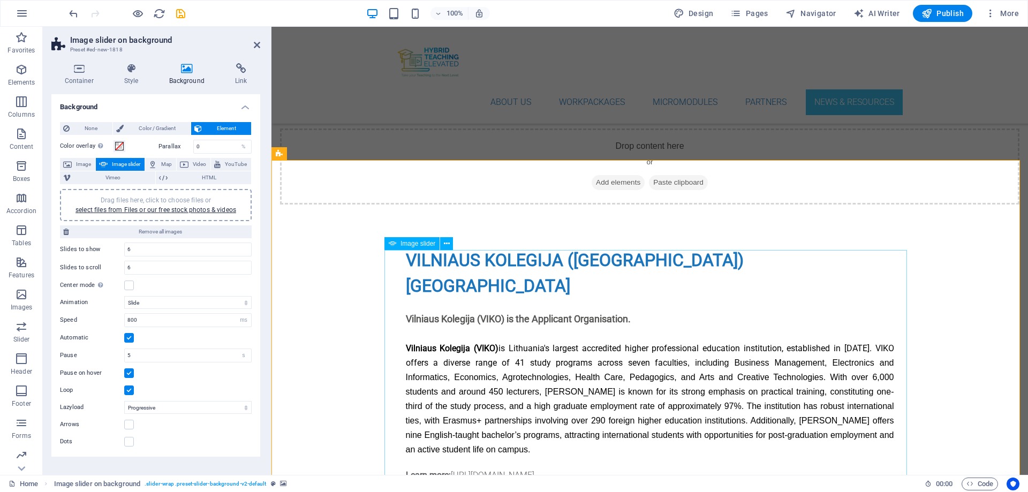
click at [80, 163] on span "Image" at bounding box center [83, 164] width 17 height 13
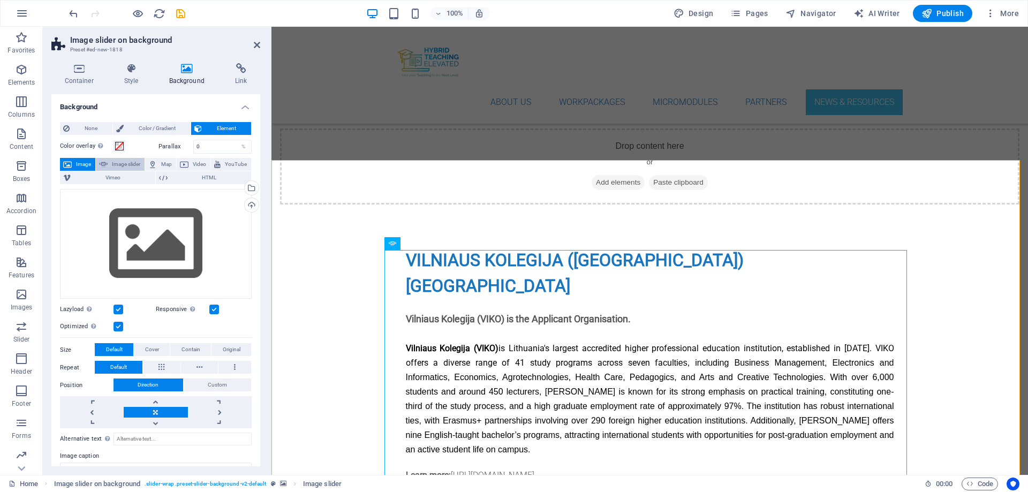
click at [123, 162] on span "Image slider" at bounding box center [126, 164] width 31 height 13
select select "ms"
select select "s"
select select "progressive"
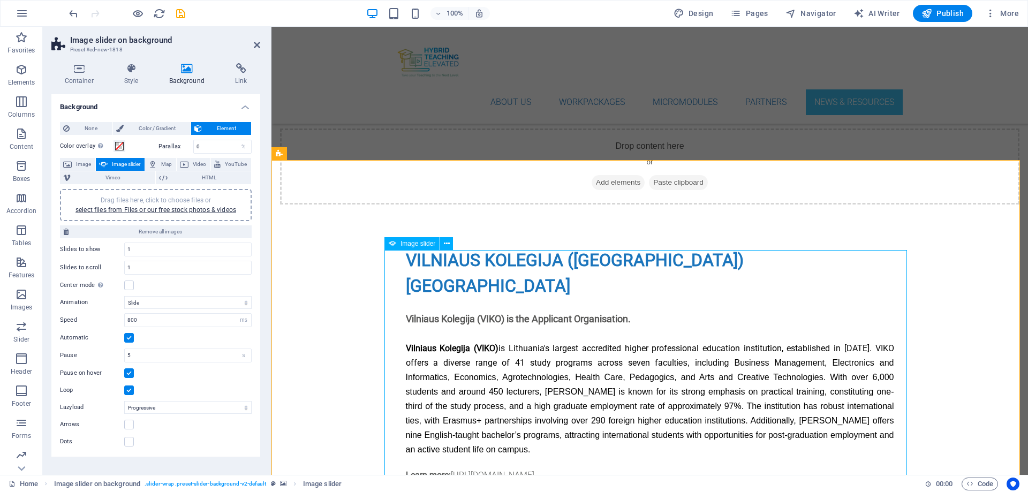
click at [138, 249] on input "1" at bounding box center [188, 249] width 126 height 13
type input "6"
drag, startPoint x: 132, startPoint y: 268, endPoint x: 125, endPoint y: 268, distance: 6.5
click at [125, 268] on input "1" at bounding box center [188, 267] width 126 height 13
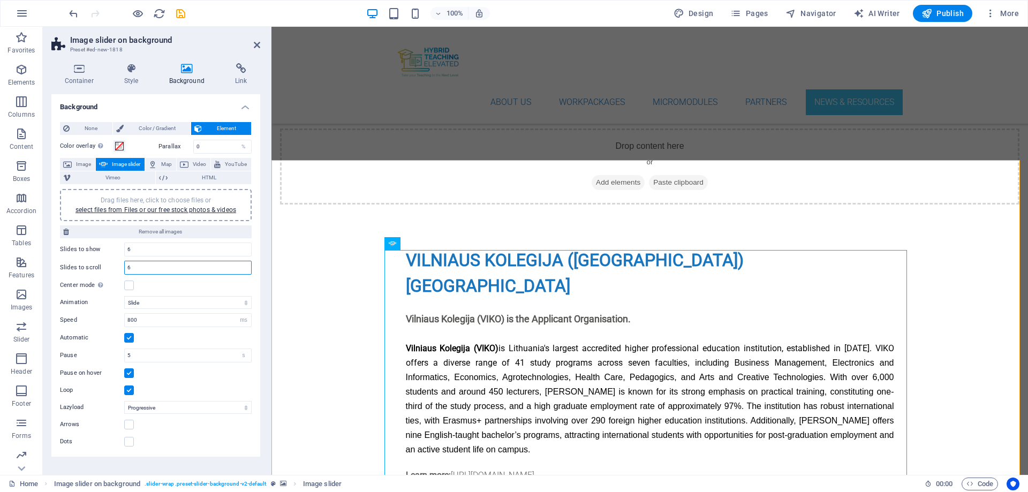
type input "6"
click at [206, 340] on div "Automatic" at bounding box center [156, 338] width 192 height 13
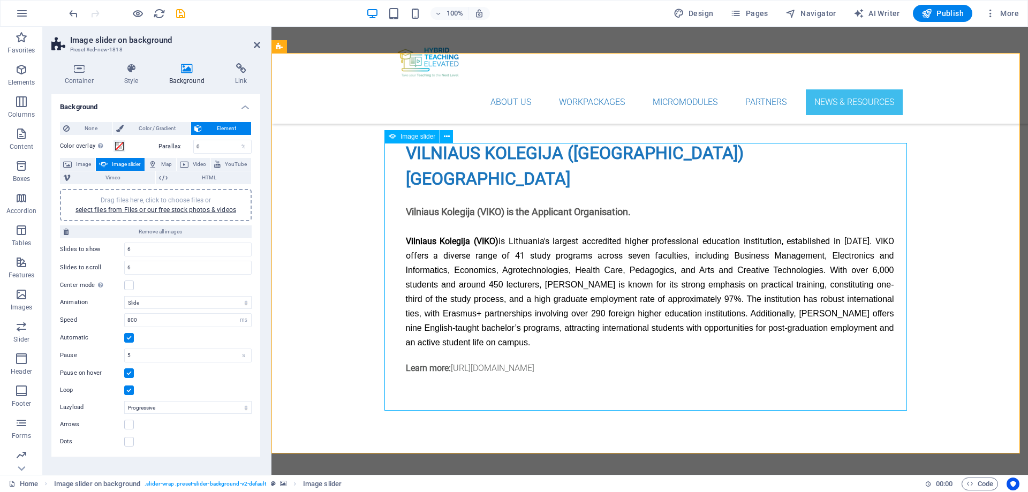
scroll to position [4953, 0]
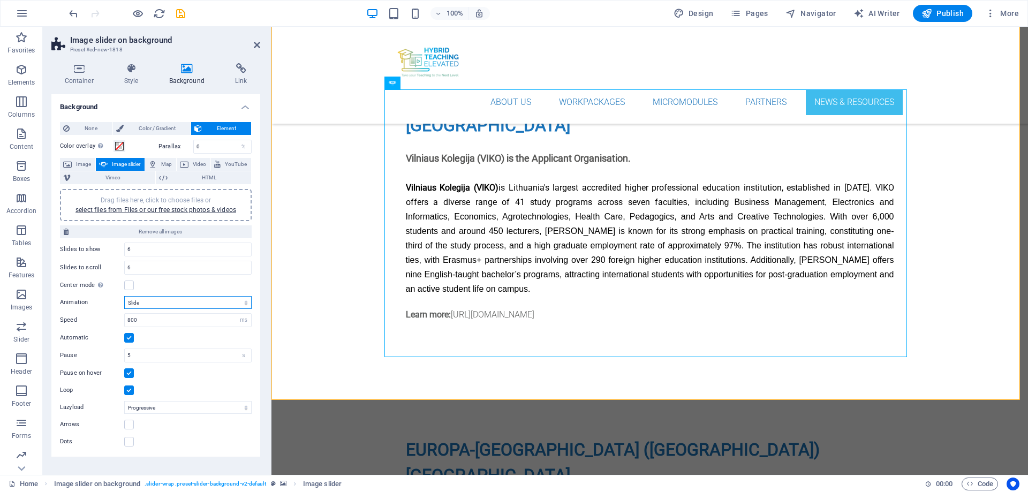
click at [160, 304] on select "Slide Fade" at bounding box center [187, 302] width 127 height 13
click at [152, 376] on div "Dots" at bounding box center [156, 442] width 192 height 13
click at [246, 103] on h4 "Background" at bounding box center [155, 103] width 209 height 19
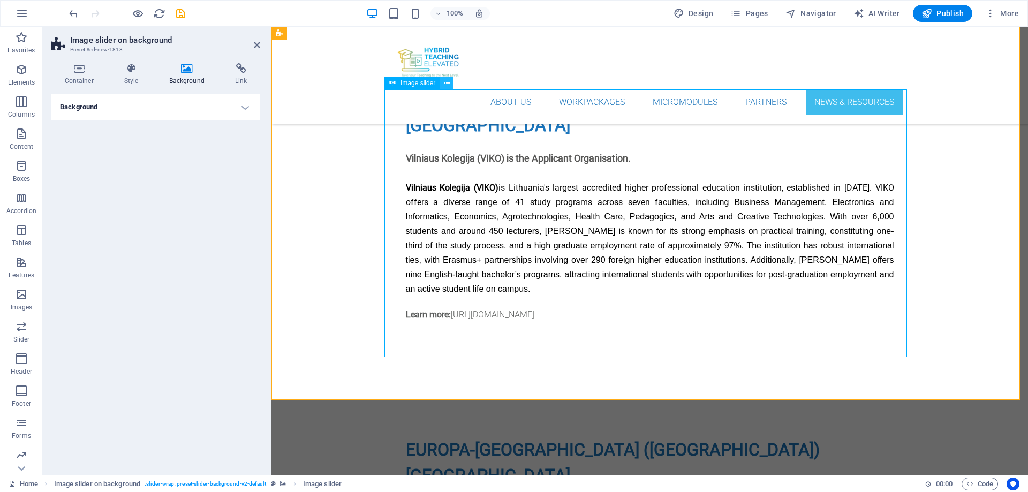
click at [445, 86] on icon at bounding box center [447, 83] width 6 height 11
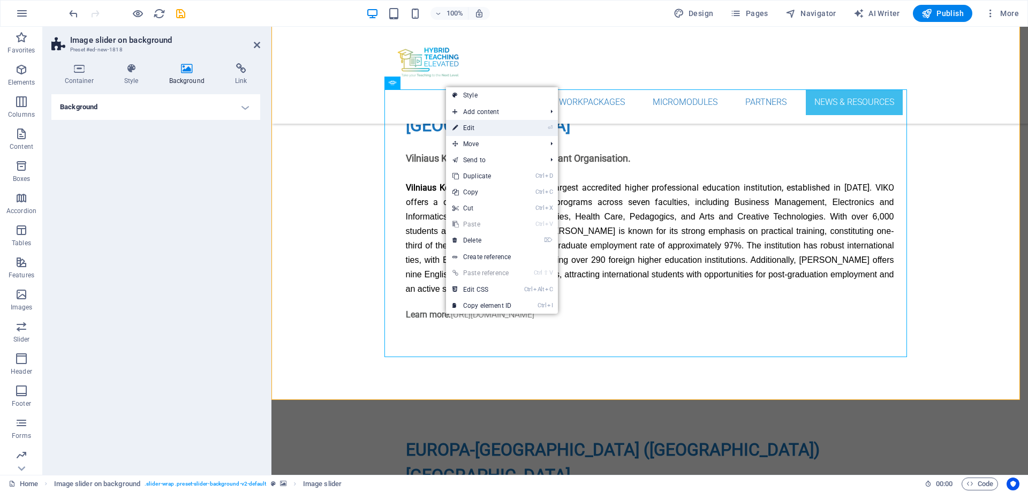
click at [473, 127] on link "⏎ Edit" at bounding box center [482, 128] width 72 height 16
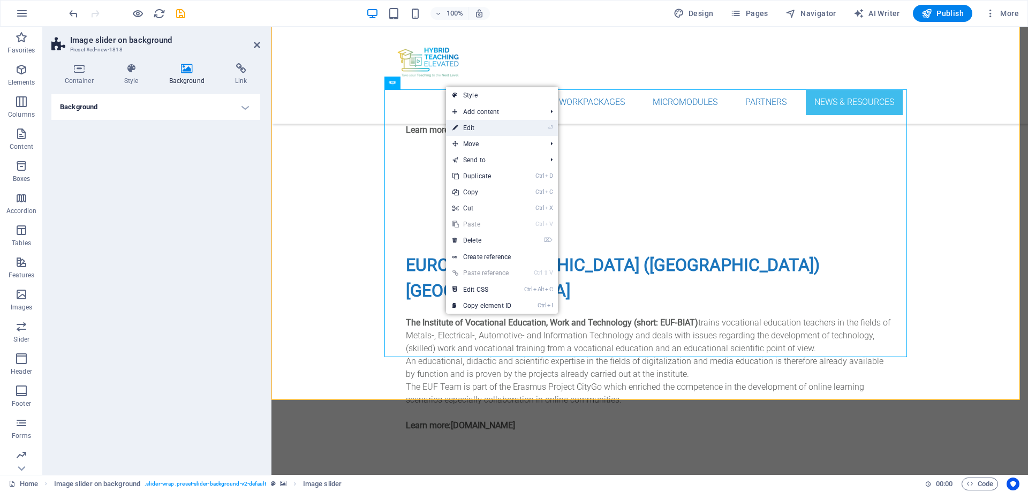
select select "px"
select select "ms"
select select "s"
select select "progressive"
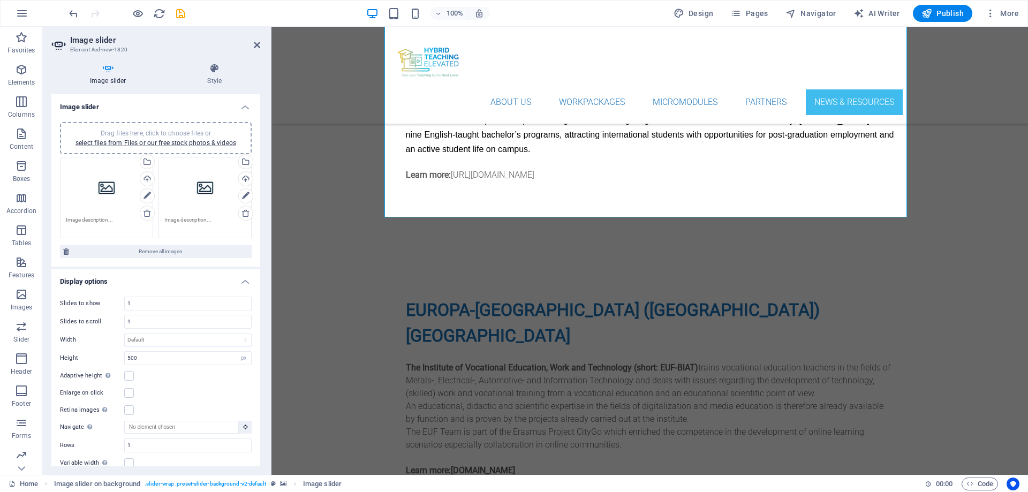
scroll to position [5066, 0]
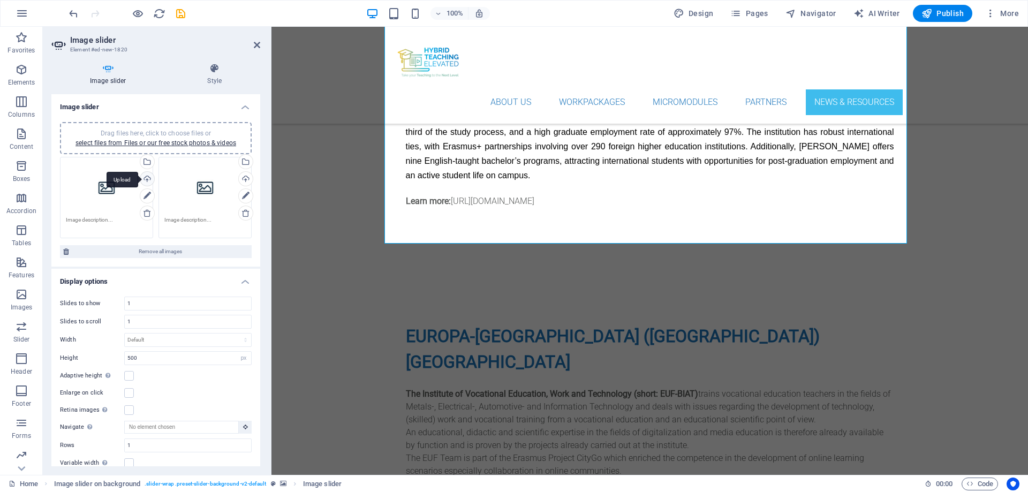
click at [146, 178] on div "Upload" at bounding box center [146, 180] width 16 height 16
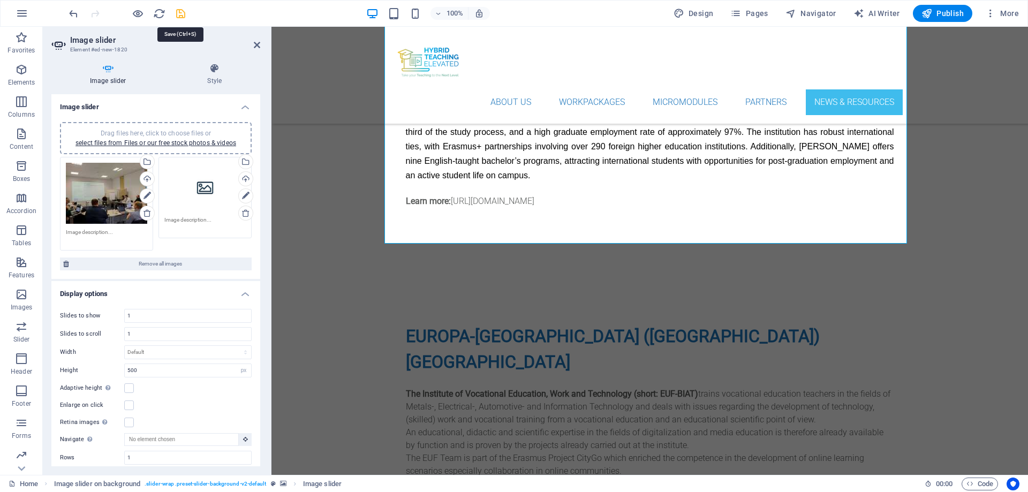
click at [179, 12] on icon "save" at bounding box center [181, 13] width 12 height 12
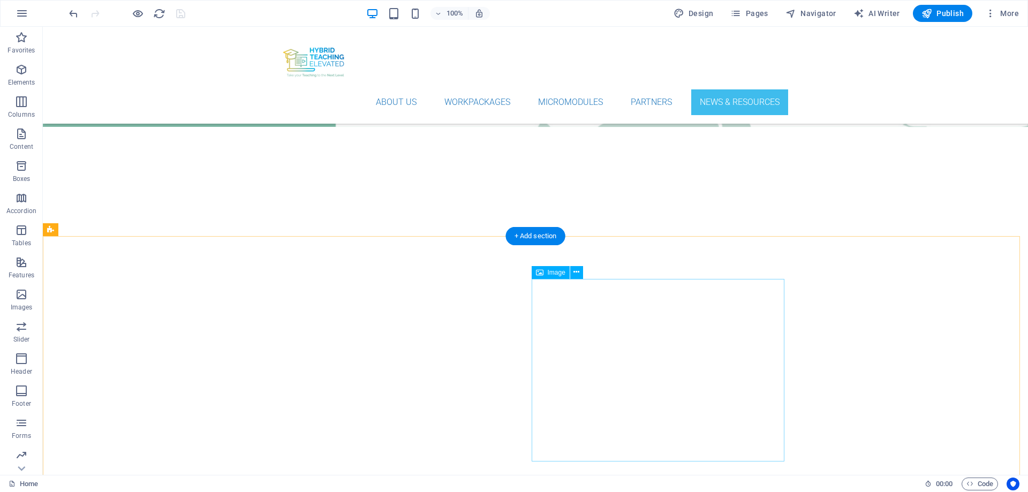
scroll to position [4263, 0]
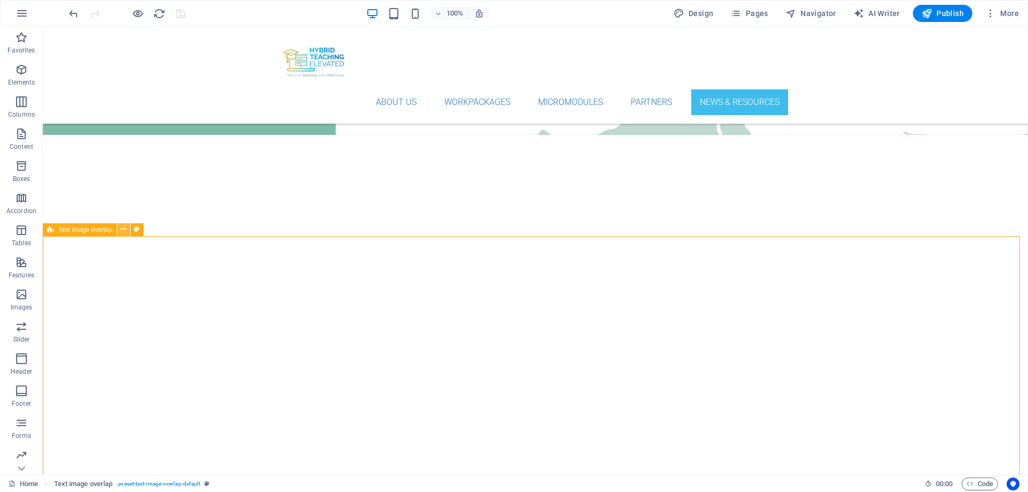
click at [120, 231] on button at bounding box center [123, 229] width 13 height 13
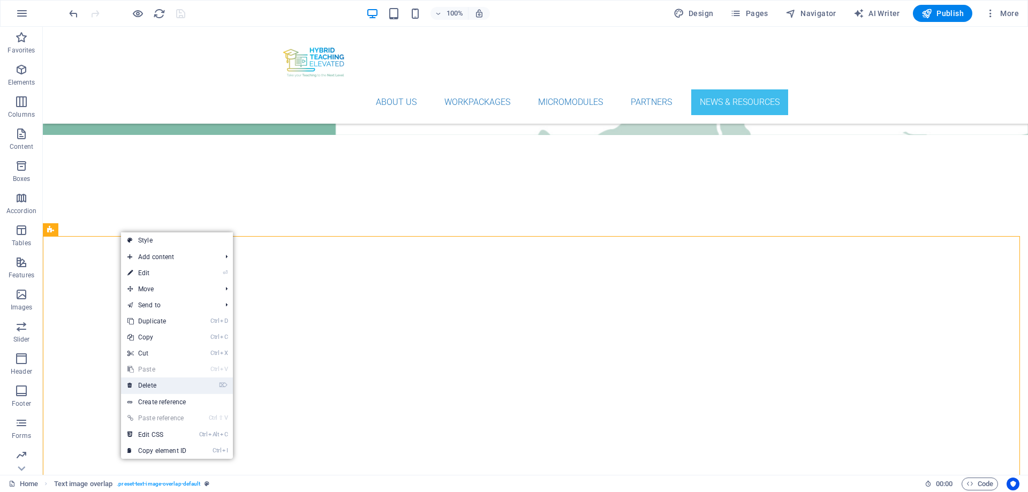
click at [152, 376] on link "⌦ Delete" at bounding box center [157, 386] width 72 height 16
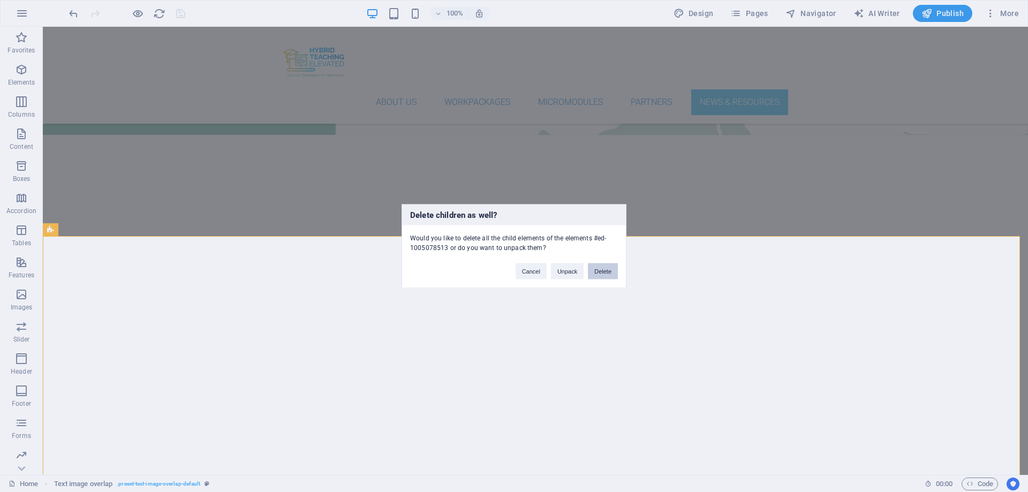
click at [602, 273] on button "Delete" at bounding box center [603, 271] width 30 height 16
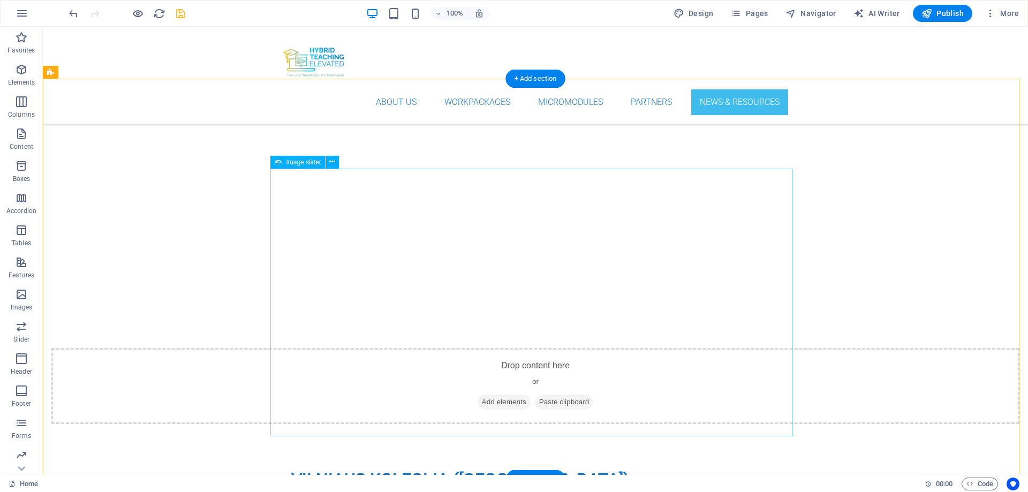
scroll to position [4424, 0]
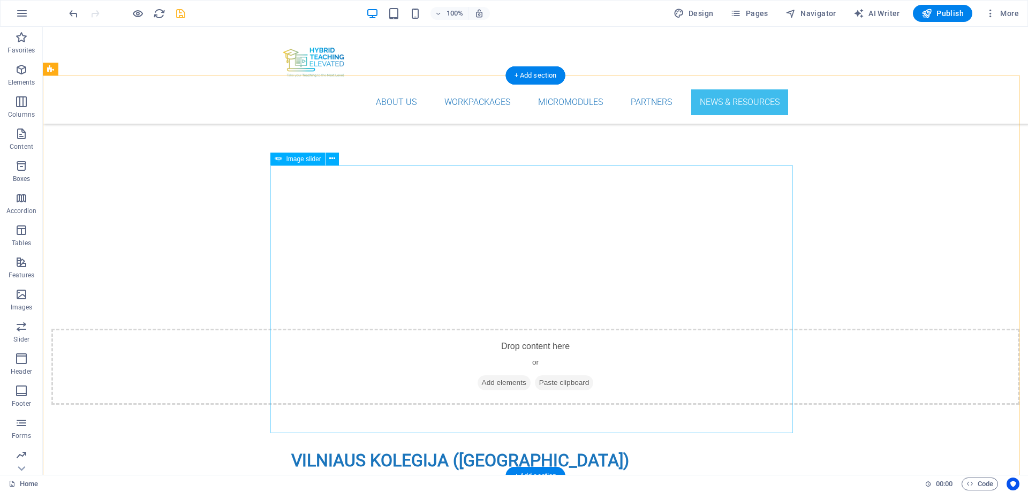
click at [302, 159] on span "Image slider" at bounding box center [304, 159] width 35 height 6
click at [334, 161] on icon at bounding box center [332, 158] width 6 height 11
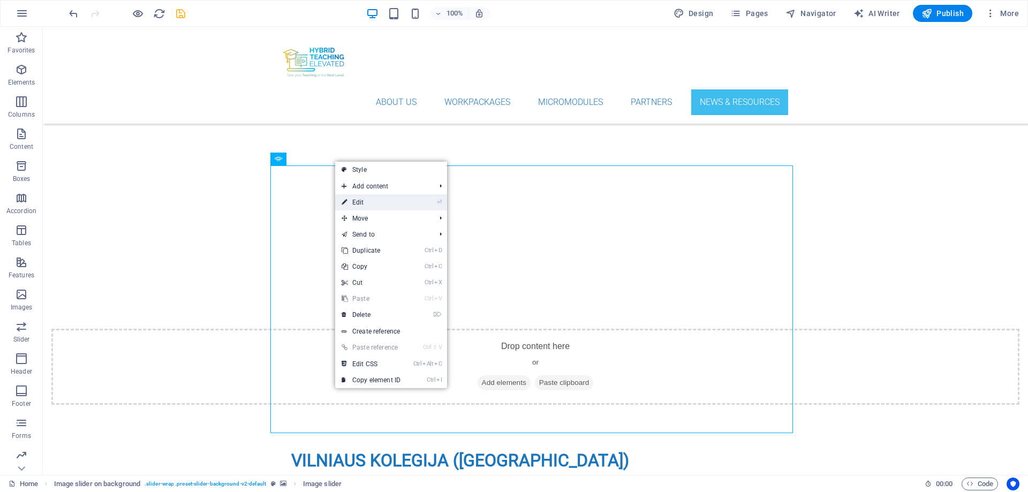
click at [363, 201] on link "⏎ Edit" at bounding box center [371, 202] width 72 height 16
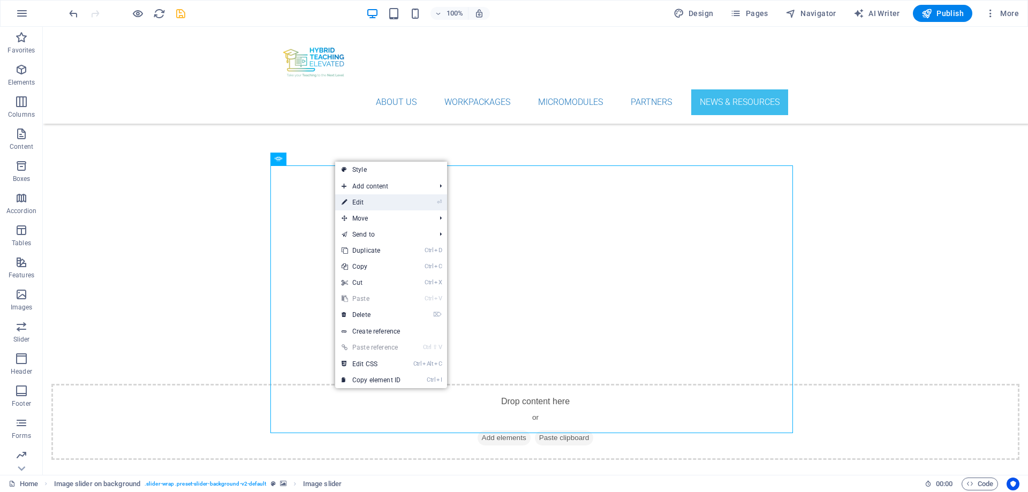
scroll to position [4608, 0]
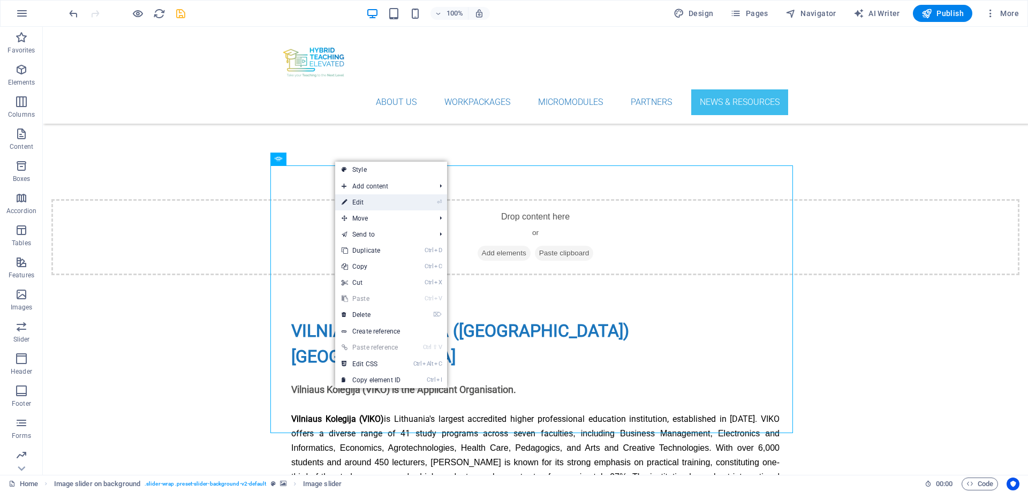
select select "px"
select select "ms"
select select "s"
select select "progressive"
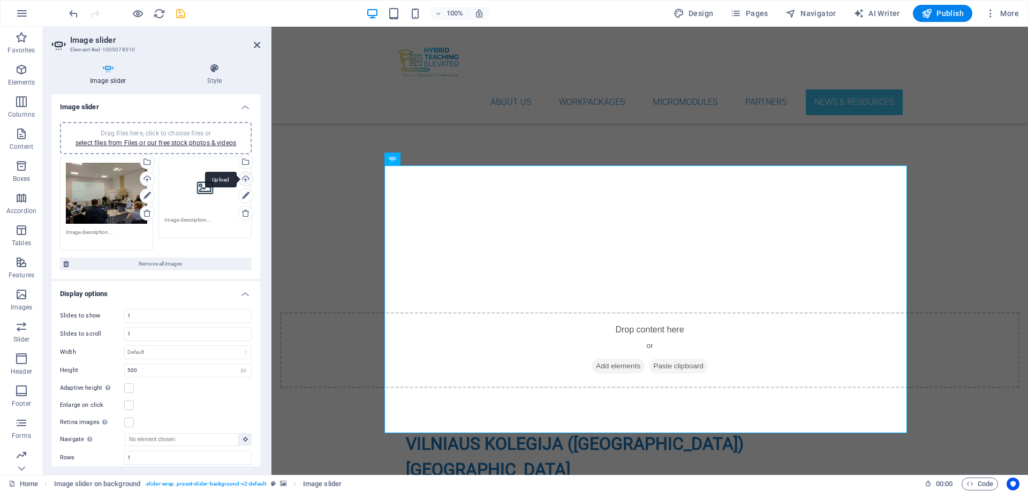
click at [243, 181] on div "Upload" at bounding box center [245, 180] width 16 height 16
click at [220, 69] on icon at bounding box center [215, 68] width 92 height 11
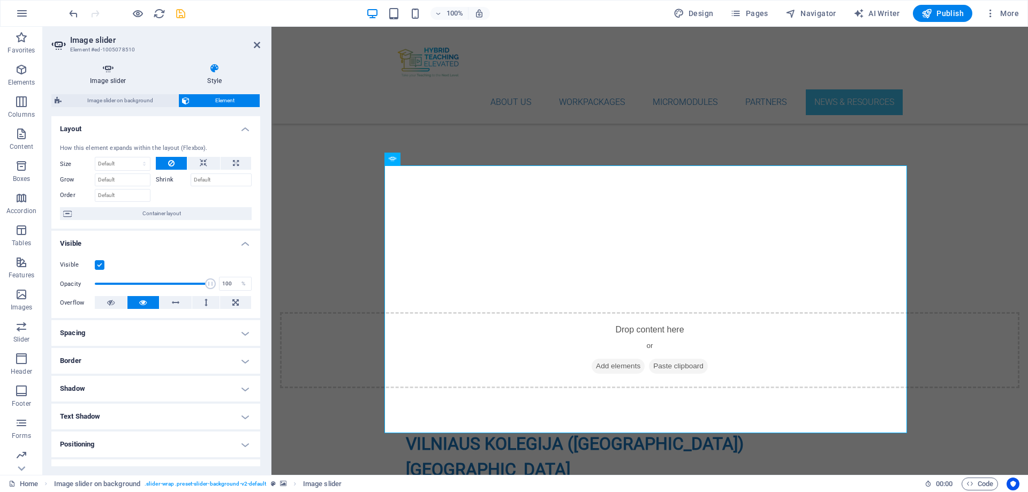
click at [118, 68] on icon at bounding box center [107, 68] width 113 height 11
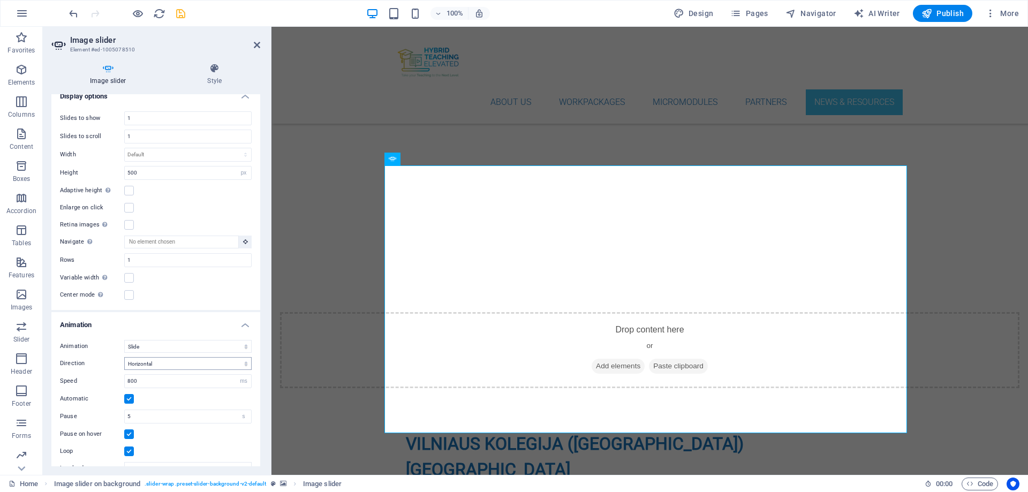
scroll to position [141, 0]
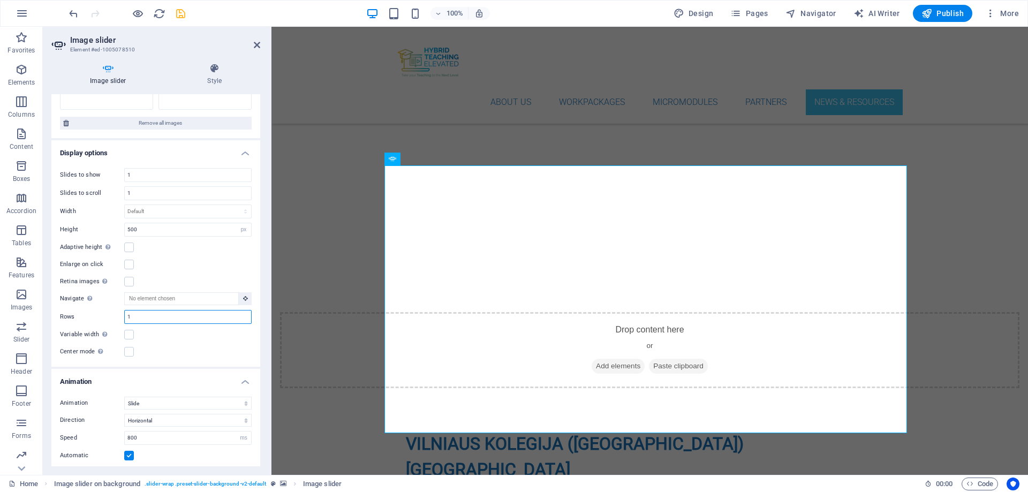
click at [182, 317] on input "1" at bounding box center [188, 317] width 126 height 13
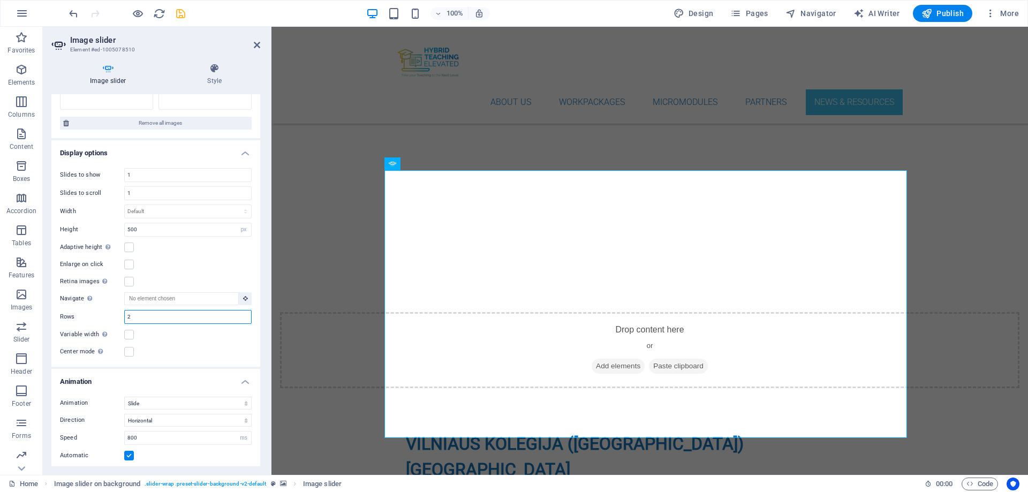
scroll to position [4537, 0]
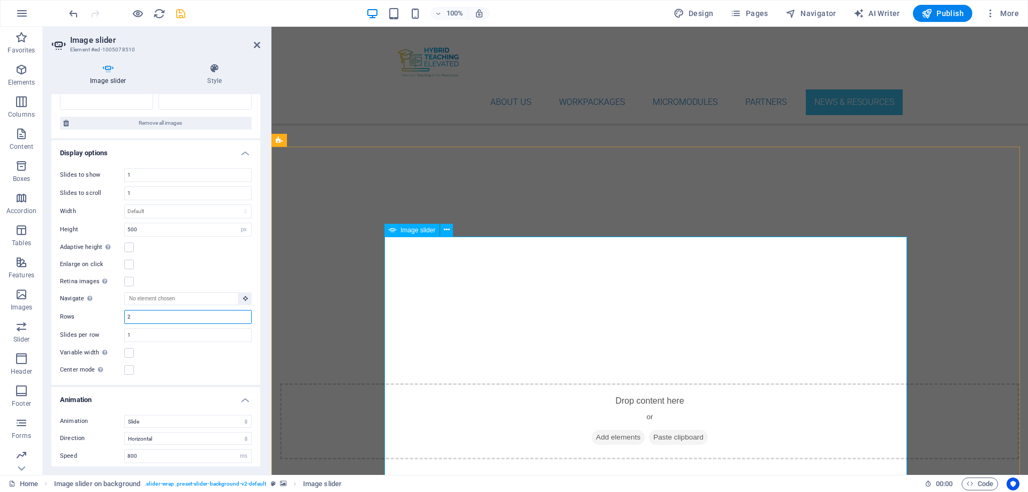
type input "2"
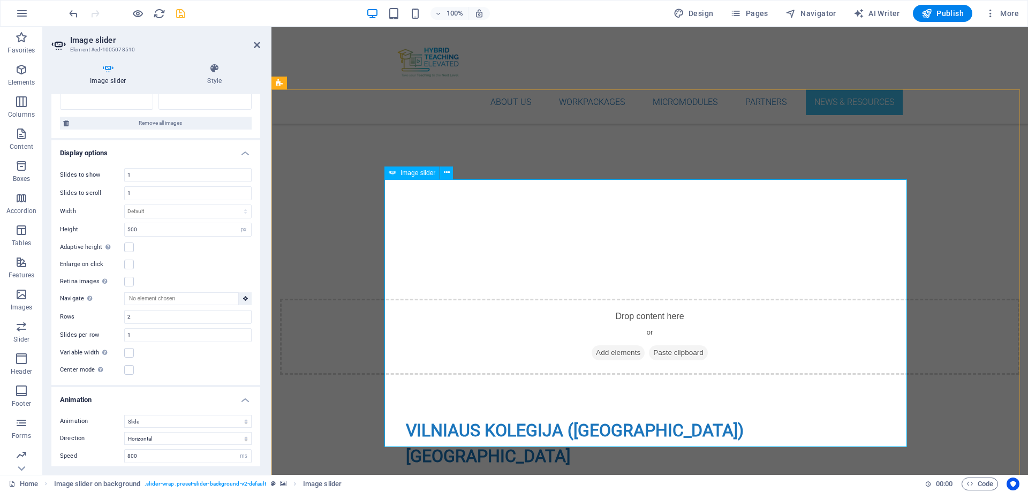
scroll to position [4644, 0]
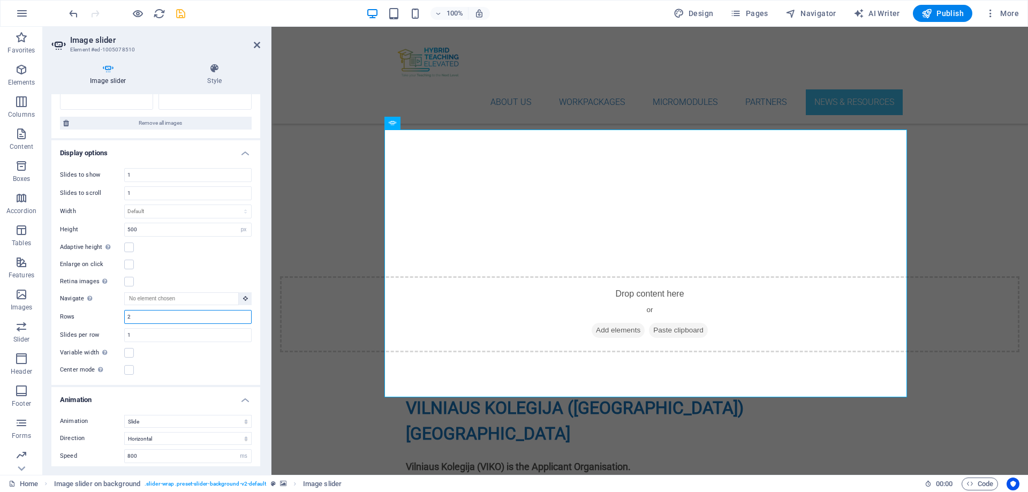
click at [139, 317] on input "2" at bounding box center [188, 317] width 126 height 13
type input "1"
click at [167, 369] on ul "Image slider Drag files here, click to choose files or select files from Files …" at bounding box center [155, 273] width 209 height 640
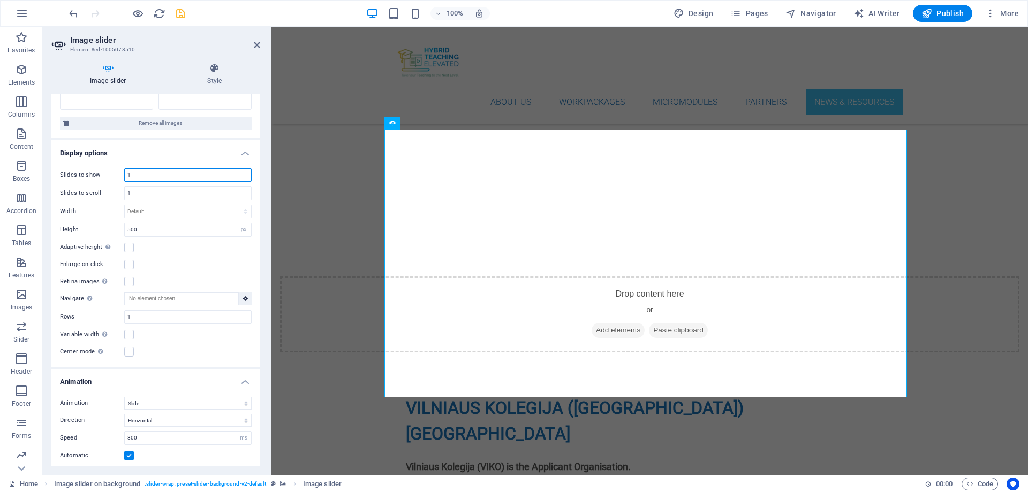
click at [145, 174] on input "1" at bounding box center [188, 175] width 126 height 13
drag, startPoint x: 139, startPoint y: 173, endPoint x: 122, endPoint y: 171, distance: 17.8
click at [122, 171] on div "Slides to show 1" at bounding box center [156, 175] width 192 height 14
type input "5"
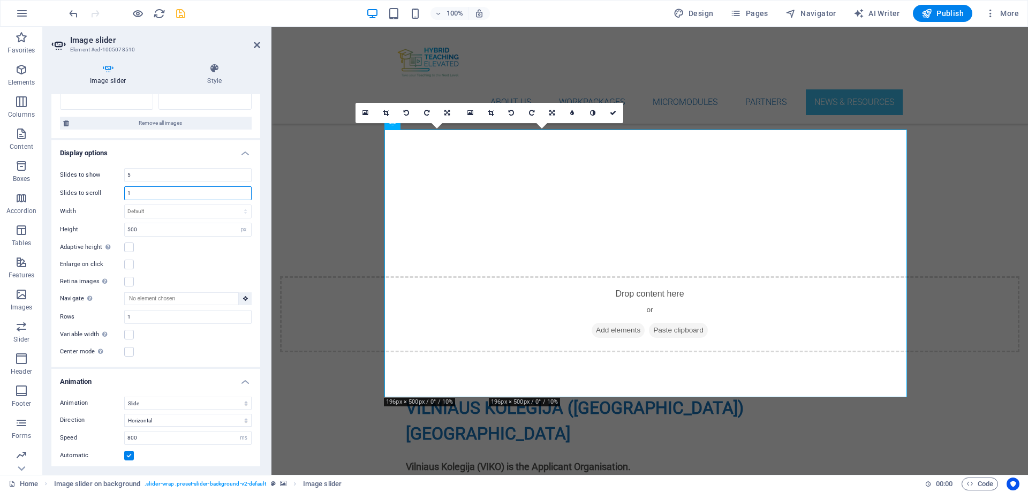
click at [140, 192] on input "1" at bounding box center [188, 193] width 126 height 13
drag, startPoint x: 140, startPoint y: 191, endPoint x: 127, endPoint y: 189, distance: 13.6
click at [127, 189] on input "1" at bounding box center [188, 193] width 126 height 13
type input "5"
click at [212, 153] on h4 "Display options" at bounding box center [155, 149] width 209 height 19
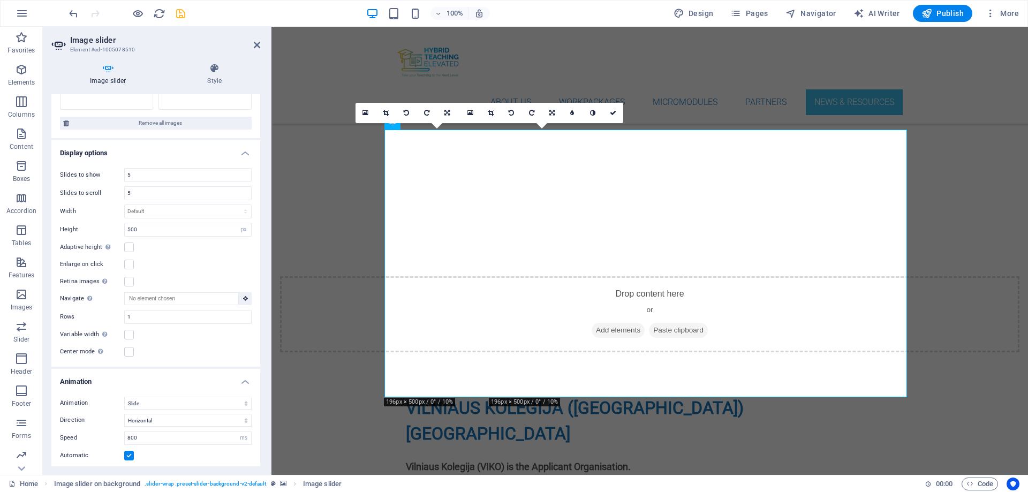
scroll to position [48, 0]
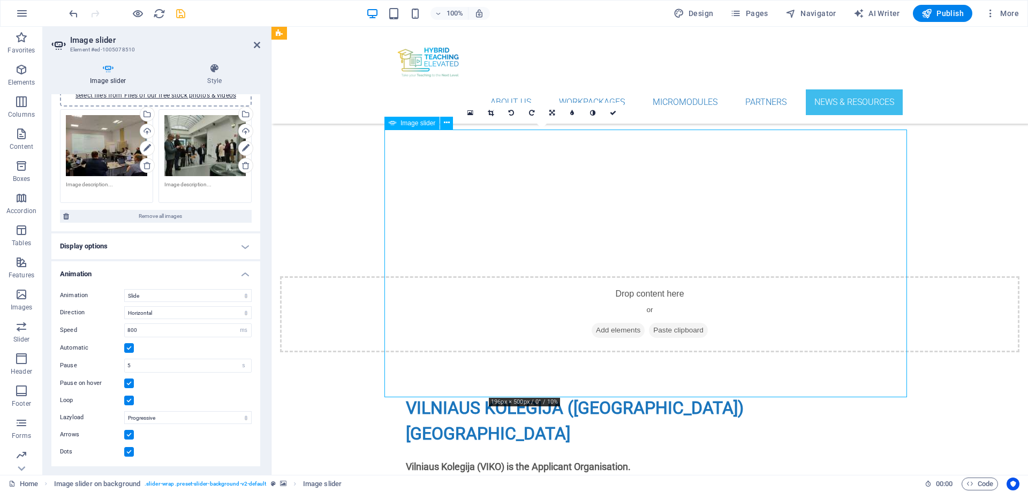
drag, startPoint x: 544, startPoint y: 242, endPoint x: 506, endPoint y: 239, distance: 37.6
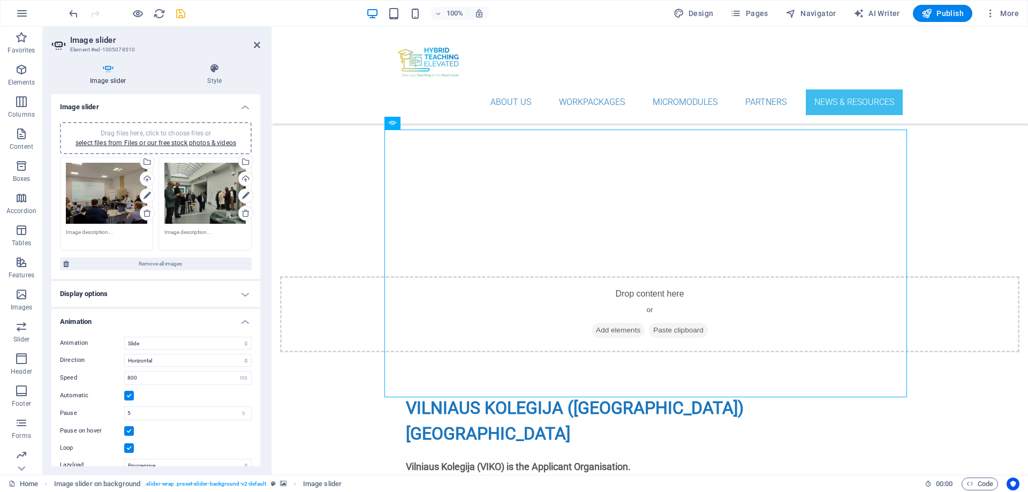
scroll to position [47, 0]
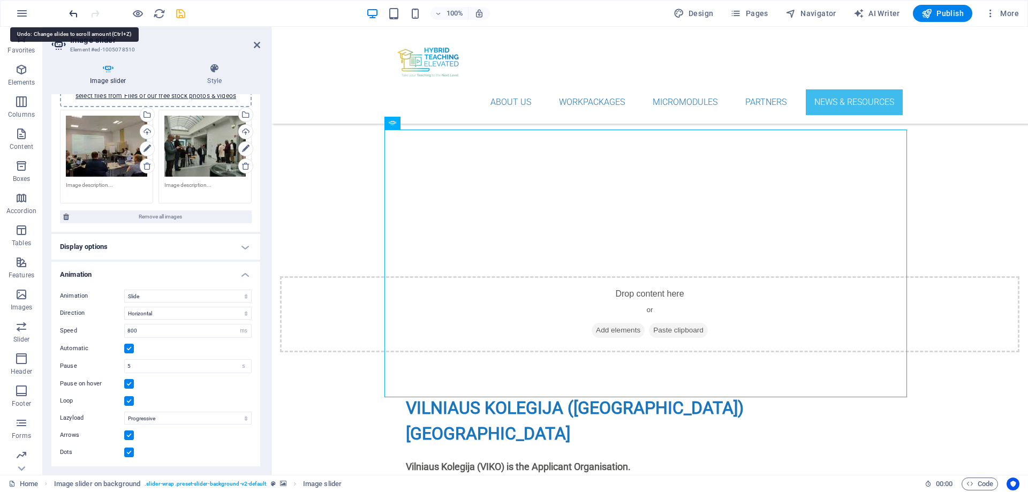
click at [72, 10] on icon "undo" at bounding box center [73, 13] width 12 height 12
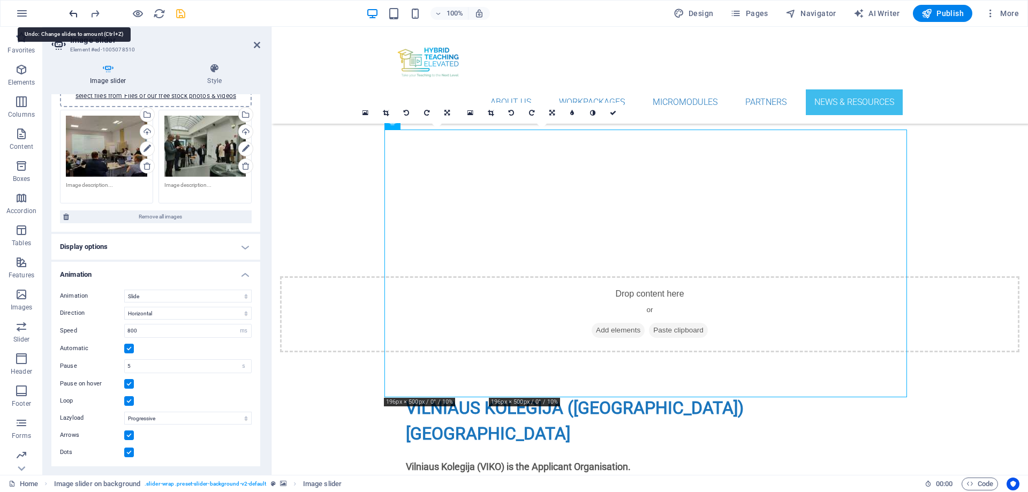
click at [72, 10] on icon "undo" at bounding box center [73, 13] width 12 height 12
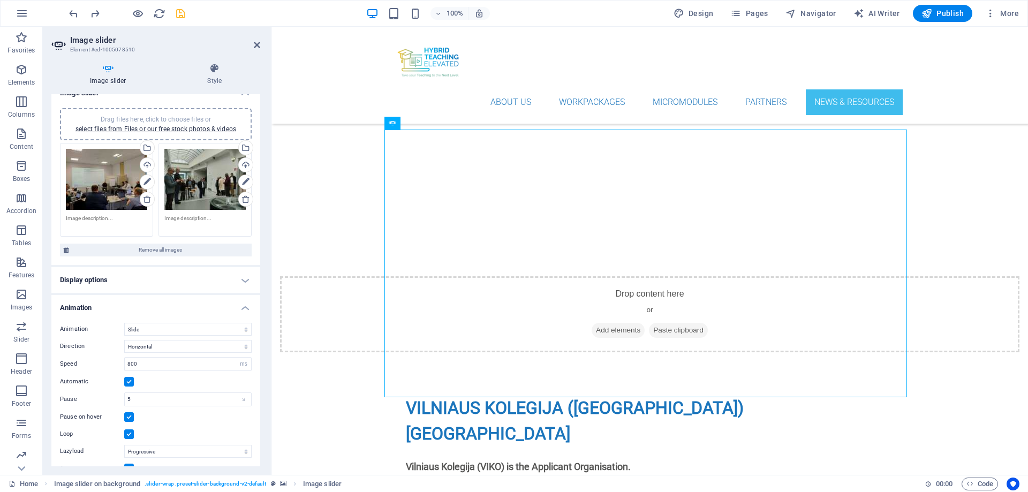
scroll to position [0, 0]
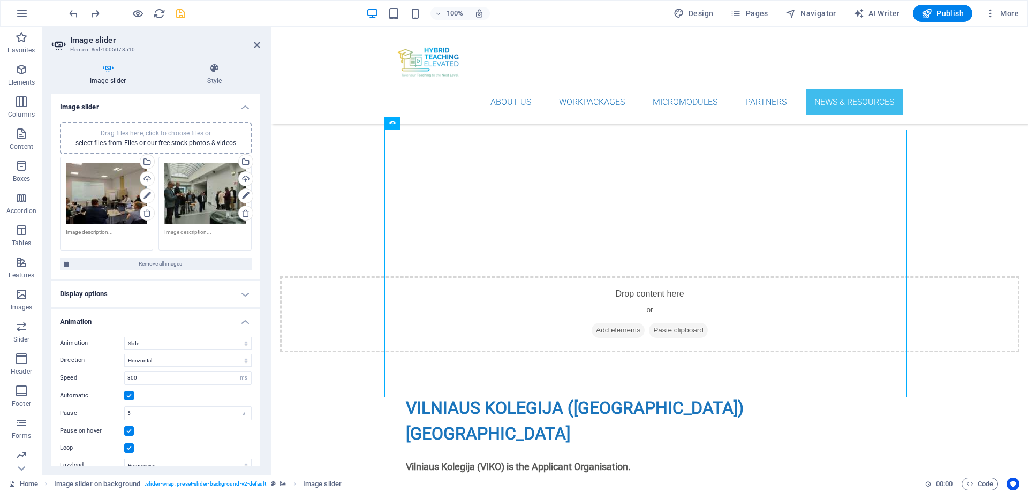
click at [258, 250] on div "Drag files here, click to choose files or select files from Files or our free s…" at bounding box center [155, 197] width 209 height 166
click at [448, 126] on icon at bounding box center [447, 122] width 6 height 11
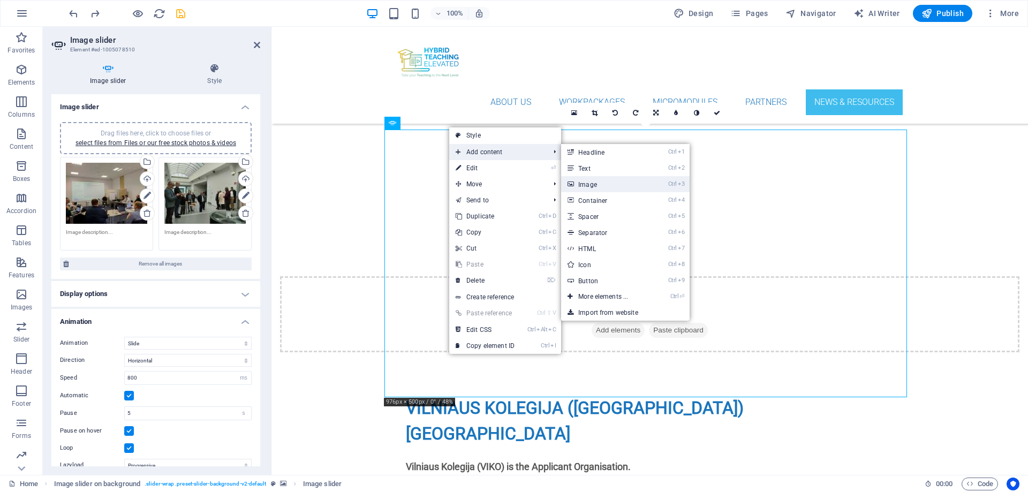
click at [596, 186] on link "Ctrl 3 Image" at bounding box center [605, 184] width 88 height 16
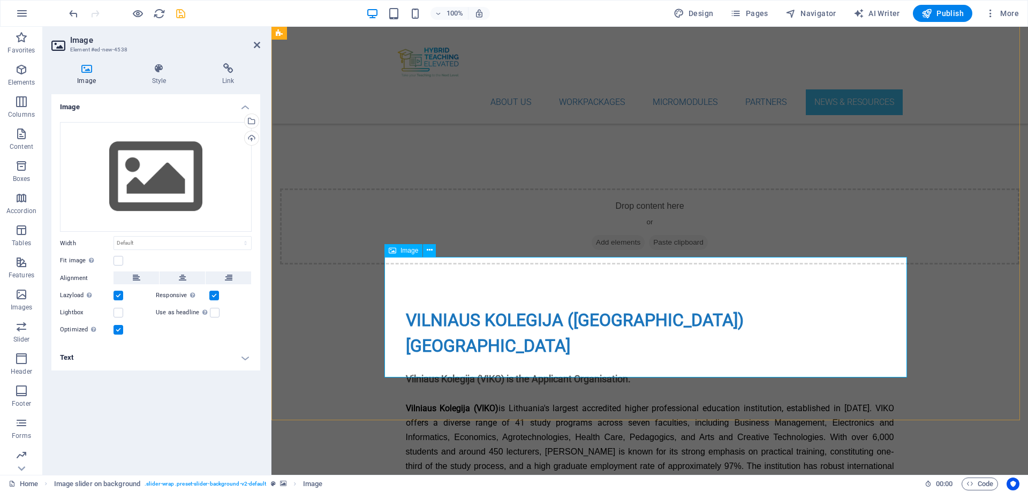
scroll to position [4805, 0]
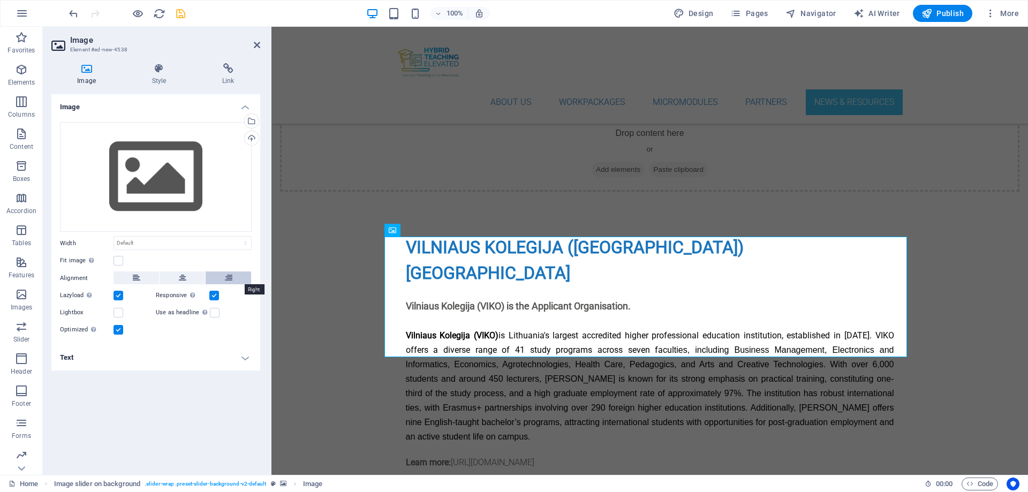
click at [229, 277] on icon at bounding box center [228, 278] width 7 height 13
click at [72, 10] on icon "undo" at bounding box center [73, 13] width 12 height 12
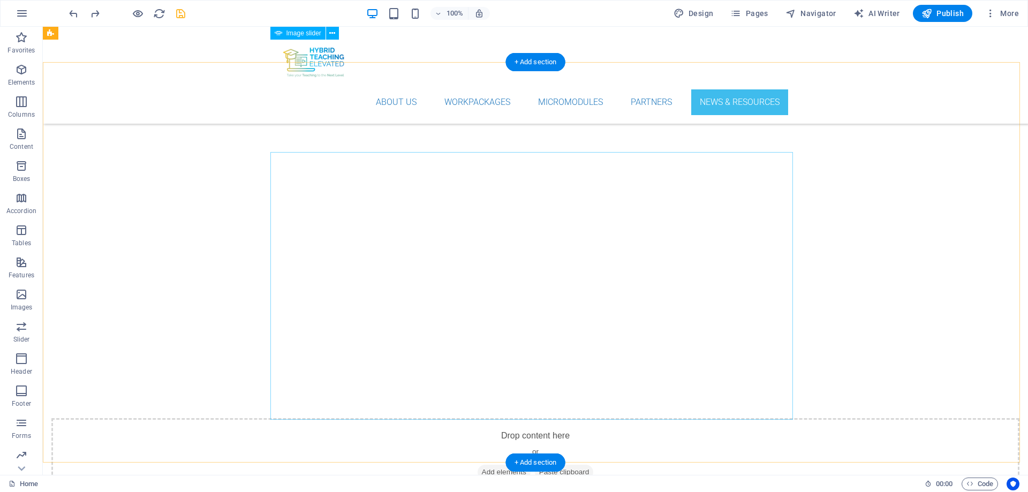
scroll to position [4323, 0]
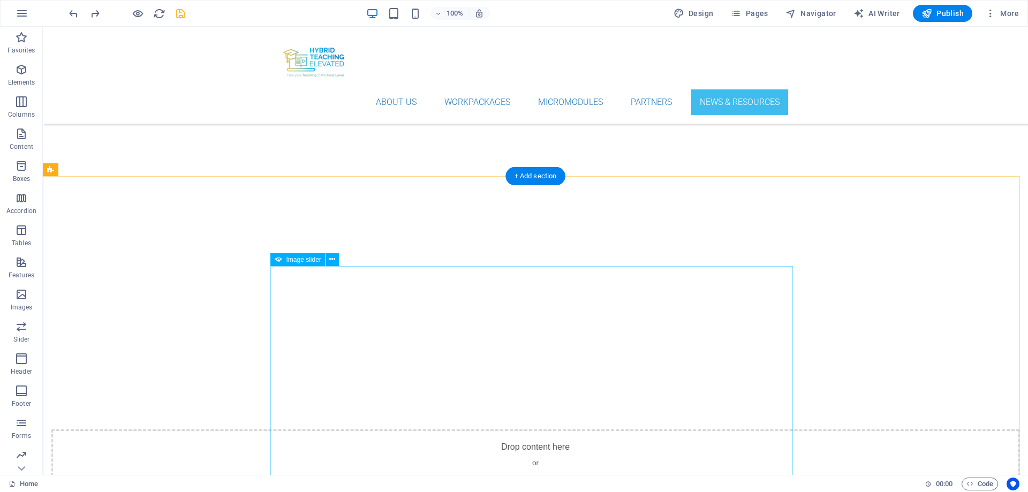
click at [329, 261] on button at bounding box center [332, 259] width 13 height 13
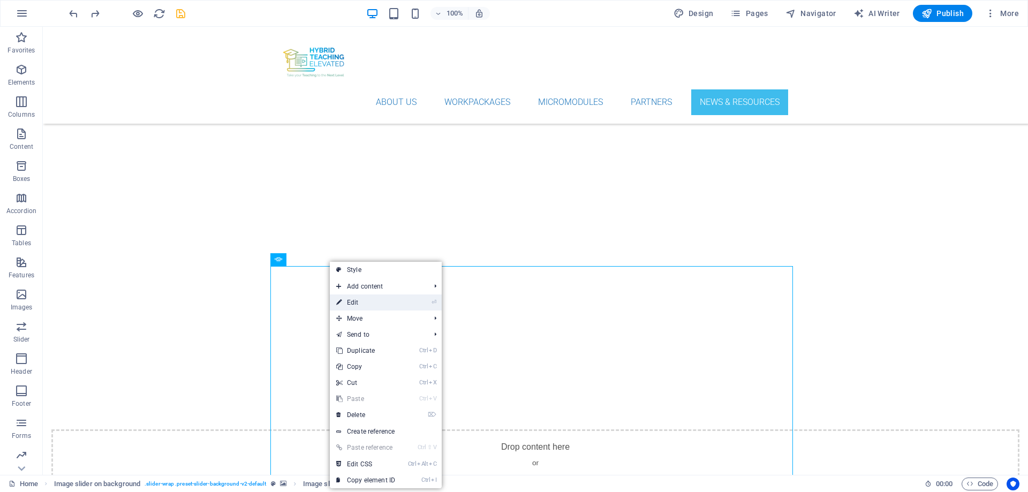
click at [369, 302] on link "⏎ Edit" at bounding box center [366, 303] width 72 height 16
select select "ms"
select select "s"
select select "progressive"
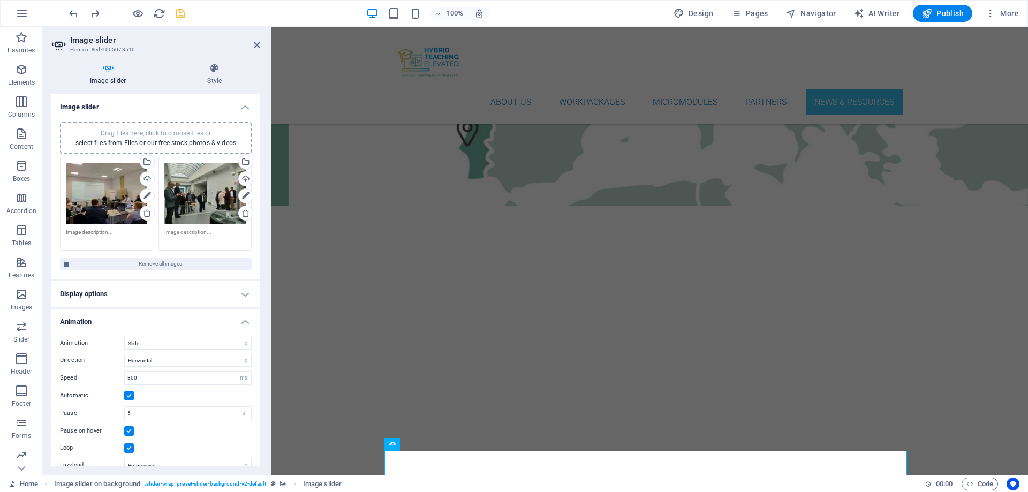
click at [241, 292] on h4 "Display options" at bounding box center [155, 294] width 209 height 26
click at [183, 234] on textarea at bounding box center [204, 236] width 81 height 16
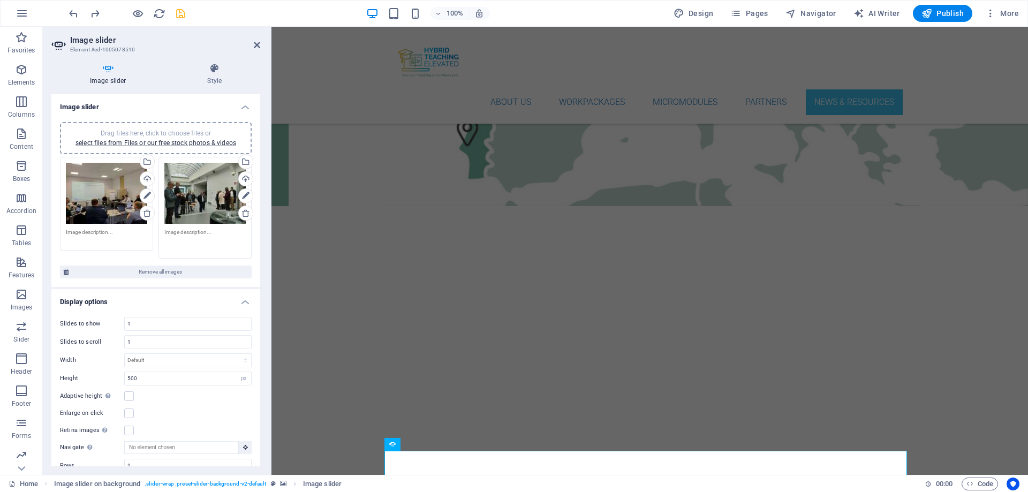
click at [183, 234] on textarea at bounding box center [204, 240] width 81 height 24
click at [209, 70] on icon at bounding box center [215, 68] width 92 height 11
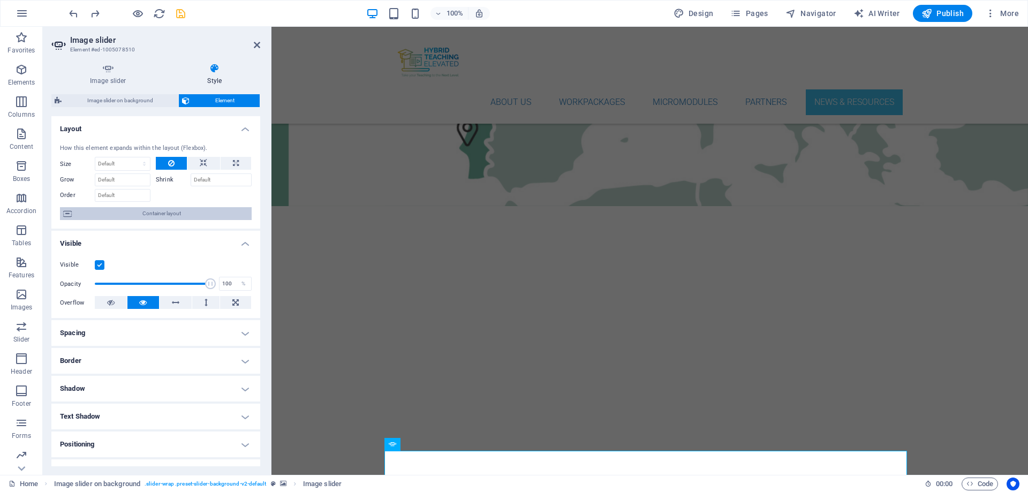
click at [183, 214] on span "Container layout" at bounding box center [162, 213] width 174 height 13
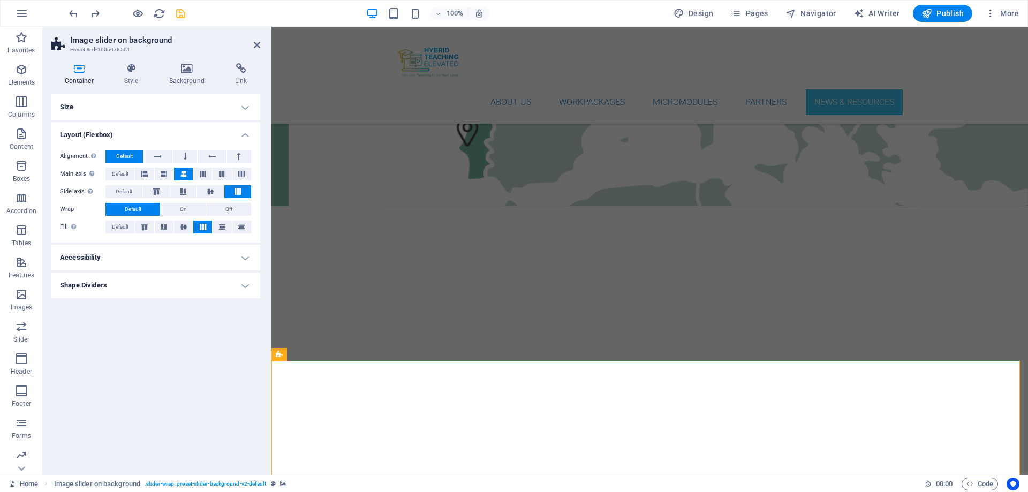
click at [245, 107] on h4 "Size" at bounding box center [155, 107] width 209 height 26
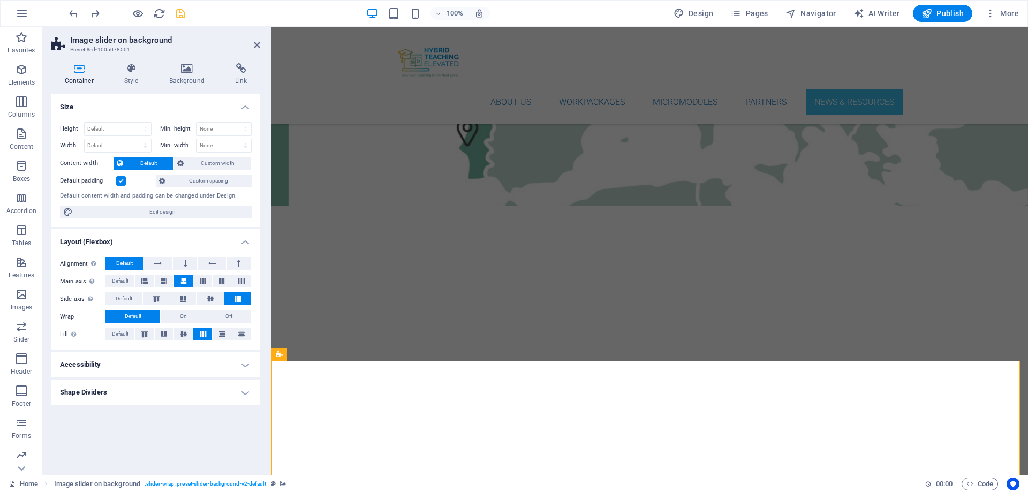
click at [246, 376] on h4 "Shape Dividers" at bounding box center [155, 393] width 209 height 26
click at [246, 366] on h4 "Accessibility" at bounding box center [155, 365] width 209 height 26
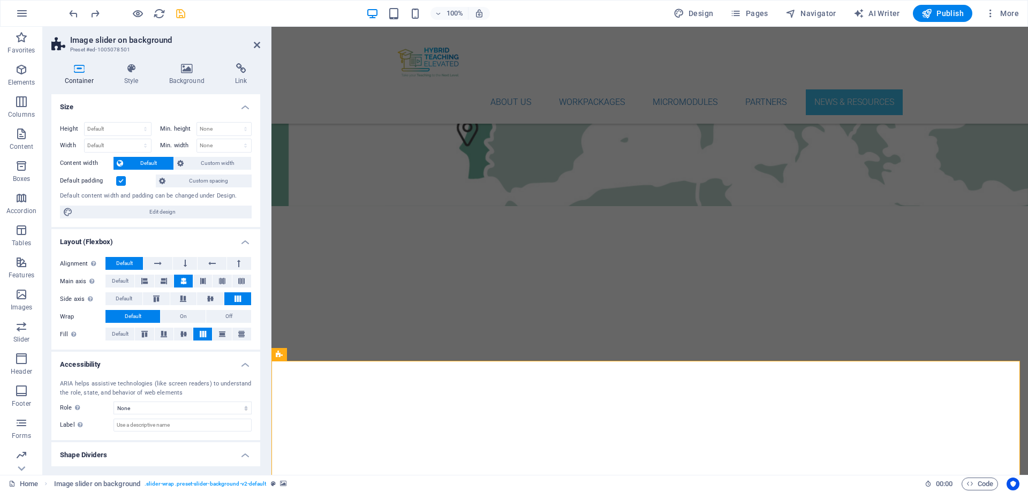
click at [246, 366] on h4 "Accessibility" at bounding box center [155, 361] width 209 height 19
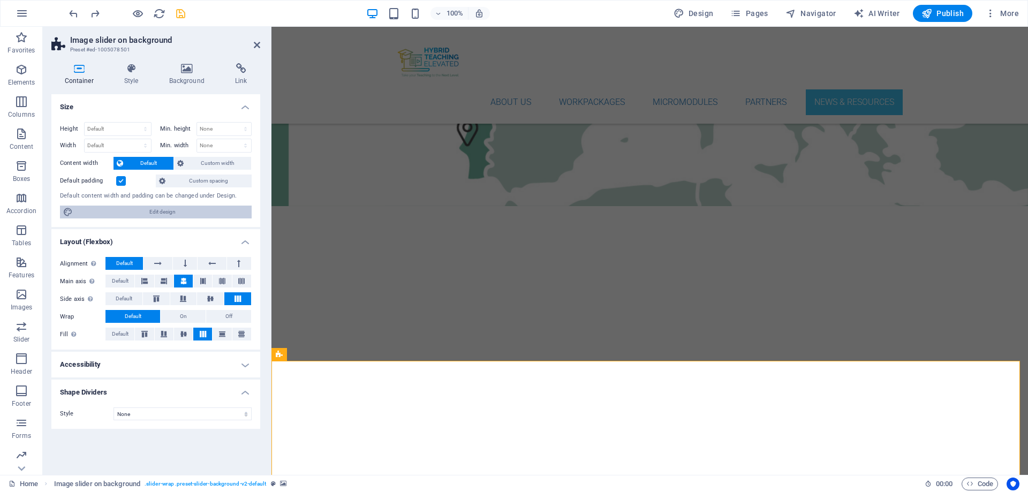
click at [195, 210] on span "Edit design" at bounding box center [162, 212] width 172 height 13
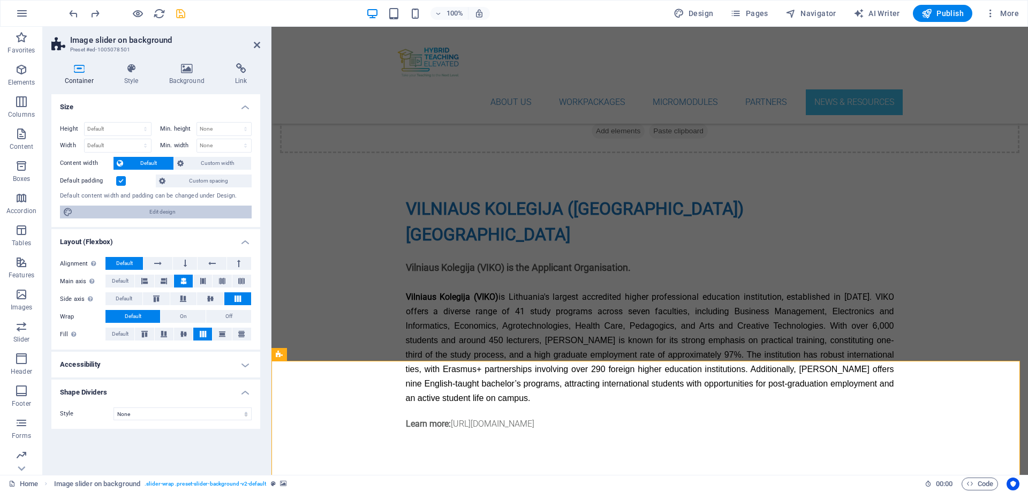
select select "rem"
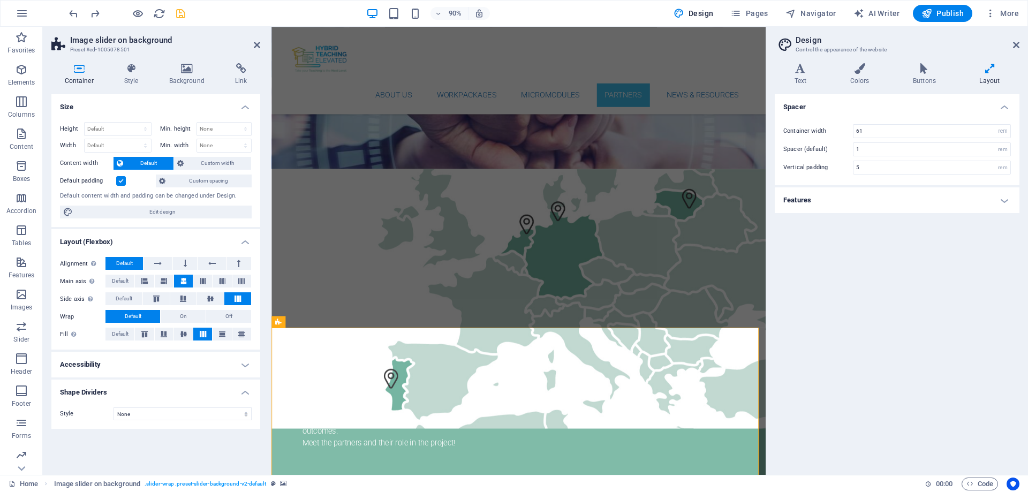
click at [822, 200] on h4 "Features" at bounding box center [897, 200] width 245 height 26
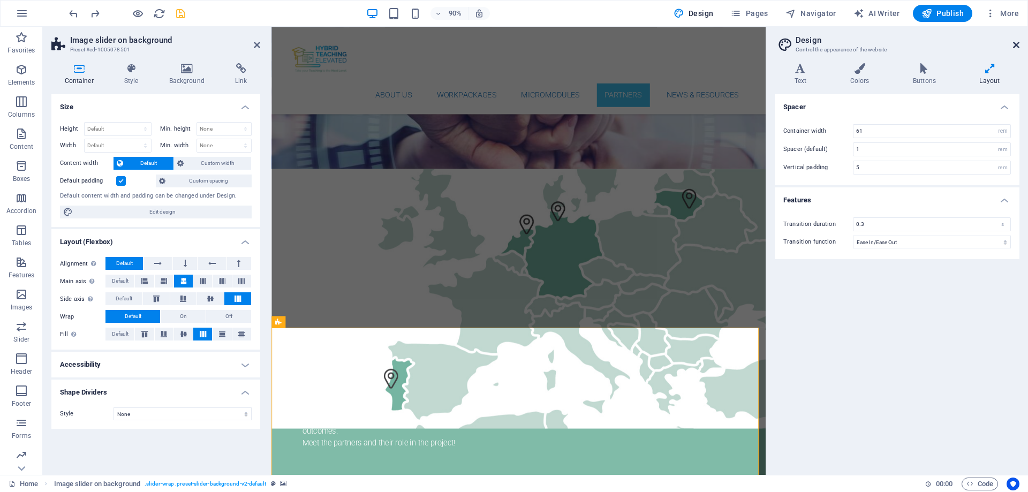
click at [822, 46] on icon at bounding box center [1016, 45] width 6 height 9
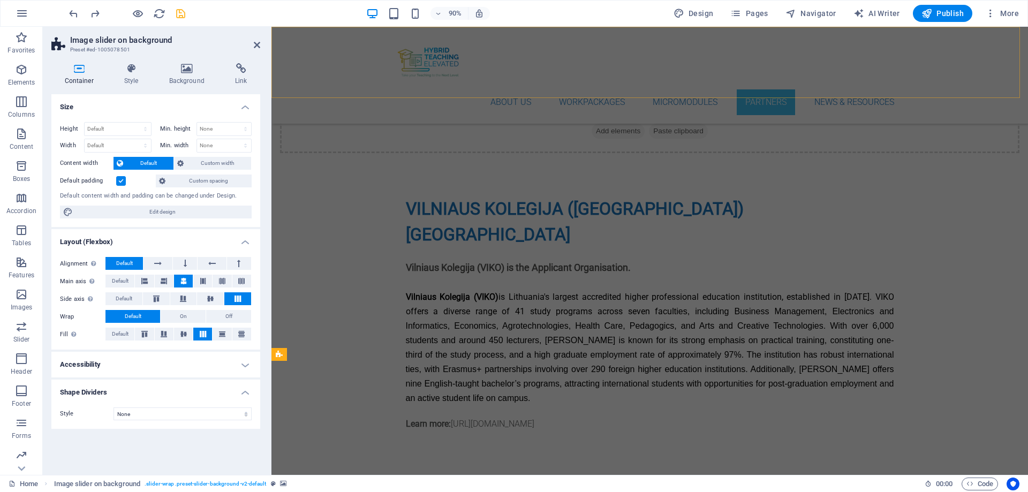
scroll to position [4323, 0]
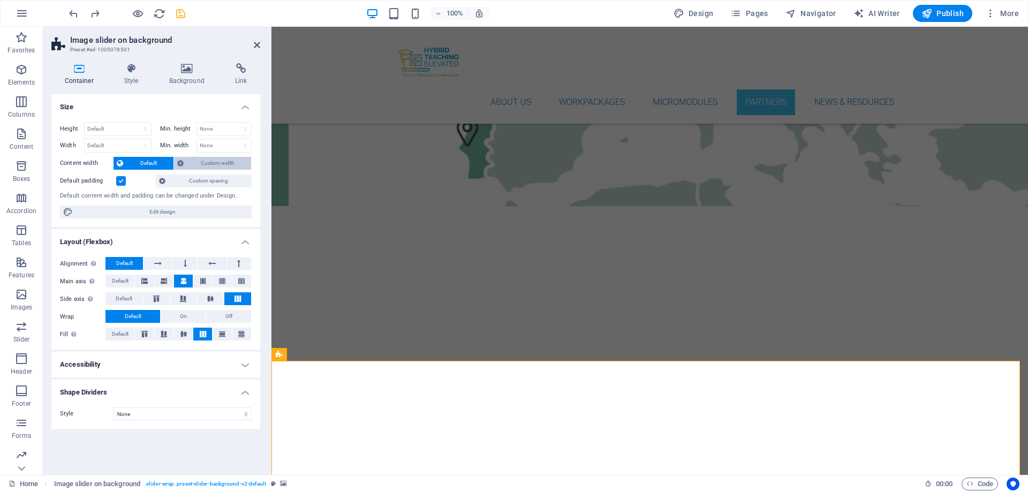
click at [227, 163] on span "Custom width" at bounding box center [217, 163] width 61 height 13
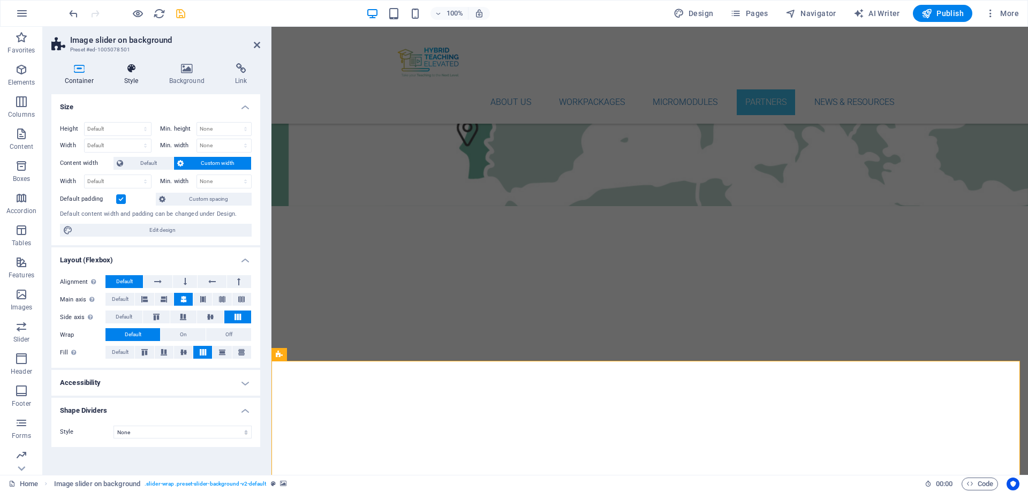
click at [132, 73] on icon at bounding box center [131, 68] width 41 height 11
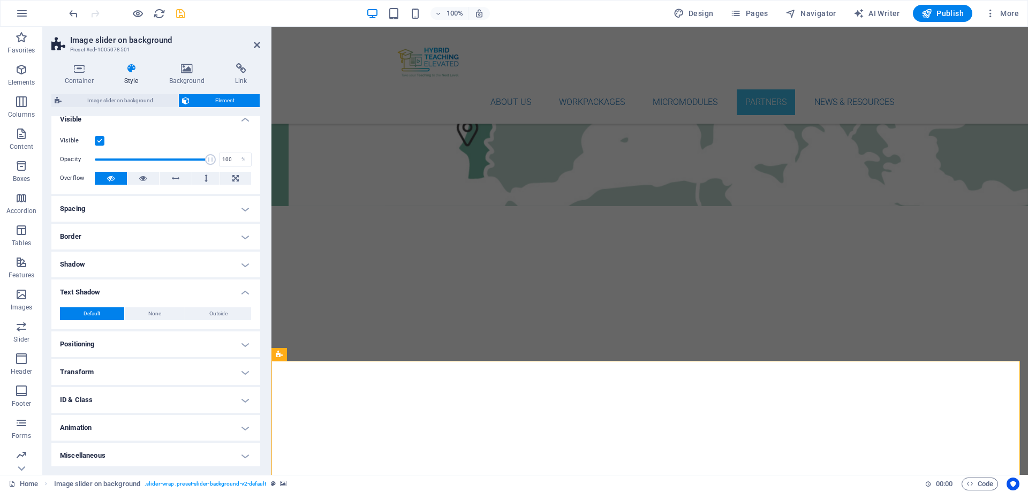
scroll to position [12, 0]
click at [245, 346] on h4 "Positioning" at bounding box center [155, 342] width 209 height 26
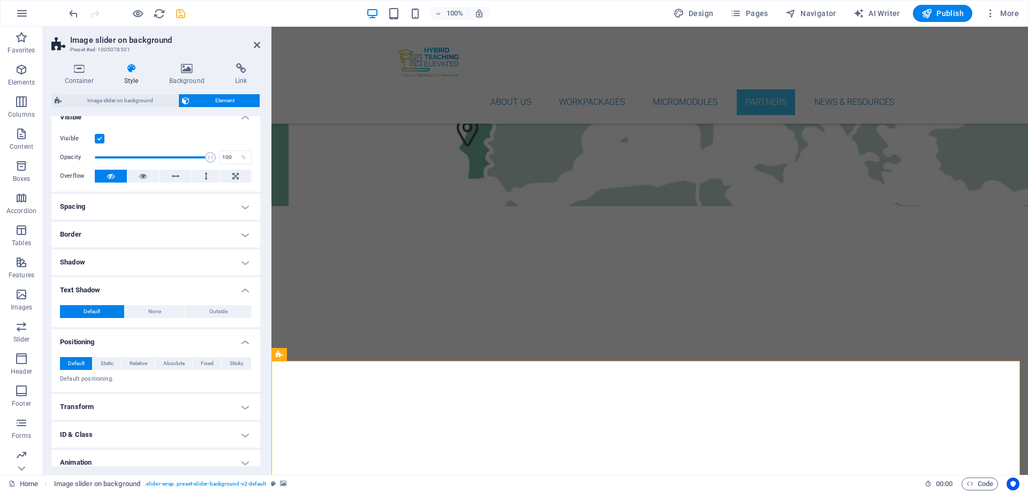
click at [245, 346] on h4 "Positioning" at bounding box center [155, 338] width 209 height 19
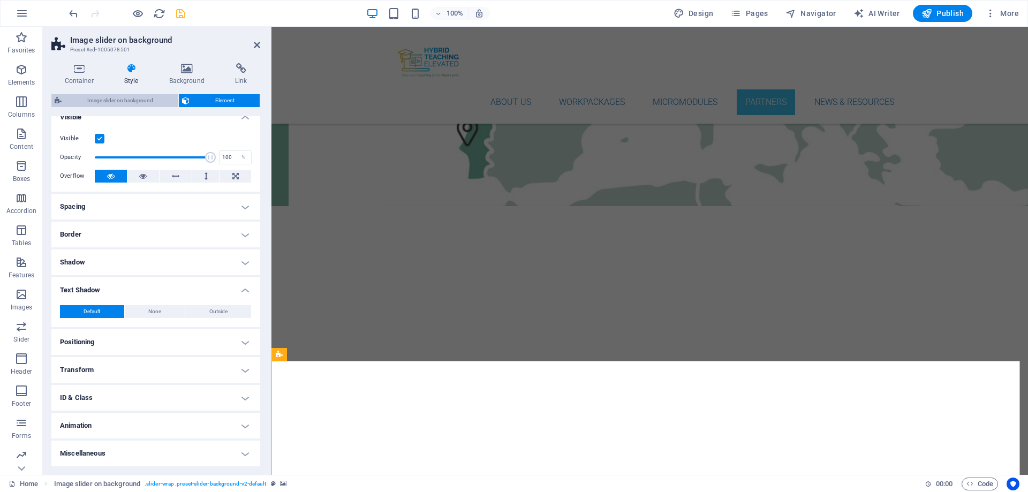
click at [114, 98] on span "Image slider on background" at bounding box center [120, 100] width 110 height 13
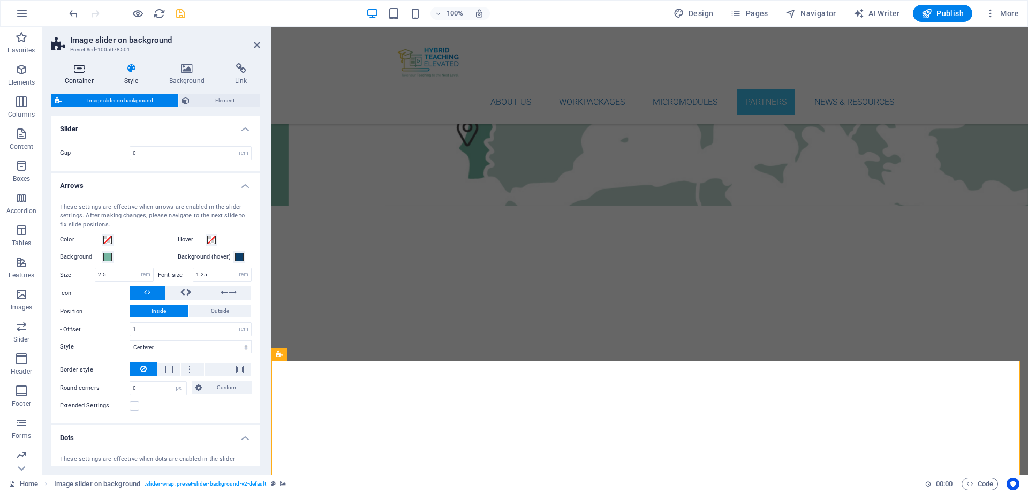
click at [65, 69] on icon at bounding box center [78, 68] width 55 height 11
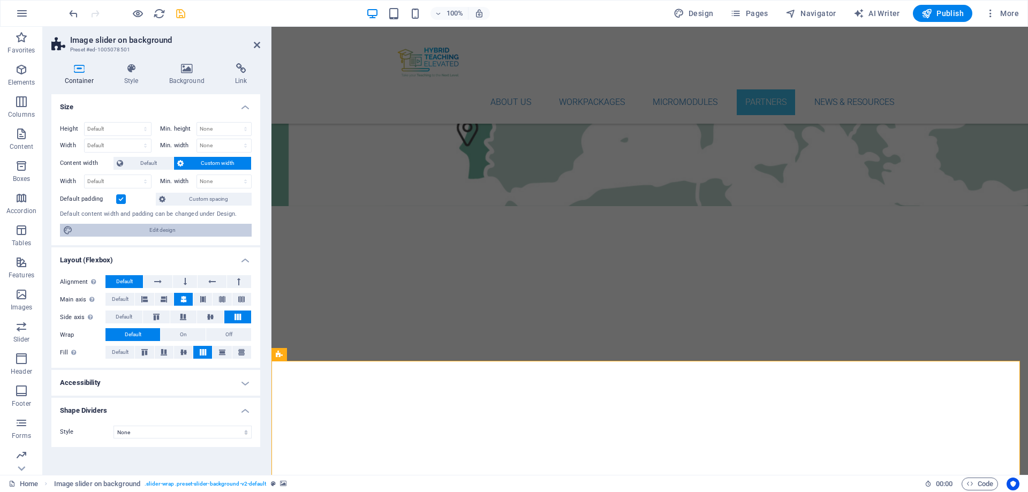
click at [203, 229] on span "Edit design" at bounding box center [162, 230] width 172 height 13
select select "rem"
select select "ease-in-out"
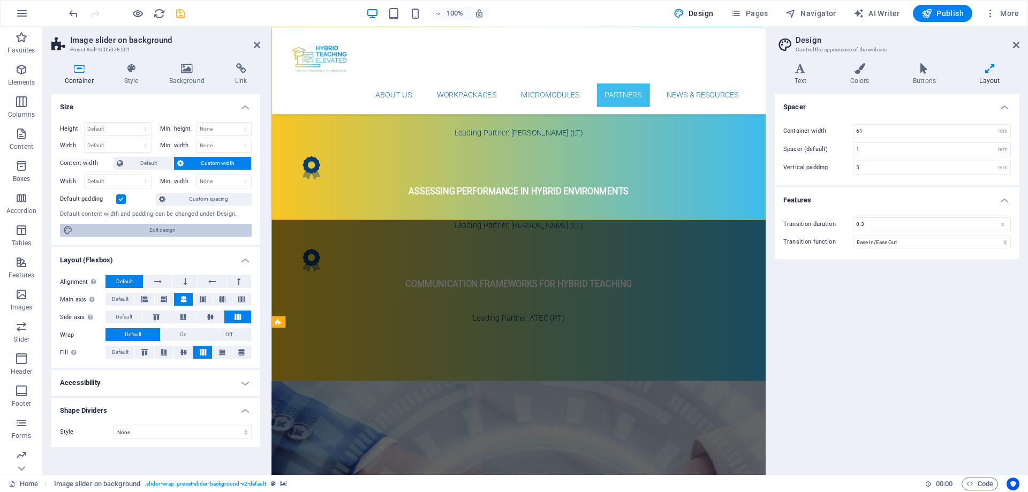
scroll to position [4844, 0]
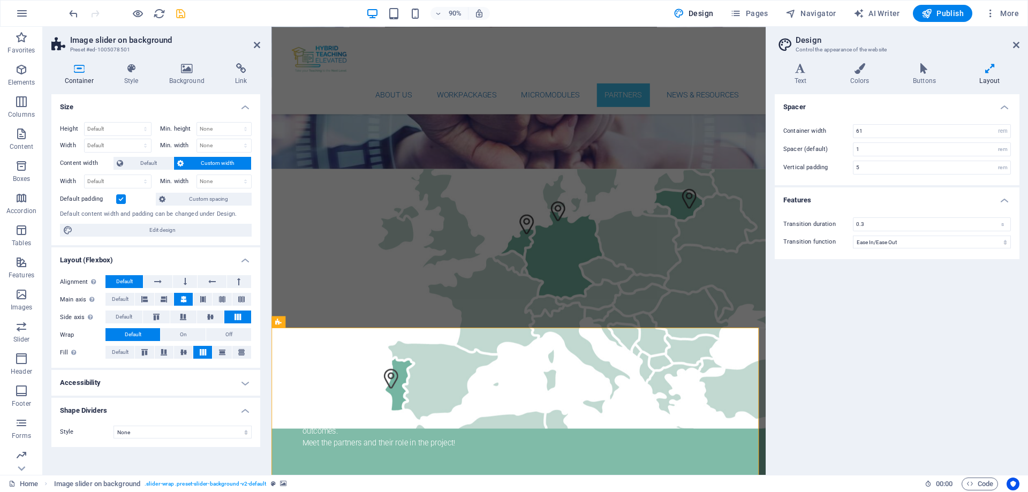
click at [822, 40] on h2 "Design" at bounding box center [908, 40] width 224 height 10
drag, startPoint x: 1016, startPoint y: 47, endPoint x: 514, endPoint y: 157, distance: 514.6
click at [822, 47] on icon at bounding box center [1016, 45] width 6 height 9
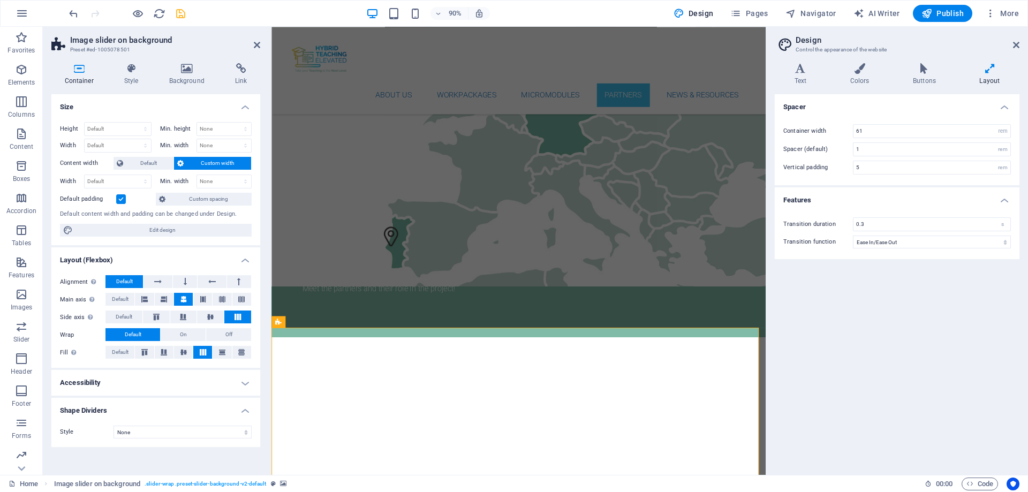
scroll to position [4323, 0]
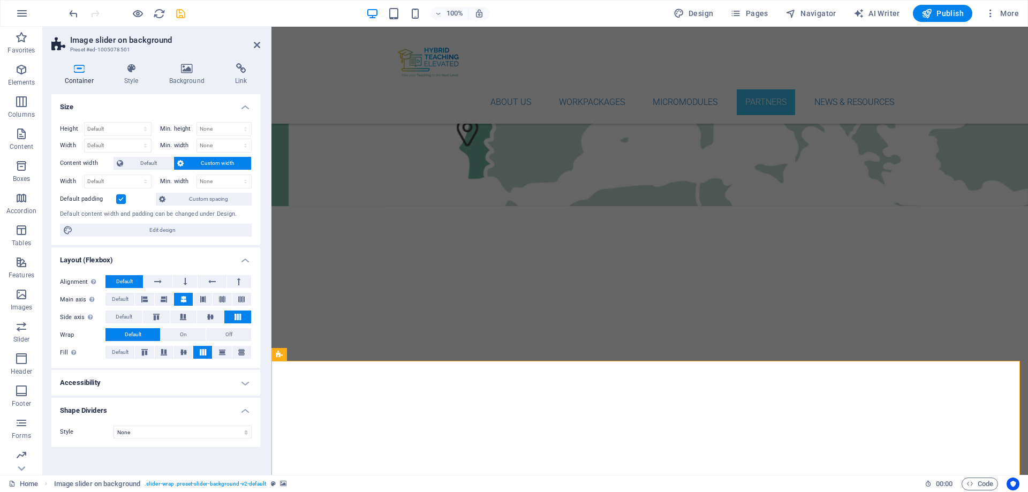
click at [256, 44] on icon at bounding box center [257, 45] width 6 height 9
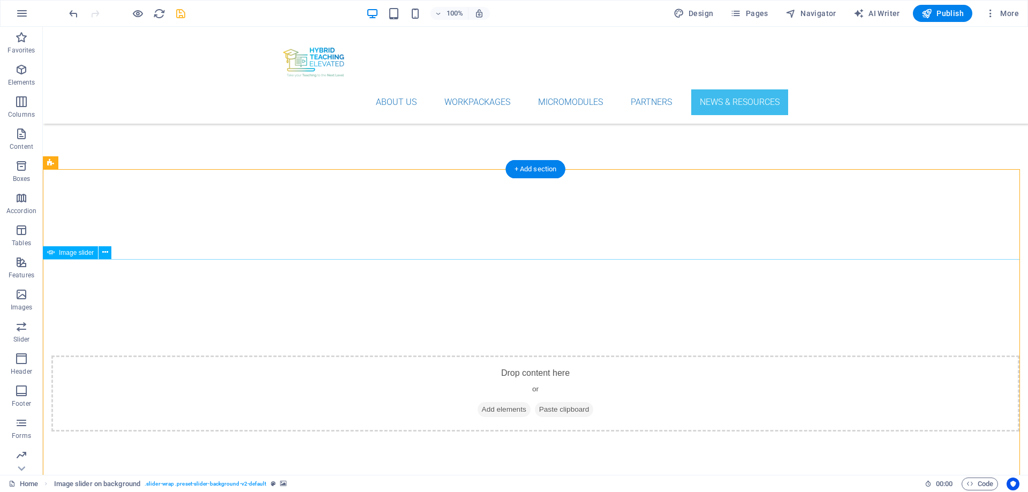
scroll to position [4459, 0]
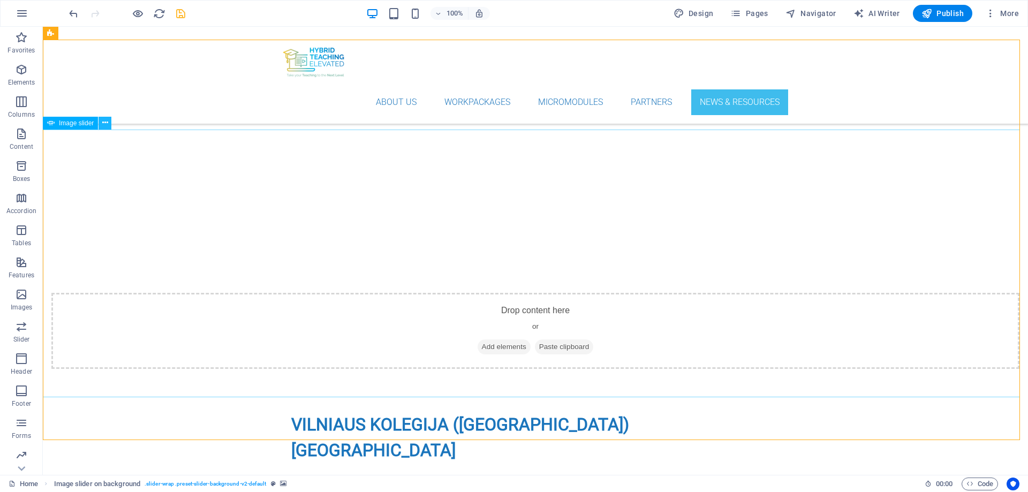
click at [106, 125] on icon at bounding box center [105, 122] width 6 height 11
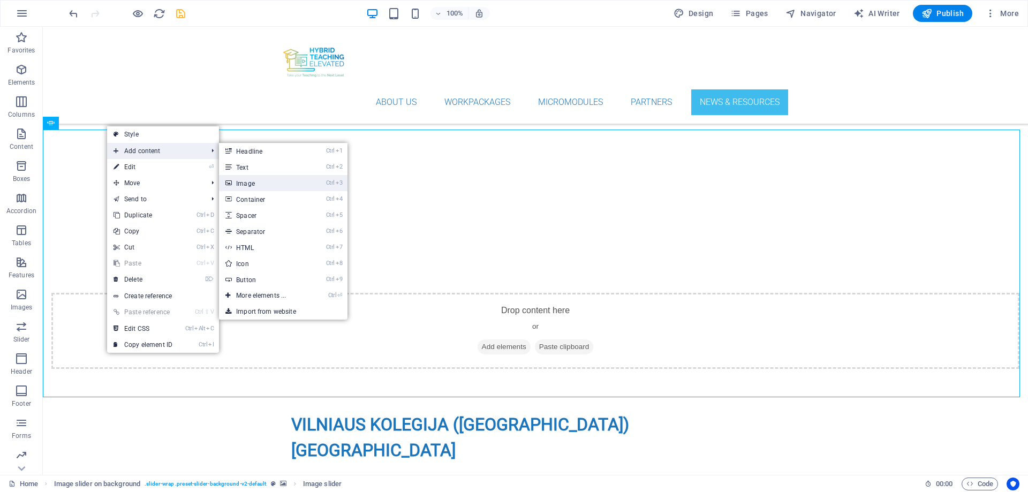
click at [256, 184] on link "Ctrl 3 Image" at bounding box center [263, 183] width 88 height 16
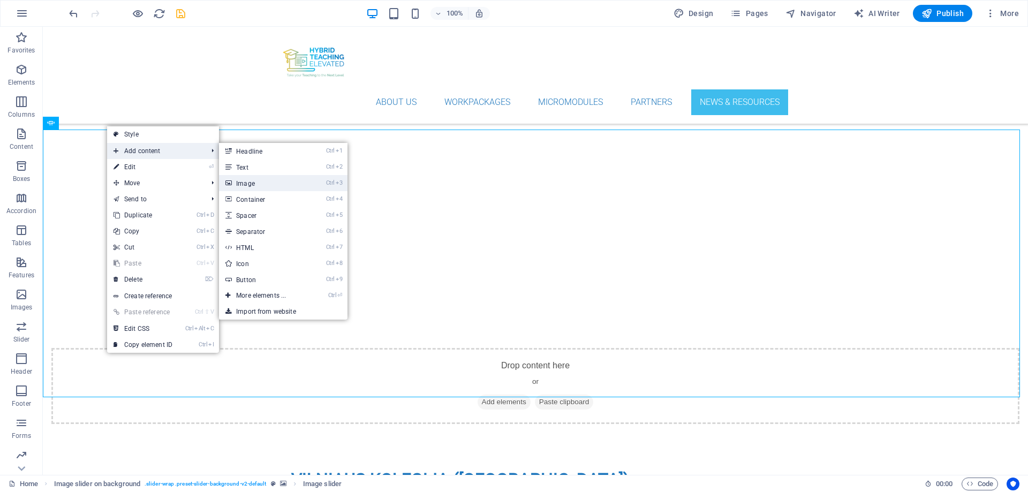
scroll to position [4644, 0]
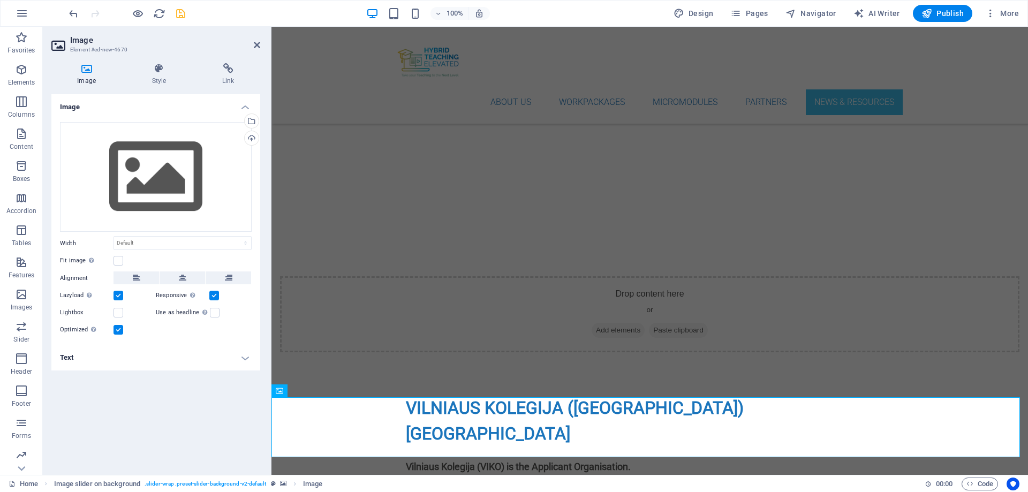
click at [66, 14] on div "100% Design Pages Navigator AI Writer Publish More" at bounding box center [514, 14] width 1027 height 26
click at [71, 9] on icon "undo" at bounding box center [73, 13] width 12 height 12
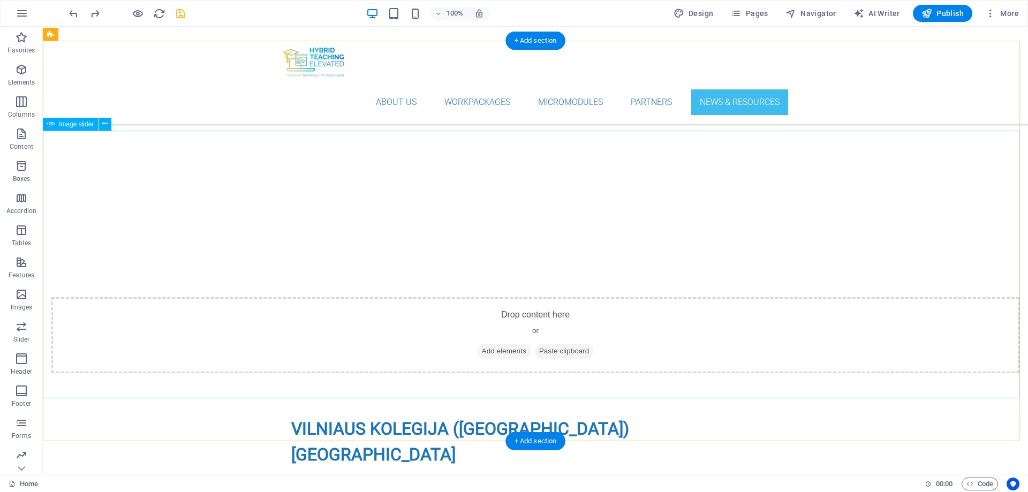
scroll to position [4459, 0]
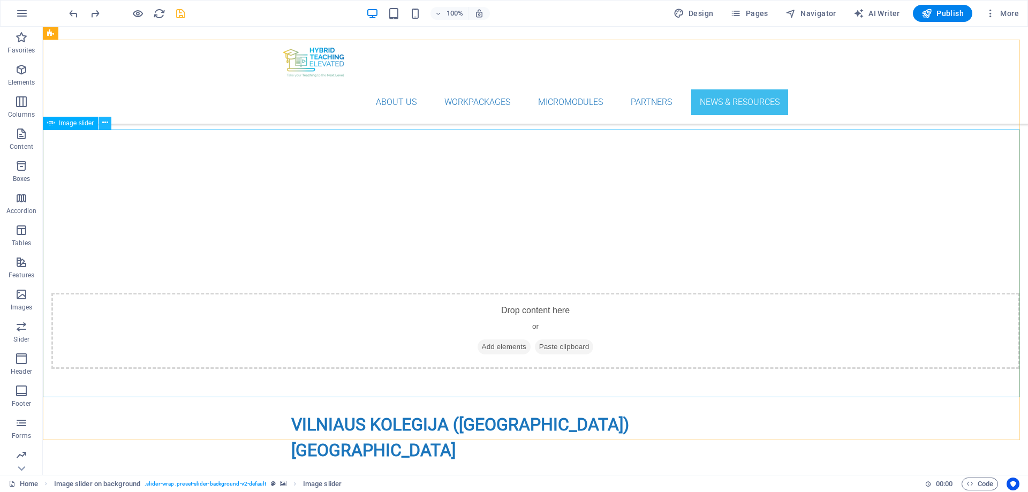
click at [104, 127] on icon at bounding box center [105, 122] width 6 height 11
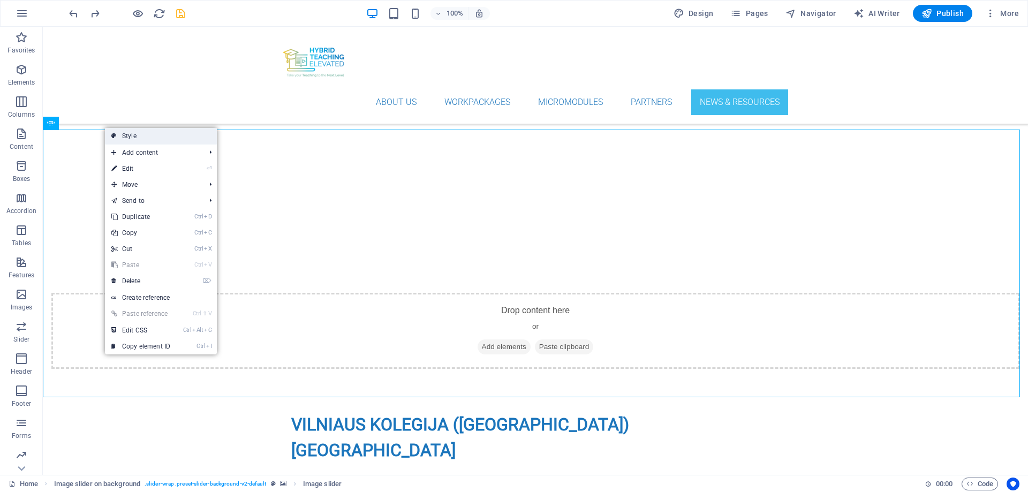
click at [139, 134] on link "Style" at bounding box center [161, 136] width 112 height 16
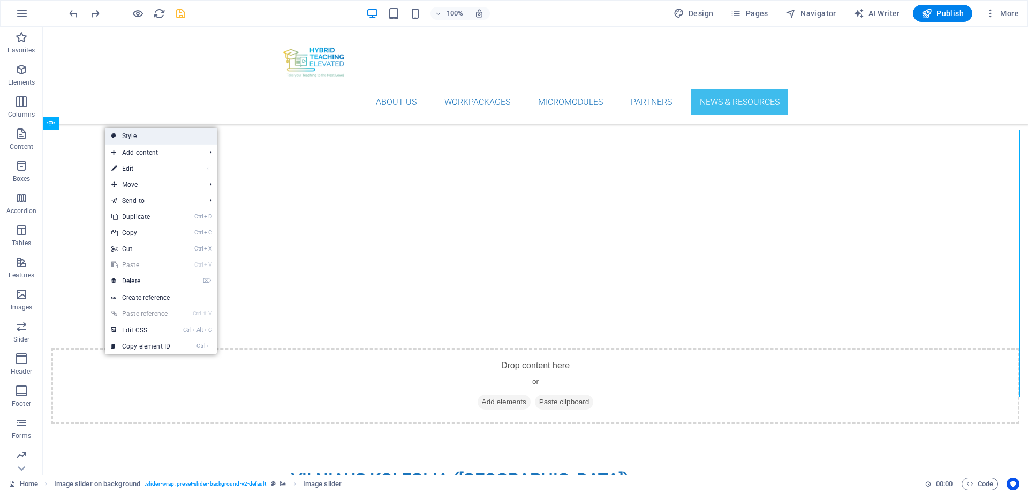
scroll to position [4644, 0]
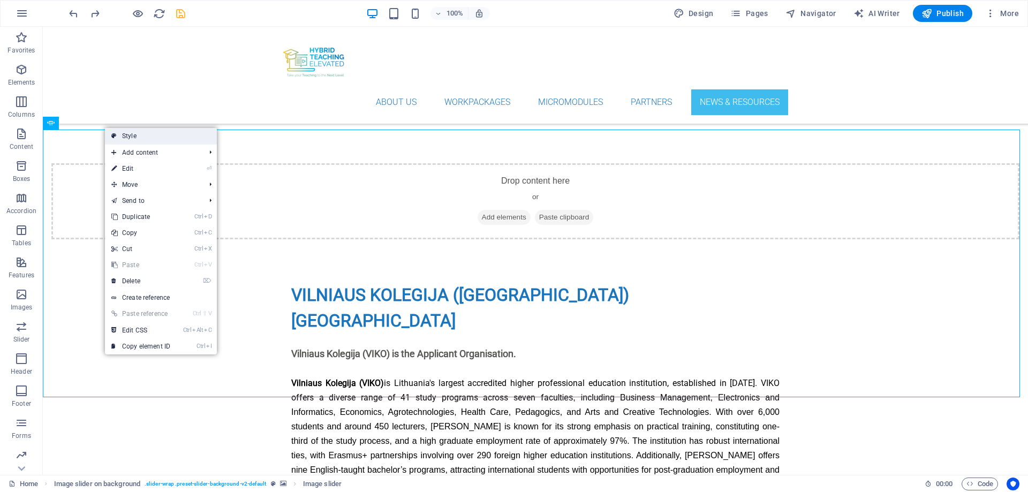
select select "rem"
select select "px"
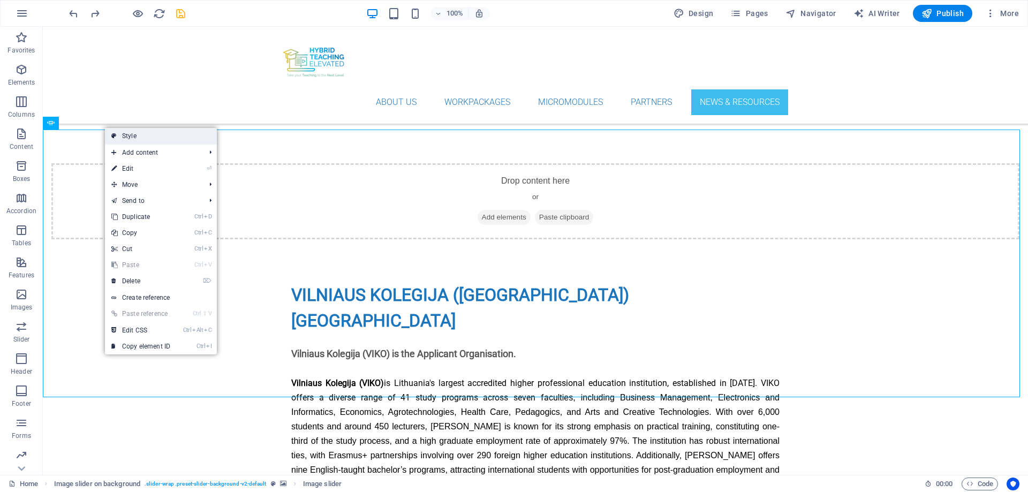
select select "px"
select select "rem"
select select "%"
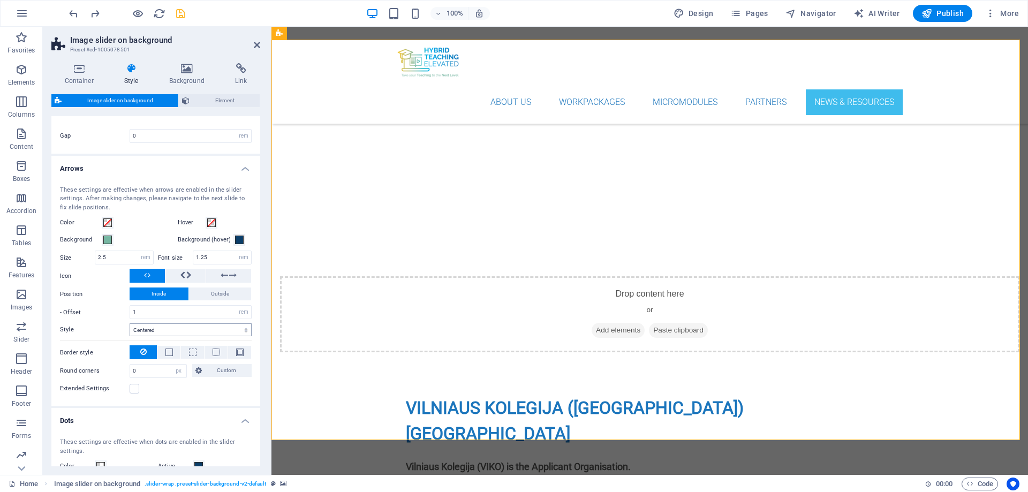
scroll to position [0, 0]
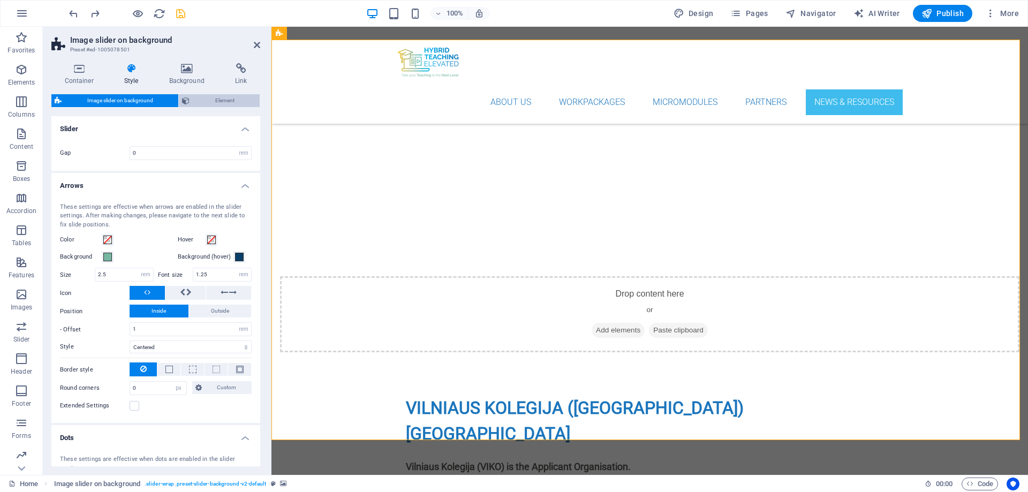
click at [204, 102] on span "Element" at bounding box center [225, 100] width 64 height 13
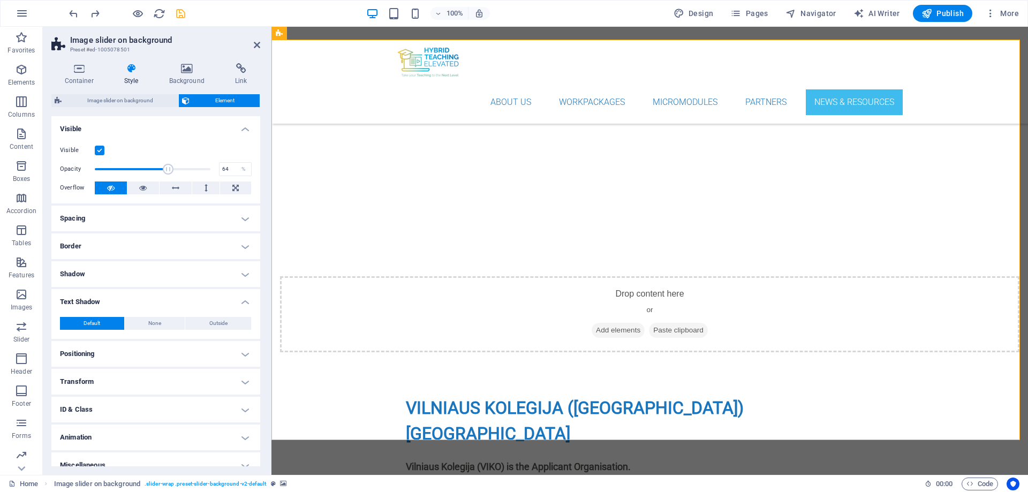
drag, startPoint x: 207, startPoint y: 167, endPoint x: 167, endPoint y: 167, distance: 40.7
click at [167, 167] on span at bounding box center [168, 169] width 11 height 11
type input "100"
drag, startPoint x: 167, startPoint y: 167, endPoint x: 229, endPoint y: 169, distance: 62.2
click at [229, 169] on div "Opacity 100 %" at bounding box center [156, 169] width 192 height 16
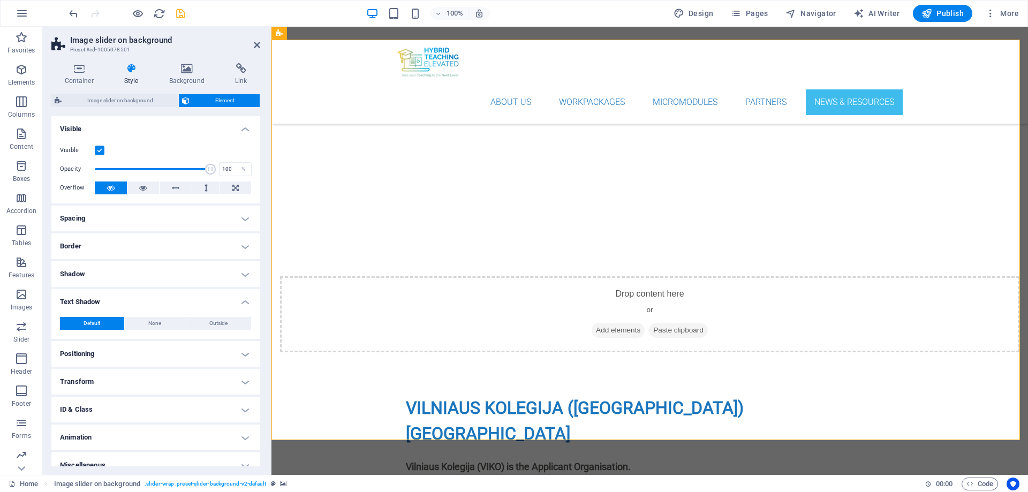
click at [117, 351] on h4 "Positioning" at bounding box center [155, 354] width 209 height 26
click at [243, 302] on h4 "Text Shadow" at bounding box center [155, 298] width 209 height 19
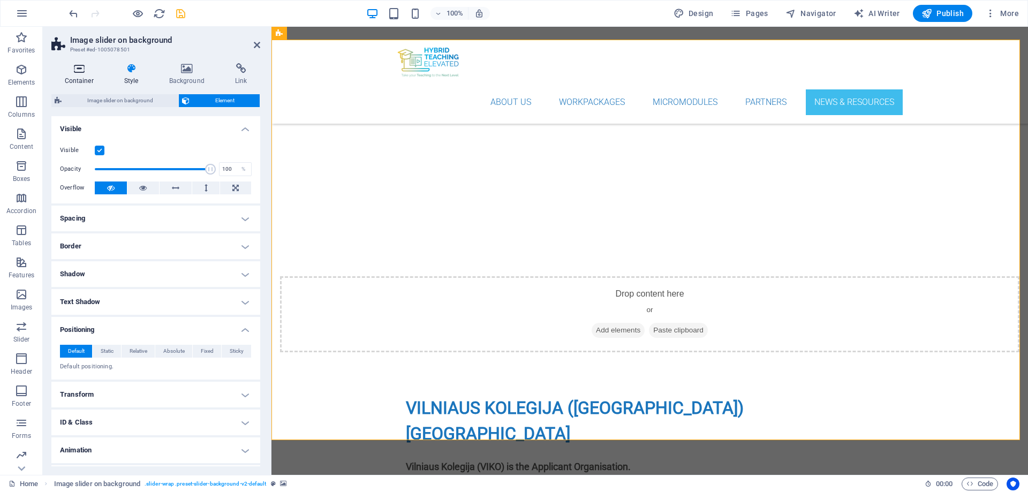
click at [75, 71] on icon at bounding box center [78, 68] width 55 height 11
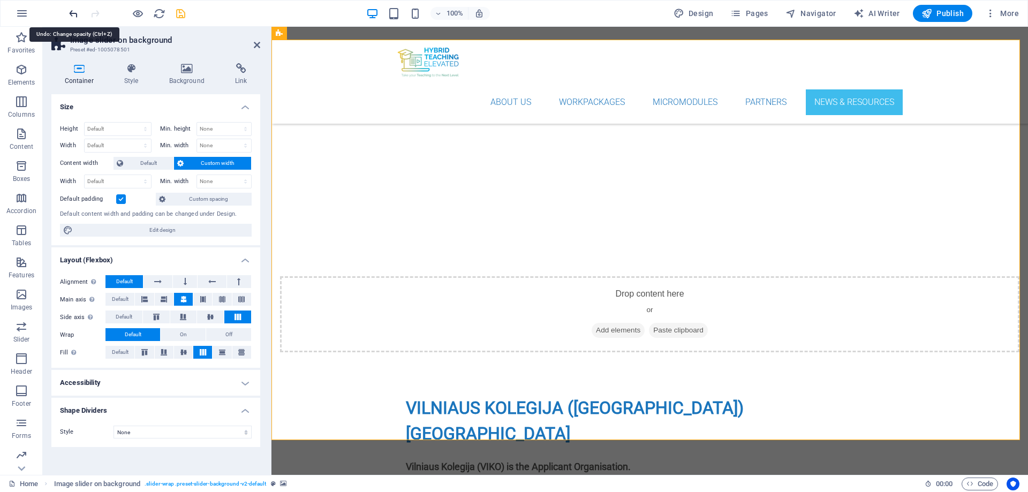
click at [72, 13] on icon "undo" at bounding box center [73, 13] width 12 height 12
click at [257, 46] on icon at bounding box center [257, 45] width 6 height 9
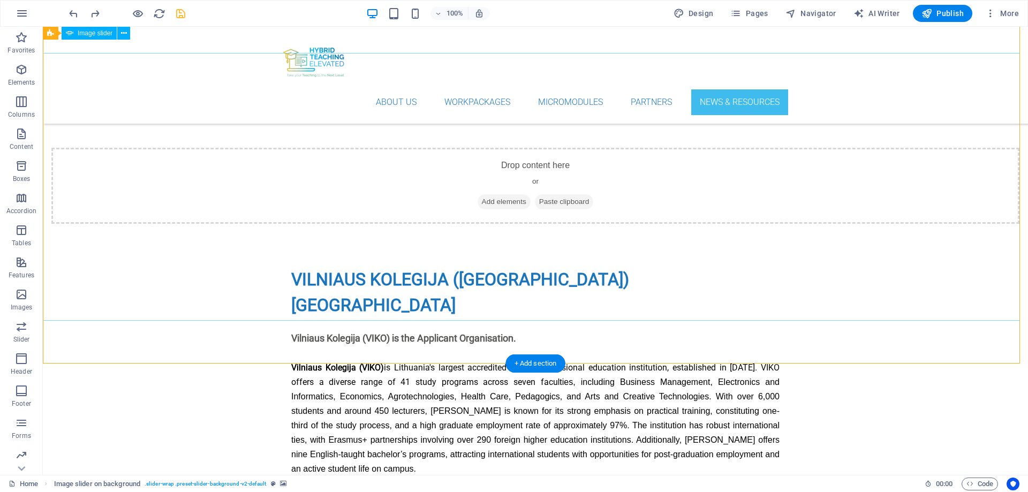
scroll to position [4513, 0]
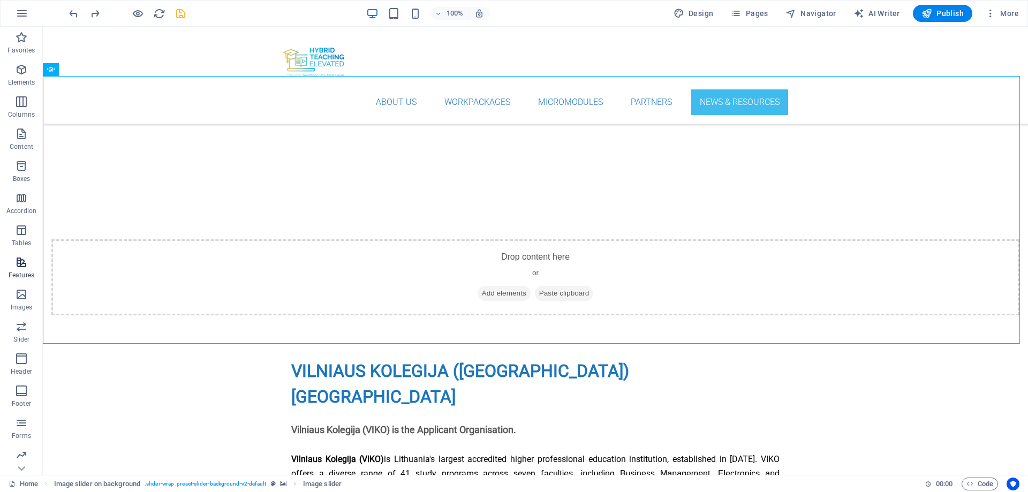
scroll to position [34, 0]
click at [20, 292] on icon "button" at bounding box center [21, 293] width 13 height 13
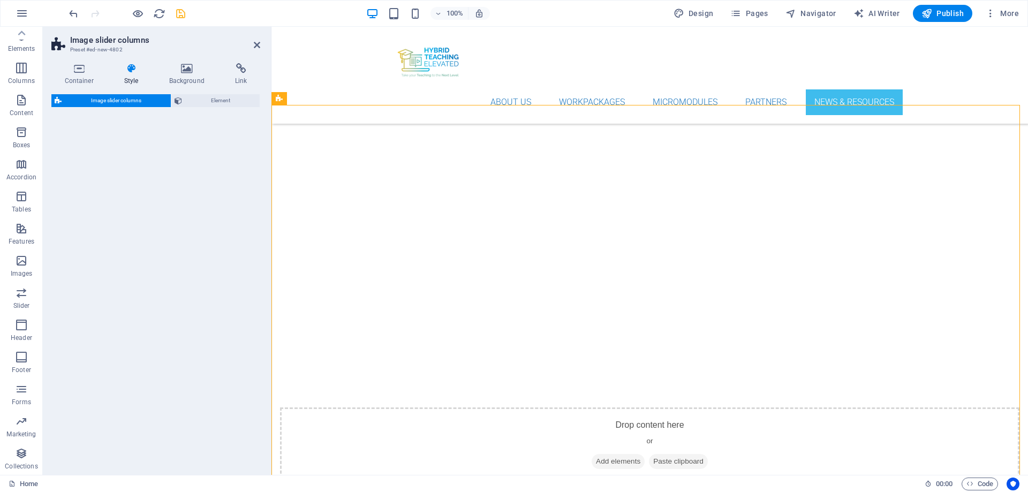
scroll to position [4579, 0]
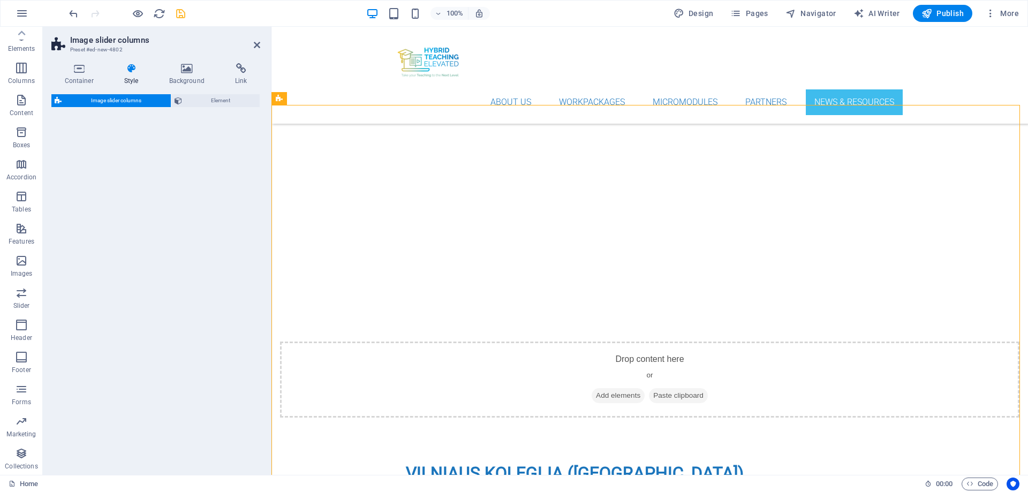
select select "rem"
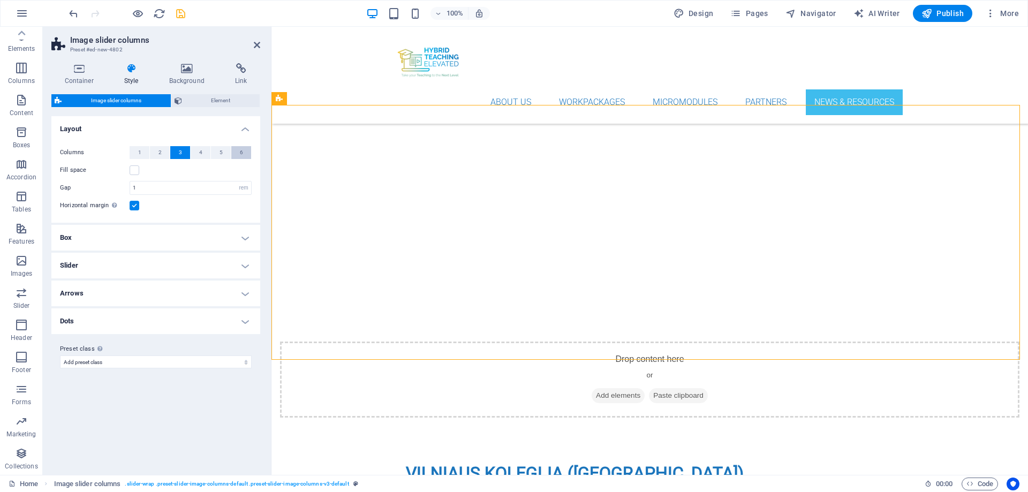
click at [240, 153] on span "6" at bounding box center [241, 152] width 3 height 13
select select
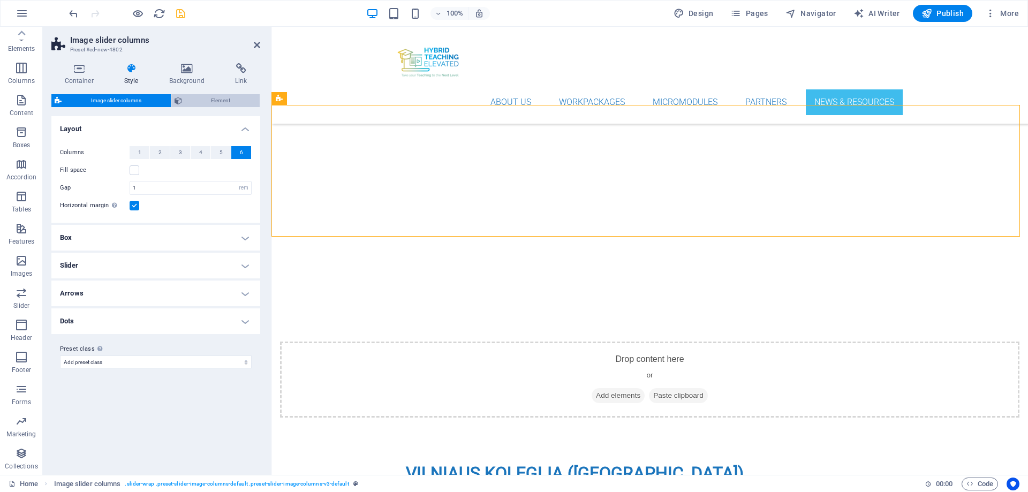
click at [218, 101] on span "Element" at bounding box center [221, 100] width 72 height 13
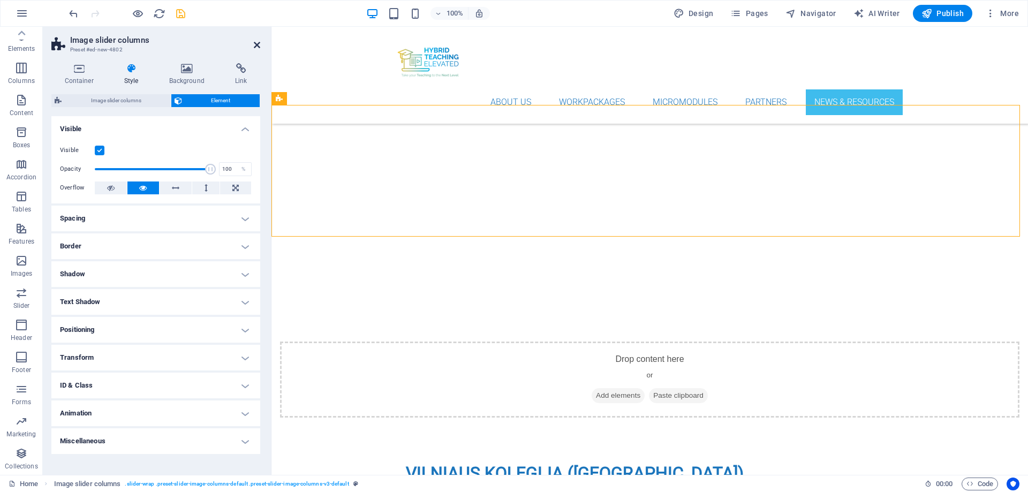
click at [254, 44] on icon at bounding box center [257, 45] width 6 height 9
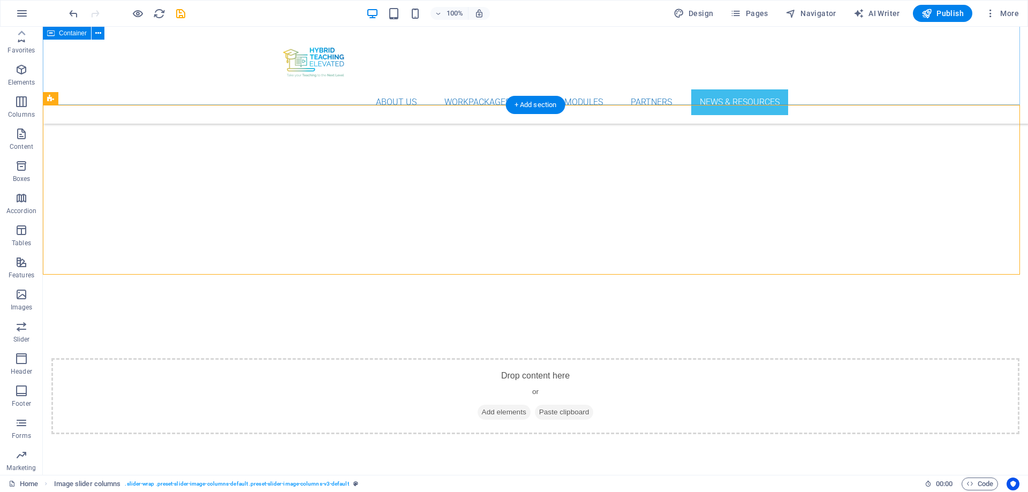
scroll to position [34, 0]
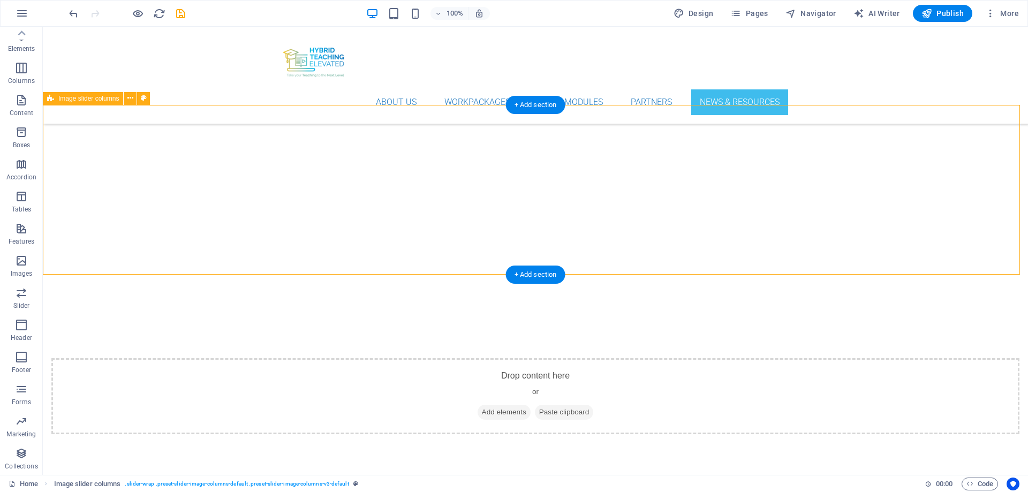
drag, startPoint x: 214, startPoint y: 159, endPoint x: 382, endPoint y: 154, distance: 167.7
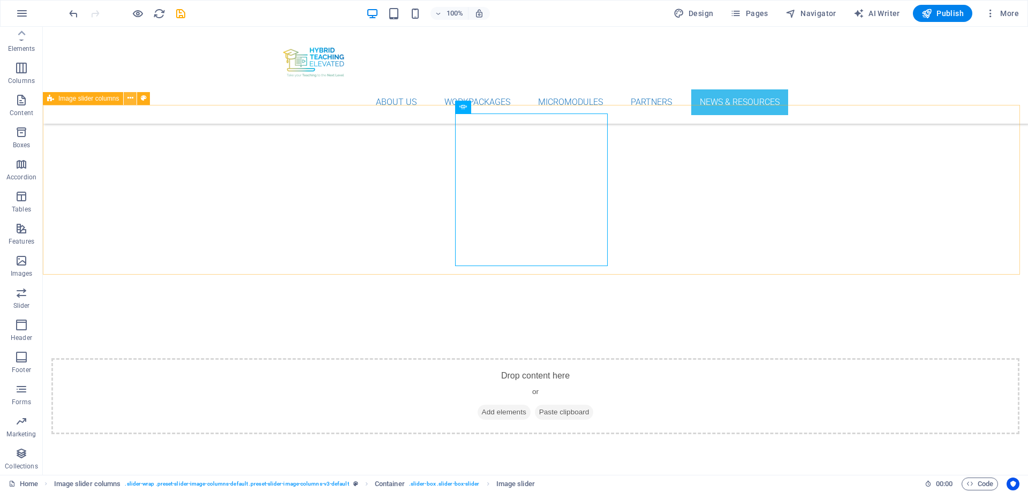
click at [133, 100] on icon at bounding box center [130, 98] width 6 height 11
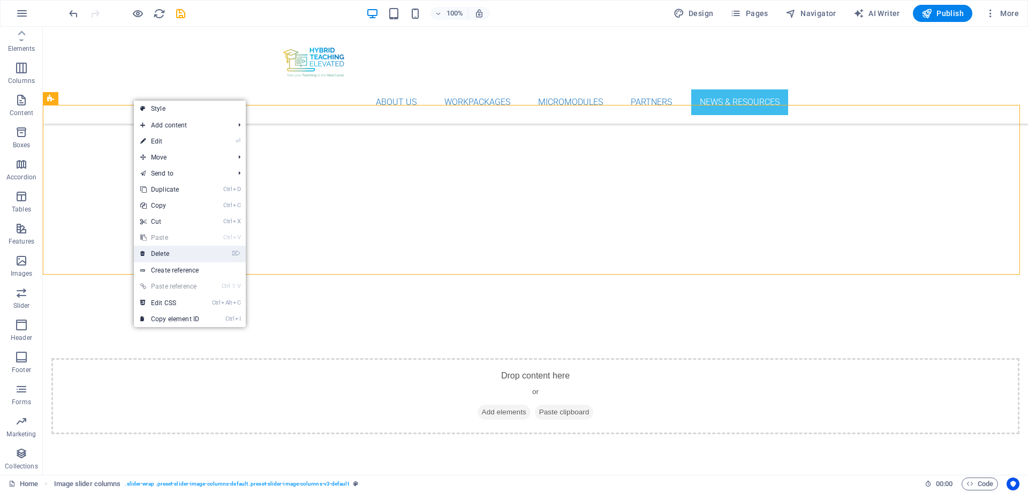
click at [176, 256] on link "⌦ Delete" at bounding box center [170, 254] width 72 height 16
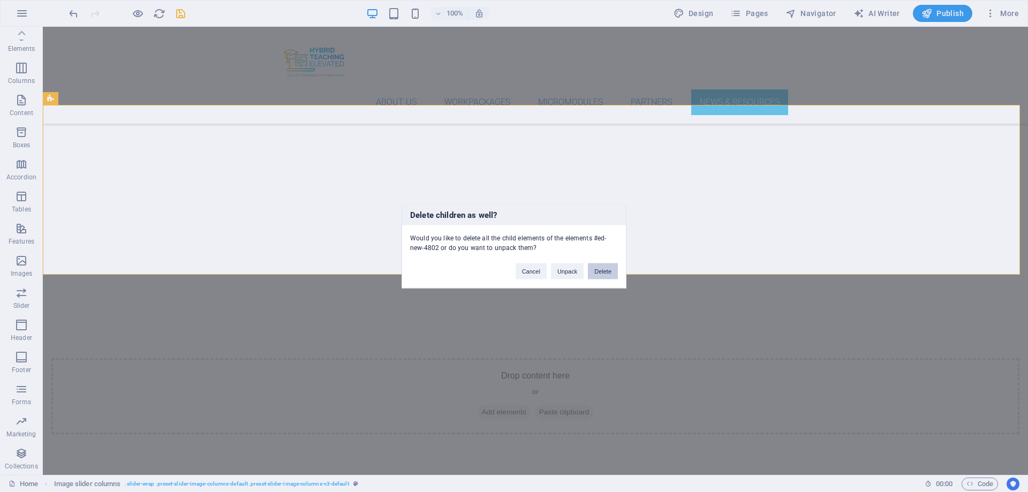
click at [607, 273] on button "Delete" at bounding box center [603, 271] width 30 height 16
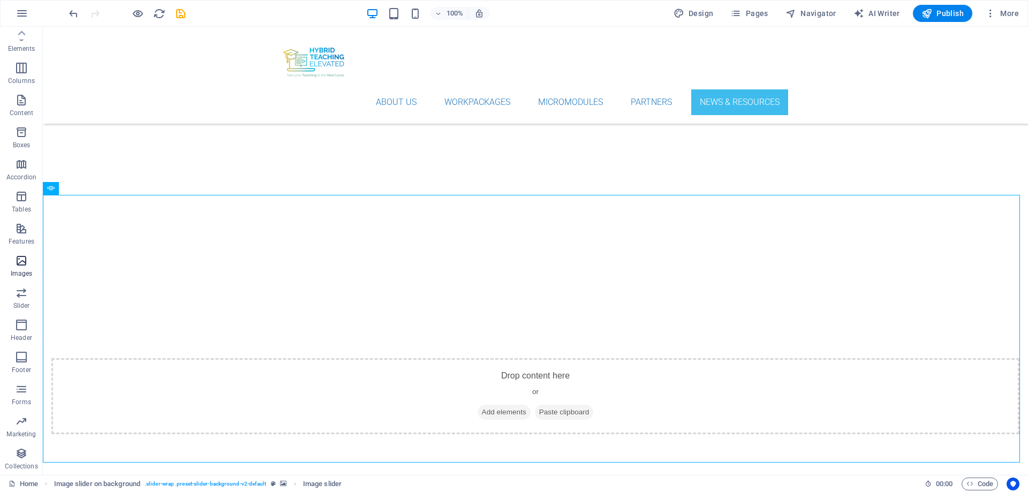
click at [19, 268] on span "Images" at bounding box center [21, 267] width 43 height 26
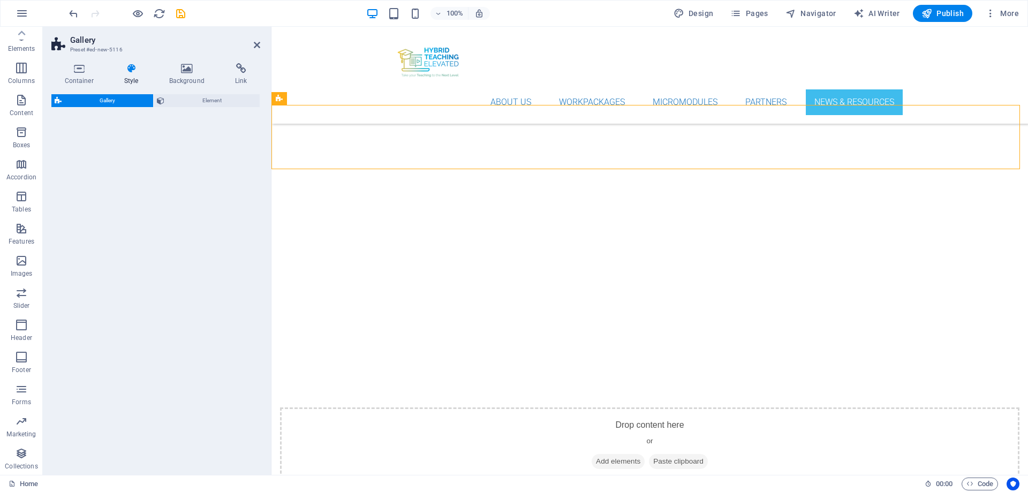
scroll to position [4579, 0]
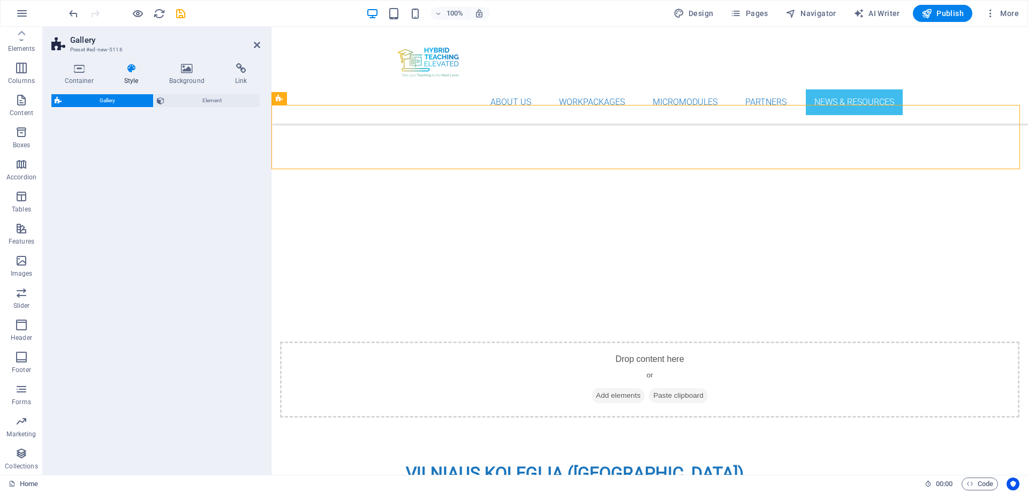
select select "rem"
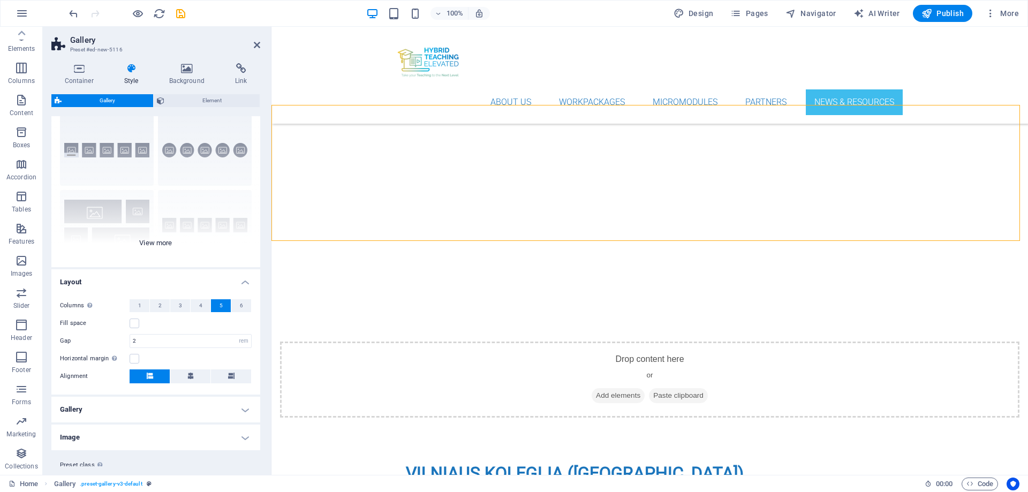
scroll to position [56, 0]
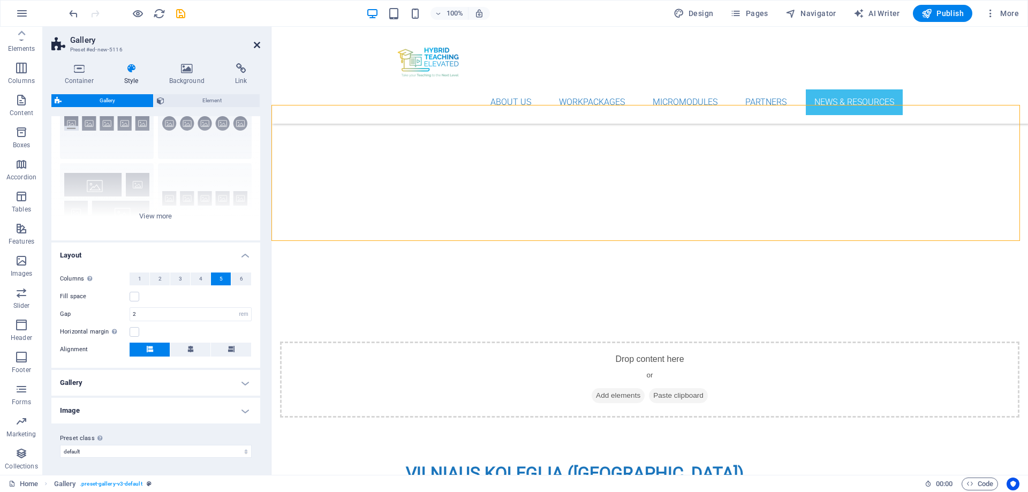
click at [256, 43] on icon at bounding box center [257, 45] width 6 height 9
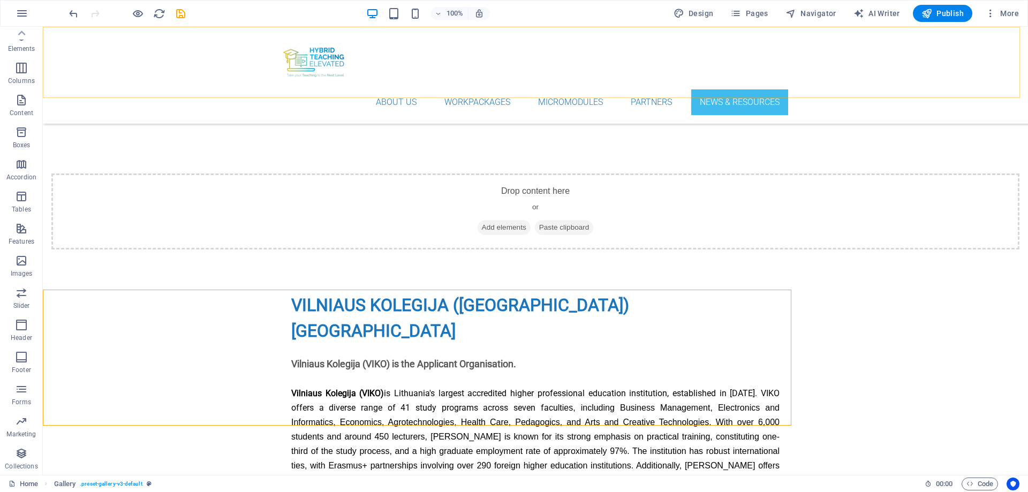
scroll to position [4394, 0]
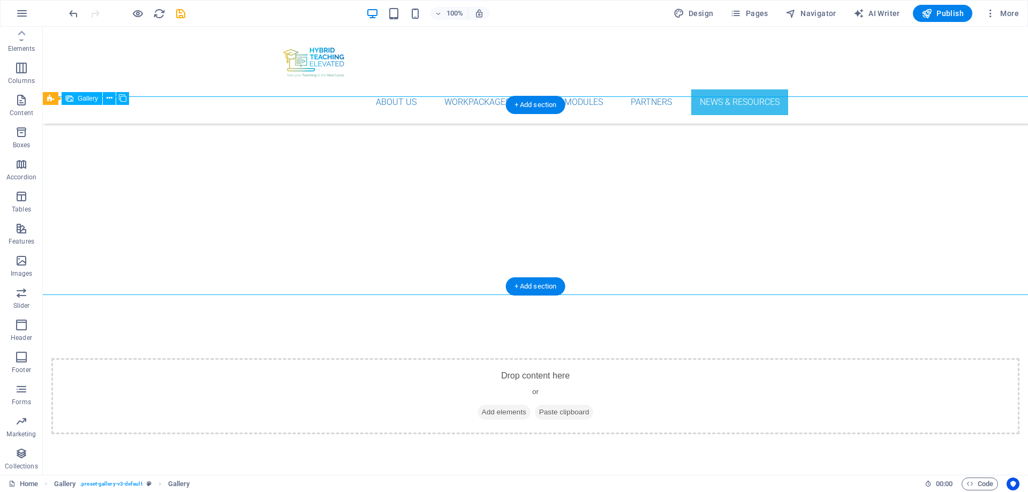
drag, startPoint x: 950, startPoint y: 213, endPoint x: 858, endPoint y: 210, distance: 92.7
click at [106, 101] on button at bounding box center [109, 98] width 13 height 13
click at [108, 101] on icon at bounding box center [110, 98] width 6 height 11
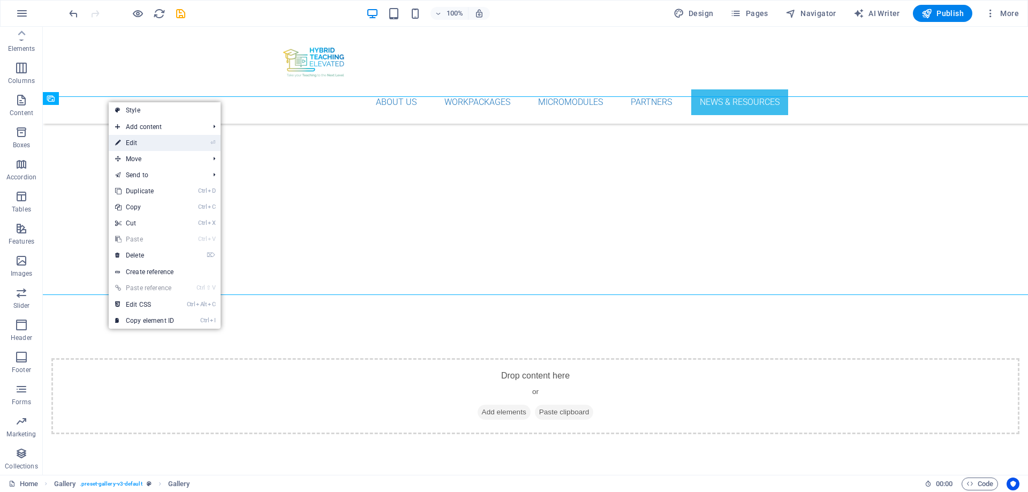
click at [136, 141] on link "⏎ Edit" at bounding box center [145, 143] width 72 height 16
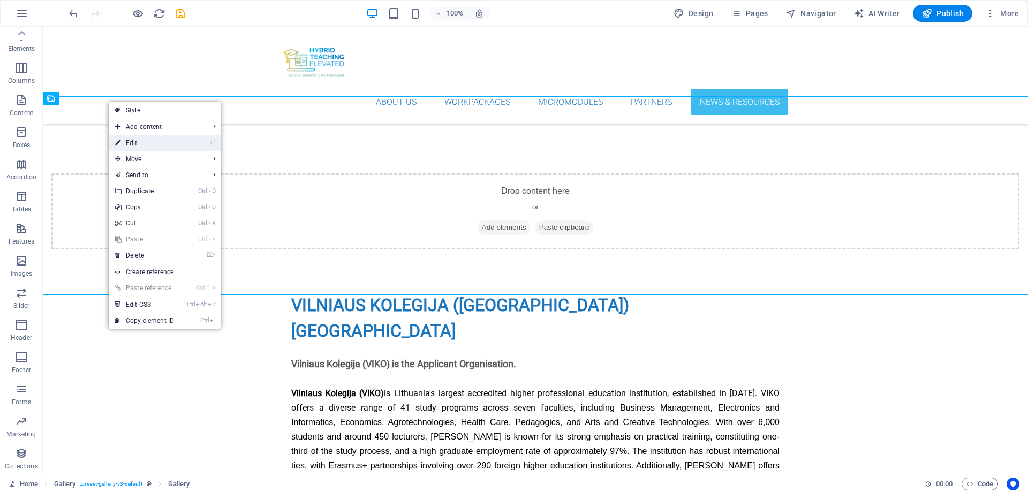
select select "4"
select select "px"
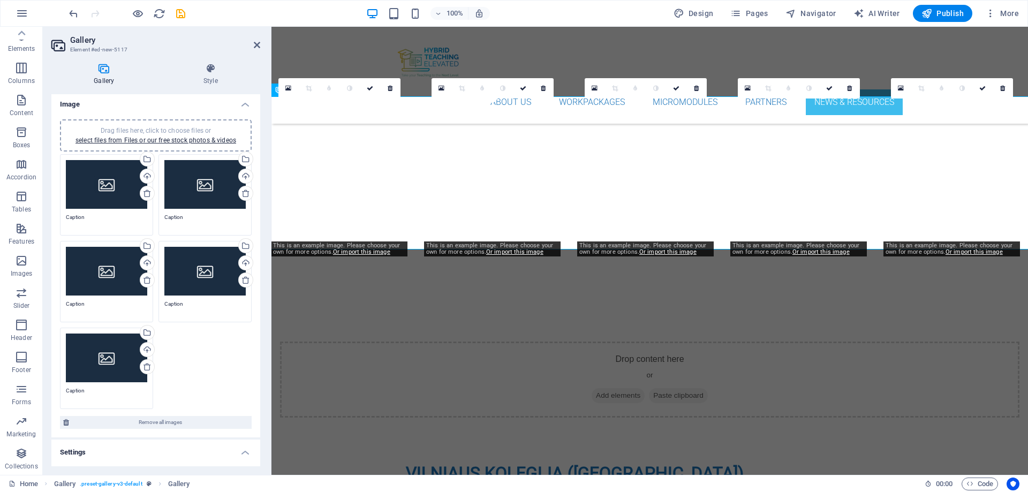
scroll to position [0, 0]
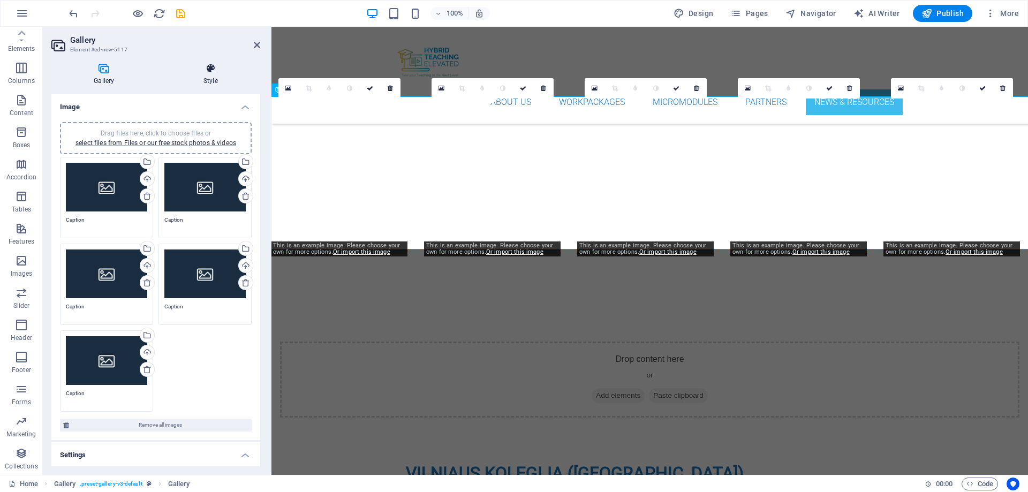
click at [204, 69] on icon at bounding box center [210, 68] width 99 height 11
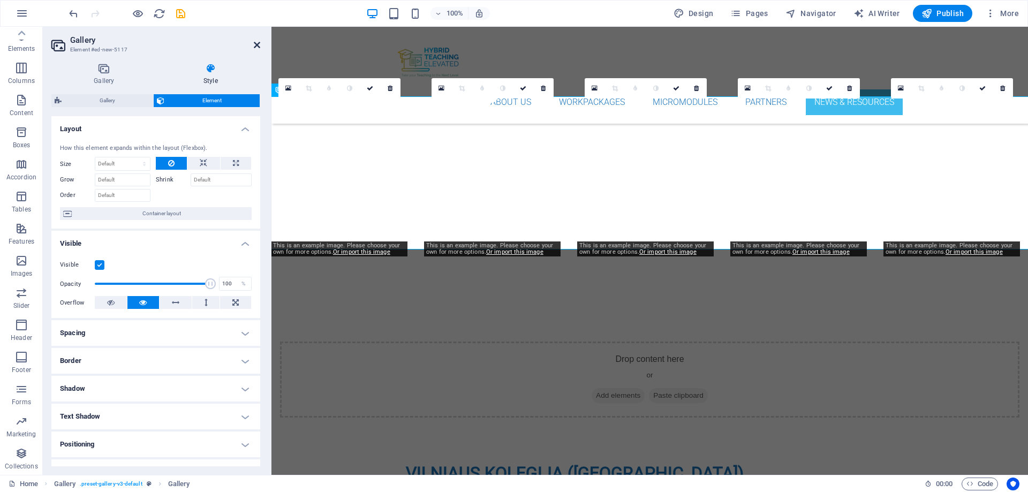
click at [257, 44] on icon at bounding box center [257, 45] width 6 height 9
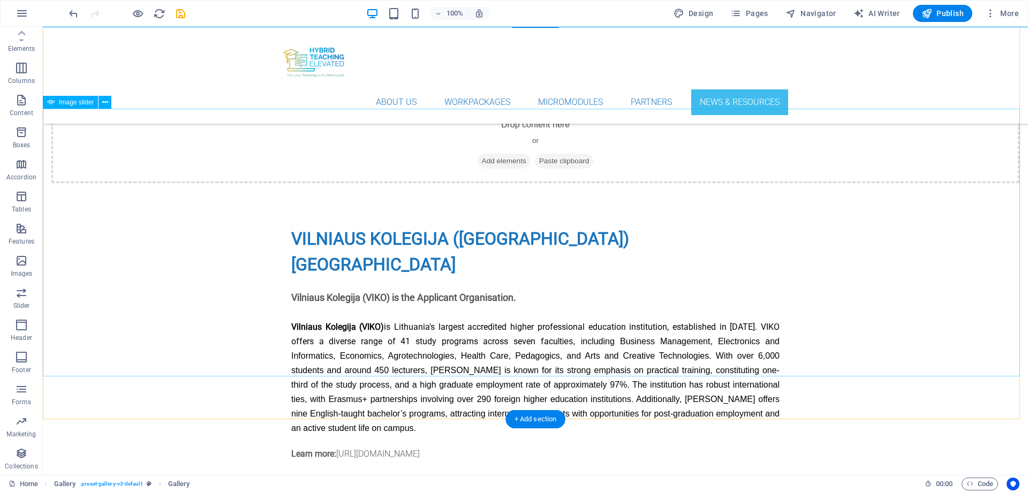
scroll to position [4662, 0]
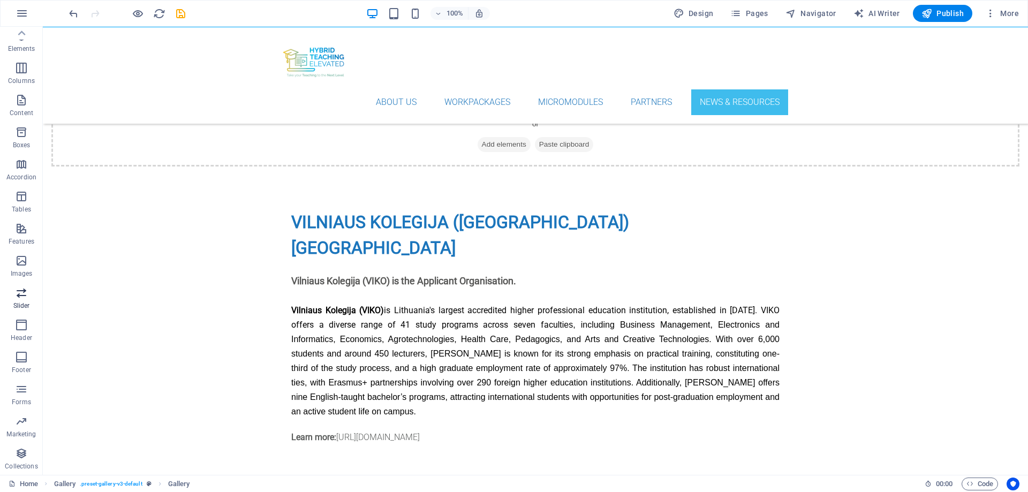
click at [18, 291] on icon "button" at bounding box center [21, 293] width 13 height 13
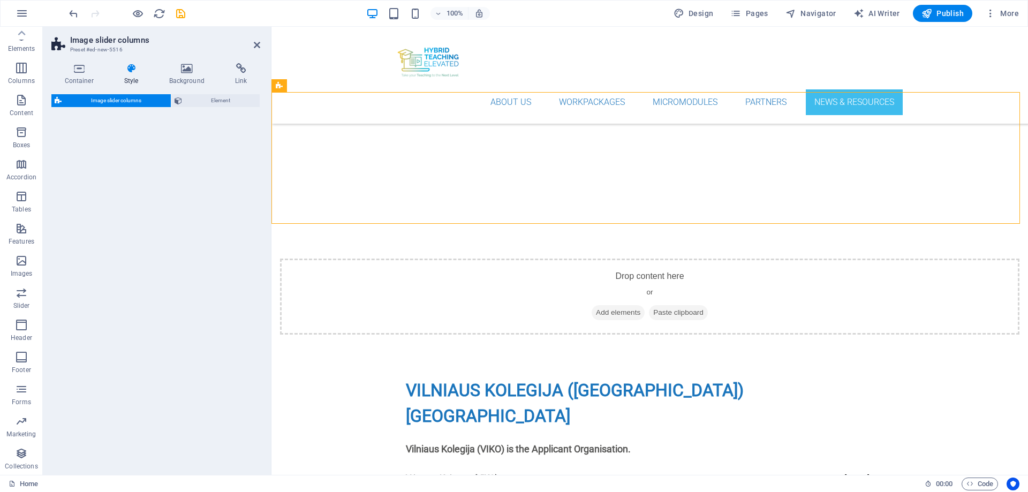
scroll to position [4728, 0]
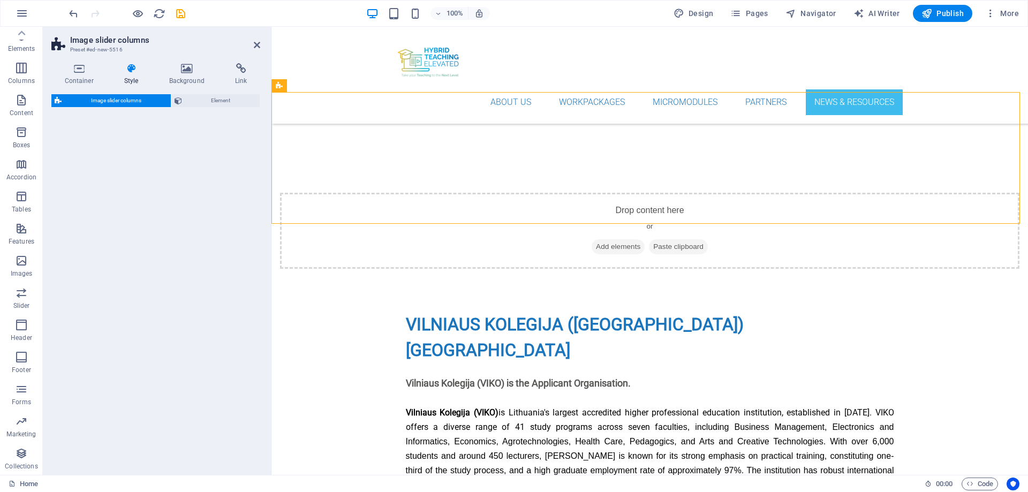
select select "rem"
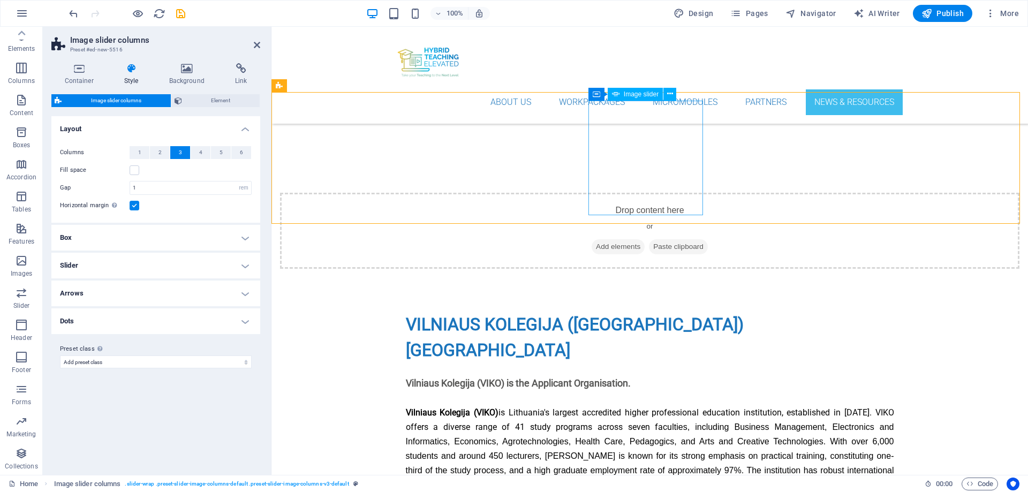
click at [257, 43] on icon at bounding box center [257, 45] width 6 height 9
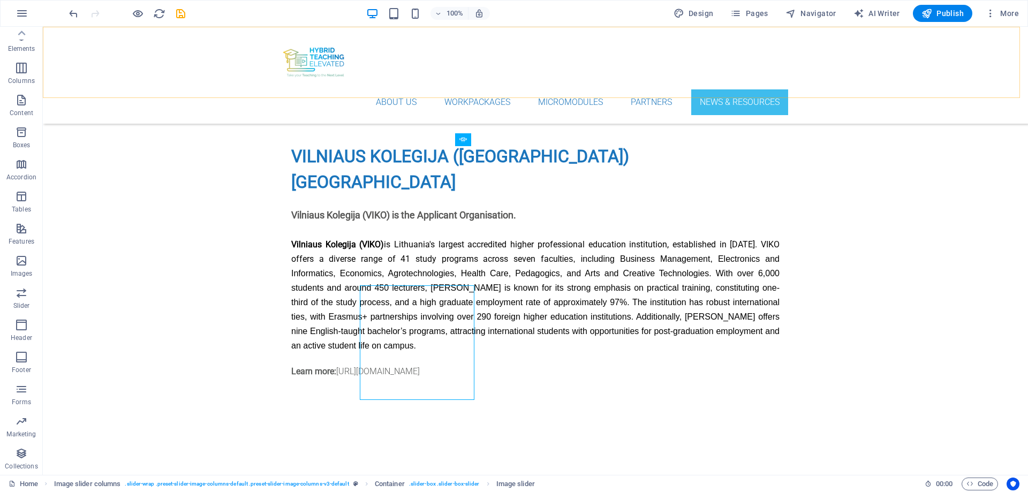
scroll to position [4543, 0]
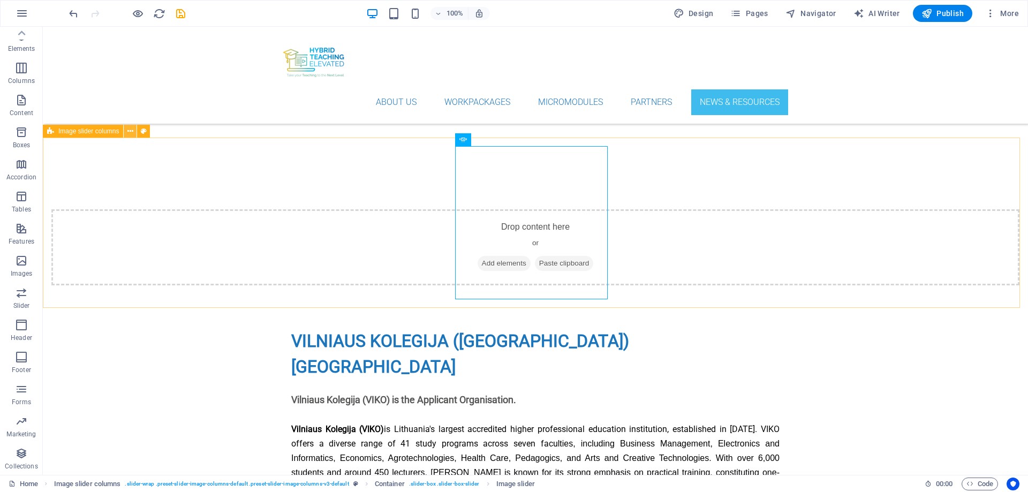
click at [131, 129] on icon at bounding box center [130, 131] width 6 height 11
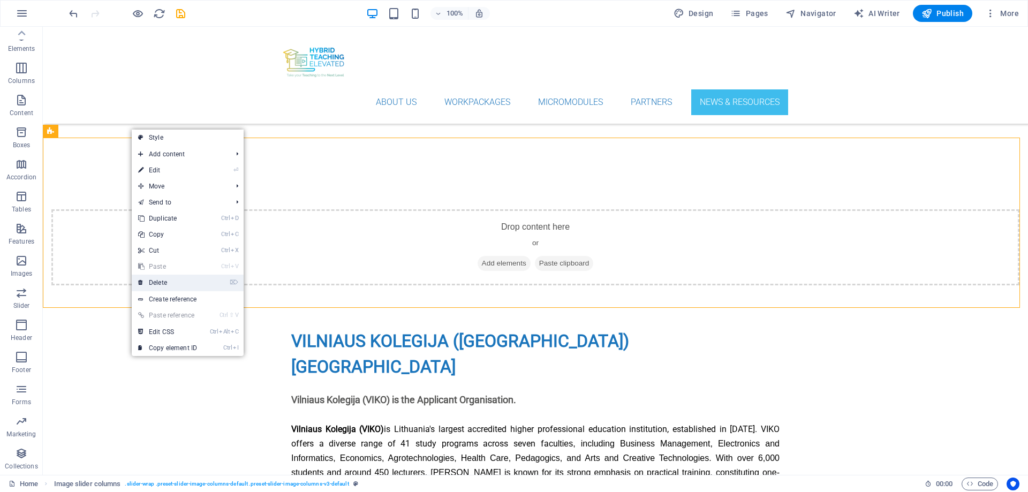
click at [157, 282] on link "⌦ Delete" at bounding box center [168, 283] width 72 height 16
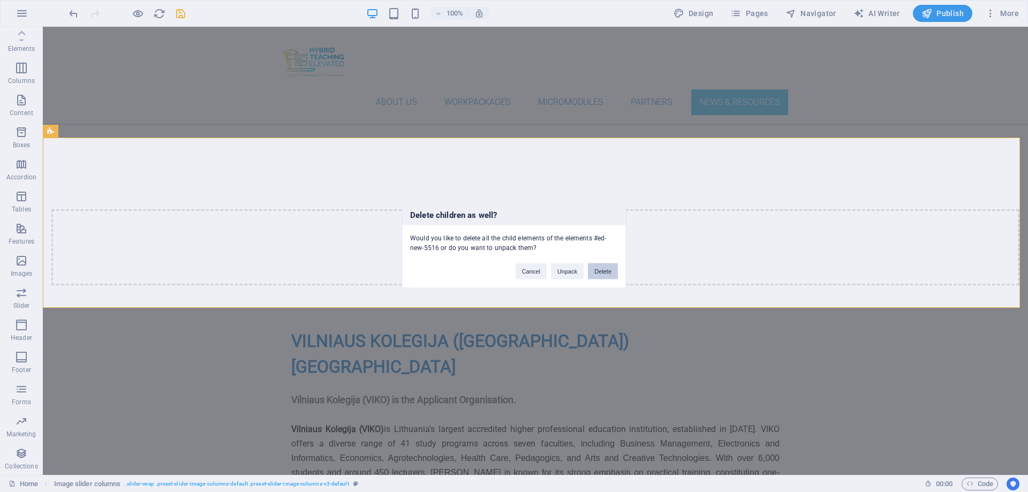
click at [611, 273] on button "Delete" at bounding box center [603, 271] width 30 height 16
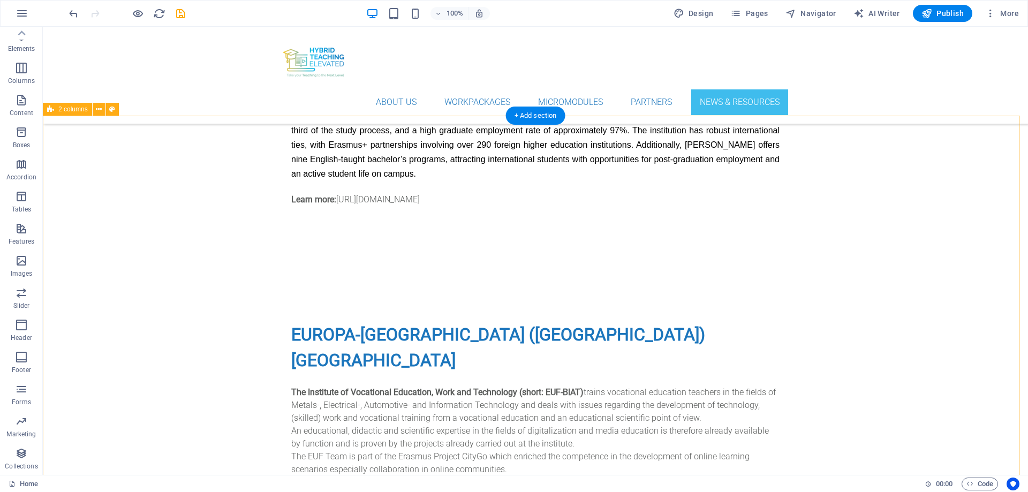
scroll to position [5031, 0]
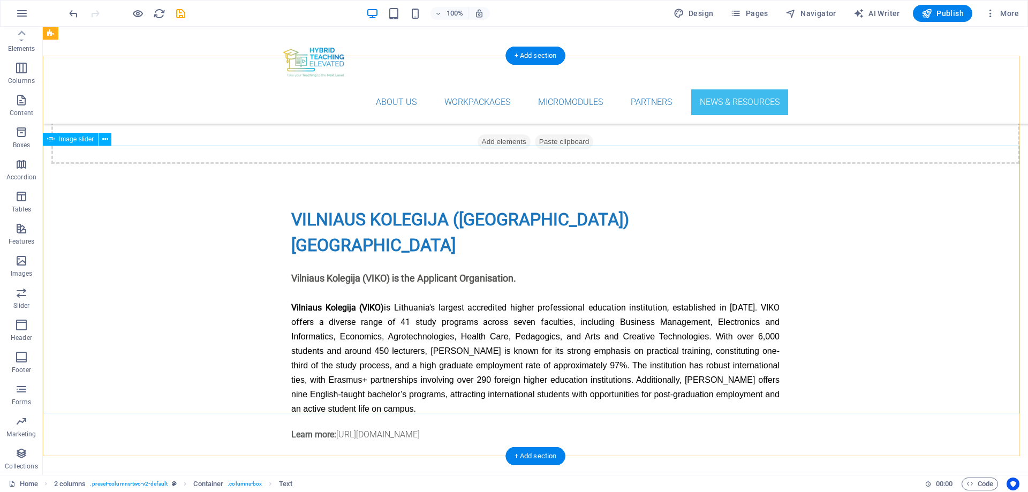
scroll to position [4603, 0]
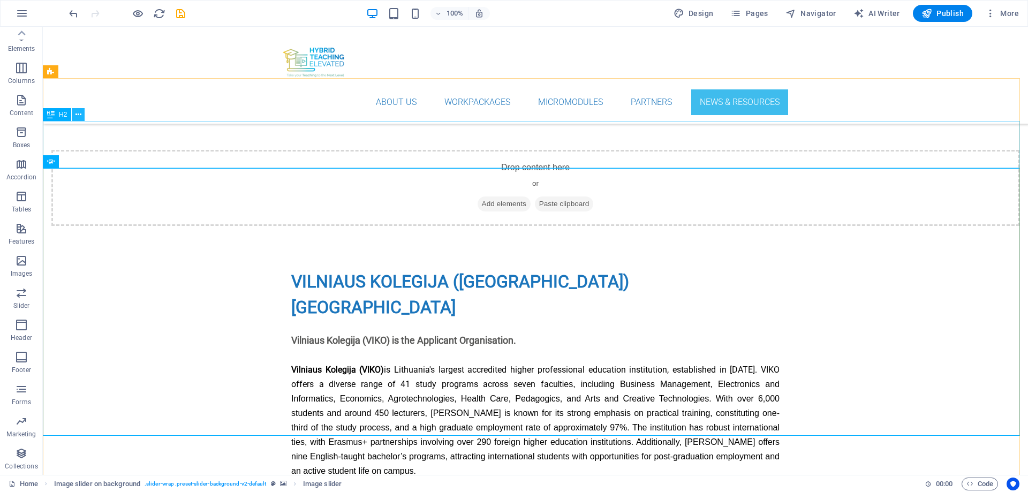
click at [82, 115] on button at bounding box center [78, 114] width 13 height 13
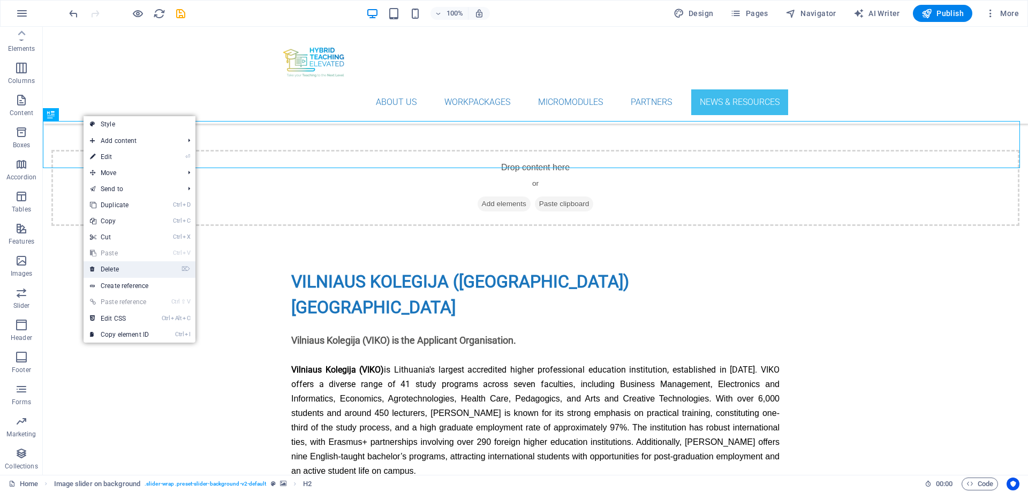
click at [114, 268] on link "⌦ Delete" at bounding box center [120, 269] width 72 height 16
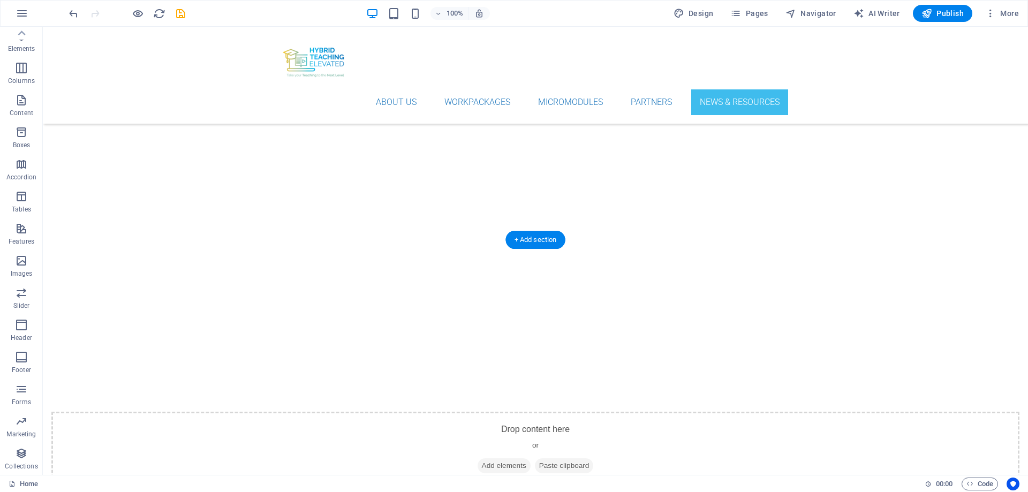
scroll to position [4228, 0]
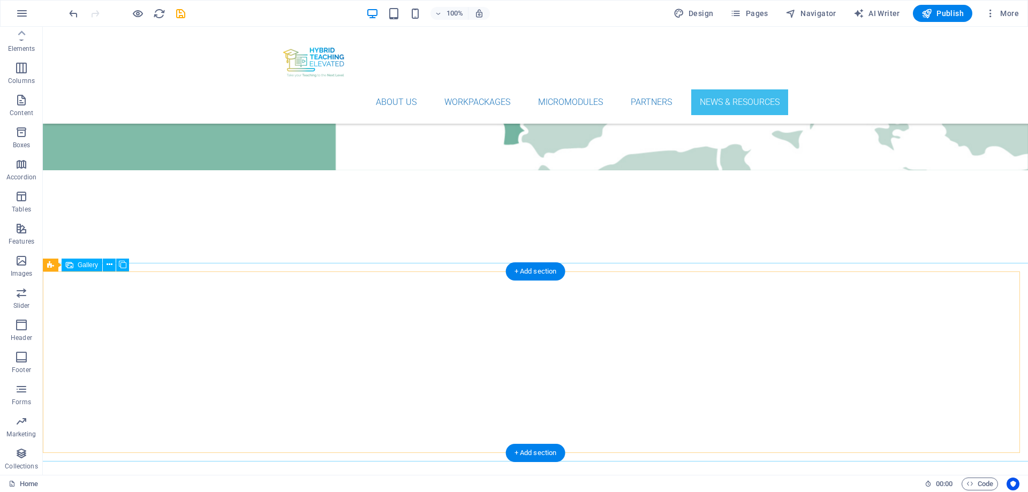
drag, startPoint x: 206, startPoint y: 359, endPoint x: 169, endPoint y: 318, distance: 55.7
click at [109, 263] on icon at bounding box center [110, 264] width 6 height 11
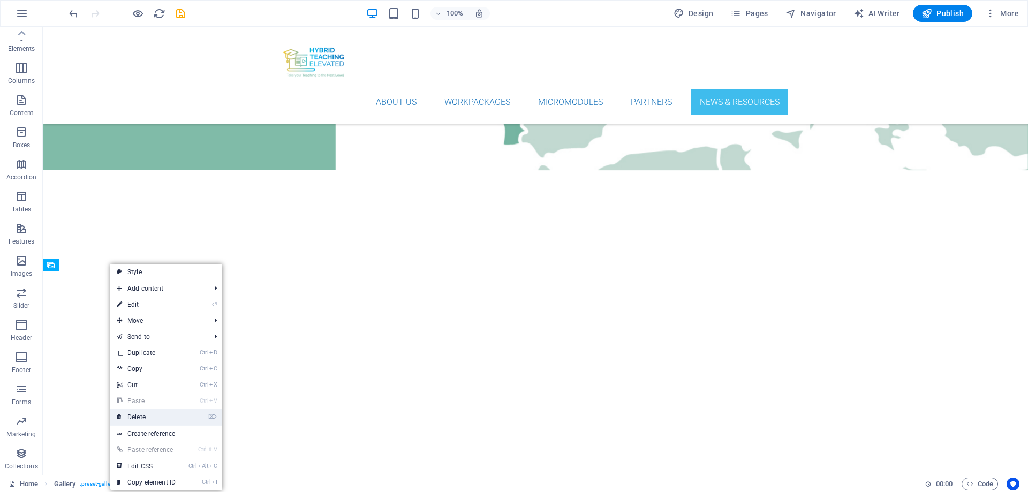
click at [140, 416] on link "⌦ Delete" at bounding box center [146, 417] width 72 height 16
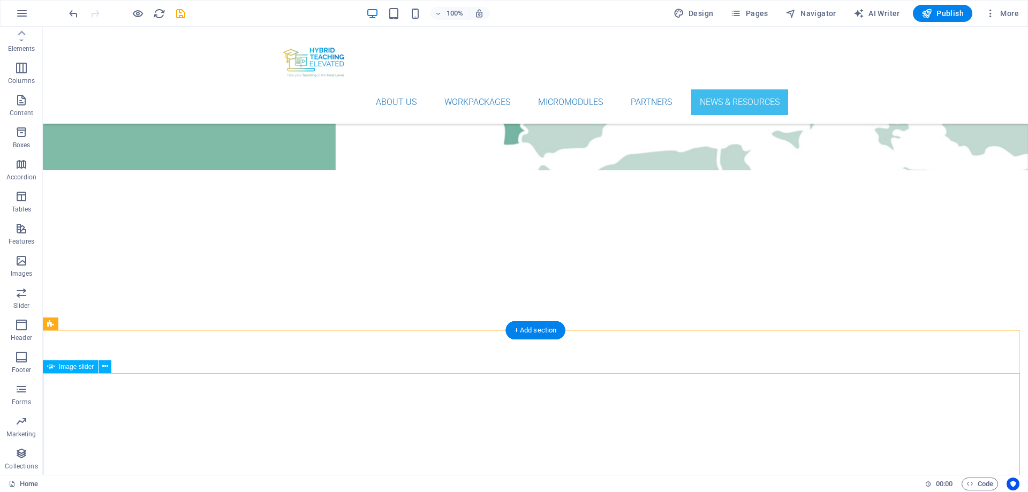
click at [106, 366] on icon at bounding box center [105, 366] width 6 height 11
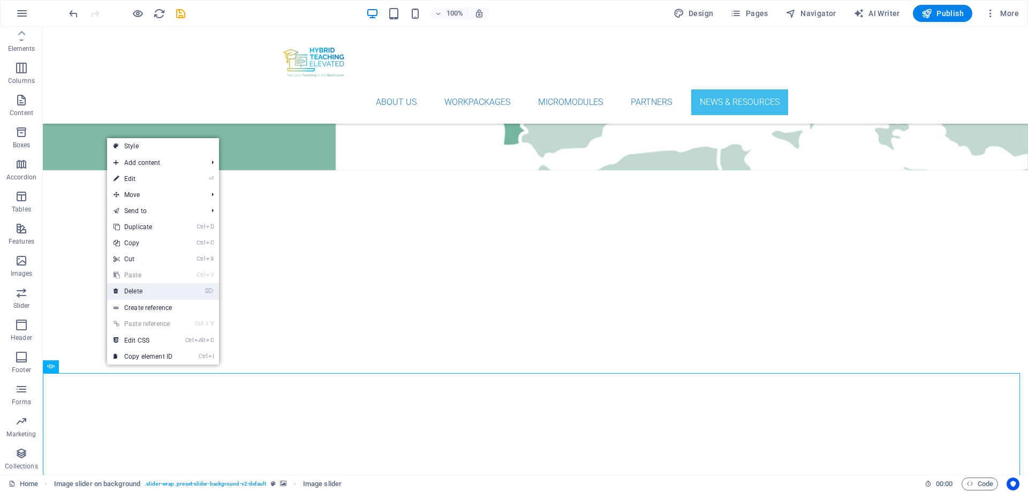
click at [139, 290] on link "⌦ Delete" at bounding box center [143, 291] width 72 height 16
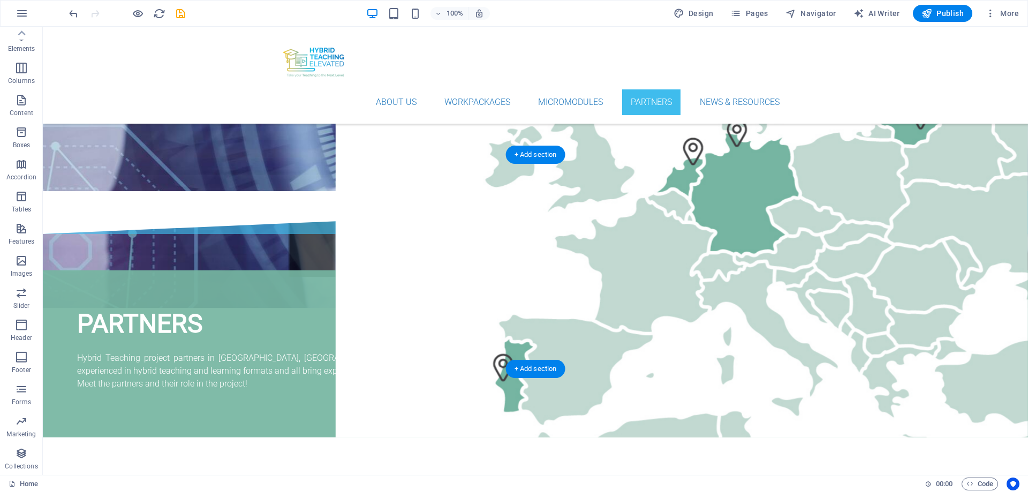
scroll to position [3960, 0]
